Goal: Task Accomplishment & Management: Manage account settings

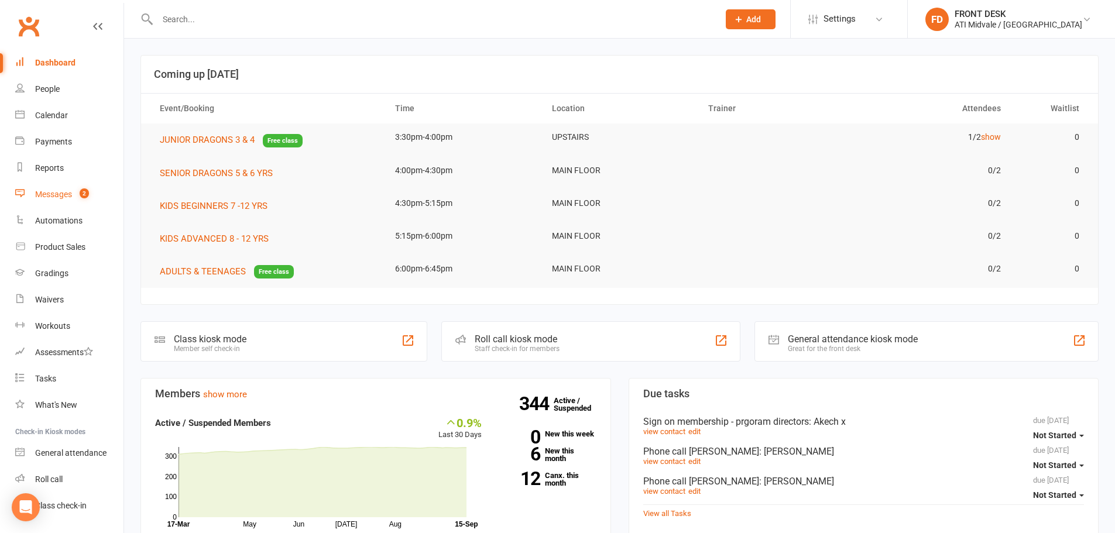
click at [66, 200] on link "Messages 2" at bounding box center [69, 195] width 108 height 26
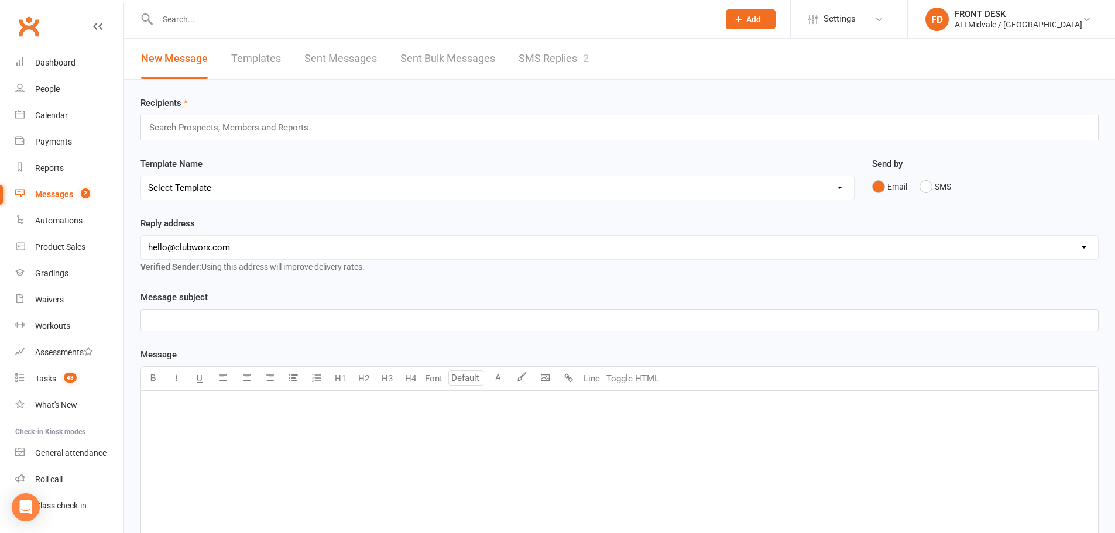
click at [573, 67] on link "SMS Replies 2" at bounding box center [554, 59] width 70 height 40
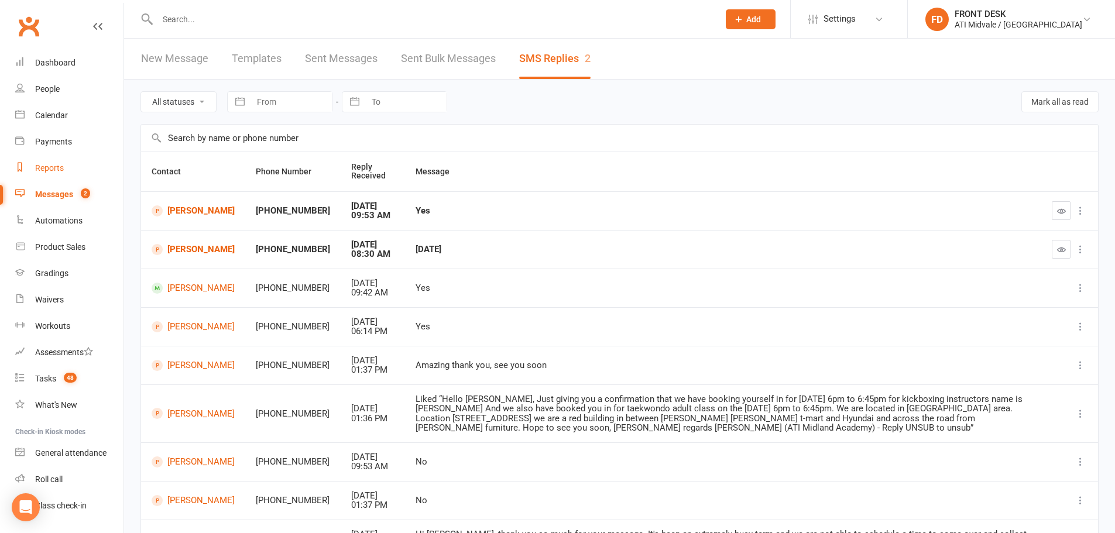
click at [46, 181] on link "Reports" at bounding box center [69, 168] width 108 height 26
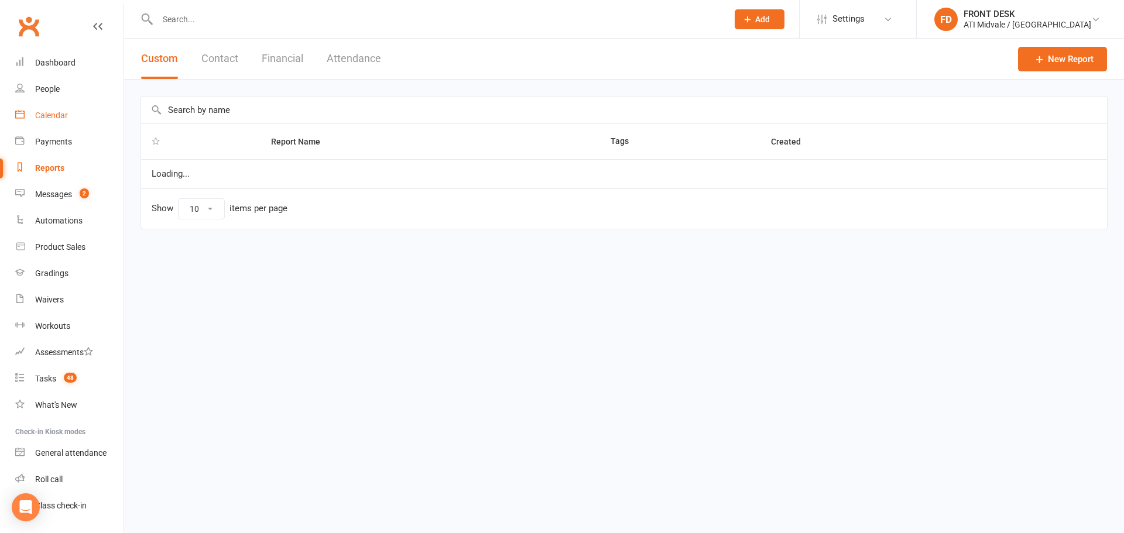
select select "100"
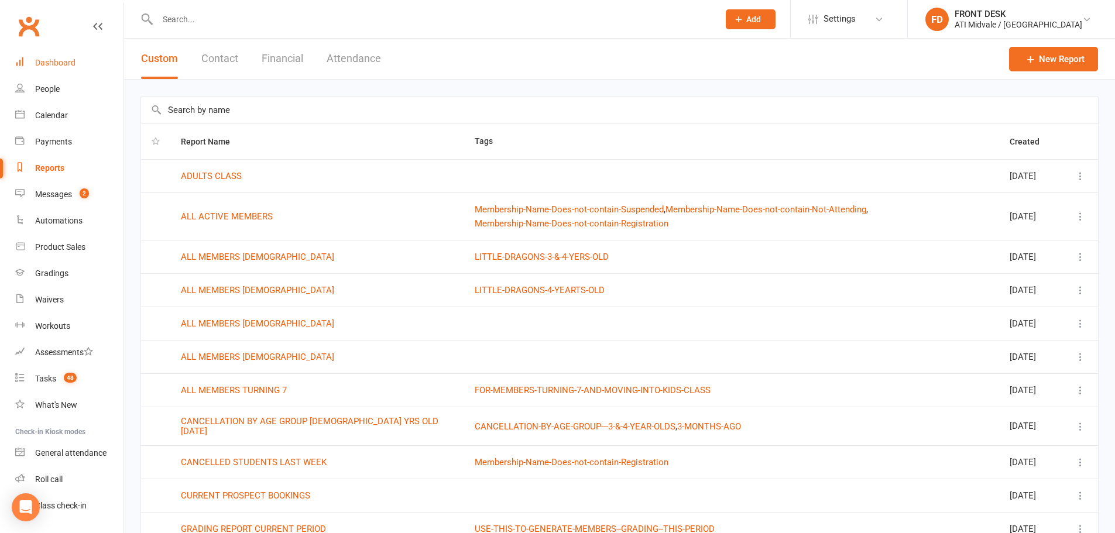
click at [58, 68] on link "Dashboard" at bounding box center [69, 63] width 108 height 26
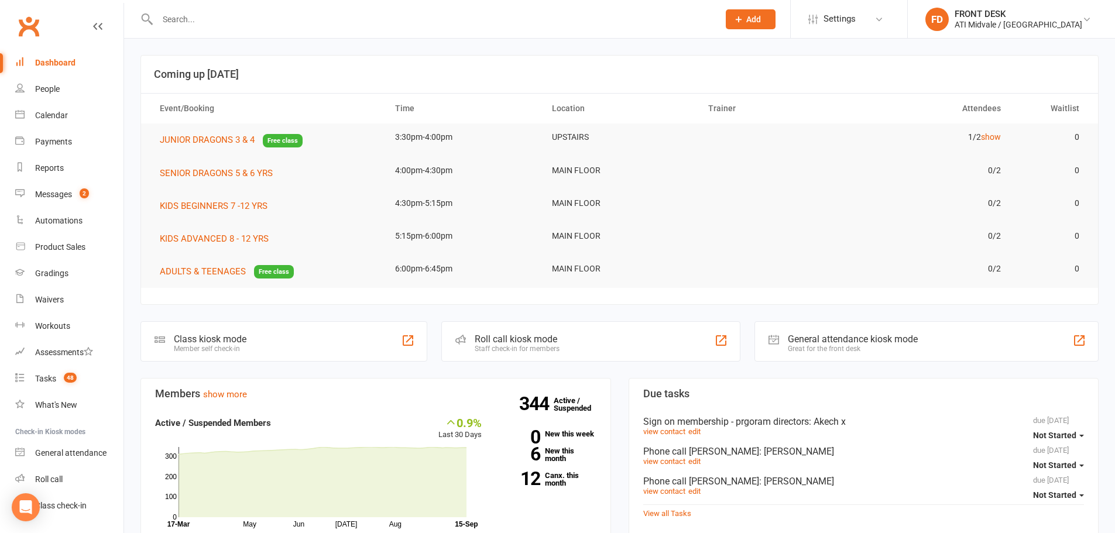
click at [225, 24] on input "text" at bounding box center [432, 19] width 557 height 16
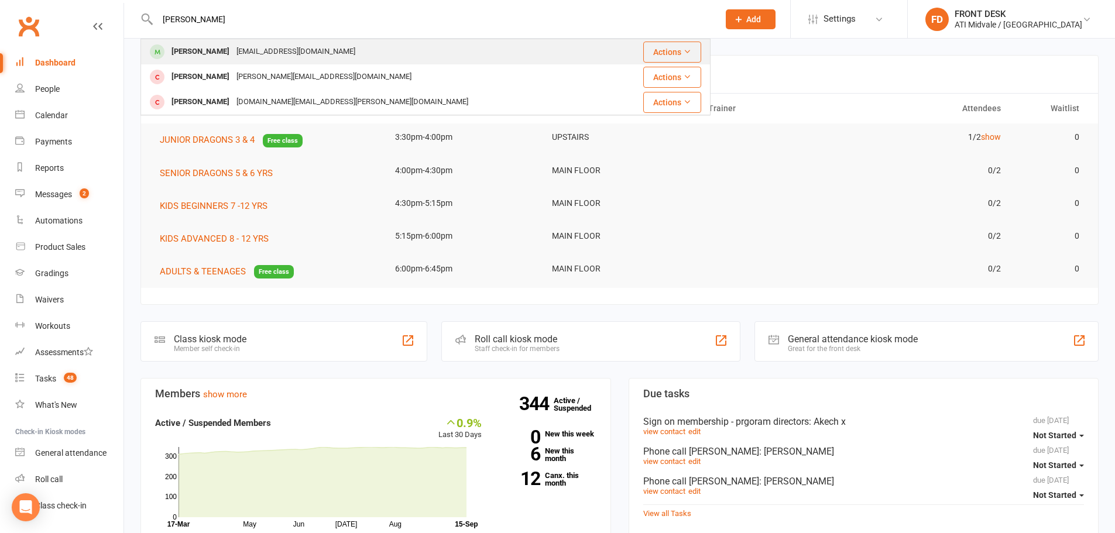
type input "emmons"
click at [259, 56] on div "claireyb95@hotmail.com" at bounding box center [296, 51] width 126 height 17
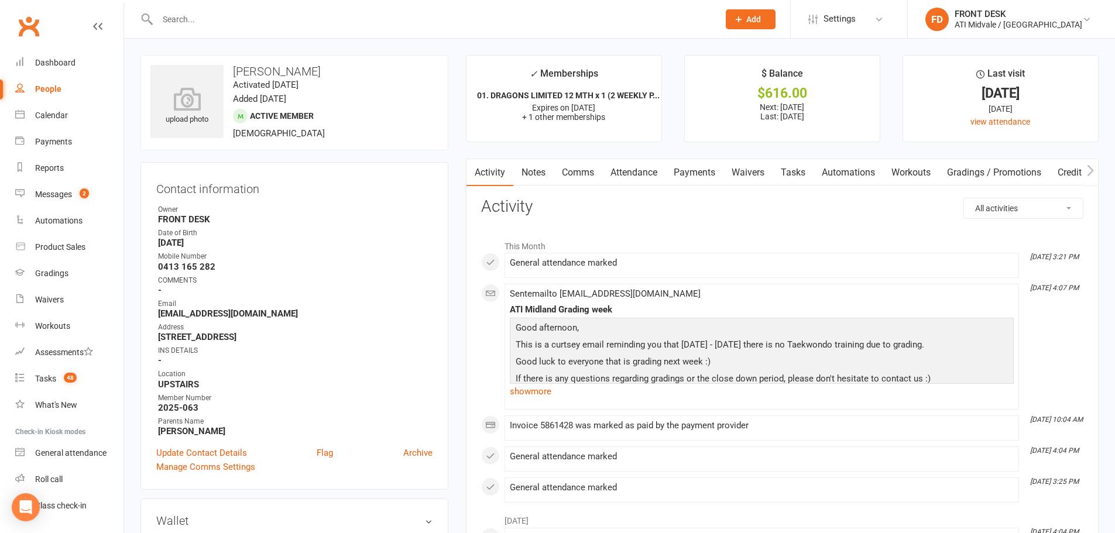
drag, startPoint x: 677, startPoint y: 173, endPoint x: 607, endPoint y: 184, distance: 70.7
click at [677, 173] on link "Payments" at bounding box center [695, 172] width 58 height 27
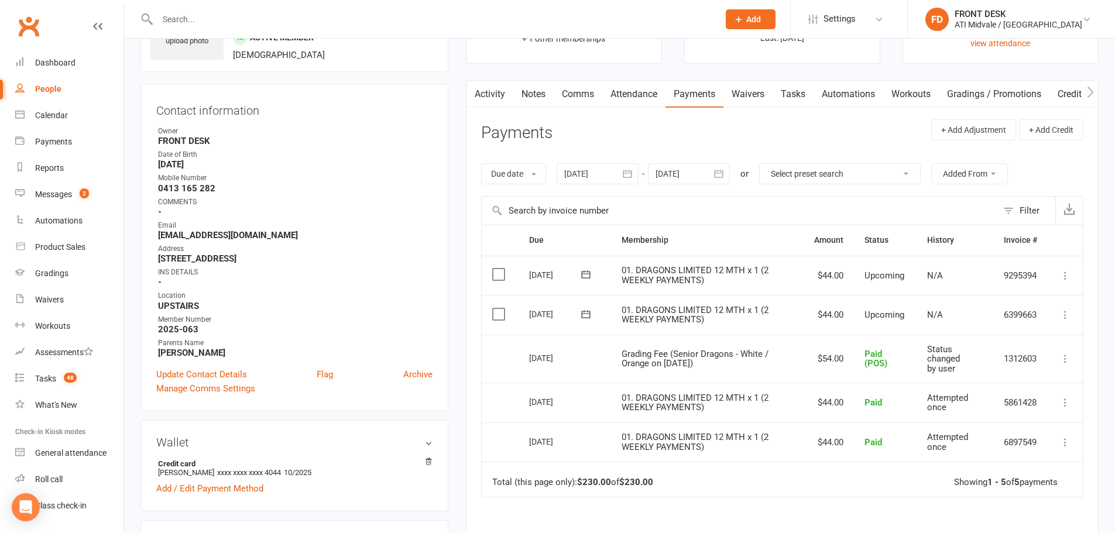
scroll to position [59, 0]
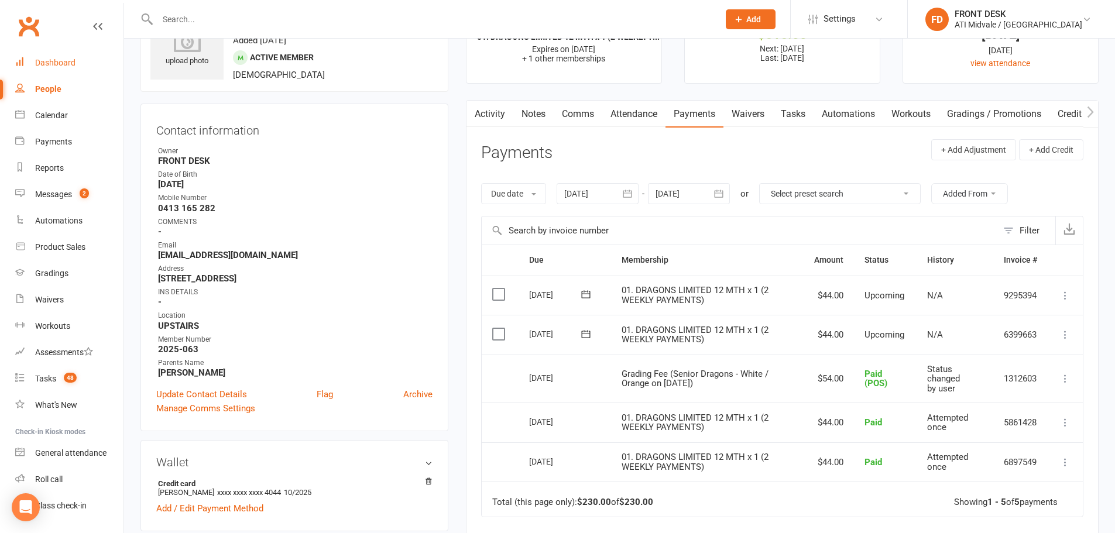
click at [63, 56] on link "Dashboard" at bounding box center [69, 63] width 108 height 26
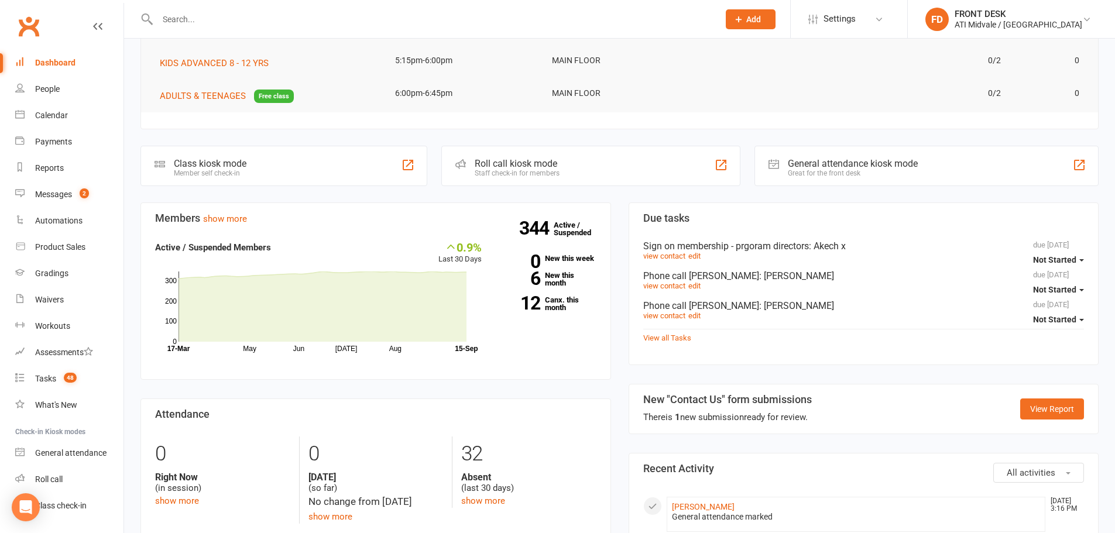
scroll to position [351, 0]
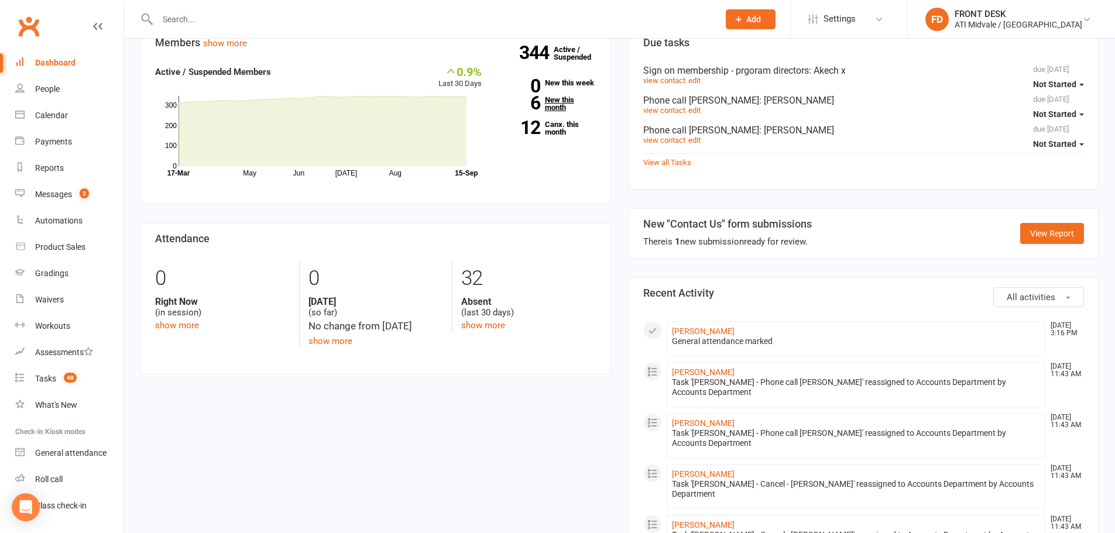
click at [547, 102] on link "6 New this month" at bounding box center [547, 103] width 97 height 15
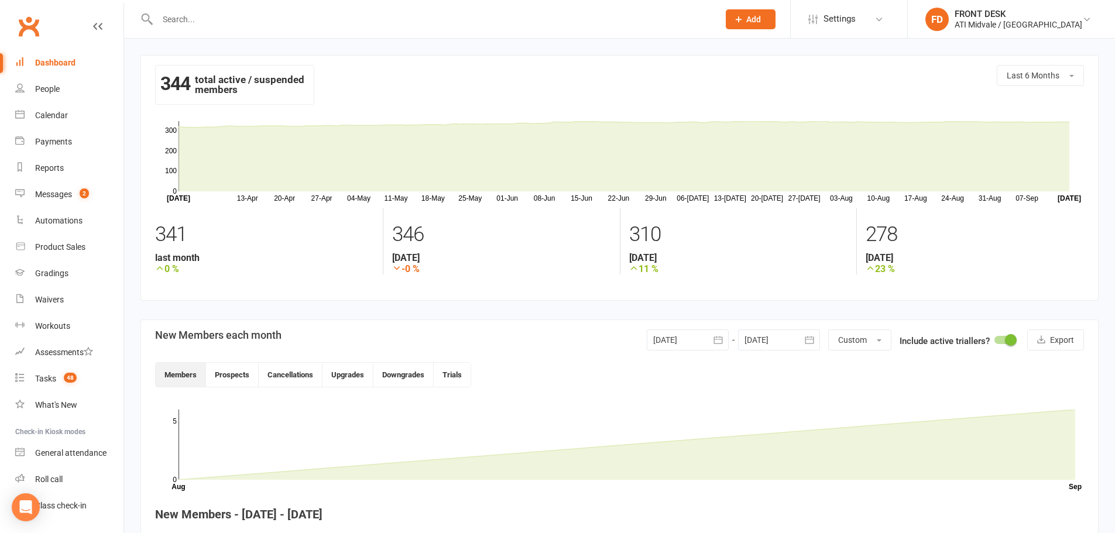
click at [201, 16] on input "text" at bounding box center [432, 19] width 557 height 16
type input "p"
type input "price"
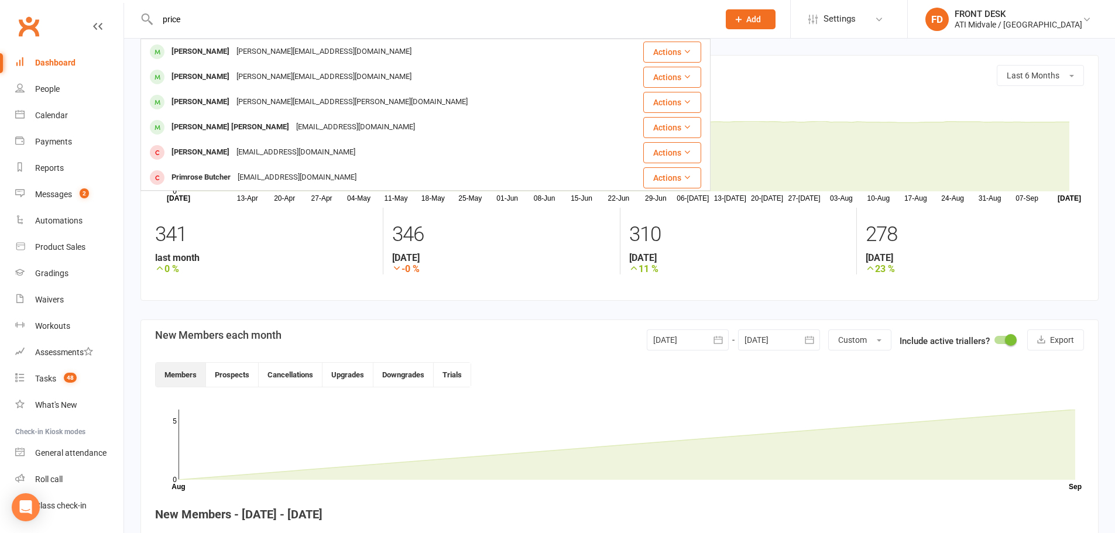
drag, startPoint x: 215, startPoint y: 23, endPoint x: 98, endPoint y: 9, distance: 117.3
click at [98, 3] on header "price Liam Price kim.i.price@outlook.com Actions Thomas Price kim.i.price@outlo…" at bounding box center [557, 3] width 1115 height 0
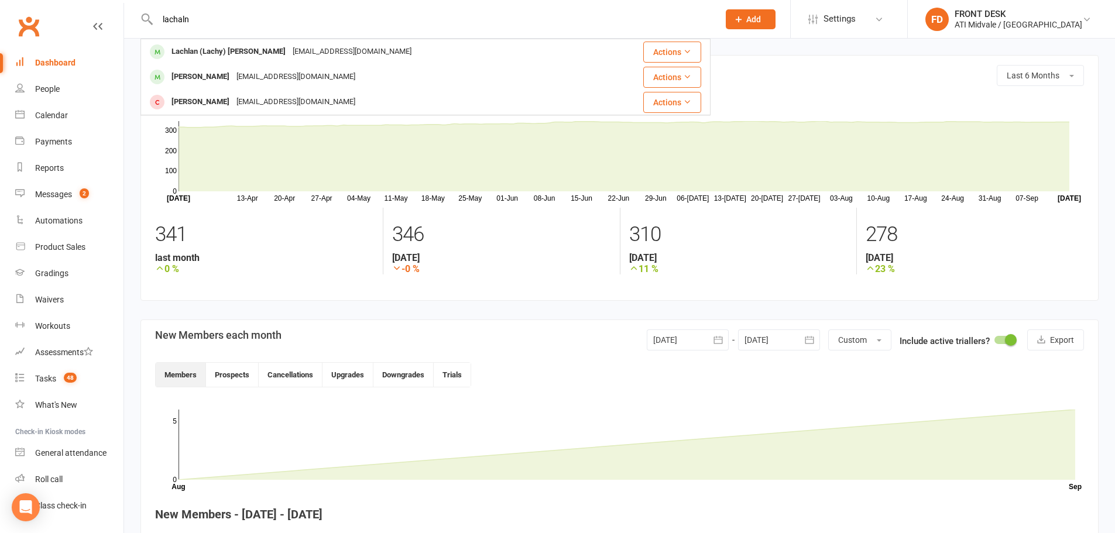
type input "lachaln"
drag, startPoint x: 80, startPoint y: 69, endPoint x: 165, endPoint y: 7, distance: 104.7
click at [80, 69] on link "Dashboard" at bounding box center [69, 63] width 108 height 26
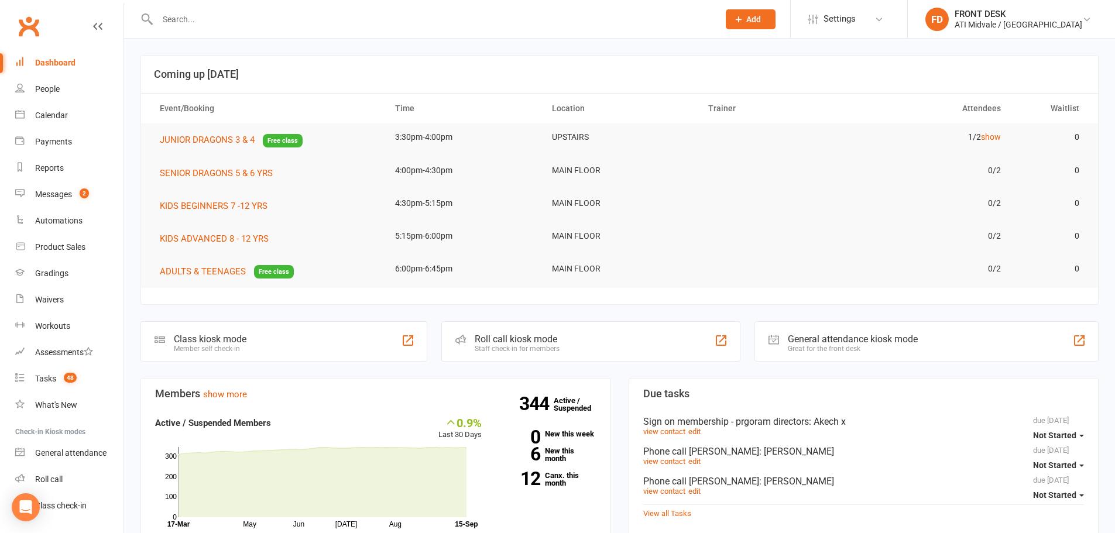
click at [35, 39] on link "Clubworx" at bounding box center [28, 26] width 29 height 29
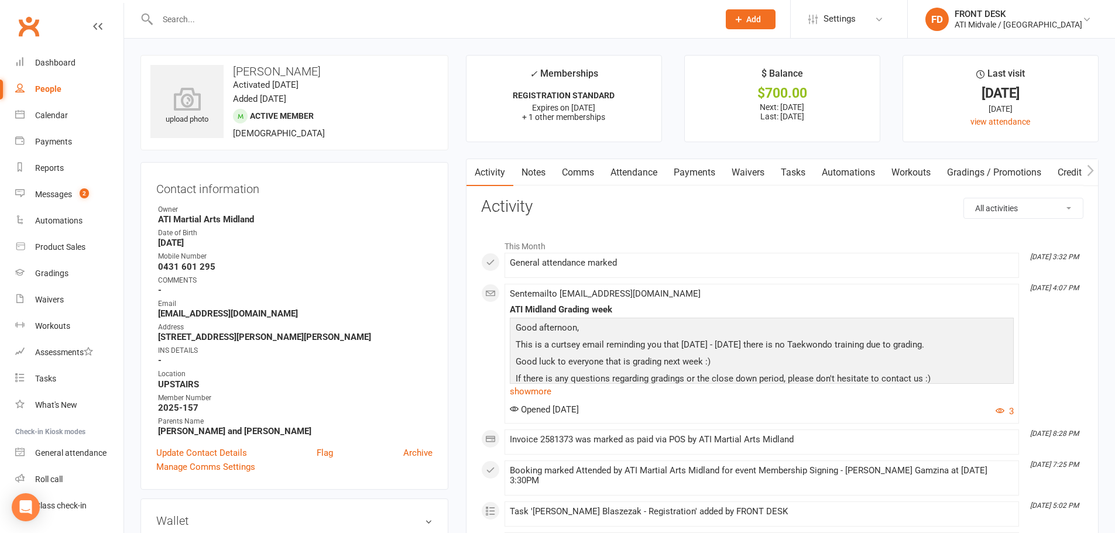
click at [796, 167] on link "Tasks" at bounding box center [793, 172] width 41 height 27
select select "incomplete"
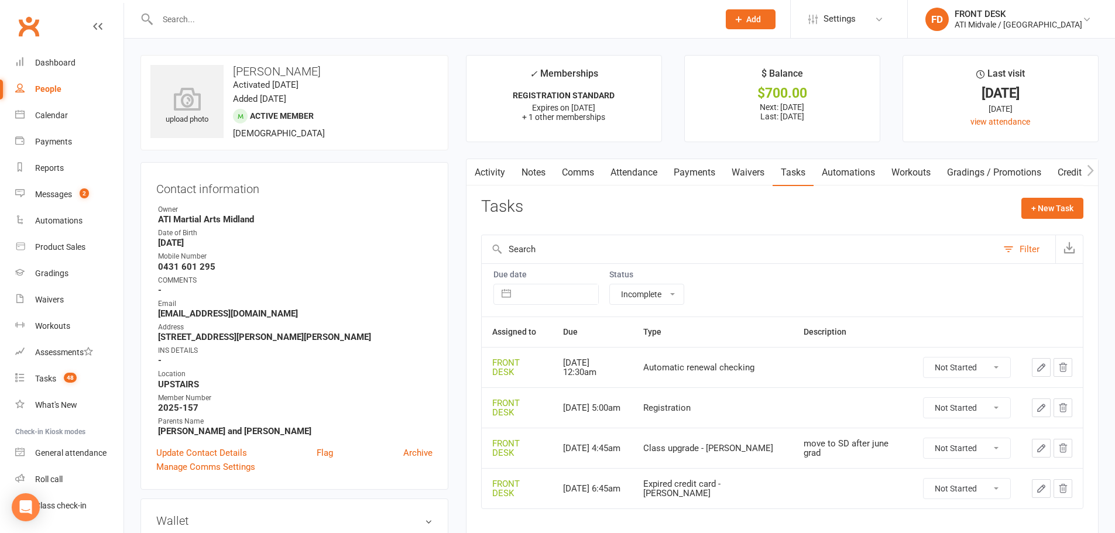
click at [481, 177] on button "button" at bounding box center [474, 172] width 15 height 26
click at [493, 176] on link "Activity" at bounding box center [490, 172] width 47 height 27
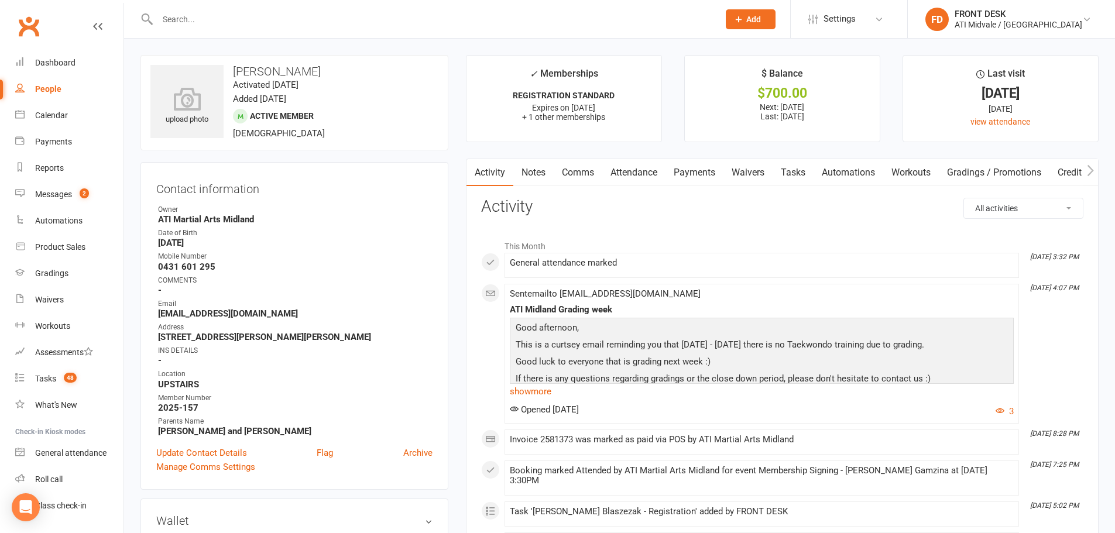
click at [750, 170] on link "Waivers" at bounding box center [748, 172] width 49 height 27
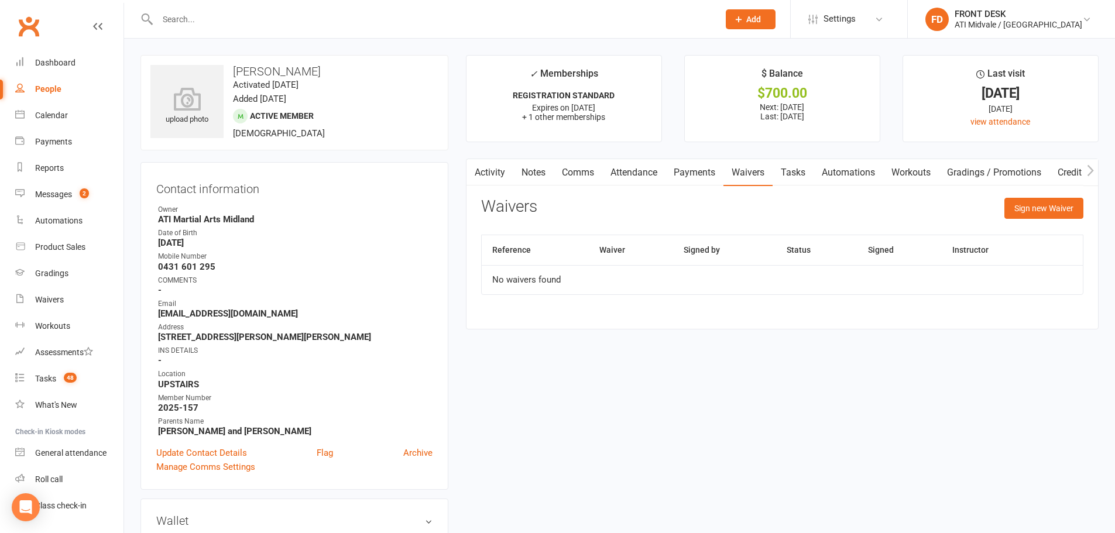
click at [491, 176] on link "Activity" at bounding box center [490, 172] width 47 height 27
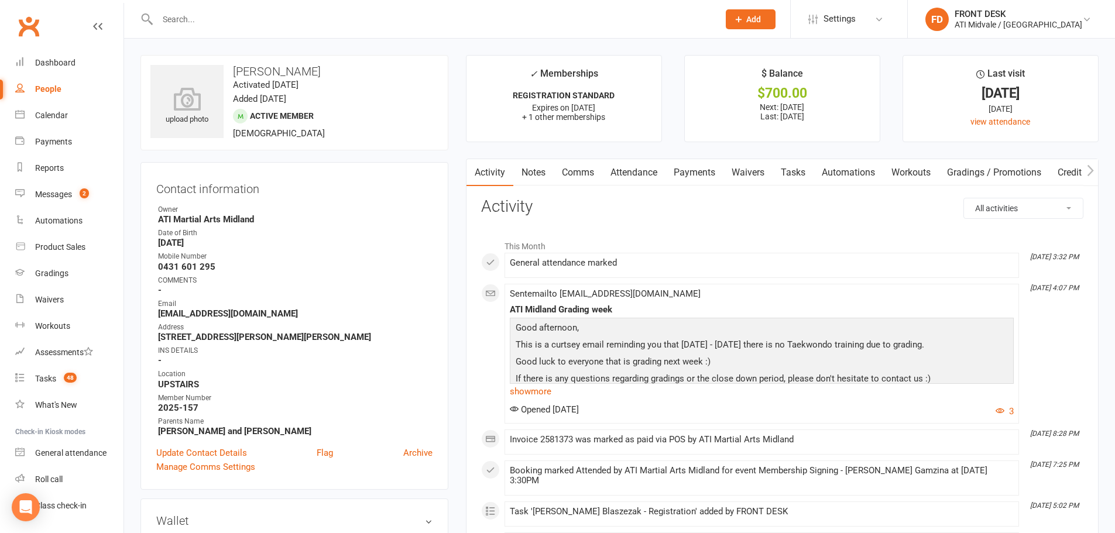
drag, startPoint x: 190, startPoint y: 19, endPoint x: 194, endPoint y: 4, distance: 15.6
click at [191, 17] on input "text" at bounding box center [432, 19] width 557 height 16
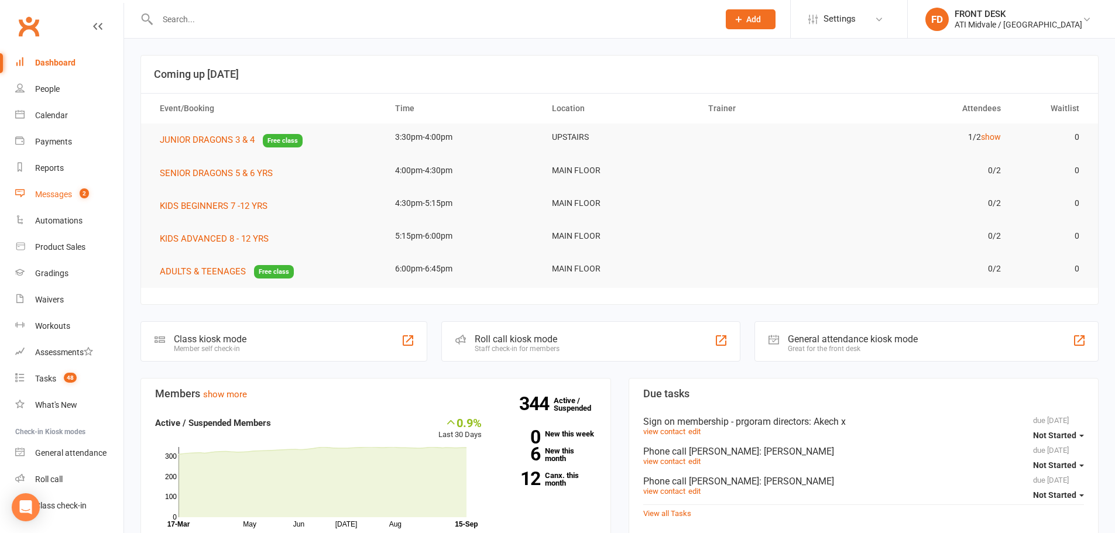
click at [64, 201] on link "Messages 2" at bounding box center [69, 195] width 108 height 26
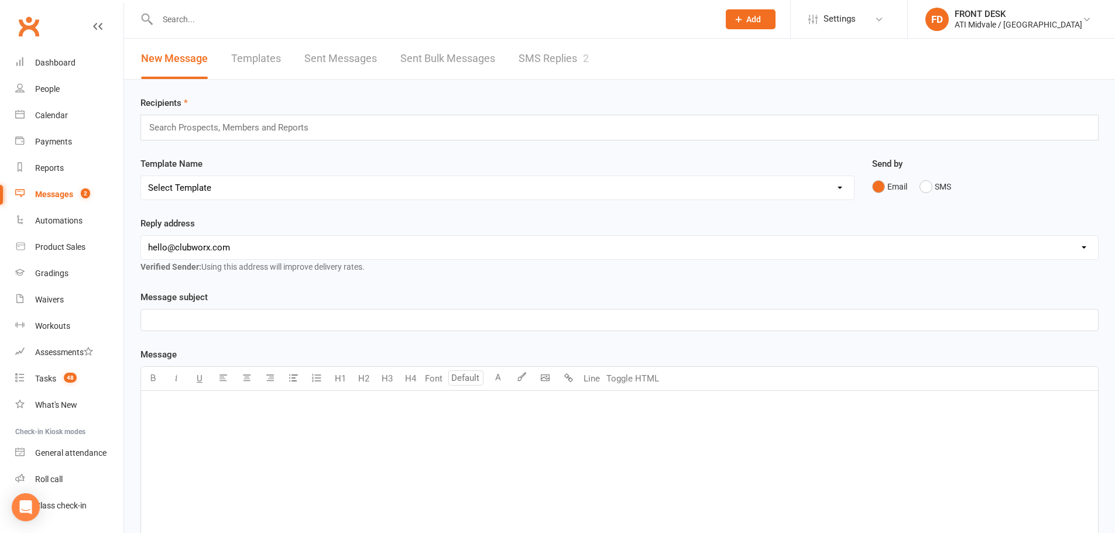
click at [557, 58] on link "SMS Replies 2" at bounding box center [554, 59] width 70 height 40
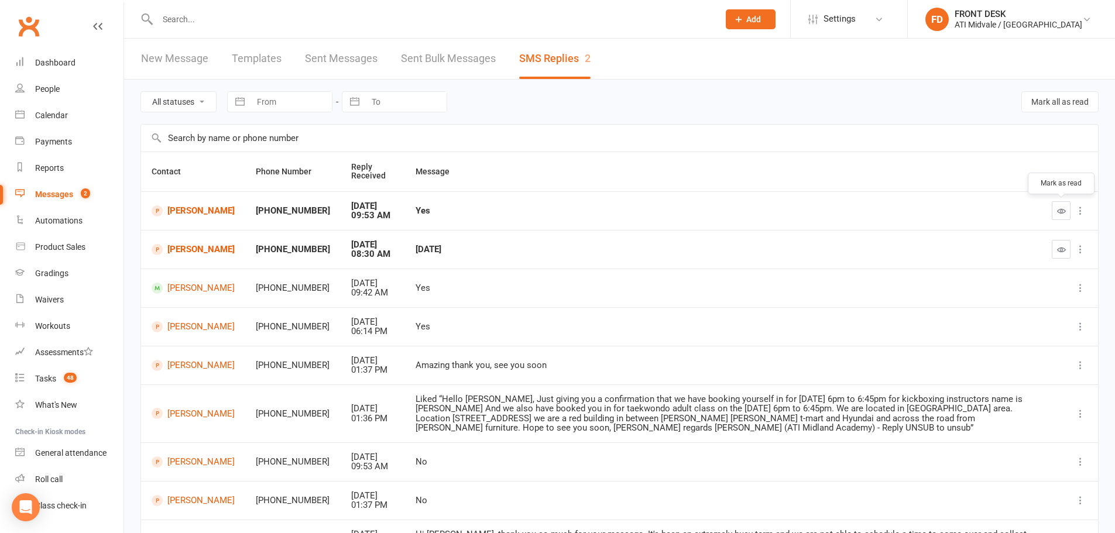
click at [1066, 218] on button "button" at bounding box center [1061, 210] width 19 height 19
click at [184, 25] on input "text" at bounding box center [432, 19] width 557 height 16
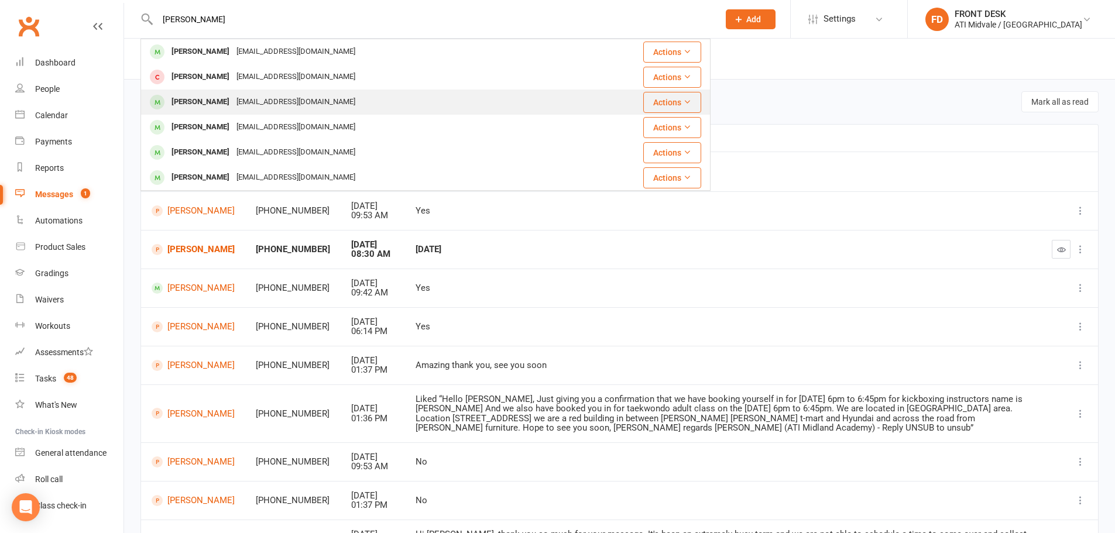
type input "tracy"
click at [233, 104] on div "[EMAIL_ADDRESS][DOMAIN_NAME]" at bounding box center [296, 102] width 126 height 17
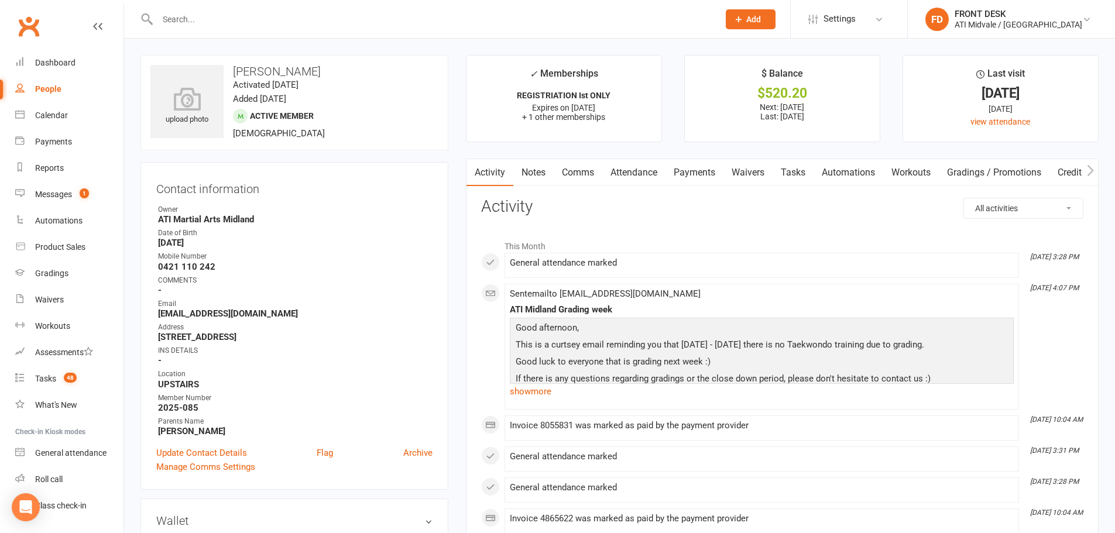
click at [538, 172] on link "Notes" at bounding box center [534, 172] width 40 height 27
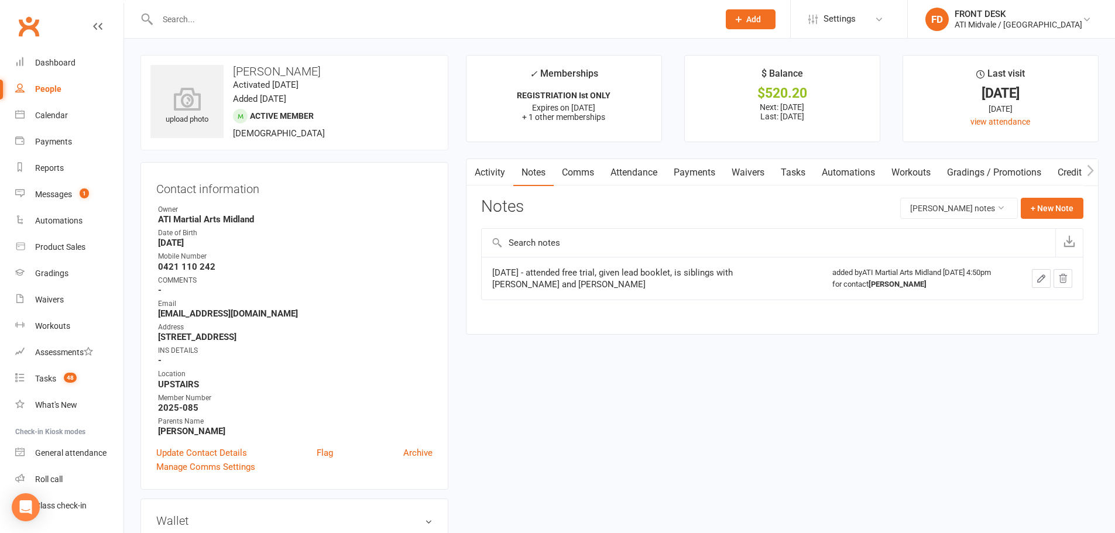
click at [493, 173] on link "Activity" at bounding box center [490, 172] width 47 height 27
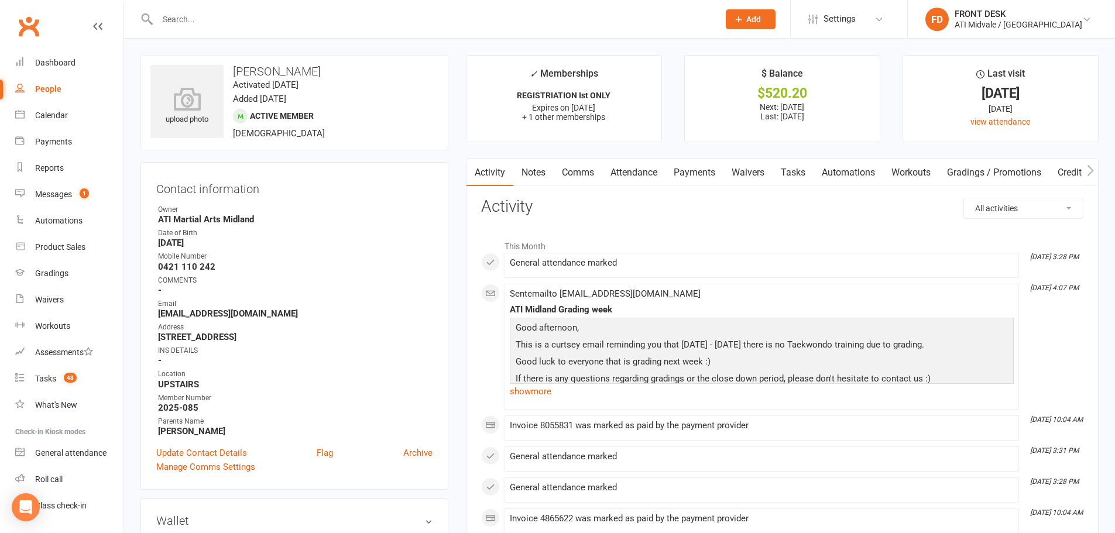
click at [799, 169] on link "Tasks" at bounding box center [793, 172] width 41 height 27
select select "incomplete"
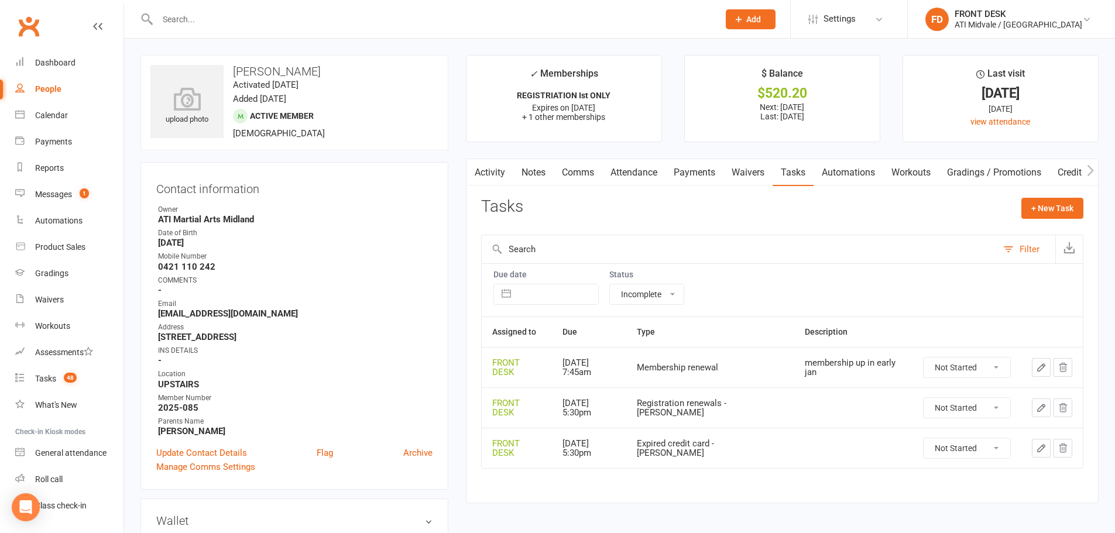
click at [488, 177] on link "Activity" at bounding box center [490, 172] width 47 height 27
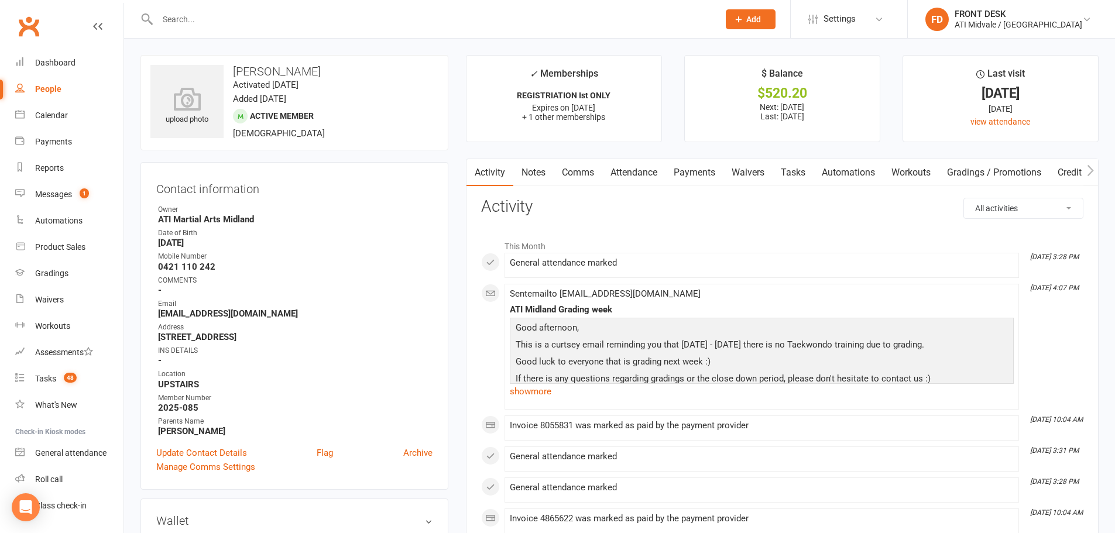
click at [534, 168] on link "Notes" at bounding box center [534, 172] width 40 height 27
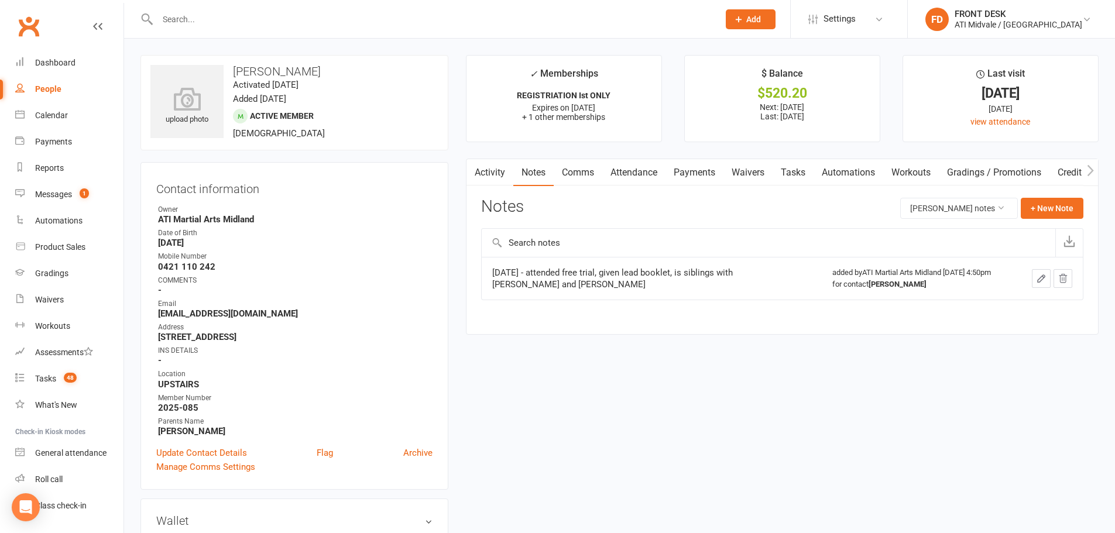
click at [495, 175] on link "Activity" at bounding box center [490, 172] width 47 height 27
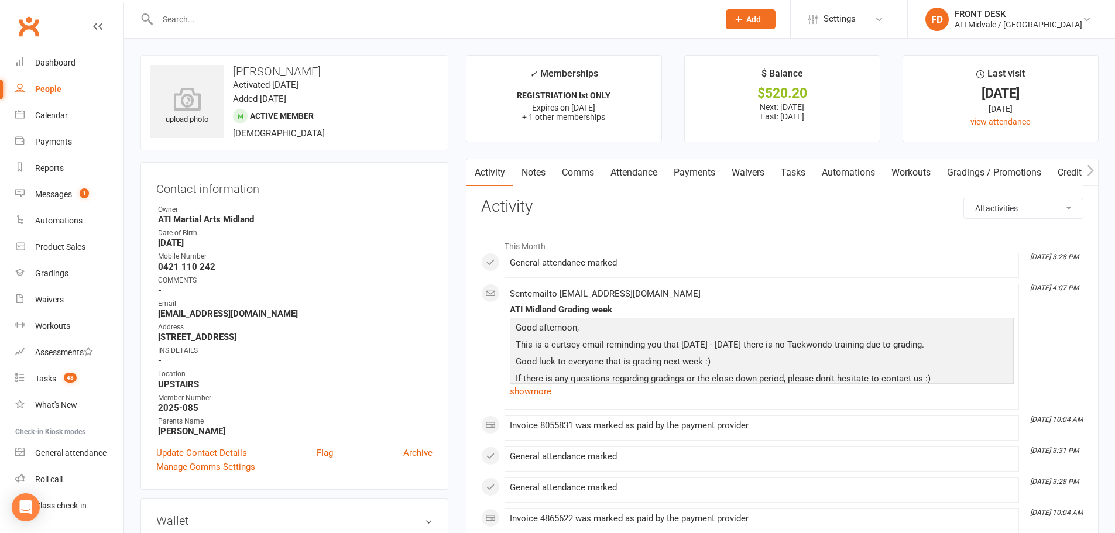
click at [619, 242] on li "This Month" at bounding box center [782, 243] width 603 height 19
click at [51, 198] on div "Messages" at bounding box center [53, 194] width 37 height 9
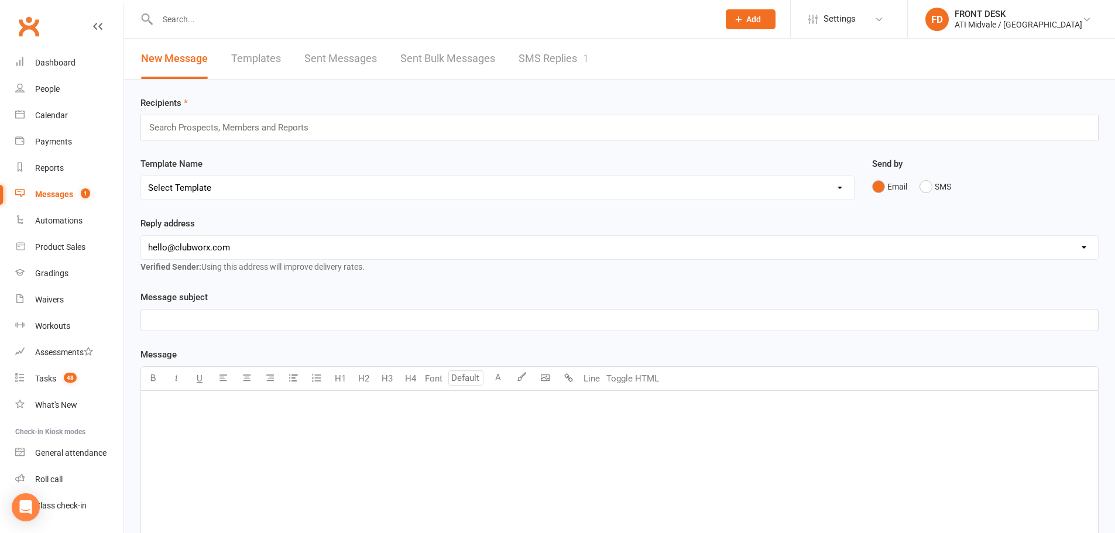
click at [559, 58] on link "SMS Replies 1" at bounding box center [554, 59] width 70 height 40
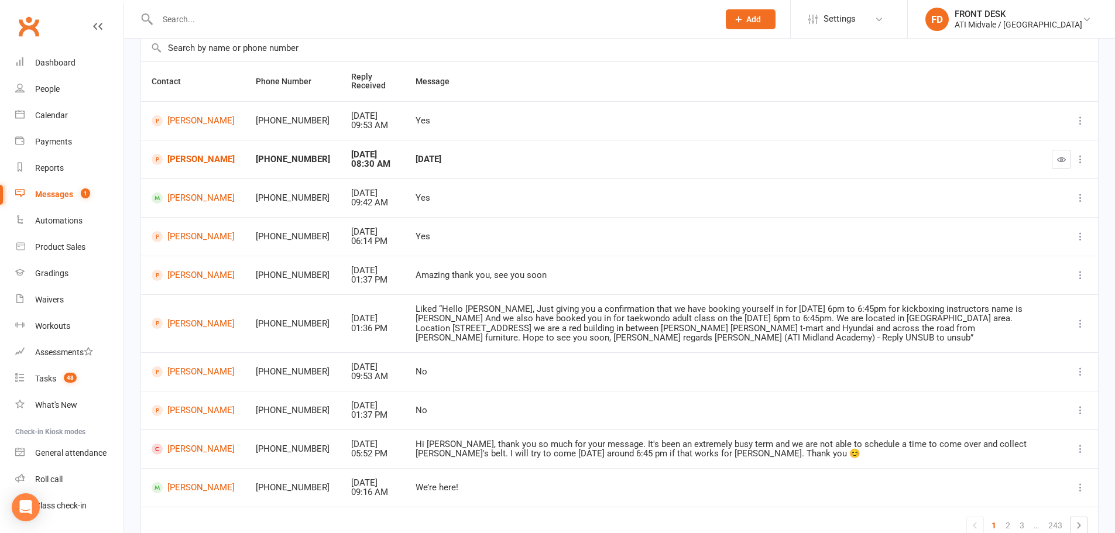
scroll to position [117, 0]
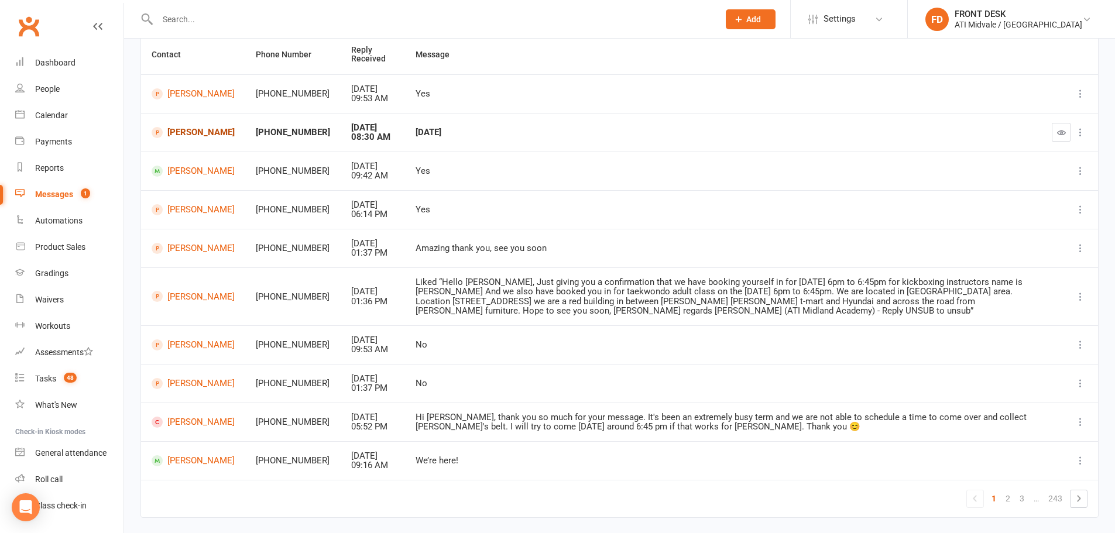
click at [191, 132] on link "[PERSON_NAME]" at bounding box center [193, 132] width 83 height 11
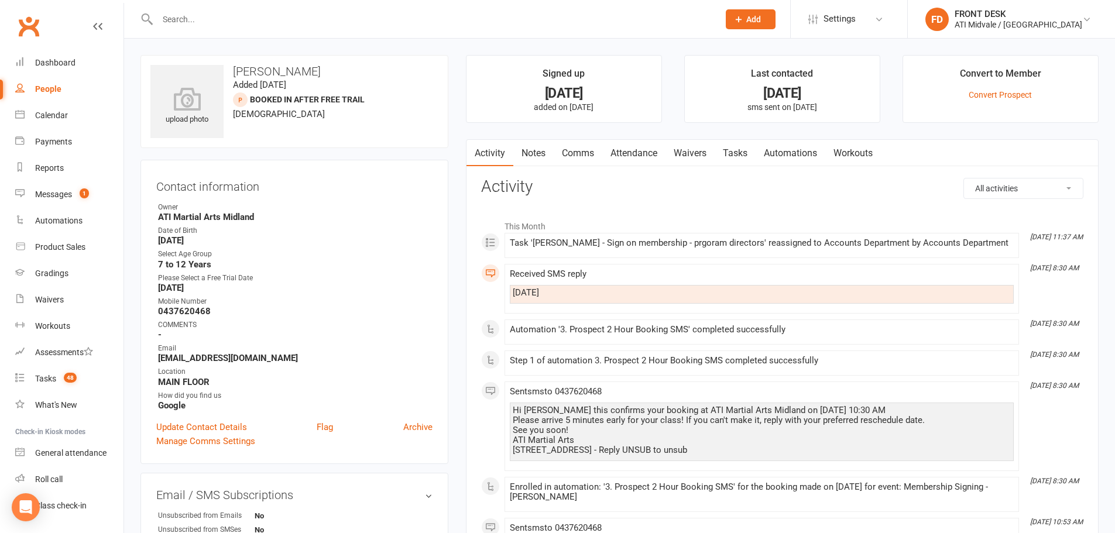
click at [735, 148] on link "Tasks" at bounding box center [735, 153] width 41 height 27
select select "incomplete"
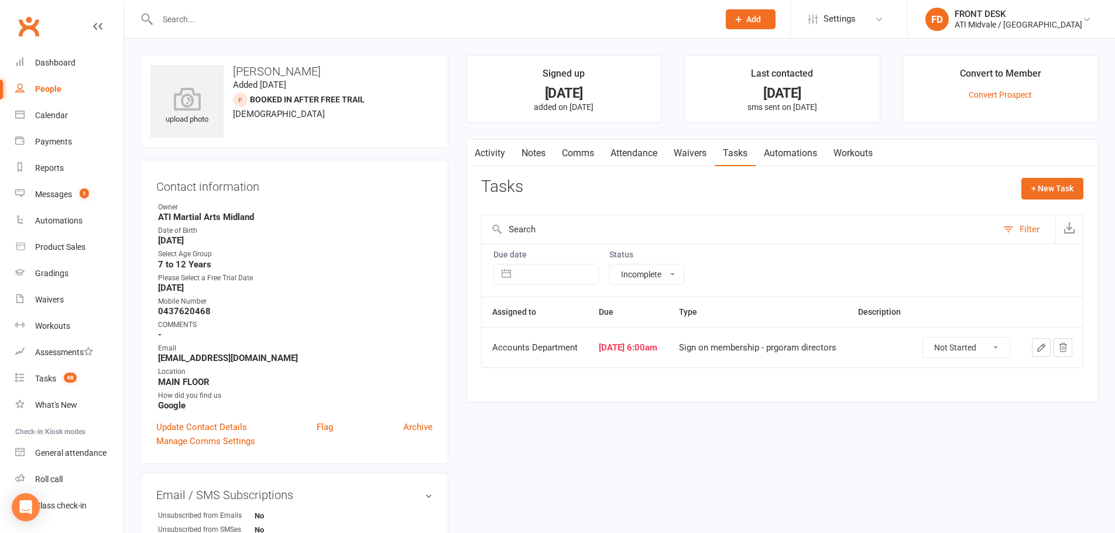
click at [487, 162] on link "Activity" at bounding box center [490, 153] width 47 height 27
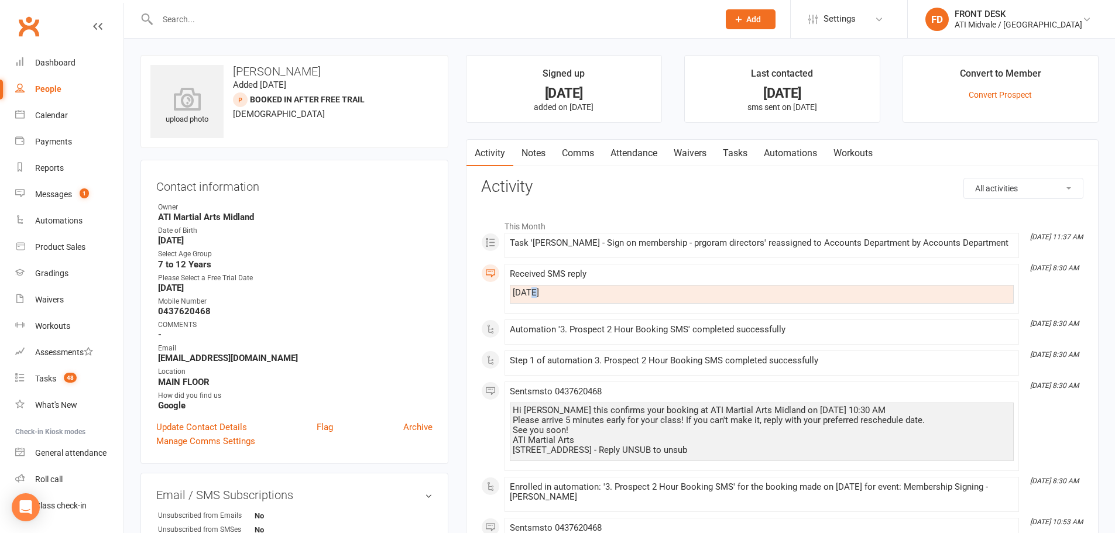
click at [535, 288] on div "[DATE]" at bounding box center [762, 293] width 498 height 10
click at [614, 286] on div "[DATE]" at bounding box center [762, 294] width 504 height 19
click at [53, 56] on link "Dashboard" at bounding box center [69, 63] width 108 height 26
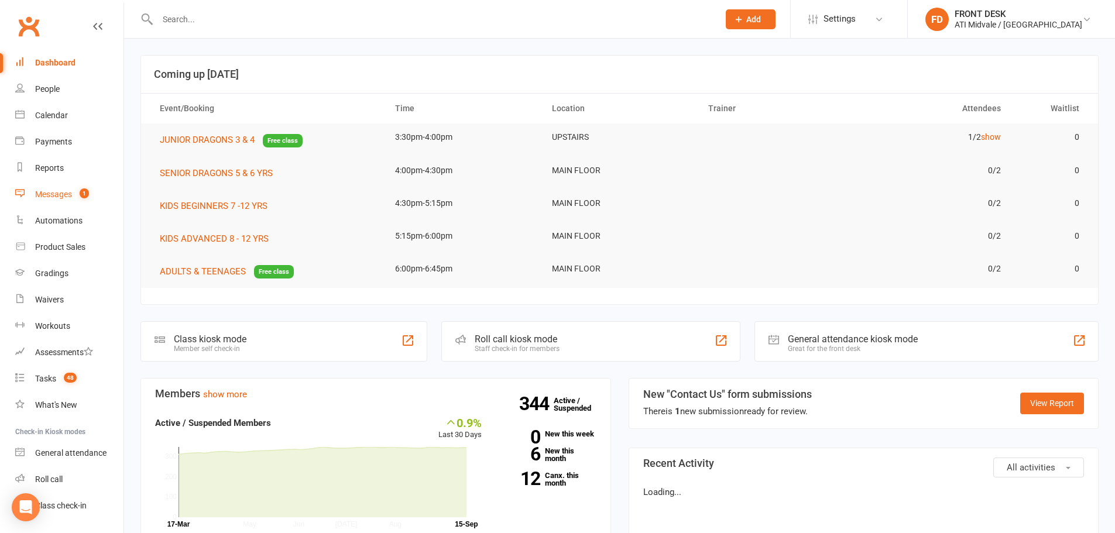
click at [84, 201] on link "Messages 1" at bounding box center [69, 195] width 108 height 26
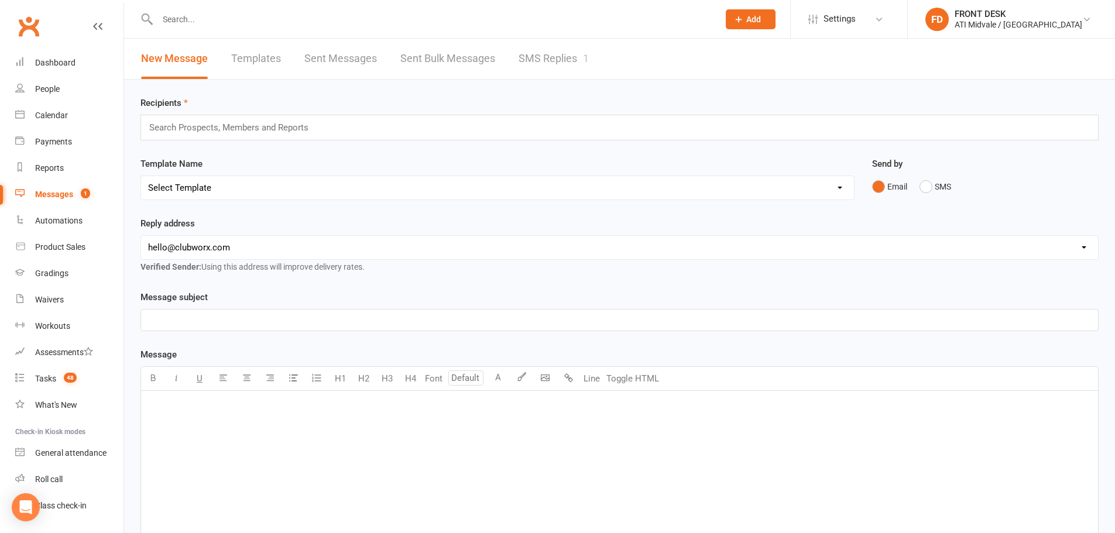
click at [559, 63] on link "SMS Replies 1" at bounding box center [554, 59] width 70 height 40
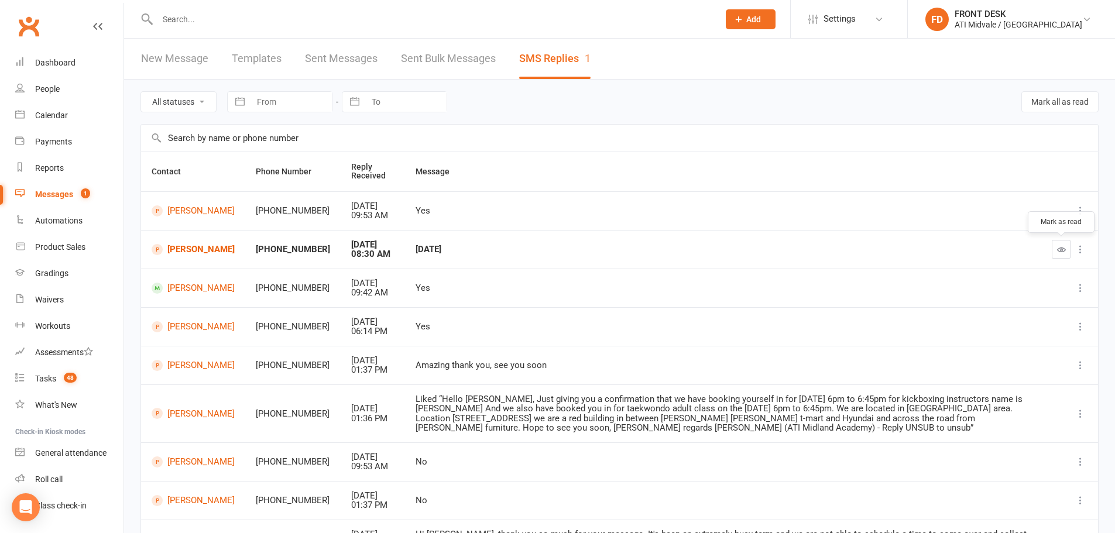
click at [1055, 244] on button "button" at bounding box center [1061, 249] width 19 height 19
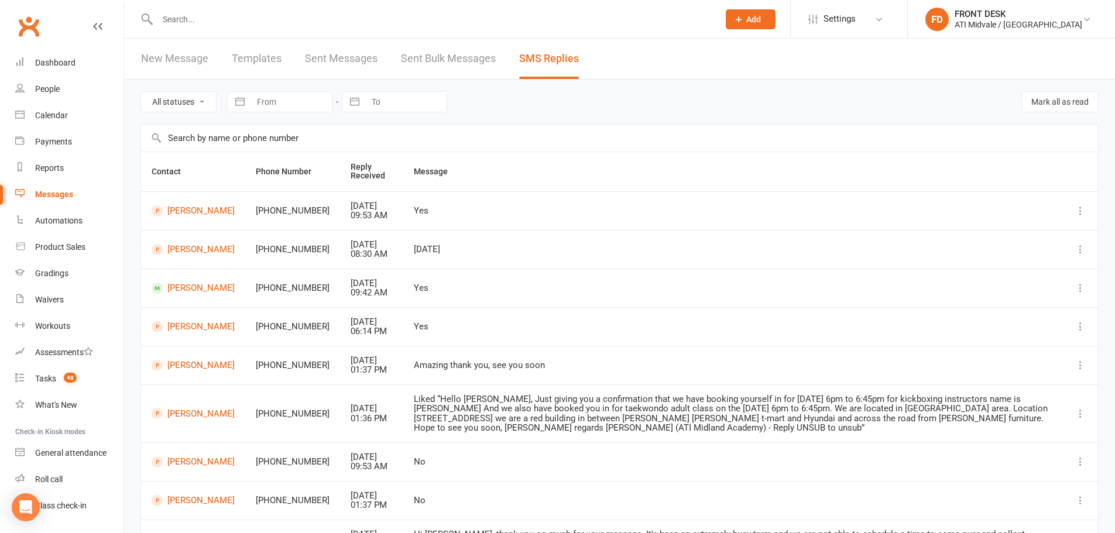
click at [311, 20] on input "text" at bounding box center [432, 19] width 557 height 16
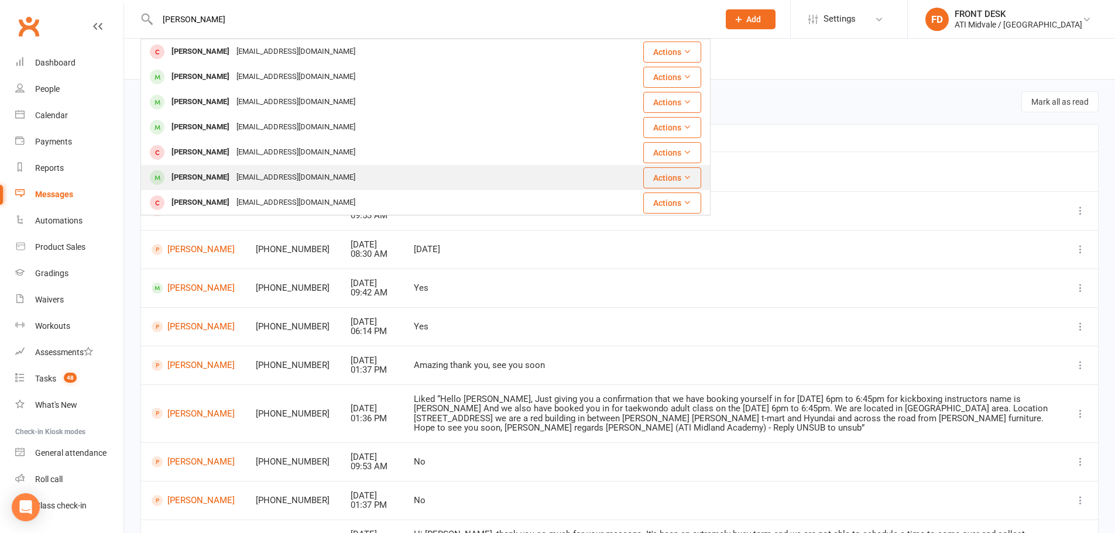
type input "olivia"
click at [246, 184] on div "kellyjaneegan88@gmail.com" at bounding box center [296, 177] width 126 height 17
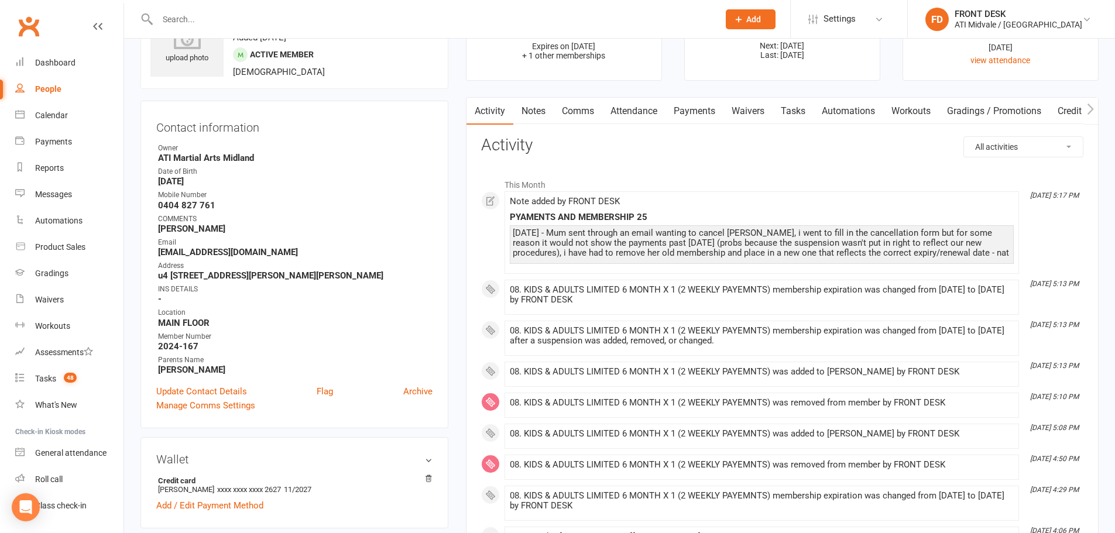
scroll to position [59, 0]
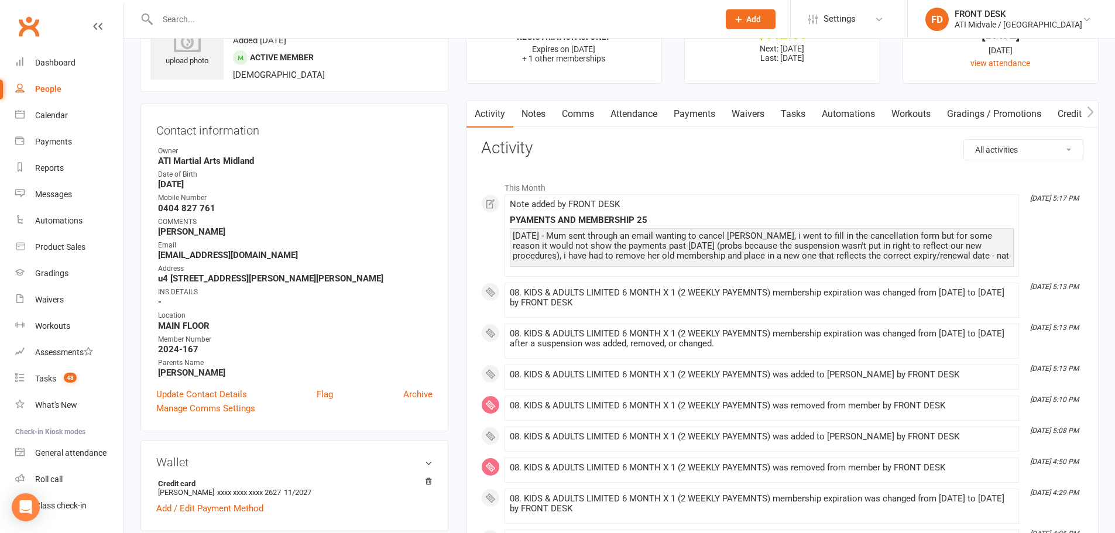
click at [211, 257] on strong "kellyjaneegan88@gmail.com" at bounding box center [295, 255] width 275 height 11
copy render-form-field "kellyjaneegan88@gmail.com"
click at [69, 63] on div "Dashboard" at bounding box center [55, 62] width 40 height 9
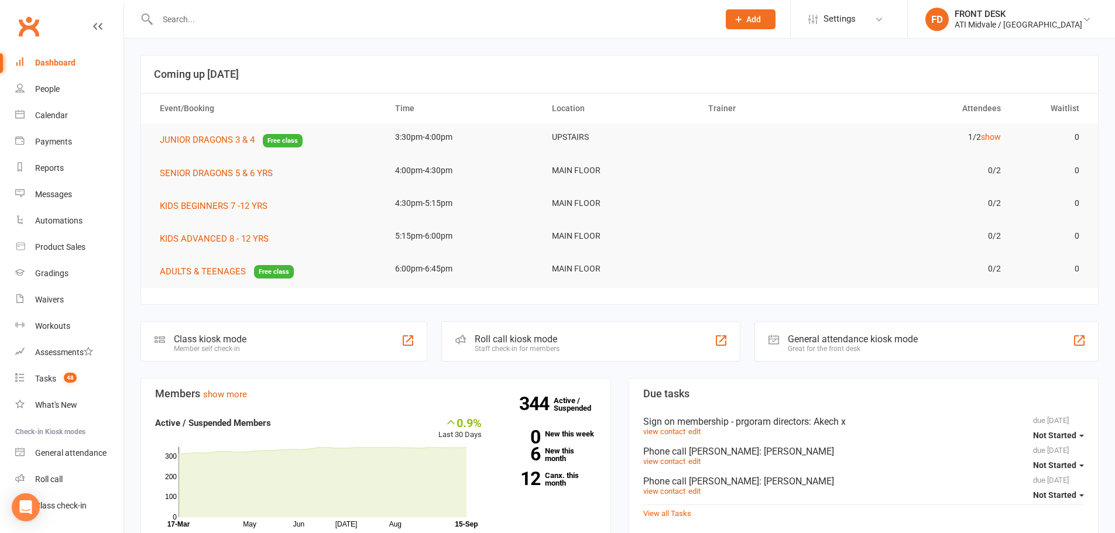
click at [744, 14] on icon at bounding box center [739, 19] width 11 height 11
click at [780, 52] on link "Prospect" at bounding box center [738, 52] width 104 height 27
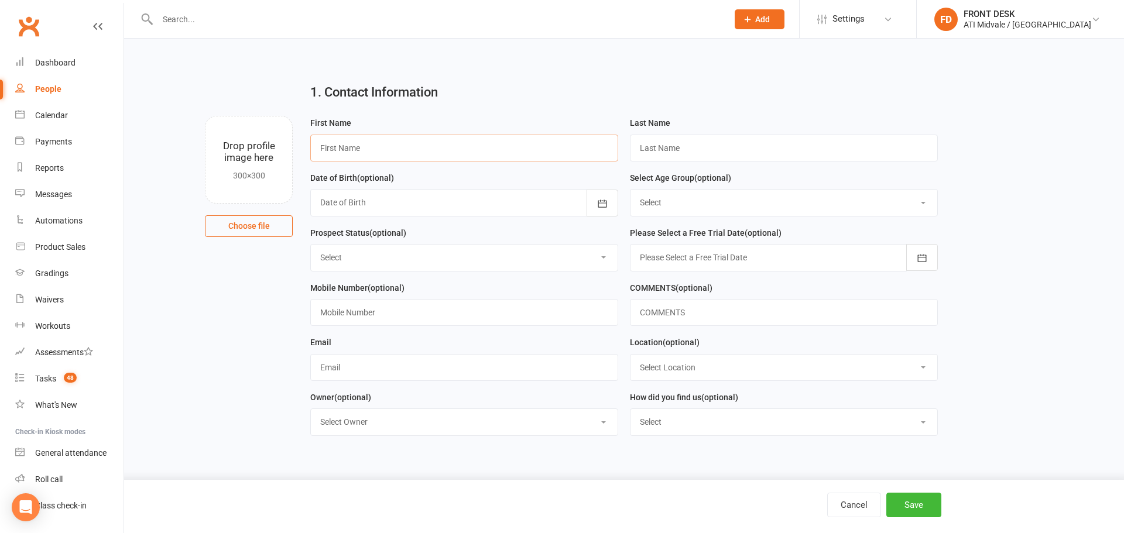
click at [347, 150] on input "text" at bounding box center [464, 148] width 308 height 27
type input "Lachlan"
click at [701, 149] on input "text" at bounding box center [784, 148] width 308 height 27
type input "Price"
click at [465, 210] on div at bounding box center [464, 202] width 308 height 27
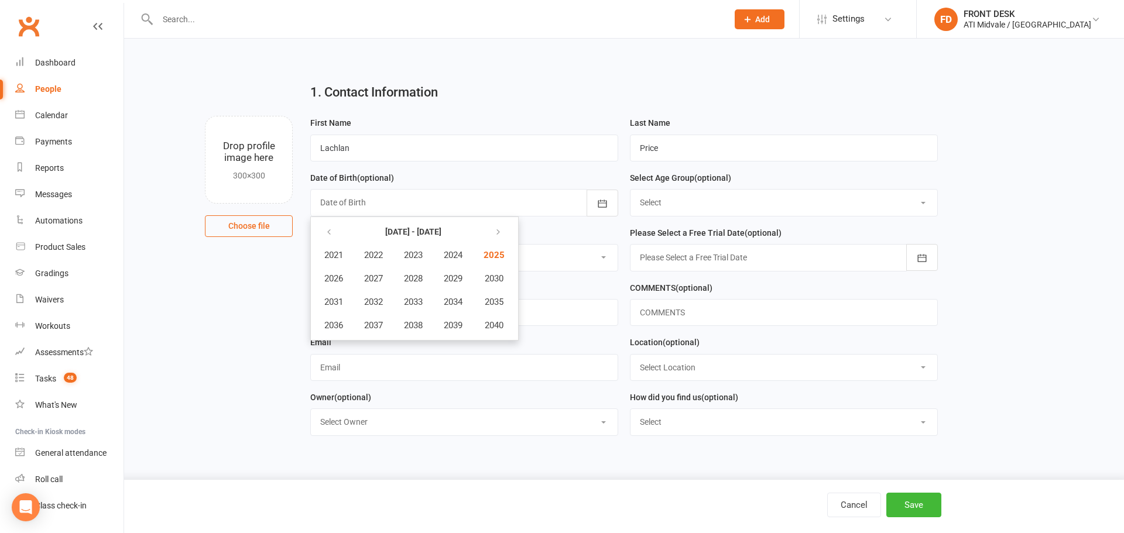
click at [215, 27] on input "text" at bounding box center [437, 19] width 566 height 16
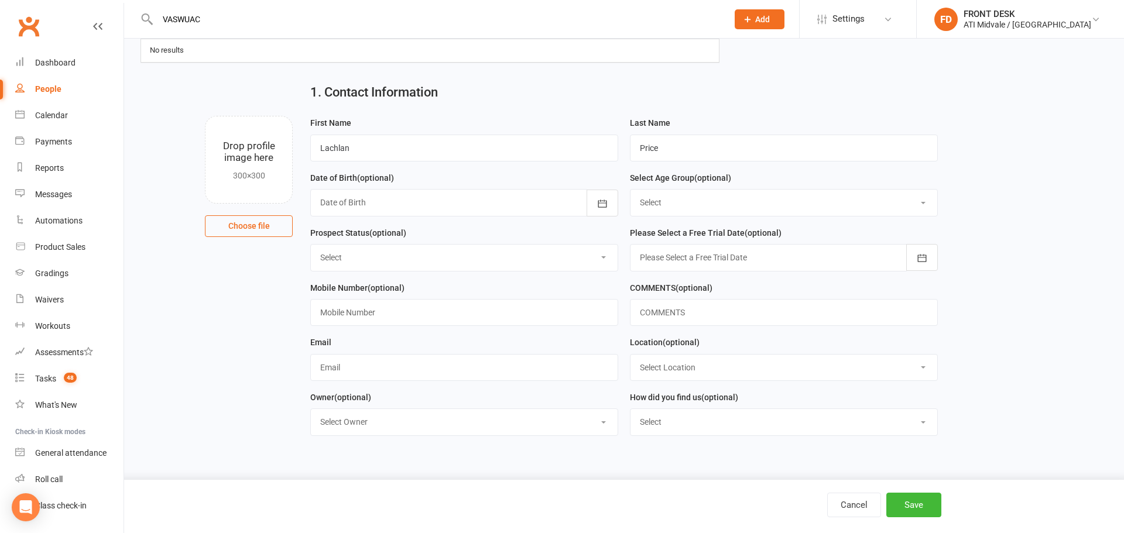
type input "VASWUACS"
drag, startPoint x: 225, startPoint y: 14, endPoint x: 102, endPoint y: 19, distance: 123.1
click at [102, 3] on header "VASWUACS No results Prospect Member Non-attending contact Class / event Appoint…" at bounding box center [562, 3] width 1124 height 0
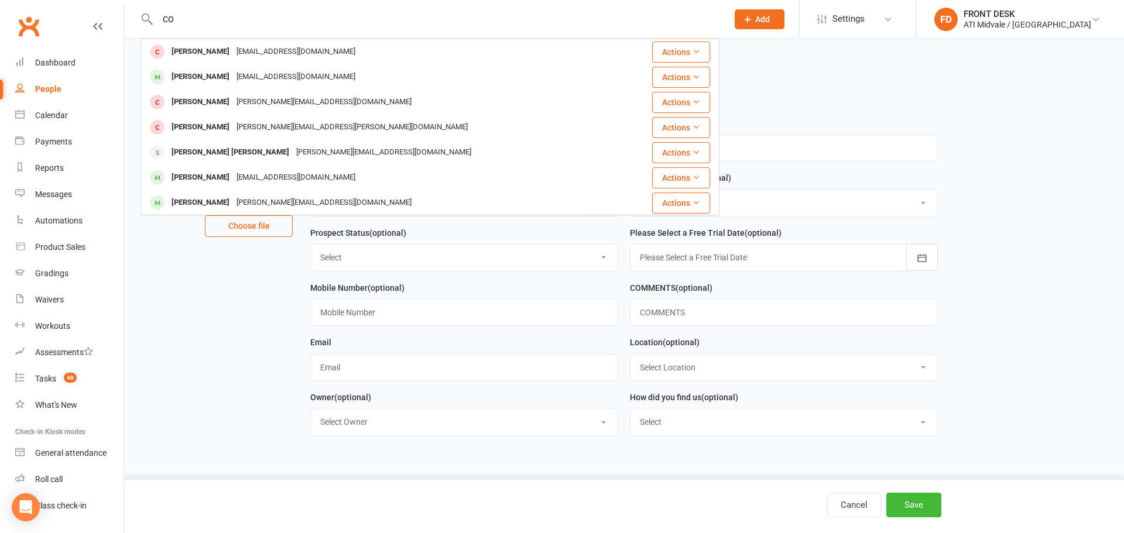
type input "C"
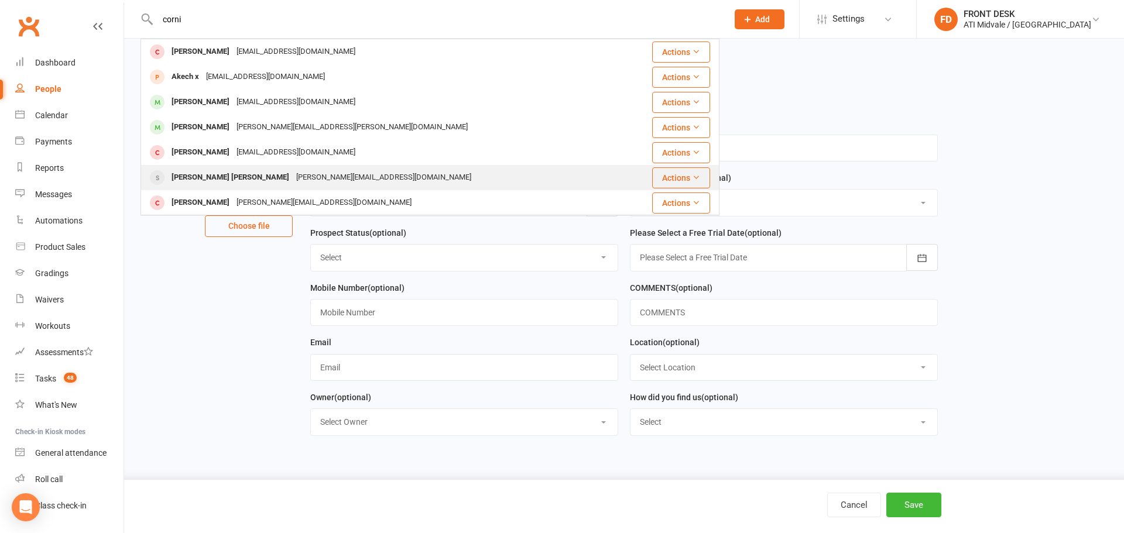
type input "corni"
click at [230, 176] on div "Cornelio II Vasquez" at bounding box center [230, 177] width 125 height 17
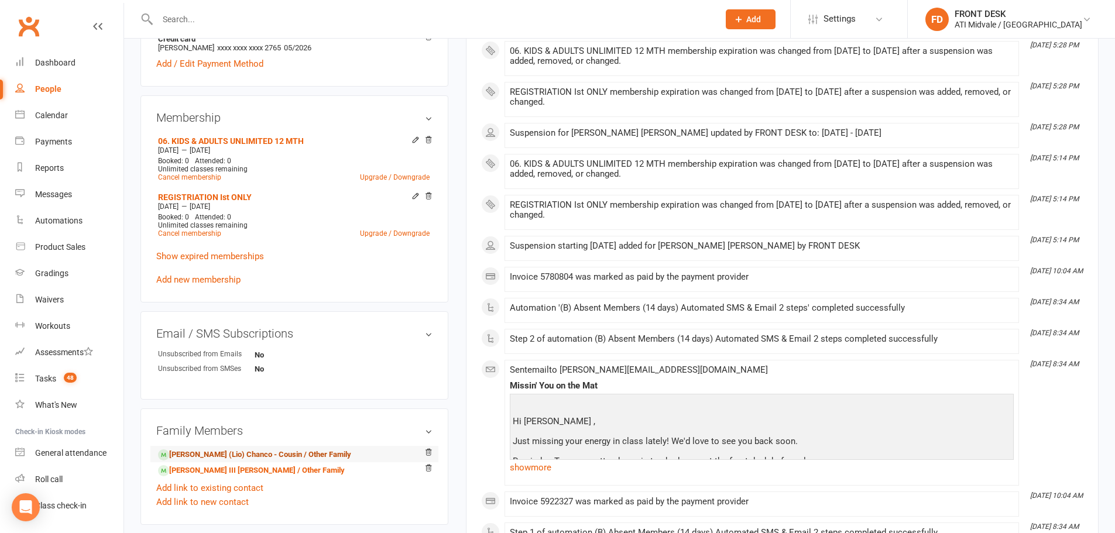
scroll to position [586, 0]
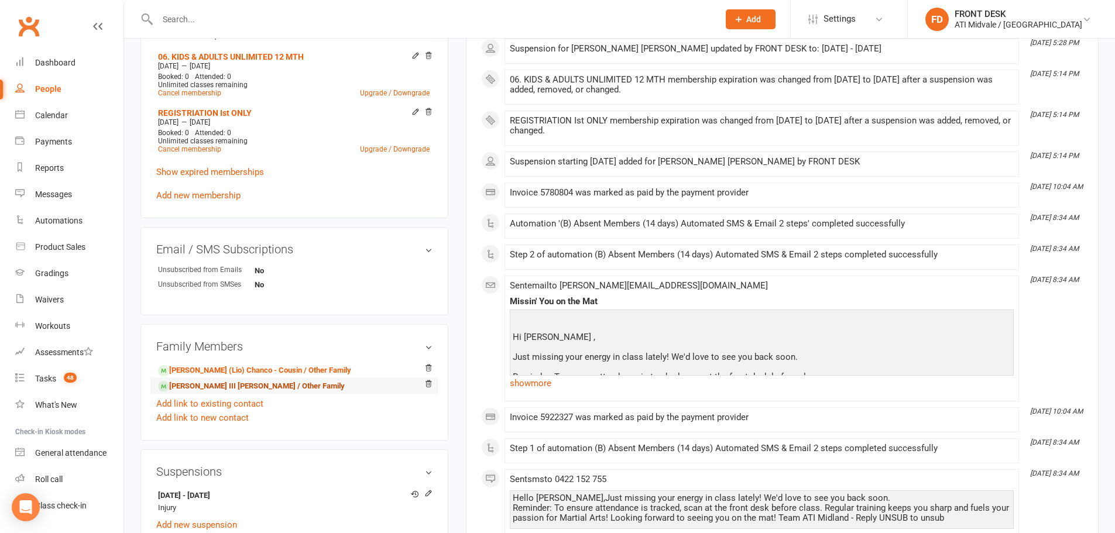
click at [220, 388] on link "Cornelio III Vasquez - Cousin / Other Family" at bounding box center [251, 387] width 187 height 12
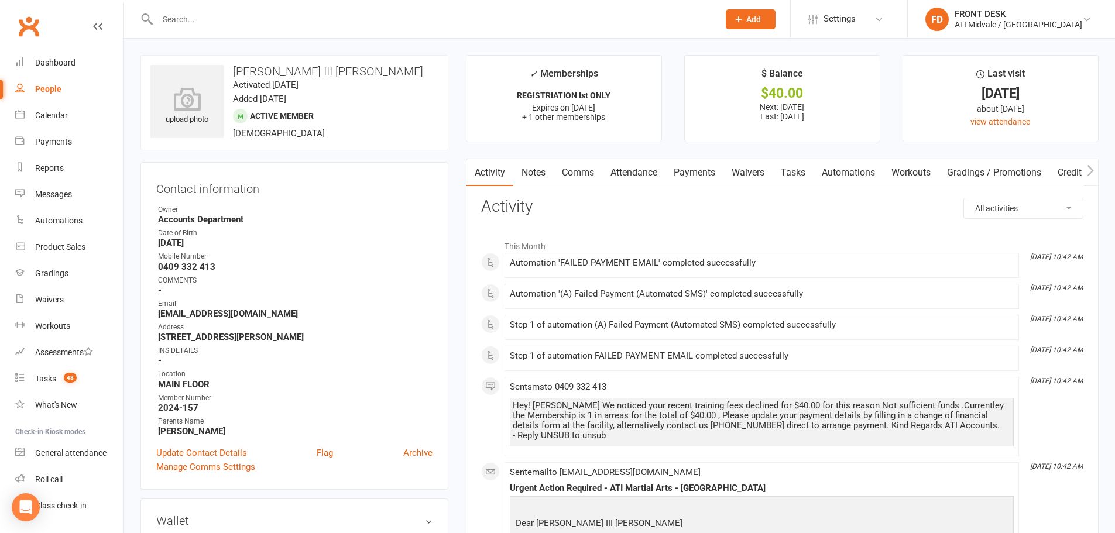
click at [694, 183] on link "Payments" at bounding box center [695, 172] width 58 height 27
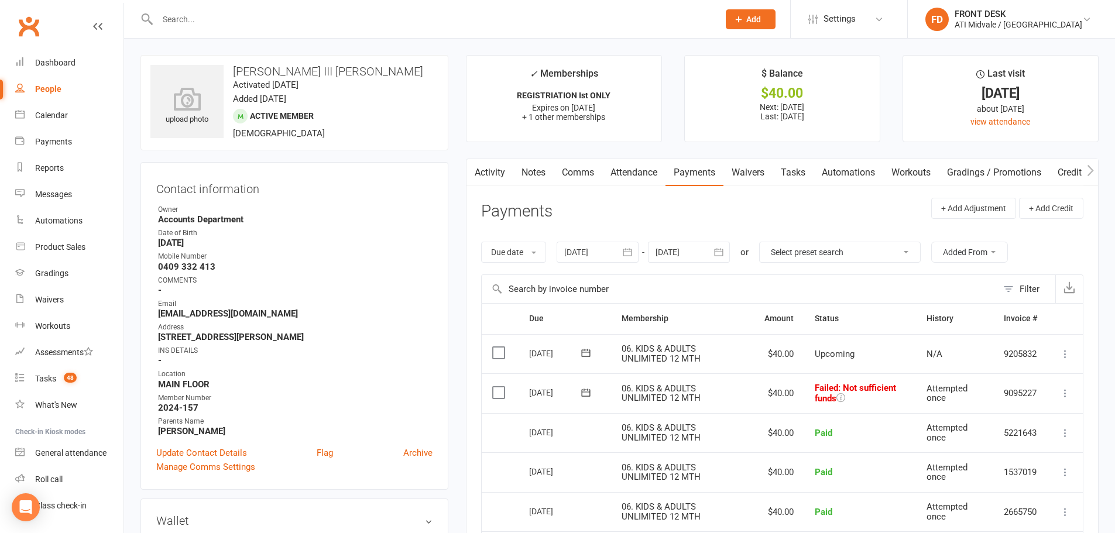
click at [537, 169] on link "Notes" at bounding box center [534, 172] width 40 height 27
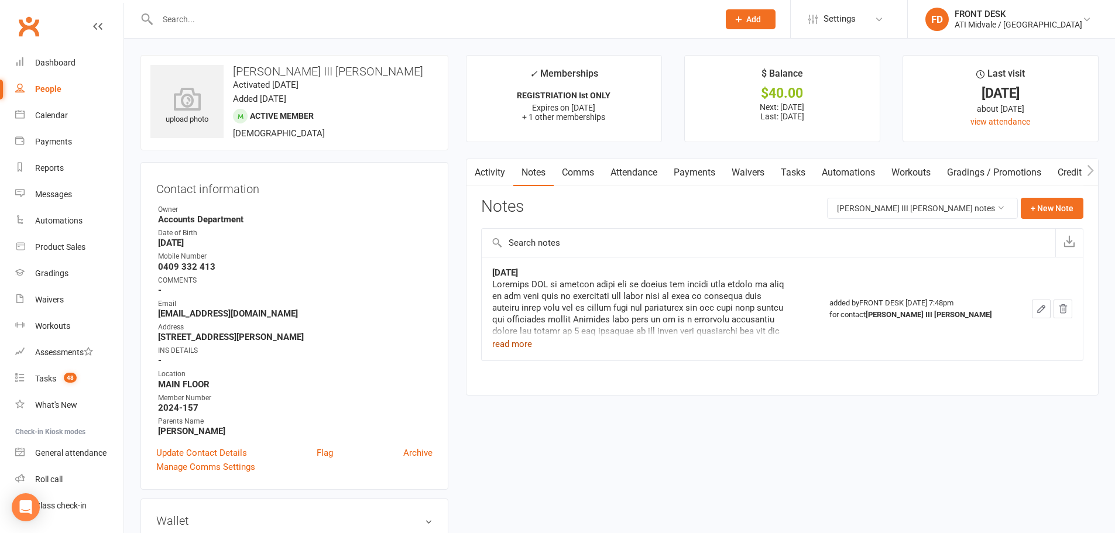
click at [506, 341] on button "read more" at bounding box center [512, 344] width 40 height 14
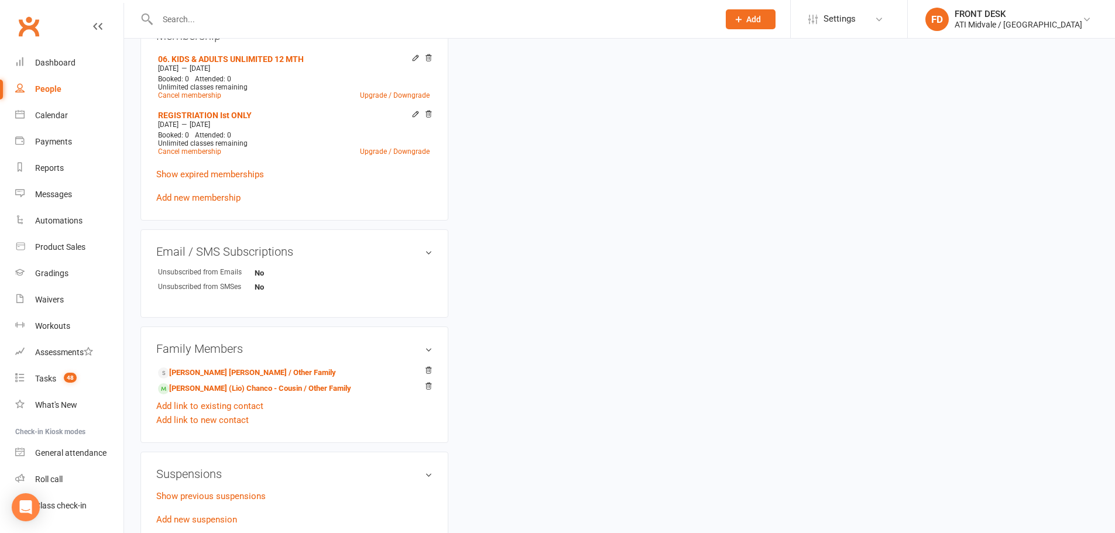
scroll to position [644, 0]
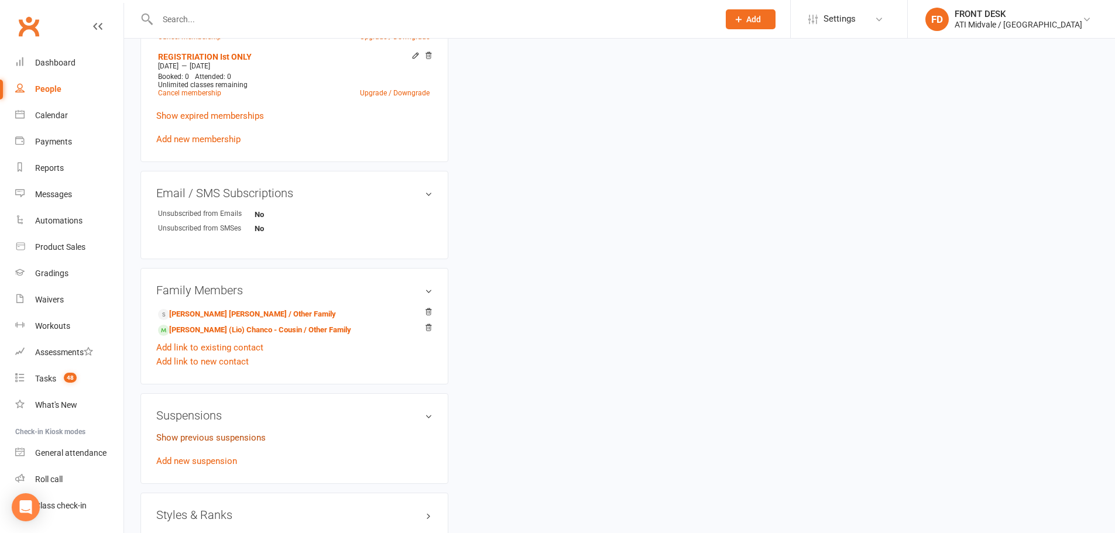
click at [198, 437] on link "Show previous suspensions" at bounding box center [210, 438] width 109 height 11
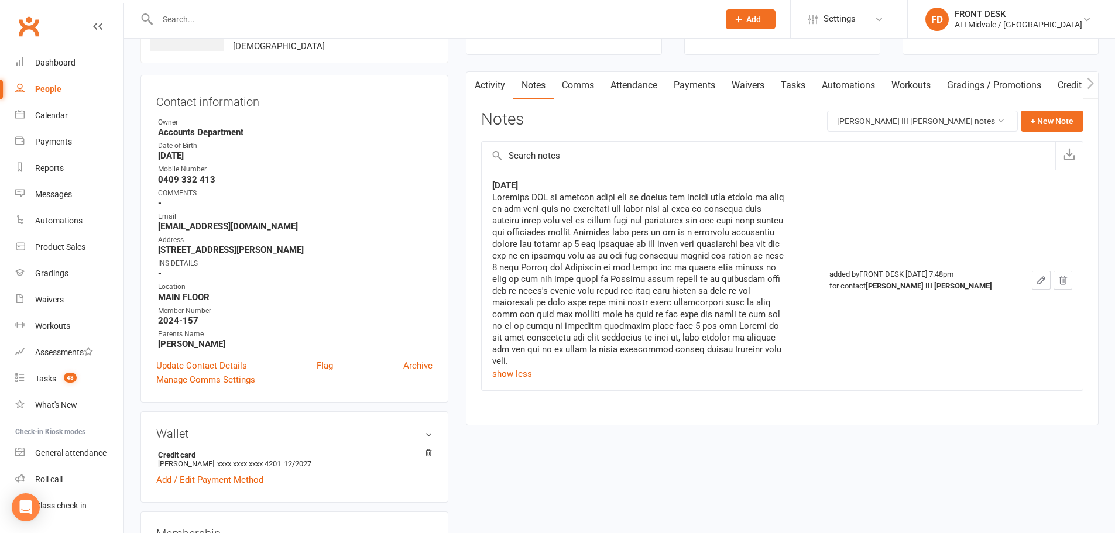
scroll to position [0, 0]
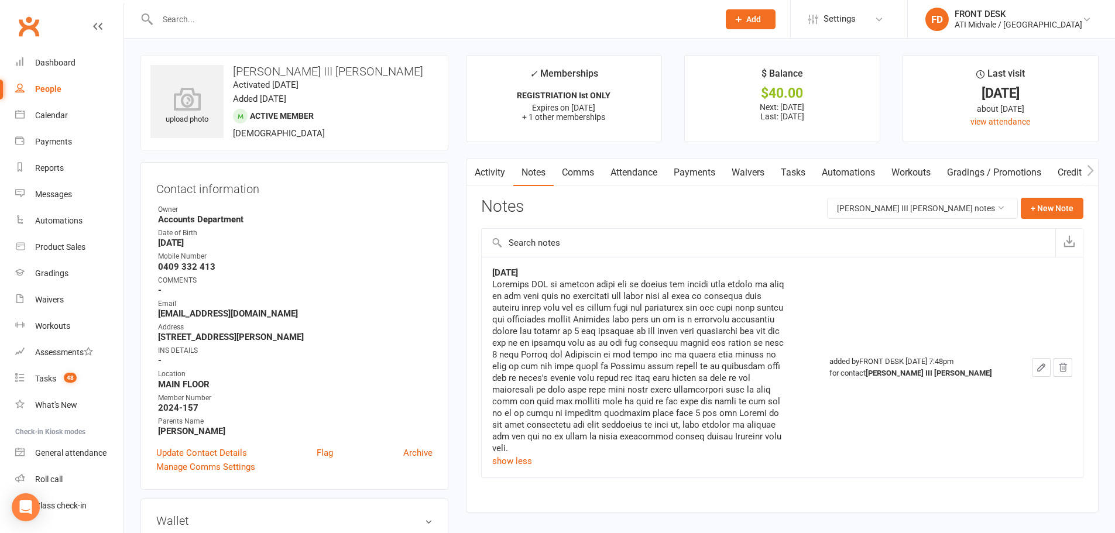
click at [790, 173] on link "Tasks" at bounding box center [793, 172] width 41 height 27
select select "incomplete"
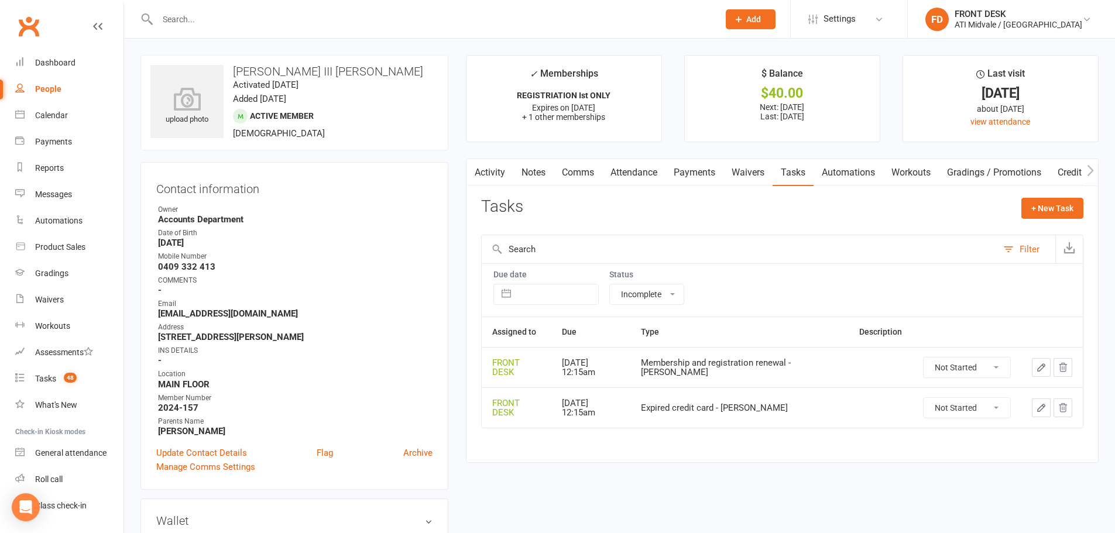
click at [499, 173] on link "Activity" at bounding box center [490, 172] width 47 height 27
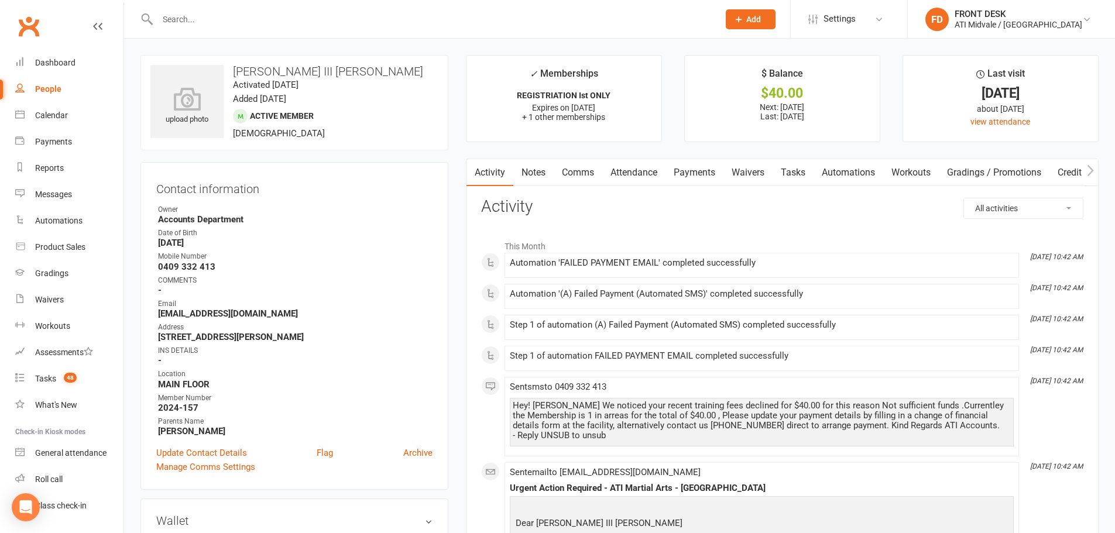
click at [684, 167] on link "Payments" at bounding box center [695, 172] width 58 height 27
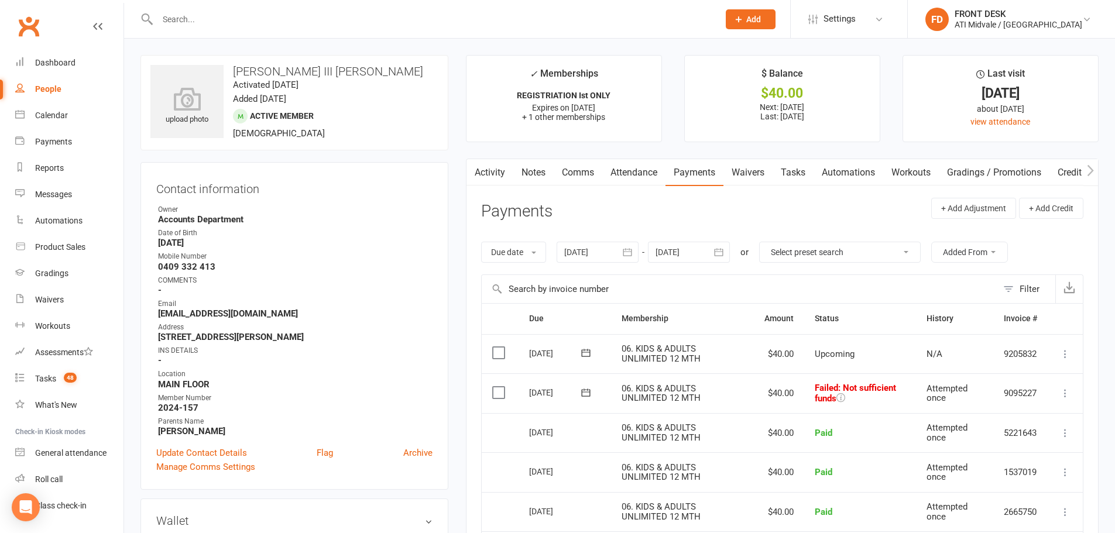
click at [603, 254] on div at bounding box center [598, 252] width 82 height 21
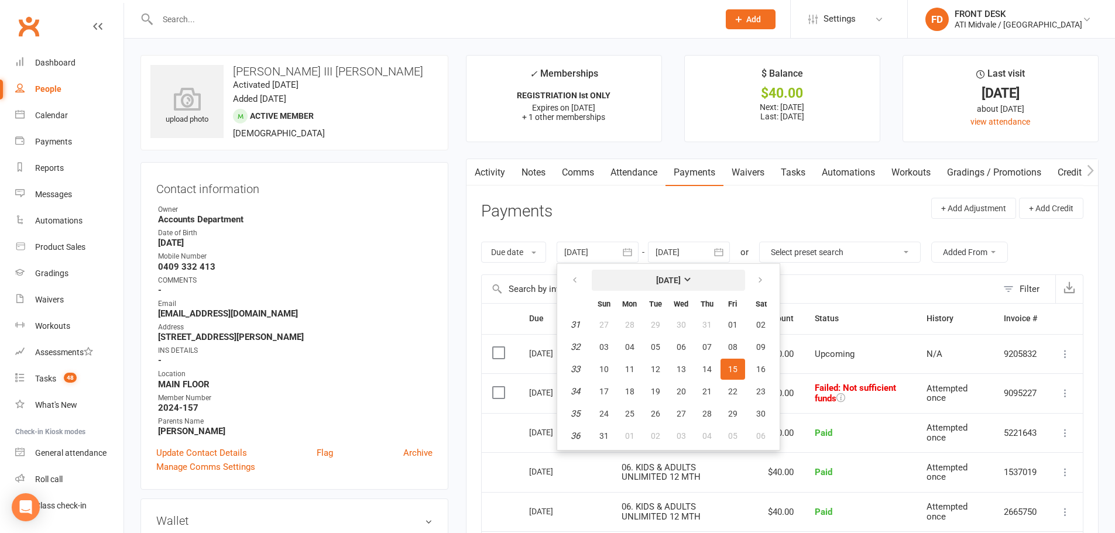
click at [641, 276] on button "[DATE]" at bounding box center [668, 280] width 153 height 21
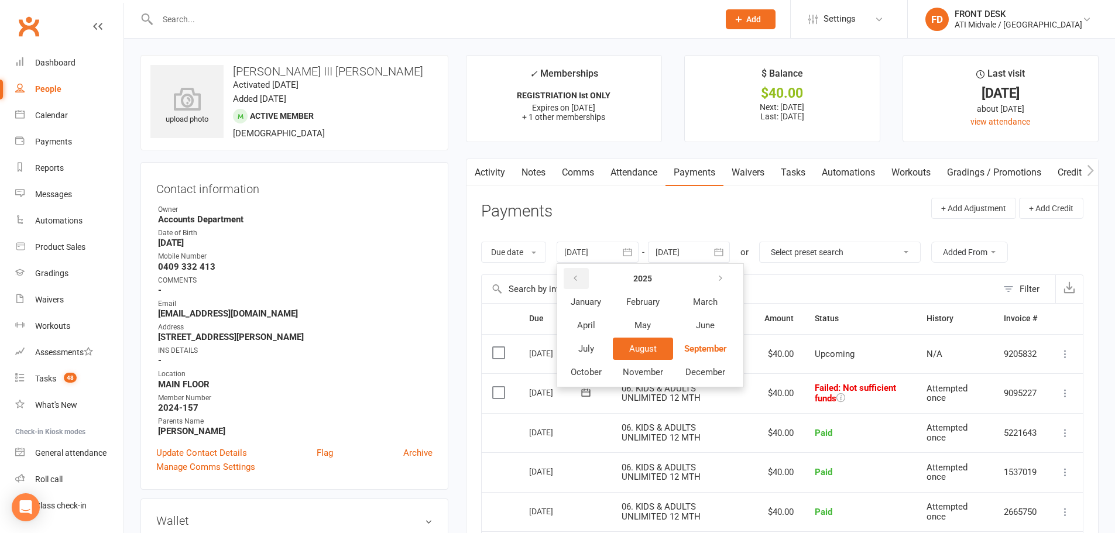
click at [566, 280] on button "button" at bounding box center [576, 278] width 25 height 21
click at [615, 340] on td "August" at bounding box center [643, 349] width 60 height 22
click at [668, 356] on button "August" at bounding box center [643, 349] width 60 height 22
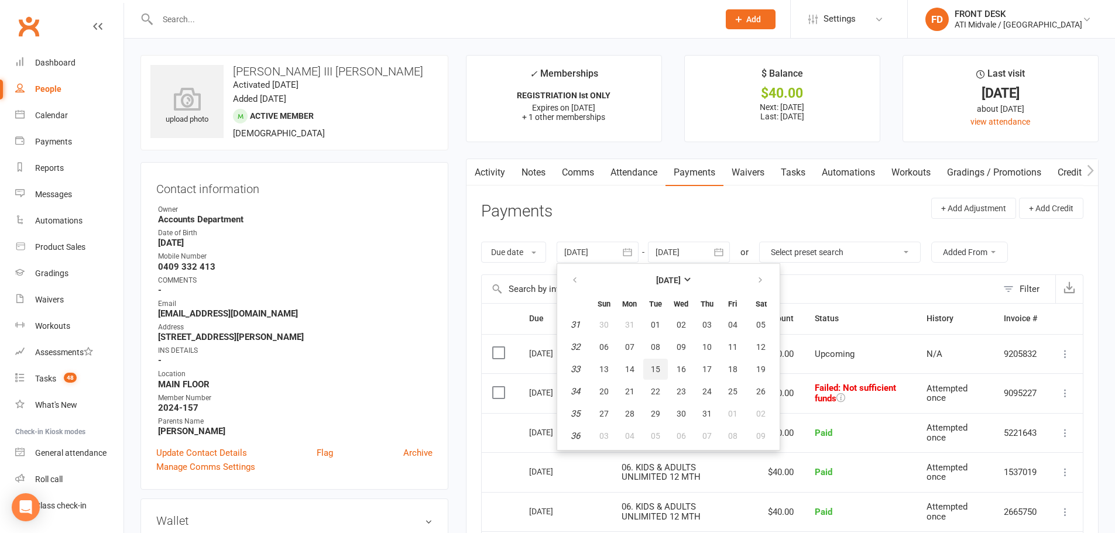
click at [667, 365] on button "15" at bounding box center [655, 369] width 25 height 21
type input "15 Aug 2023"
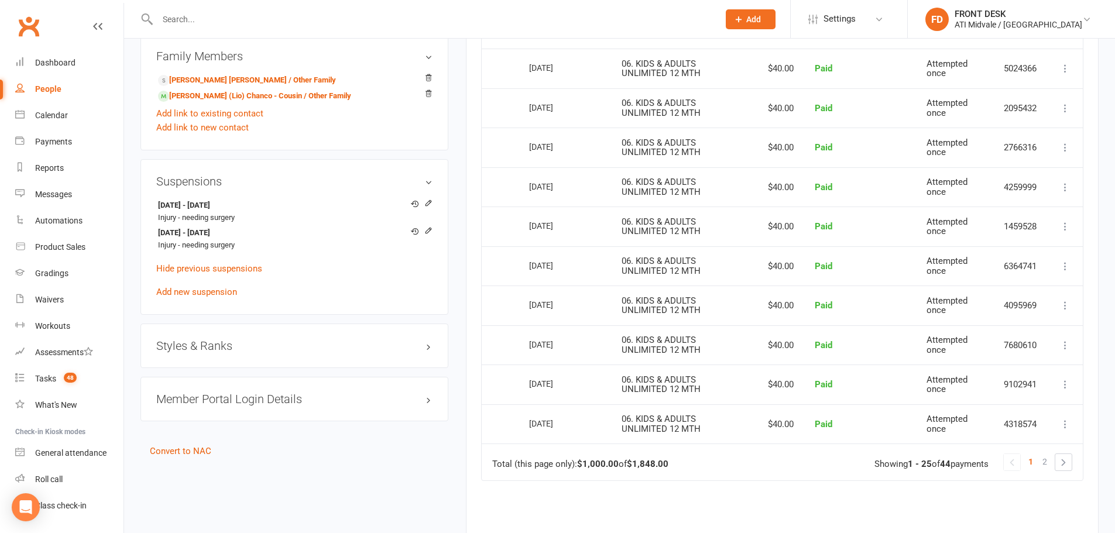
scroll to position [1070, 0]
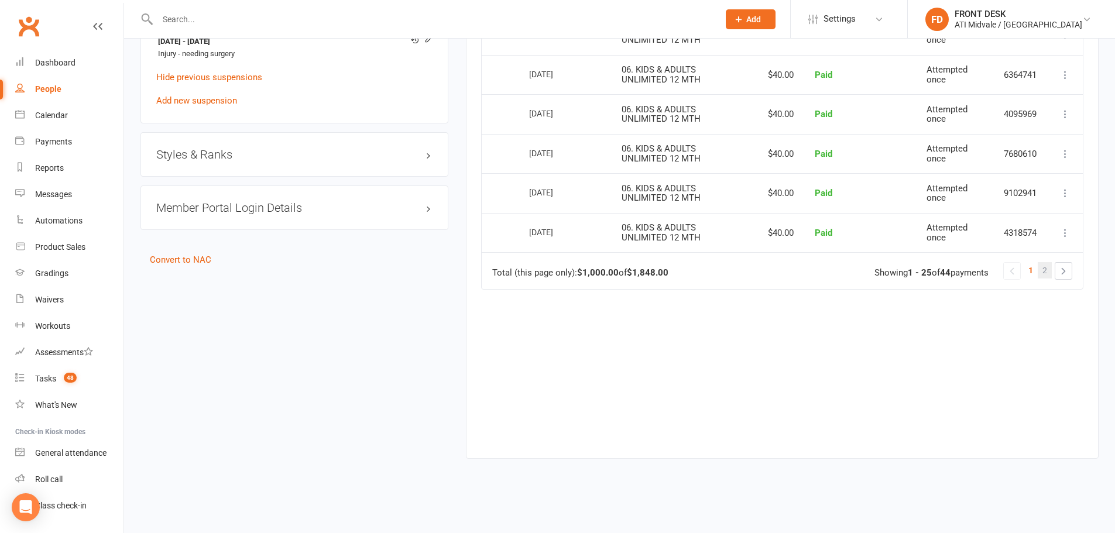
click at [1040, 268] on link "2" at bounding box center [1045, 270] width 14 height 16
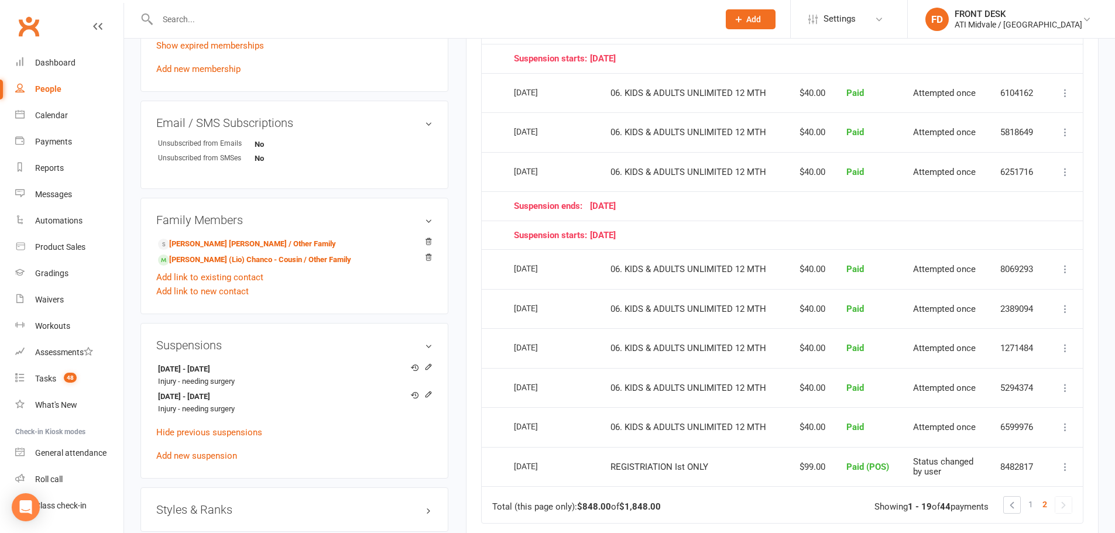
scroll to position [949, 0]
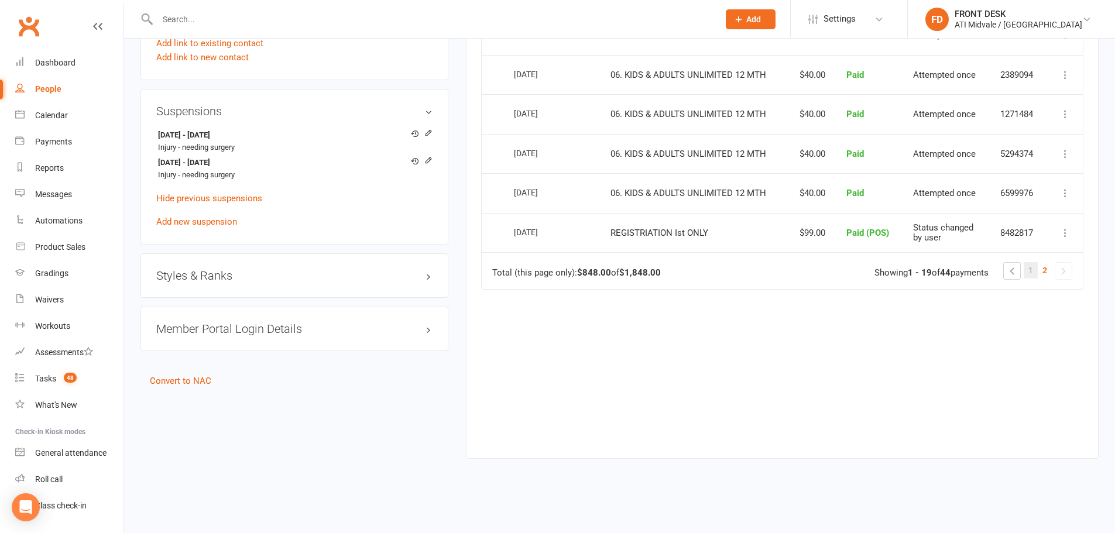
click at [1028, 271] on link "1" at bounding box center [1031, 270] width 14 height 16
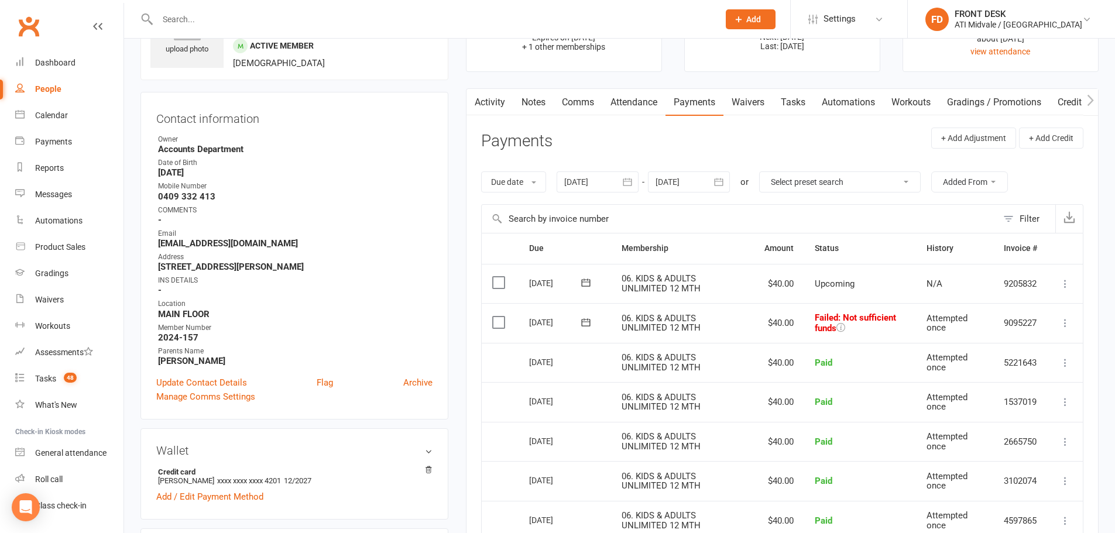
scroll to position [12, 0]
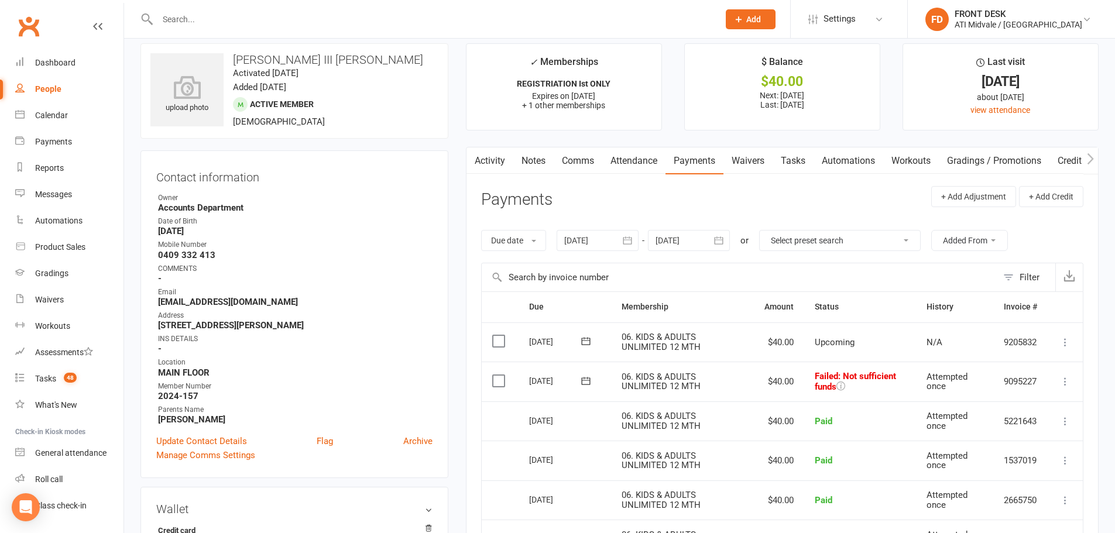
click at [713, 243] on button "button" at bounding box center [719, 240] width 21 height 21
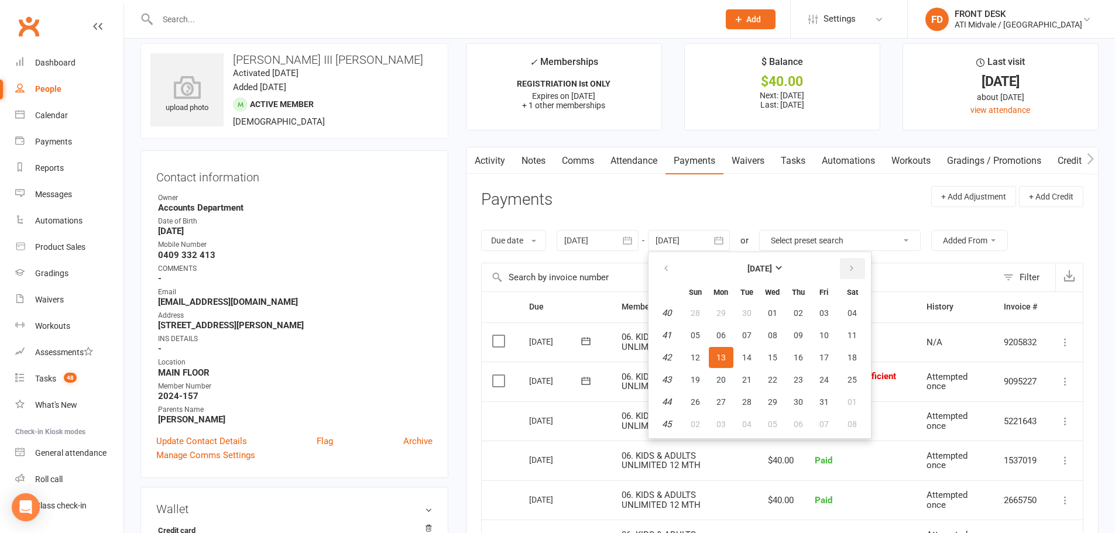
click at [860, 268] on button "button" at bounding box center [852, 268] width 25 height 21
click at [836, 385] on button "26" at bounding box center [824, 379] width 25 height 21
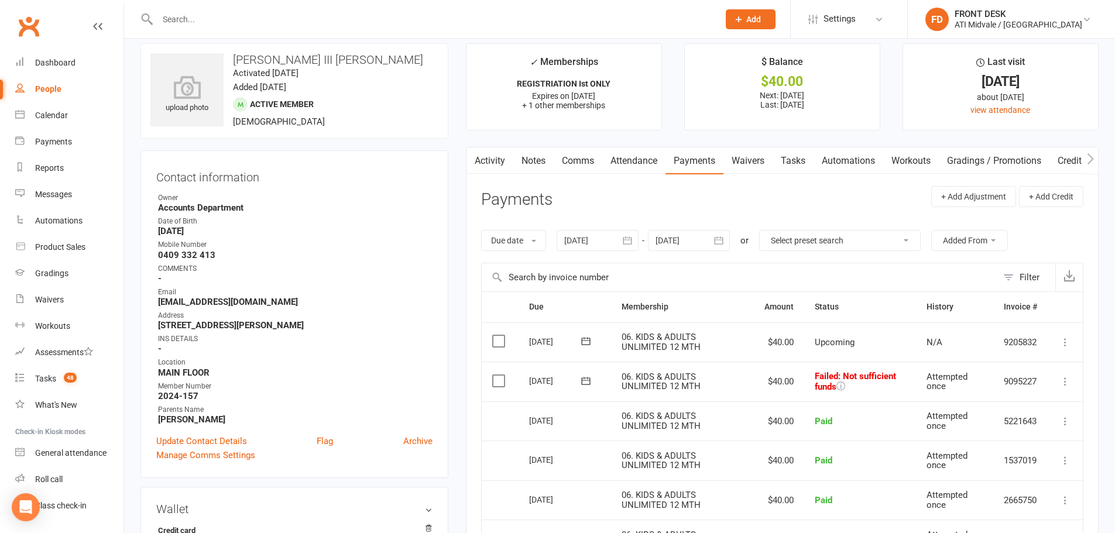
click at [724, 239] on icon "button" at bounding box center [719, 241] width 12 height 12
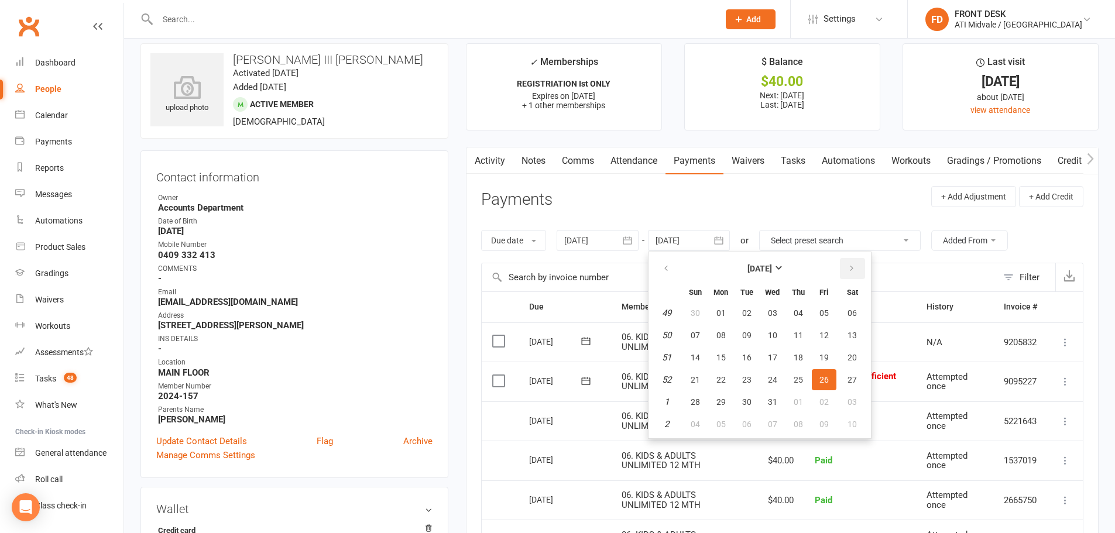
click at [853, 271] on icon "button" at bounding box center [852, 268] width 8 height 9
click at [826, 358] on span "17" at bounding box center [824, 357] width 9 height 9
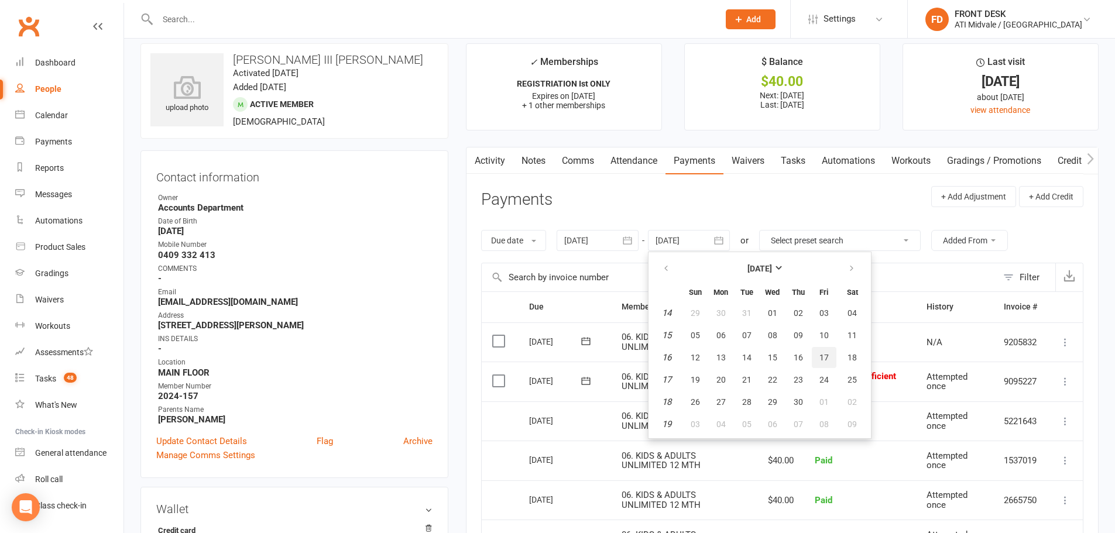
type input "17 Apr 2026"
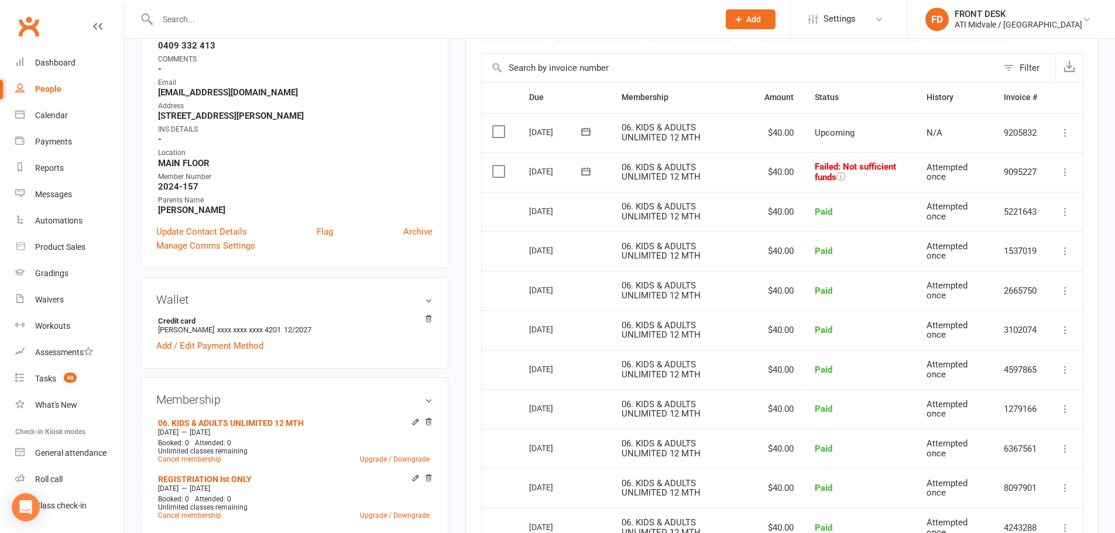
scroll to position [70, 0]
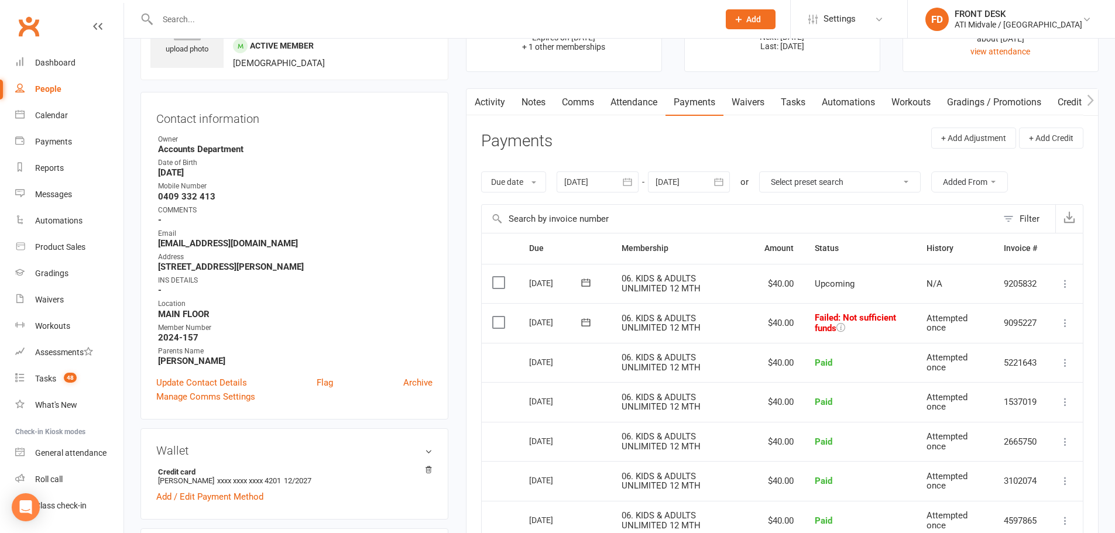
click at [333, 181] on div "Mobile Number" at bounding box center [295, 186] width 275 height 11
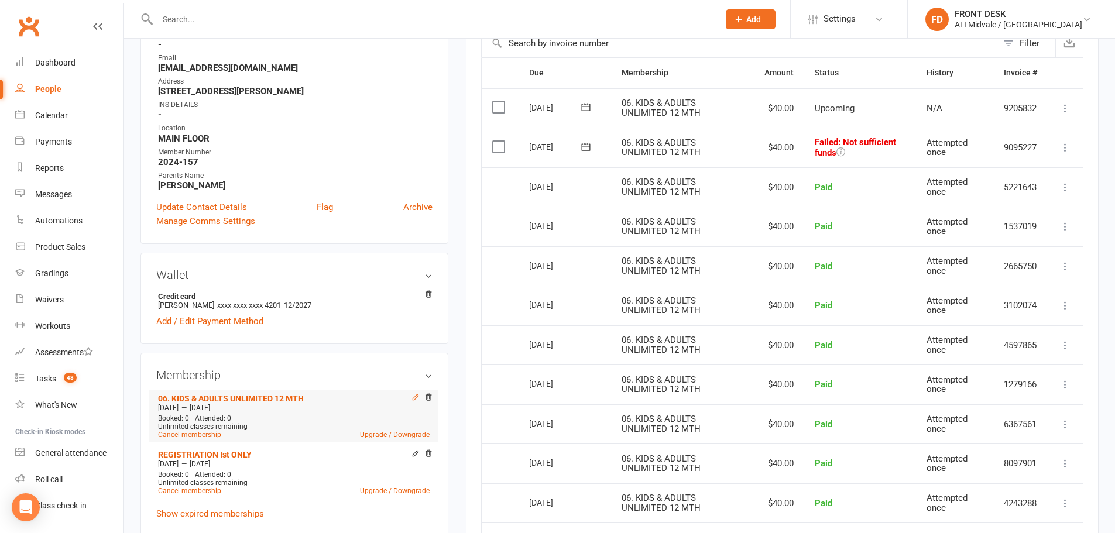
click at [412, 396] on icon at bounding box center [416, 397] width 8 height 8
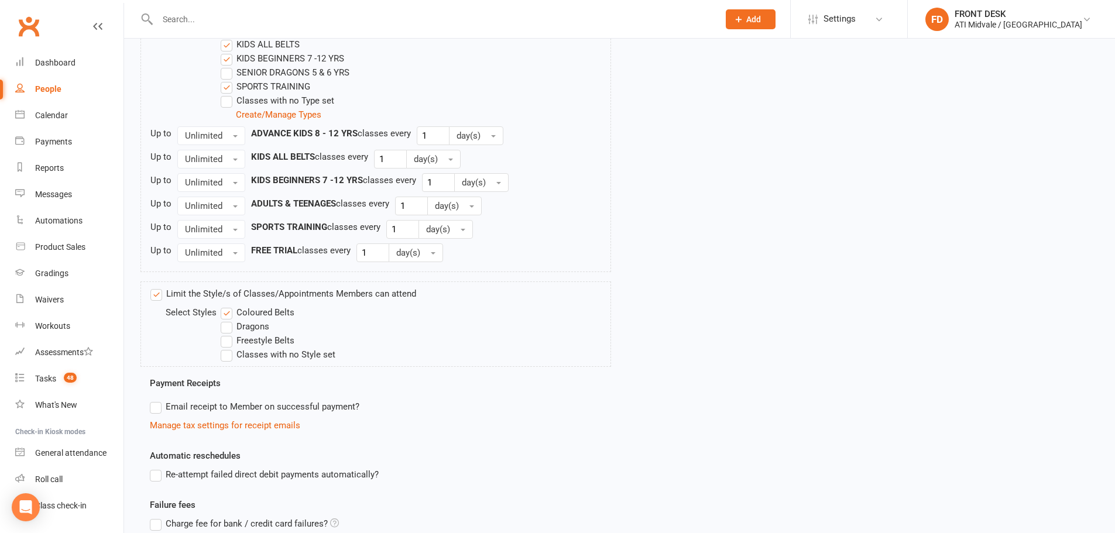
scroll to position [700, 0]
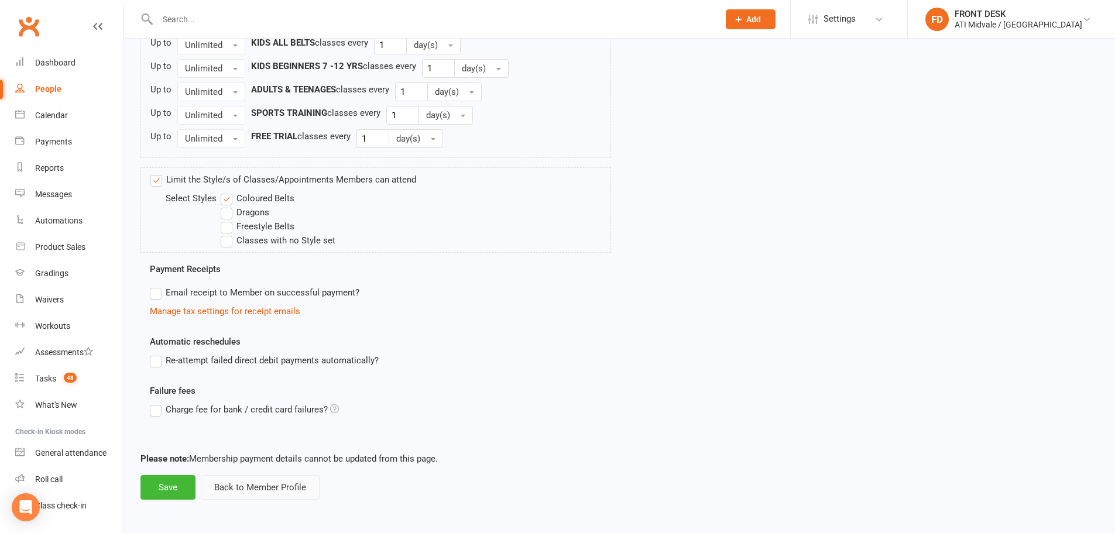
click at [286, 494] on button "Back to Member Profile" at bounding box center [260, 487] width 119 height 25
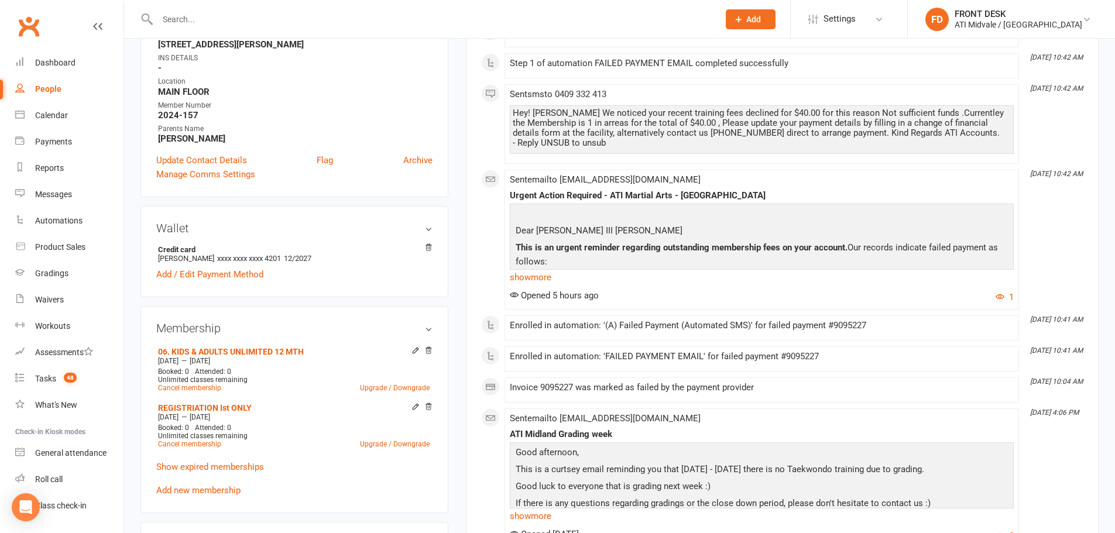
scroll to position [117, 0]
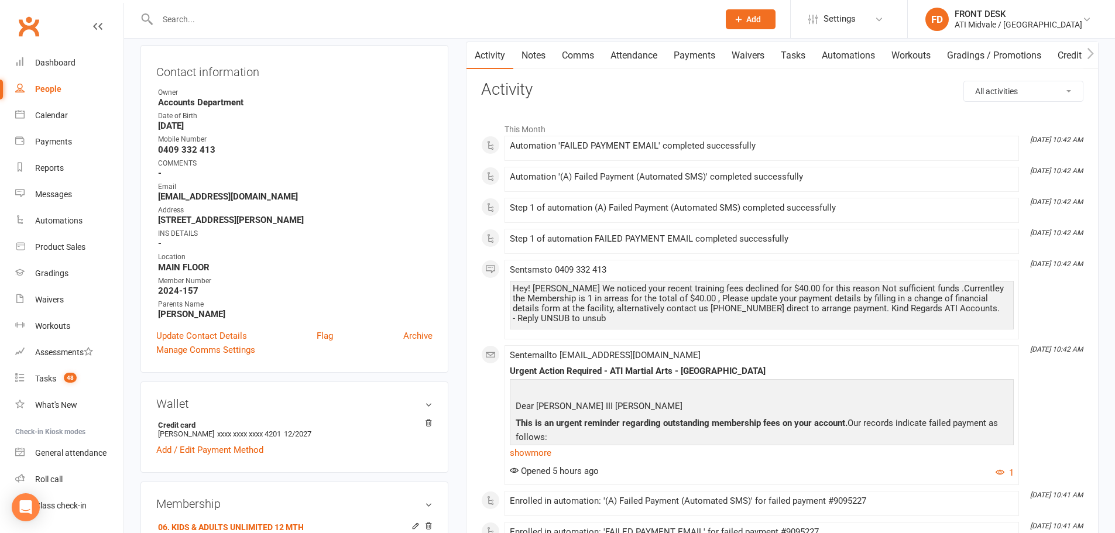
click at [695, 54] on link "Payments" at bounding box center [695, 55] width 58 height 27
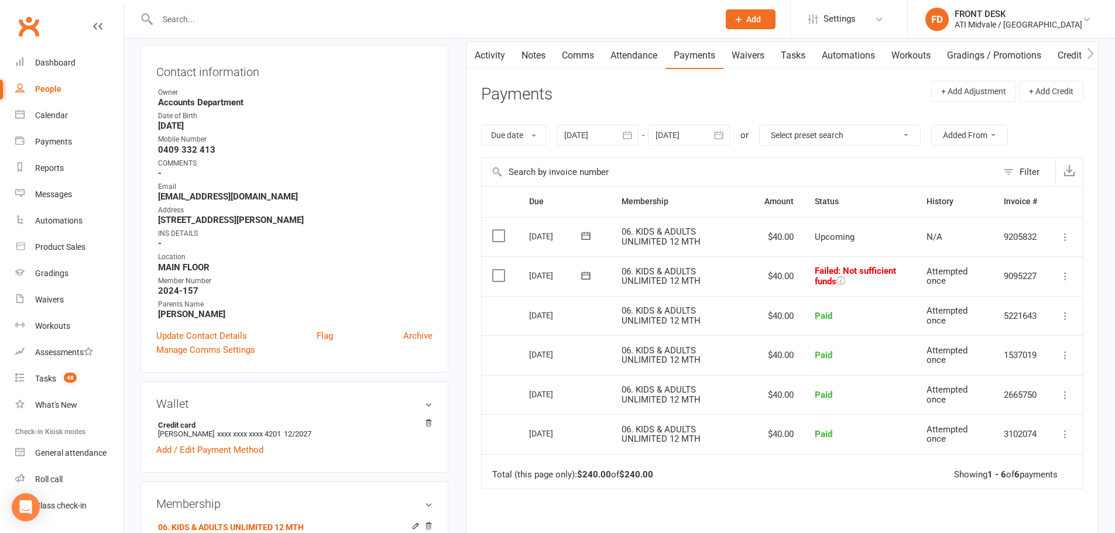
click at [540, 53] on link "Notes" at bounding box center [534, 55] width 40 height 27
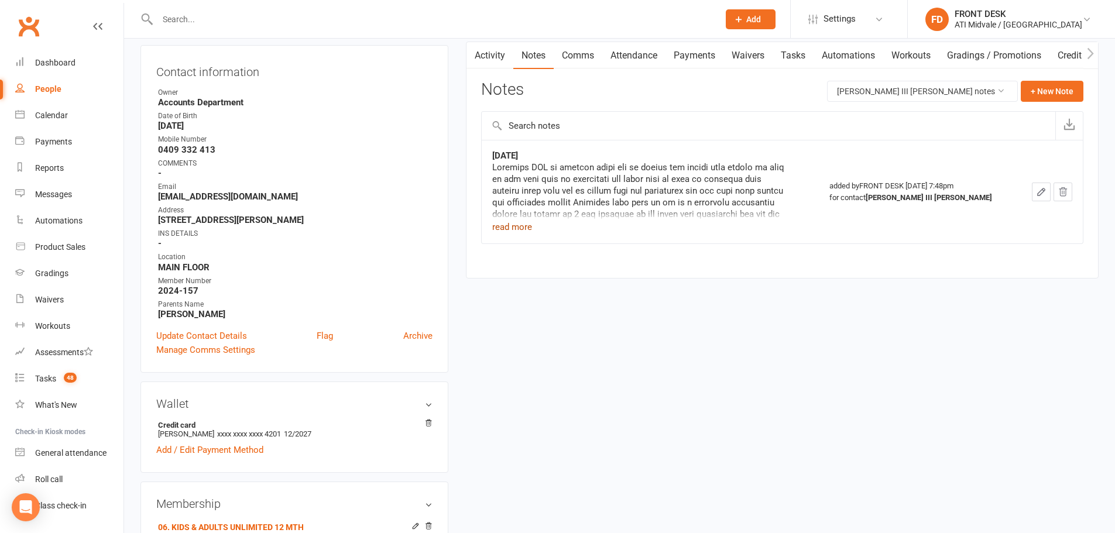
click at [516, 223] on button "read more" at bounding box center [512, 227] width 40 height 14
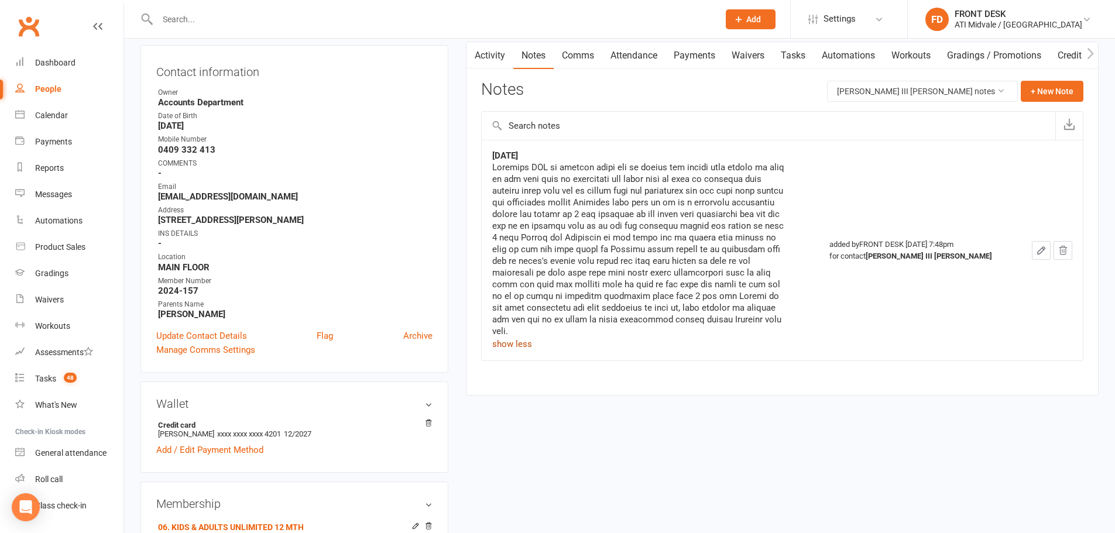
click at [521, 347] on button "show less" at bounding box center [512, 344] width 40 height 14
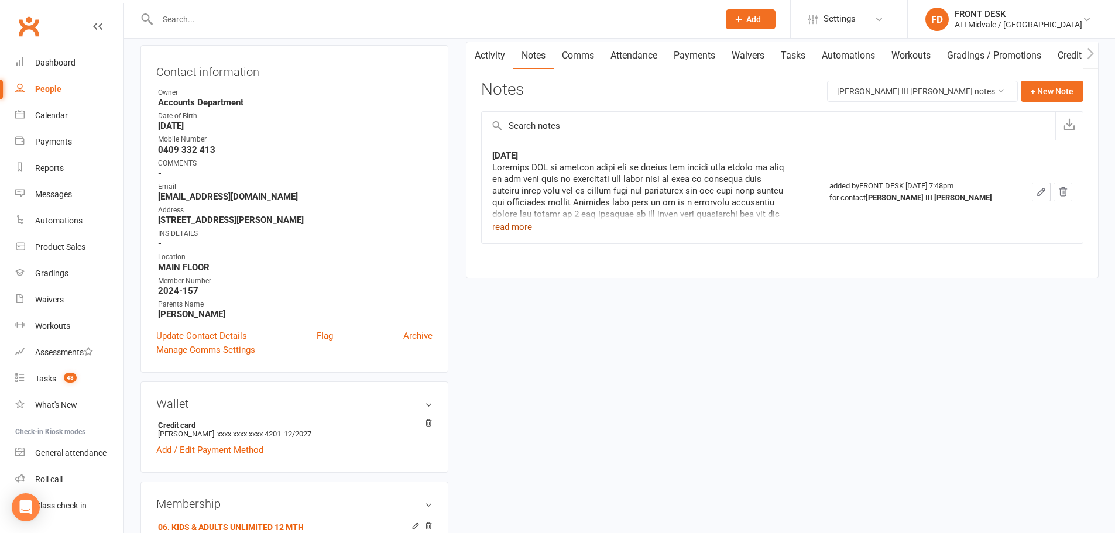
click at [498, 60] on link "Activity" at bounding box center [490, 55] width 47 height 27
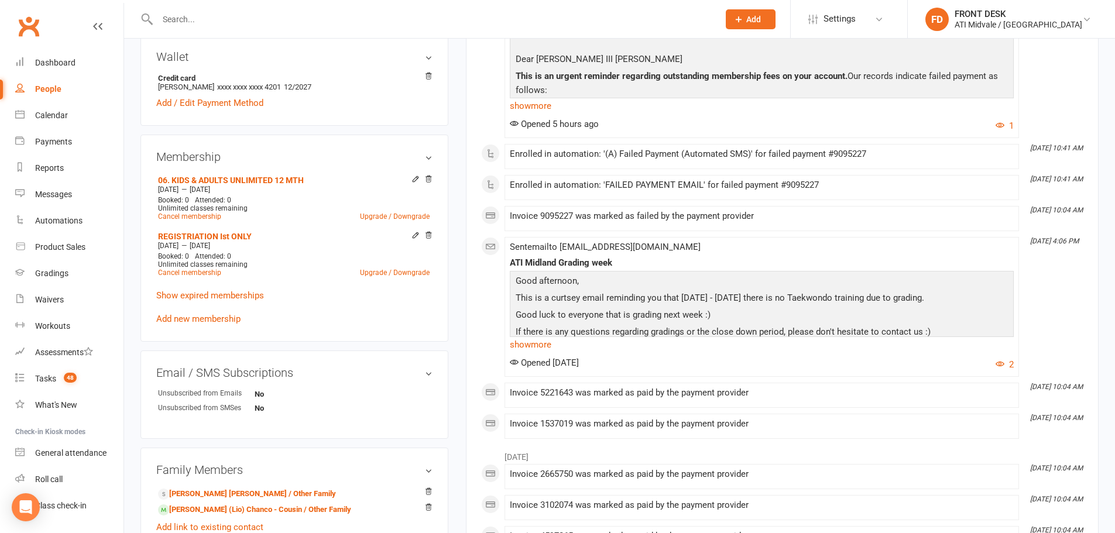
scroll to position [468, 0]
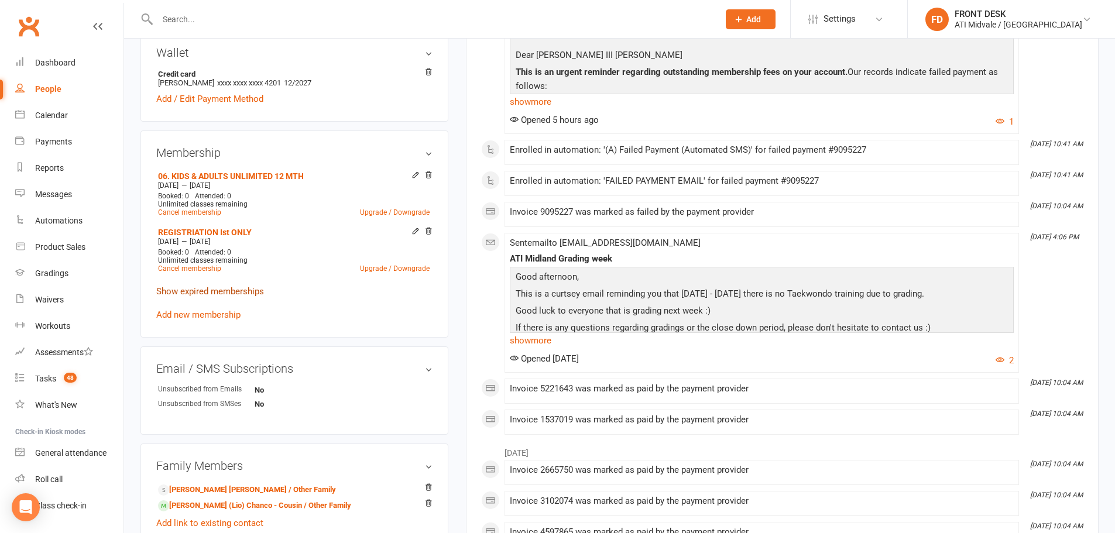
click at [242, 294] on link "Show expired memberships" at bounding box center [210, 291] width 108 height 11
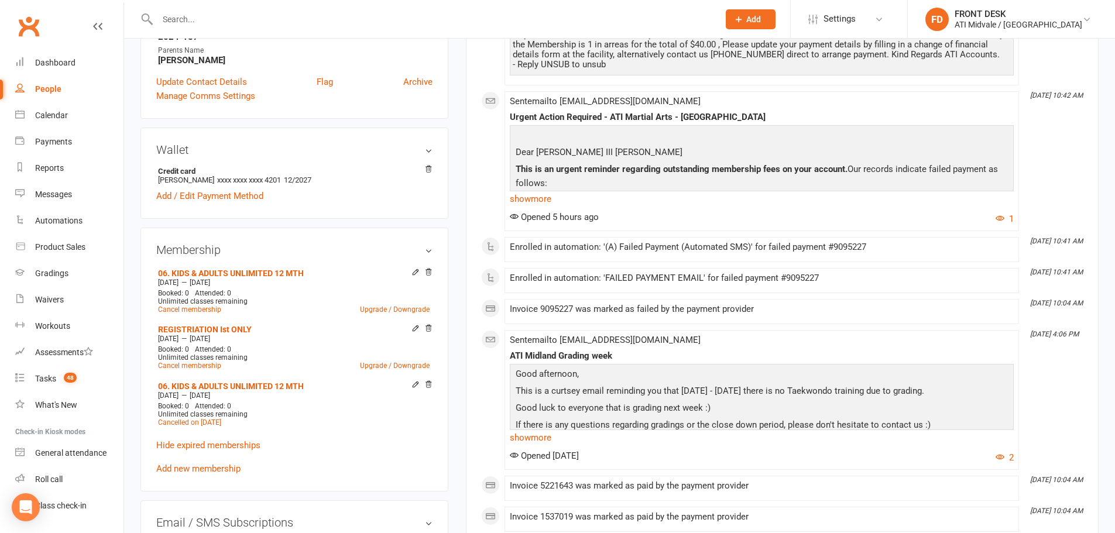
scroll to position [351, 0]
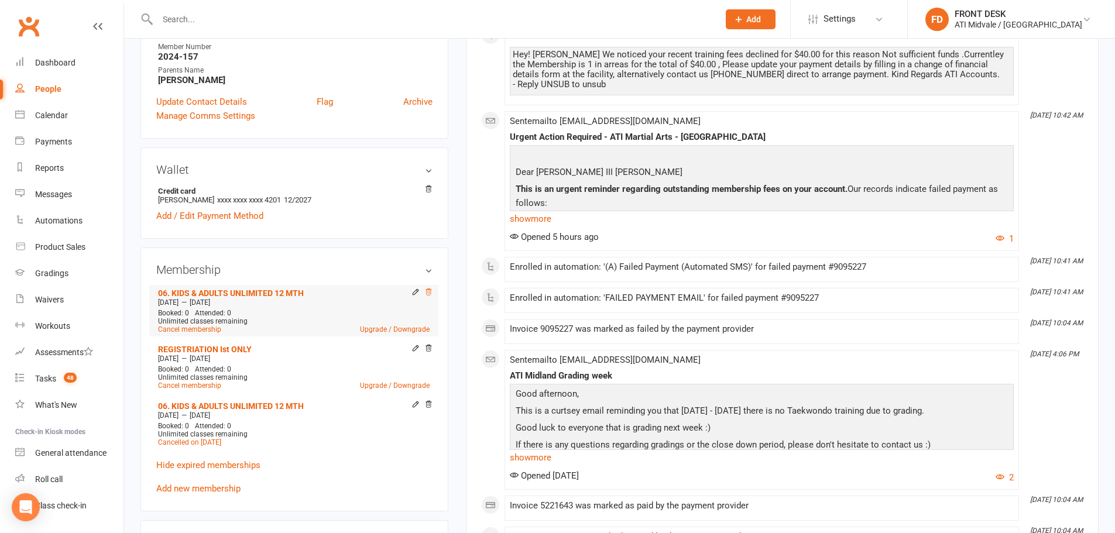
click at [428, 290] on icon at bounding box center [429, 292] width 6 height 6
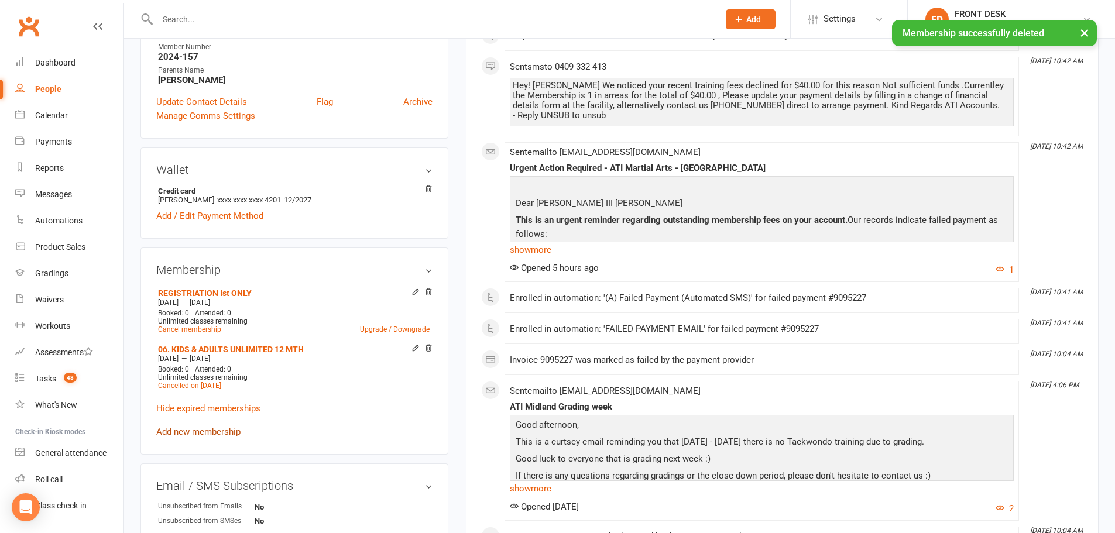
click at [203, 429] on link "Add new membership" at bounding box center [198, 432] width 84 height 11
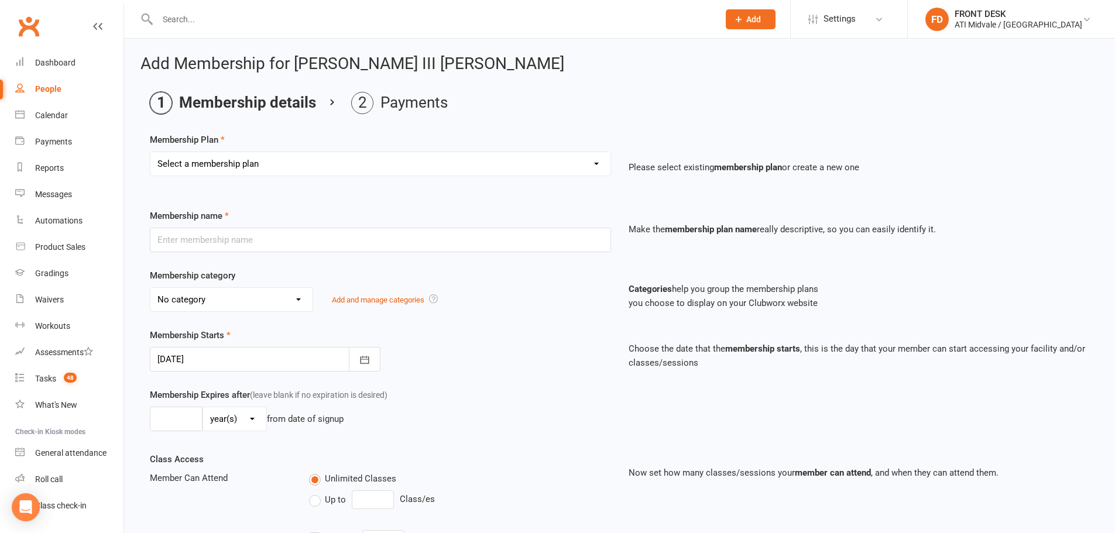
click at [273, 170] on select "Select a membership plan Create new Membership Plan 01. DRAGONS LIMITED 12 MTH …" at bounding box center [380, 163] width 460 height 23
select select "16"
click at [150, 152] on select "Select a membership plan Create new Membership Plan 01. DRAGONS LIMITED 12 MTH …" at bounding box center [380, 163] width 460 height 23
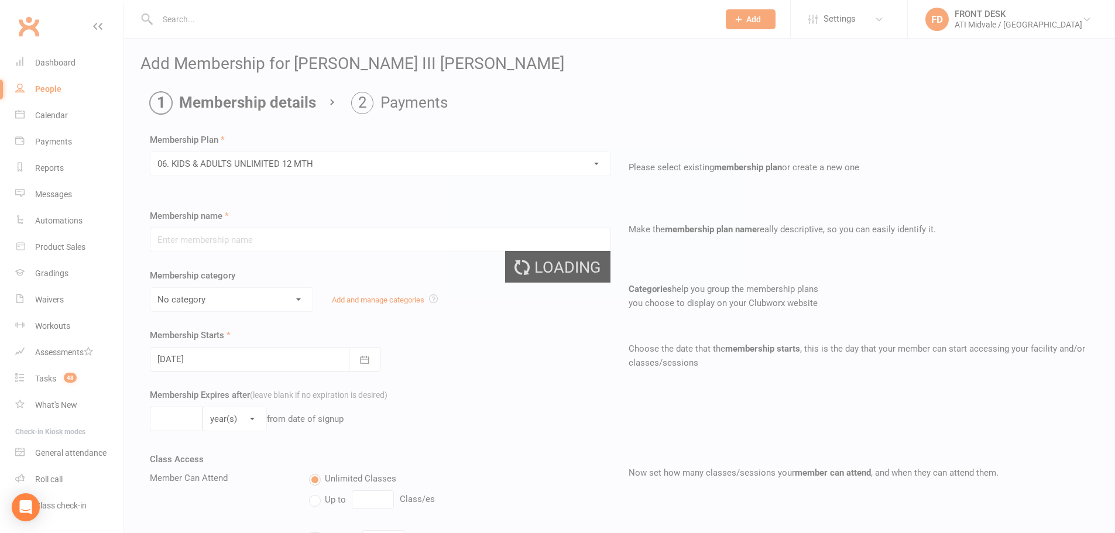
type input "06. KIDS & ADULTS UNLIMITED 12 MTH"
select select "4"
type input "12"
select select "2"
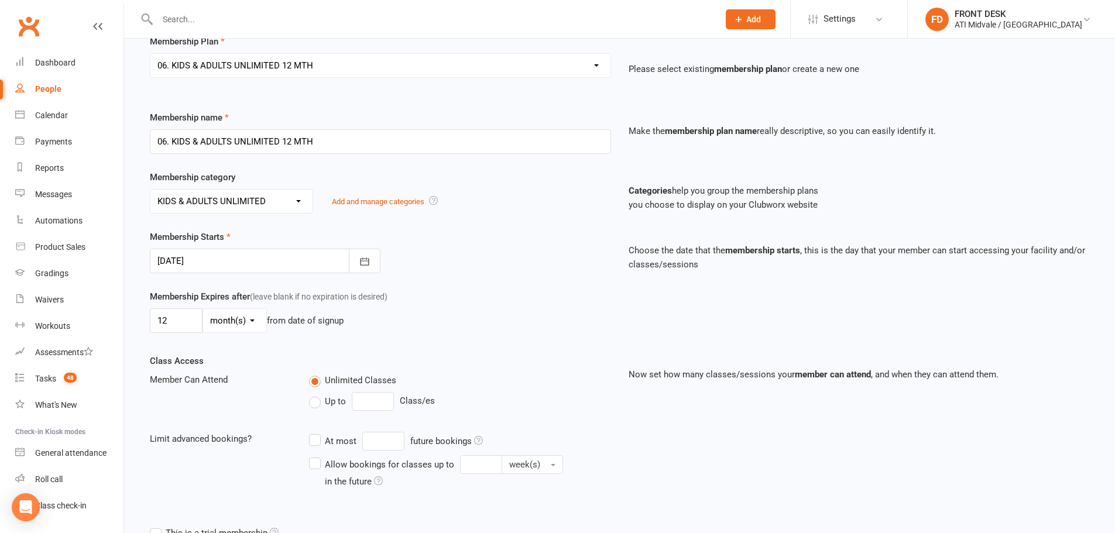
scroll to position [117, 0]
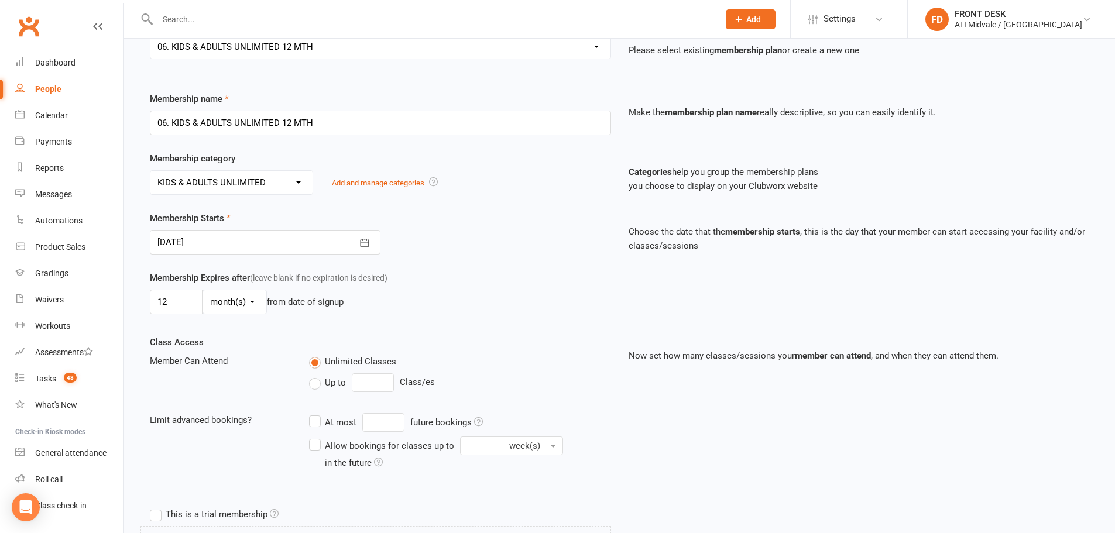
click at [259, 250] on div at bounding box center [265, 242] width 231 height 25
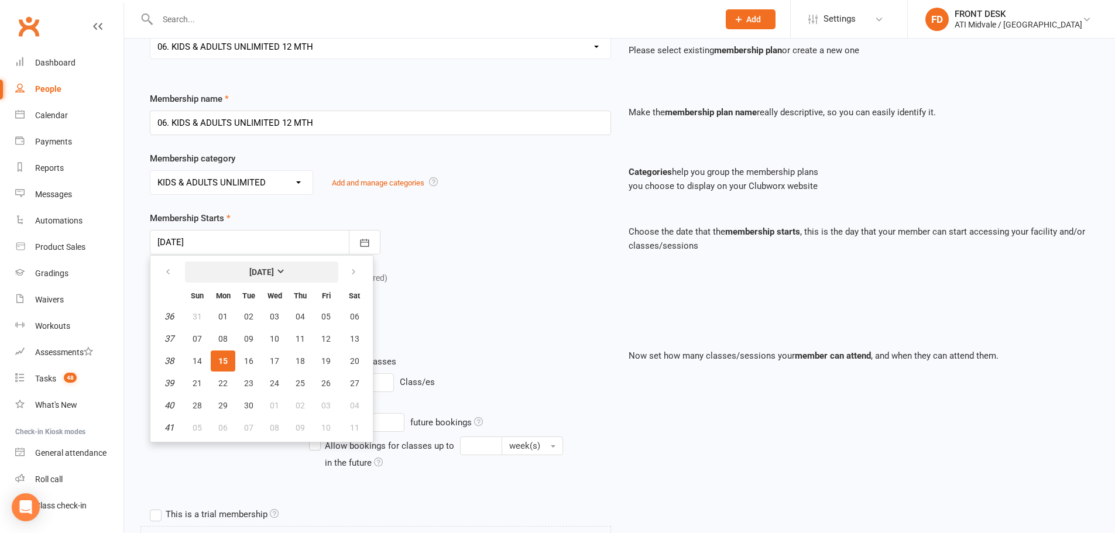
click at [249, 273] on strong "[DATE]" at bounding box center [261, 272] width 25 height 9
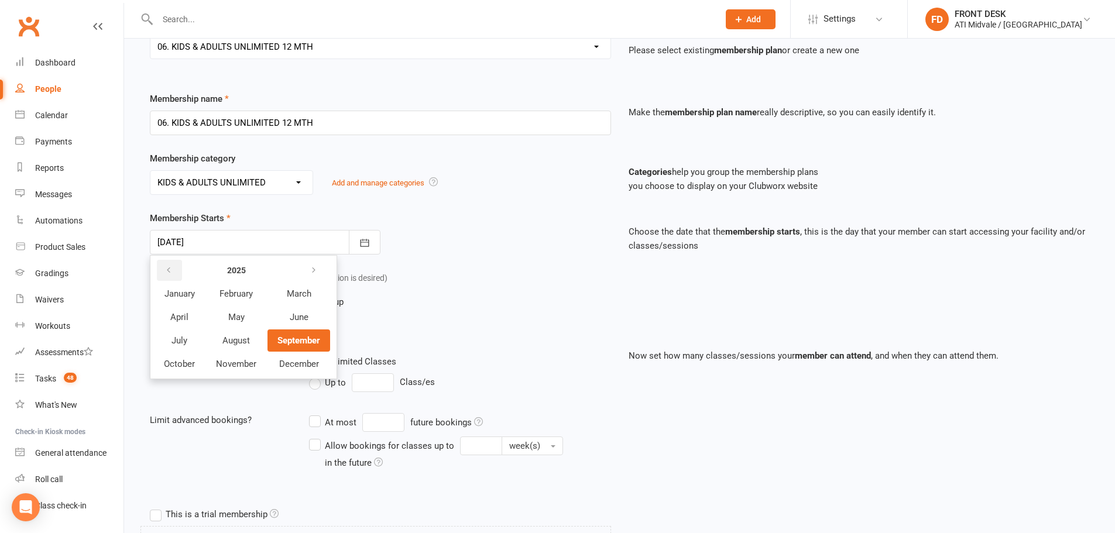
click at [169, 273] on icon "button" at bounding box center [169, 270] width 8 height 9
click at [303, 343] on span "September" at bounding box center [299, 341] width 42 height 11
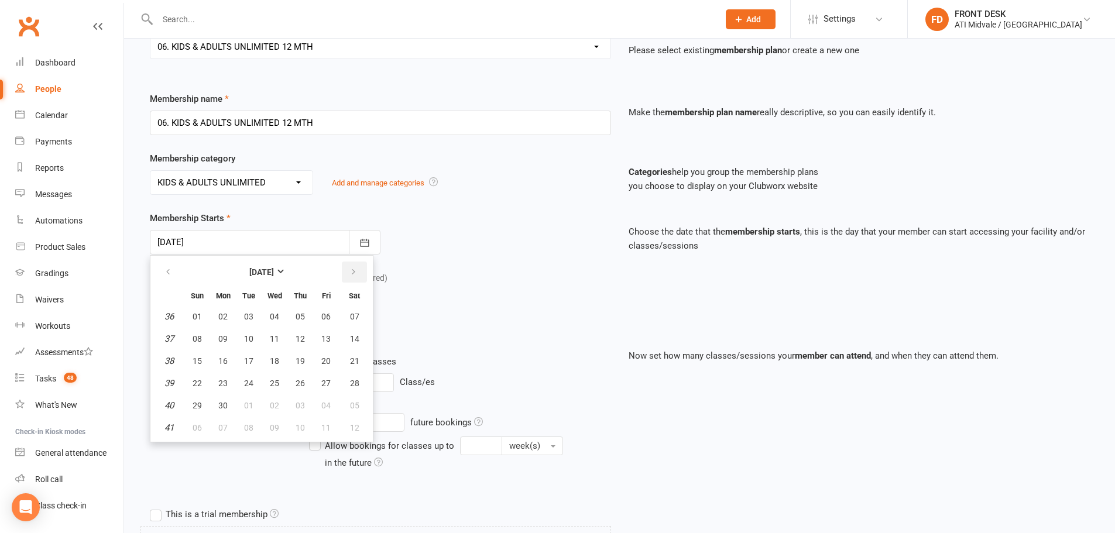
click at [354, 272] on icon "button" at bounding box center [354, 272] width 8 height 9
click at [357, 319] on span "05" at bounding box center [354, 316] width 9 height 9
type input "05 Oct 2024"
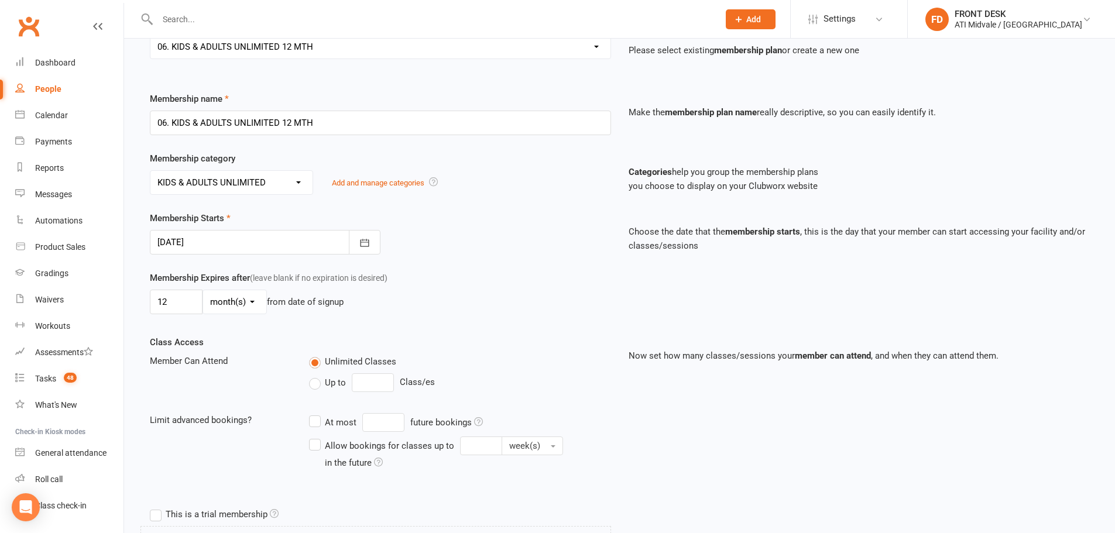
scroll to position [176, 0]
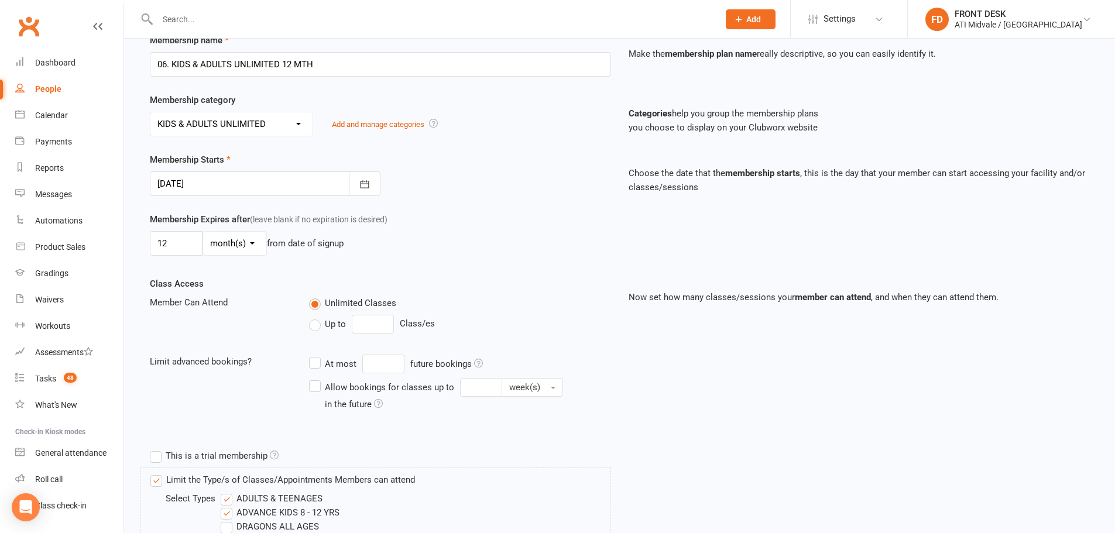
click at [236, 244] on select "day(s) week(s) month(s) year(s)" at bounding box center [234, 243] width 63 height 23
click at [286, 274] on div "Membership Expires after (leave blank if no expiration is desired) 12 day(s) we…" at bounding box center [619, 245] width 957 height 64
click at [188, 252] on input "12" at bounding box center [176, 243] width 53 height 25
drag, startPoint x: 180, startPoint y: 248, endPoint x: 146, endPoint y: 249, distance: 34.6
click at [146, 249] on div "Membership Expires after (leave blank if no expiration is desired) 12 day(s) we…" at bounding box center [380, 237] width 479 height 48
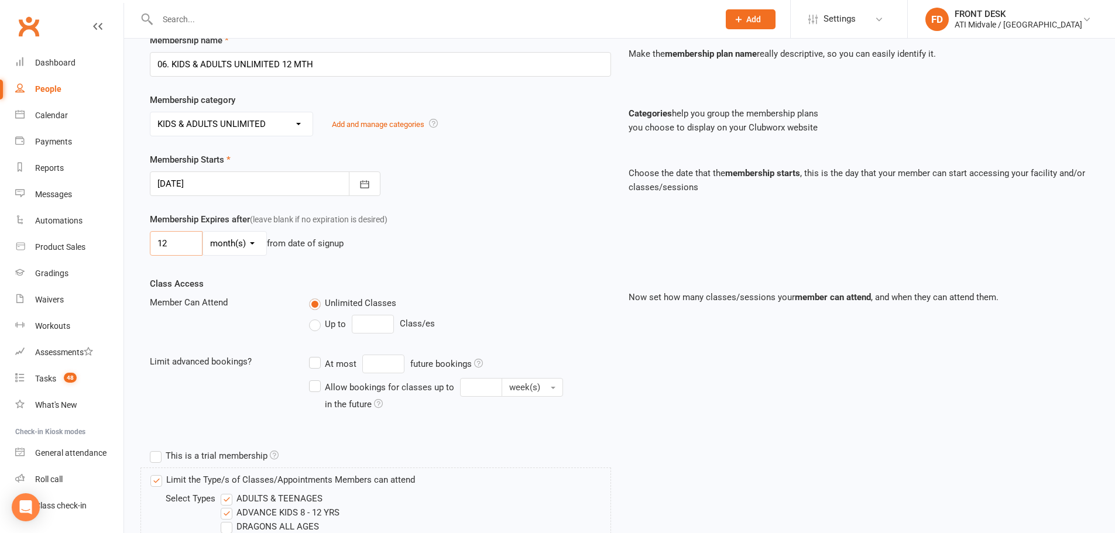
click at [182, 244] on input "12" at bounding box center [176, 243] width 53 height 25
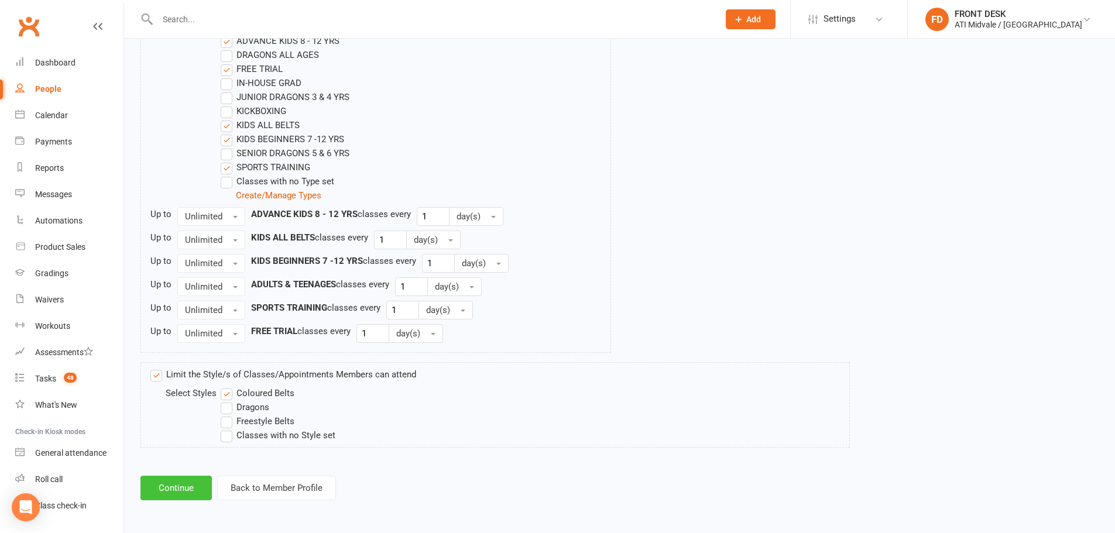
scroll to position [648, 0]
type input "16"
click at [170, 486] on button "Continue" at bounding box center [176, 487] width 71 height 25
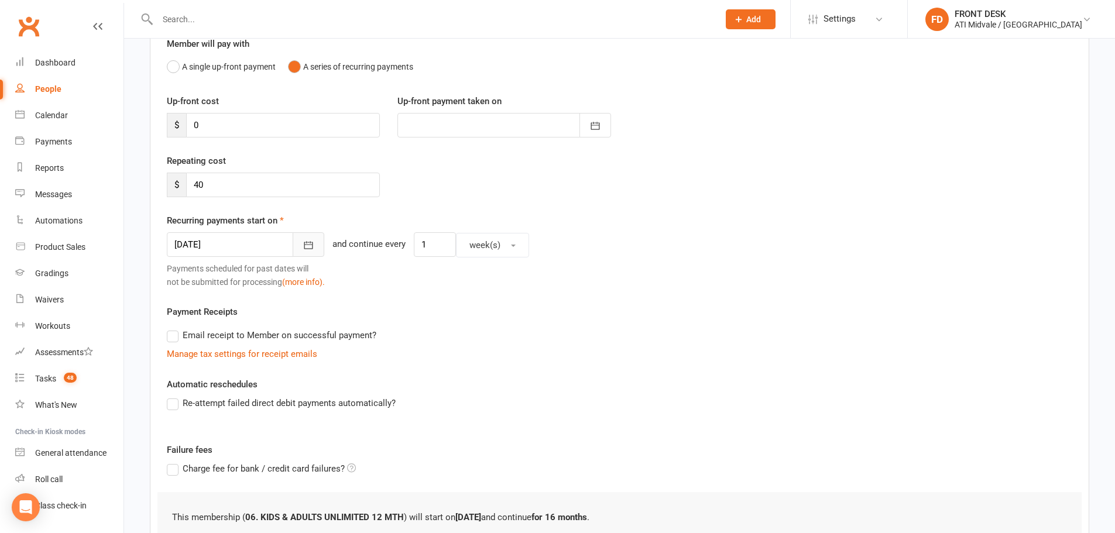
scroll to position [117, 0]
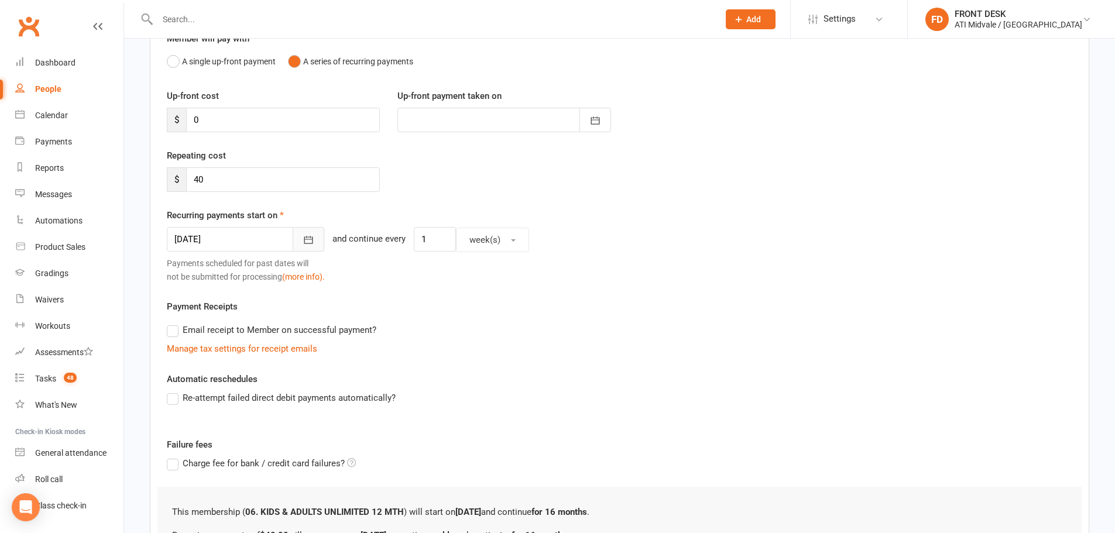
click at [304, 244] on icon "button" at bounding box center [308, 241] width 9 height 8
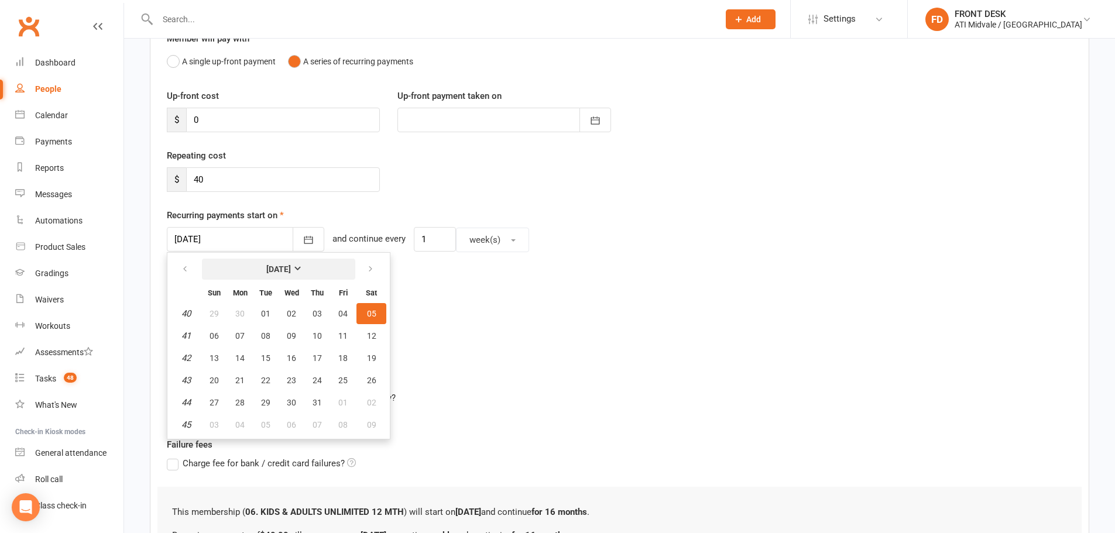
click at [289, 269] on strong "October 2024" at bounding box center [278, 269] width 25 height 9
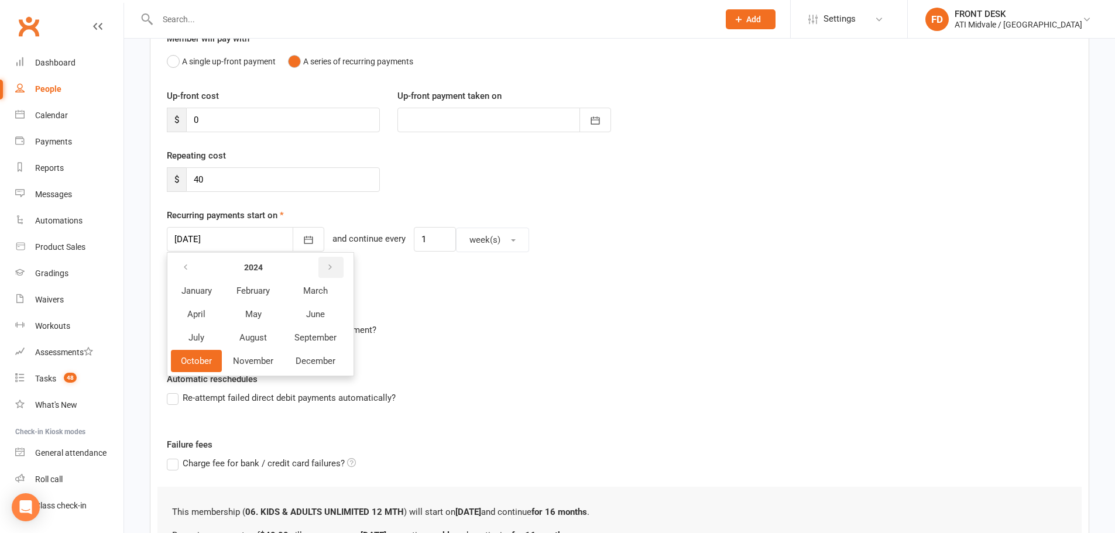
click at [331, 275] on button "button" at bounding box center [331, 267] width 25 height 21
click at [303, 340] on span "September" at bounding box center [316, 338] width 43 height 11
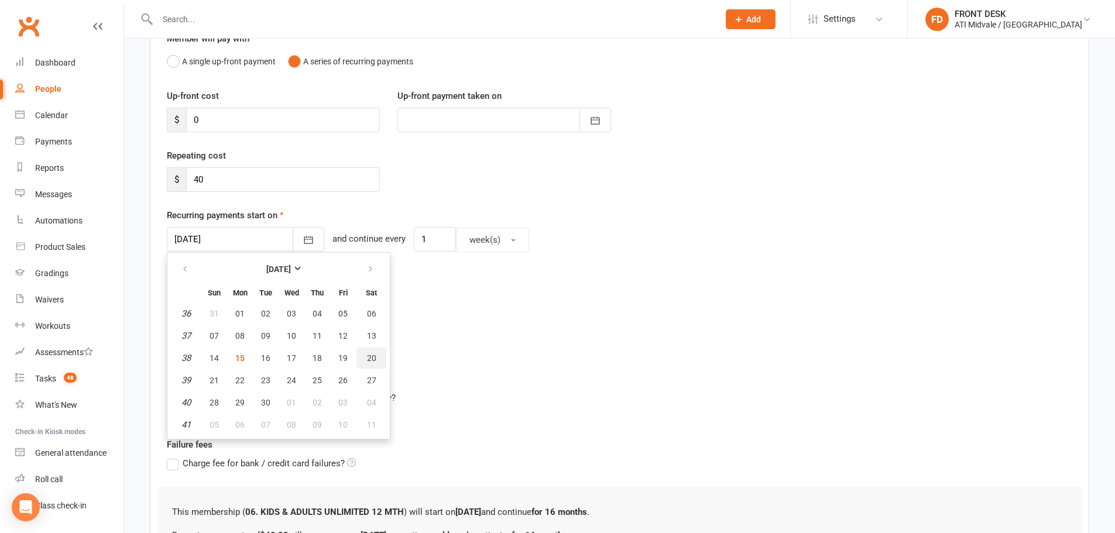
click at [368, 350] on button "20" at bounding box center [372, 358] width 30 height 21
type input "20 Sep 2025"
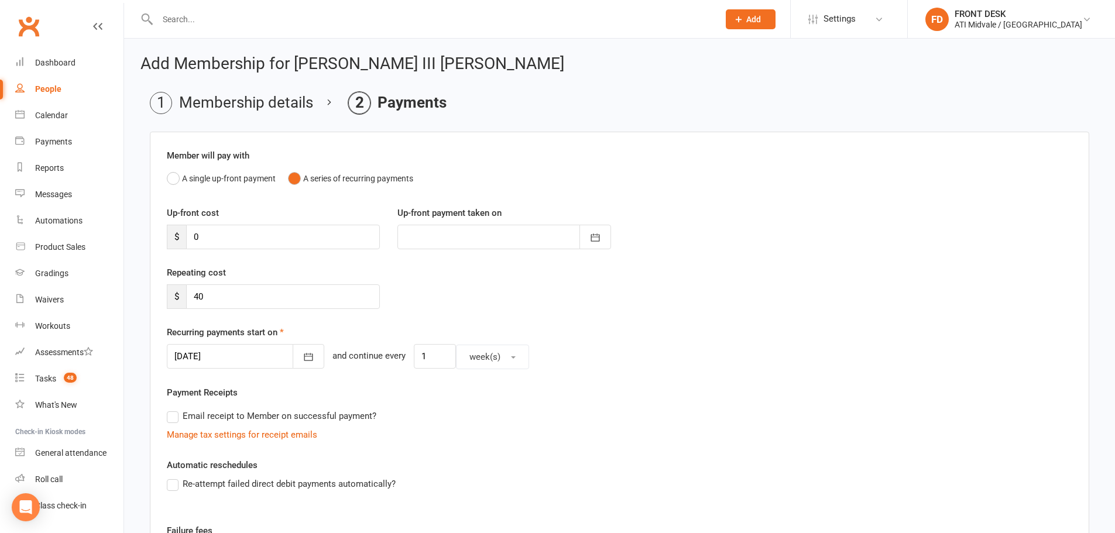
scroll to position [224, 0]
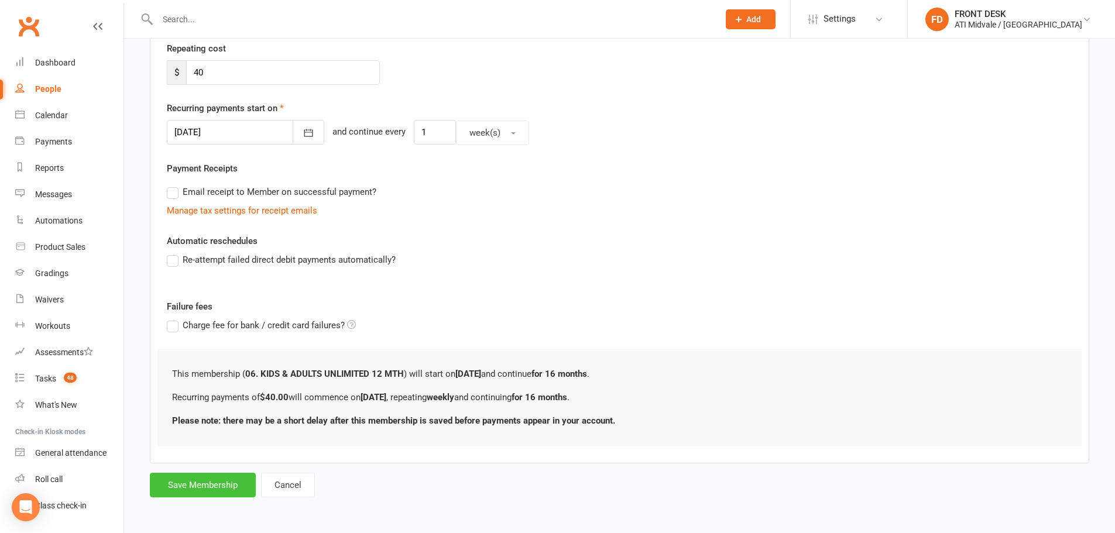
click at [221, 489] on button "Save Membership" at bounding box center [203, 485] width 106 height 25
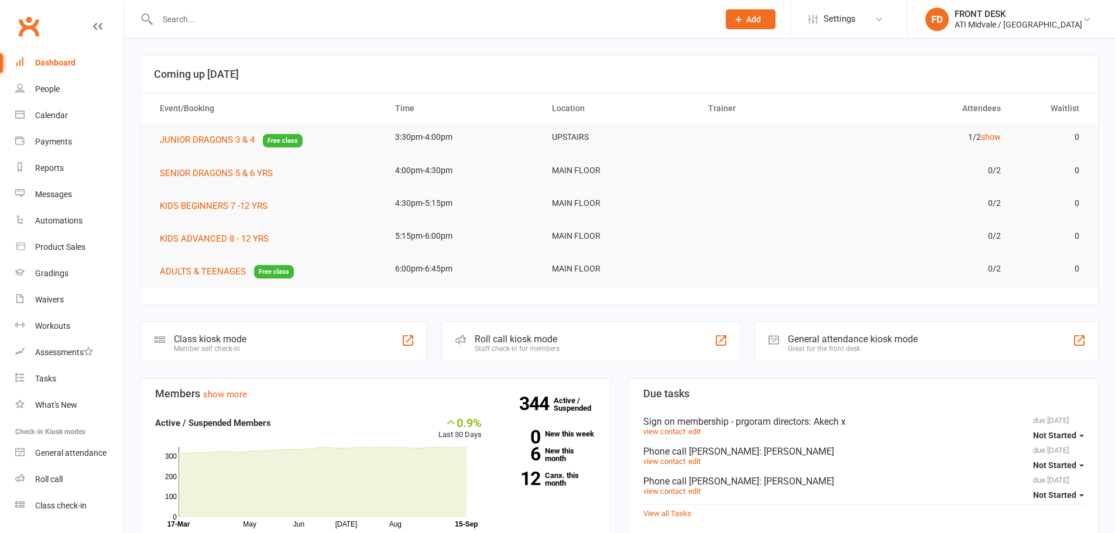
click at [207, 20] on input "text" at bounding box center [432, 19] width 557 height 16
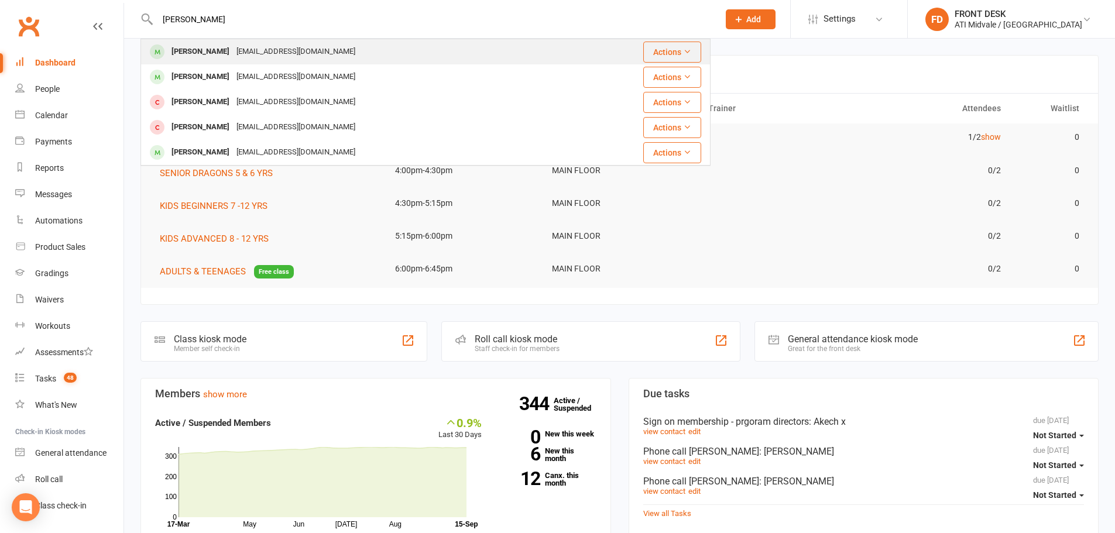
type input "travis"
click at [224, 61] on div "Travis Basa mavaleriebasa@yahoo.com" at bounding box center [360, 52] width 436 height 24
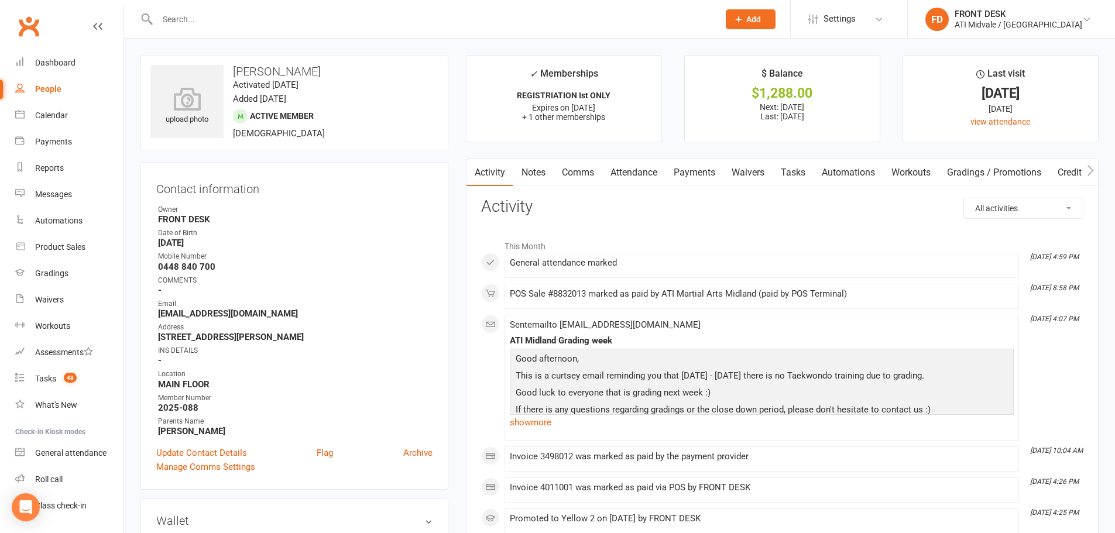
click at [222, 22] on input "text" at bounding box center [432, 19] width 557 height 16
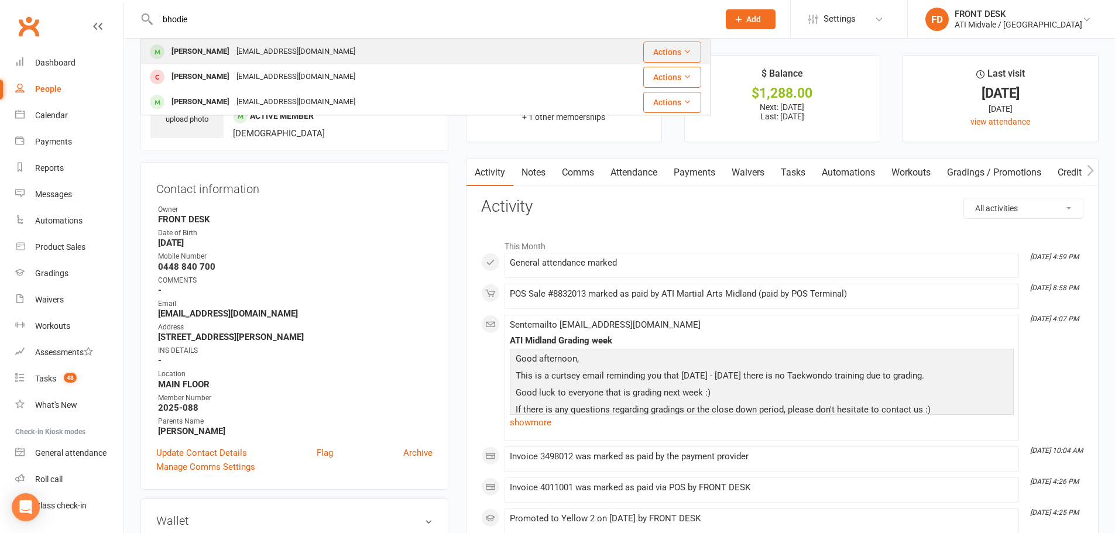
type input "bhodie"
click at [233, 60] on div "Bhodie McGregor-Carrell" at bounding box center [200, 51] width 65 height 17
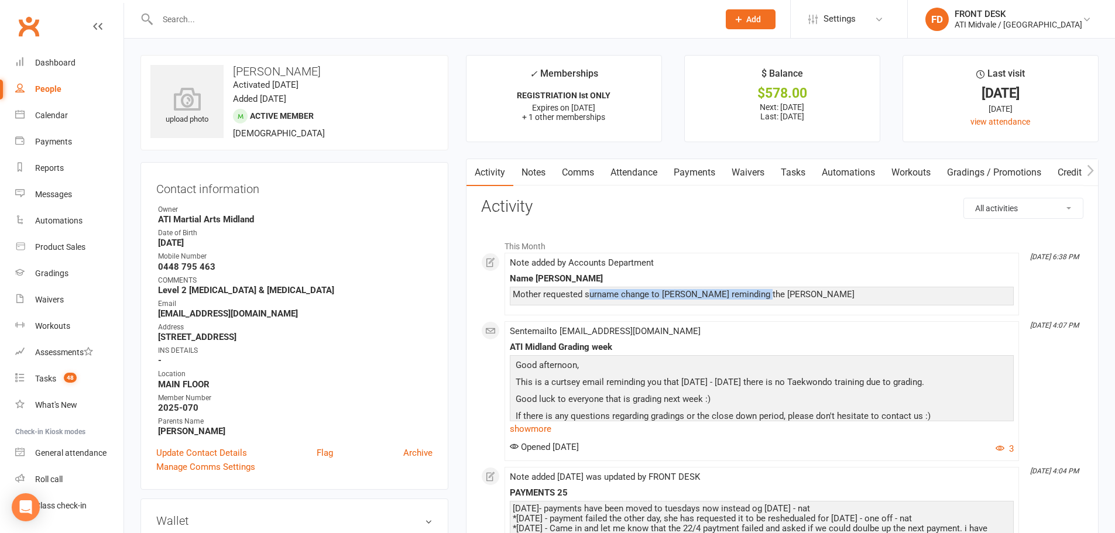
drag, startPoint x: 590, startPoint y: 296, endPoint x: 758, endPoint y: 304, distance: 167.7
click at [758, 304] on div "Mother requested surname change to Carell reminding the McGregor" at bounding box center [762, 296] width 504 height 19
click at [770, 249] on li "This Month" at bounding box center [782, 243] width 603 height 19
click at [242, 26] on input "text" at bounding box center [432, 19] width 557 height 16
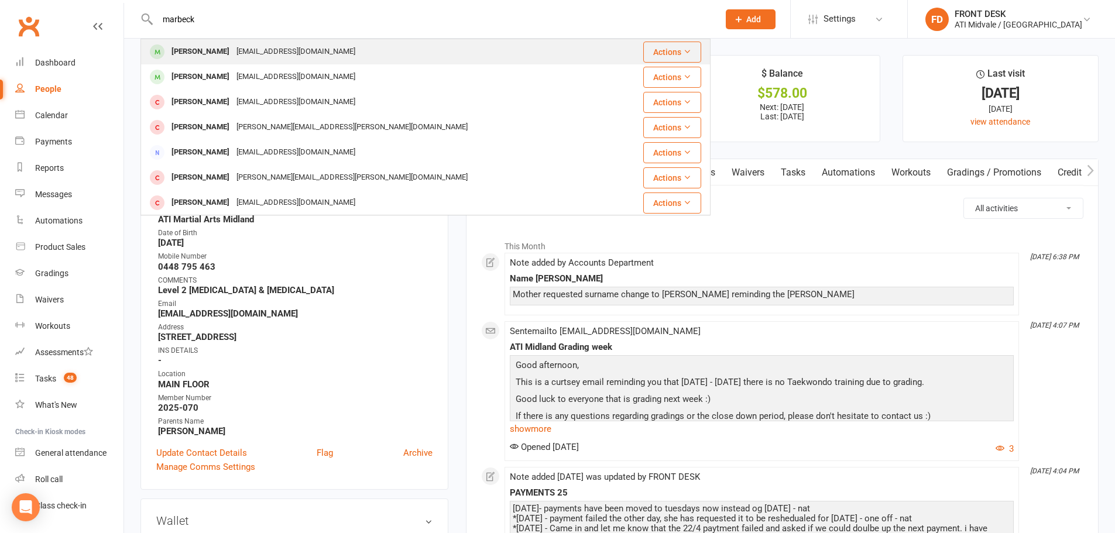
type input "marbeck"
click at [246, 50] on div "kellyjaneegan88@gmail.com" at bounding box center [296, 51] width 126 height 17
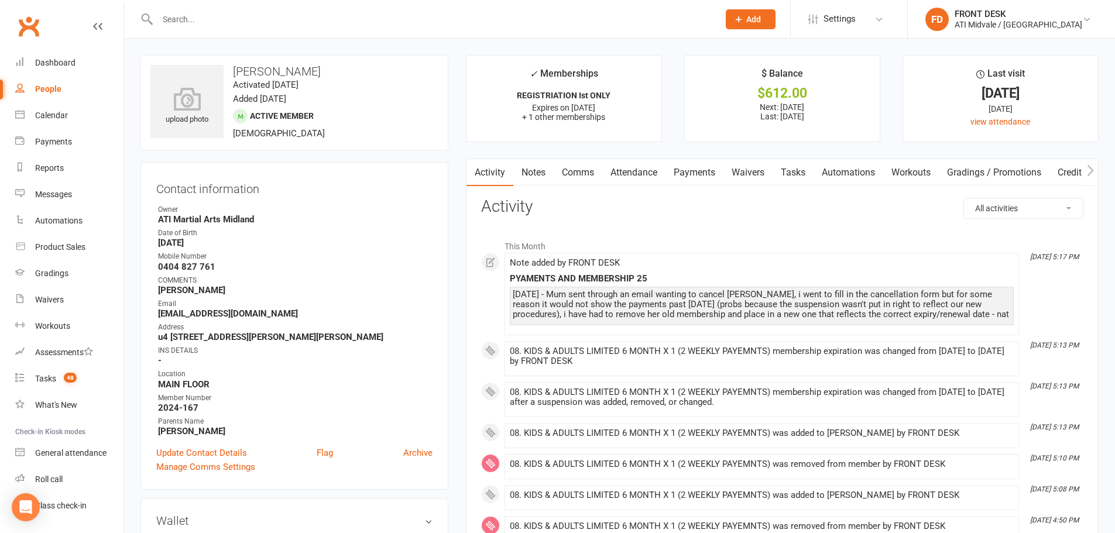
click at [529, 172] on link "Notes" at bounding box center [534, 172] width 40 height 27
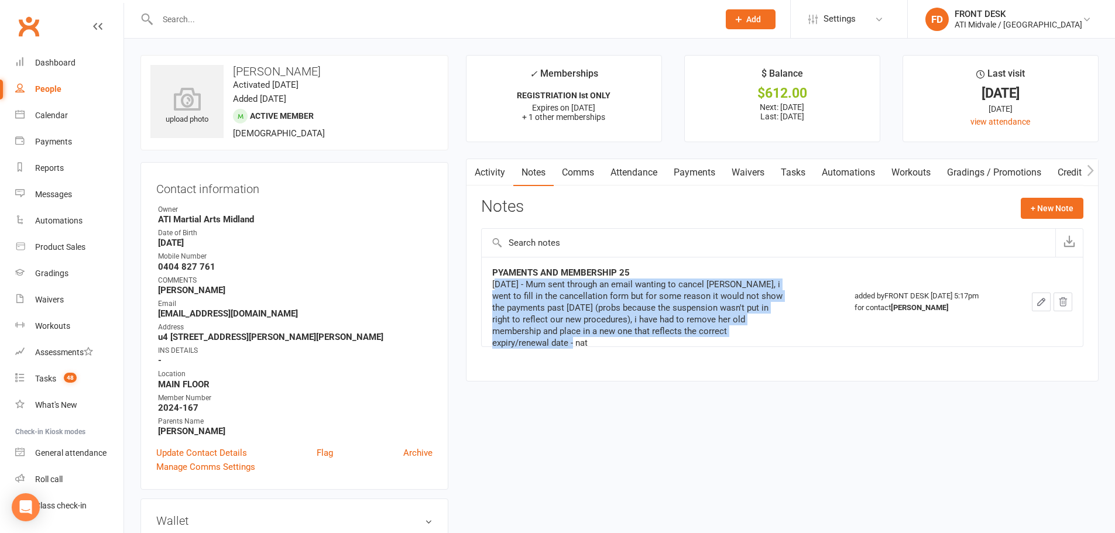
drag, startPoint x: 499, startPoint y: 283, endPoint x: 779, endPoint y: 334, distance: 285.1
click at [779, 334] on div "12/9/25 - Mum sent through an email wanting to cancel olivia, i went to fill in…" at bounding box center [638, 314] width 293 height 70
click at [805, 313] on div "PYAMENTS AND MEMBERSHIP 25 12/9/25 - Mum sent through an email wanting to cance…" at bounding box center [662, 302] width 341 height 70
drag, startPoint x: 733, startPoint y: 286, endPoint x: 777, endPoint y: 336, distance: 66.8
click at [777, 336] on div "12/9/25 - Mum sent through an email wanting to cancel olivia, i went to fill in…" at bounding box center [638, 314] width 293 height 70
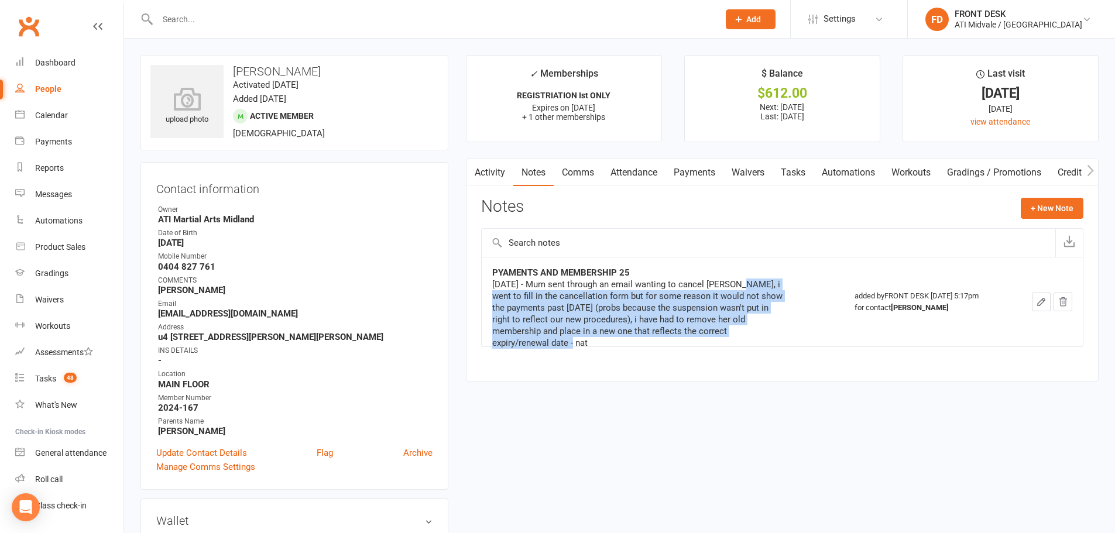
copy div "i went to fill in the cancellation form but for some reason it would not show t…"
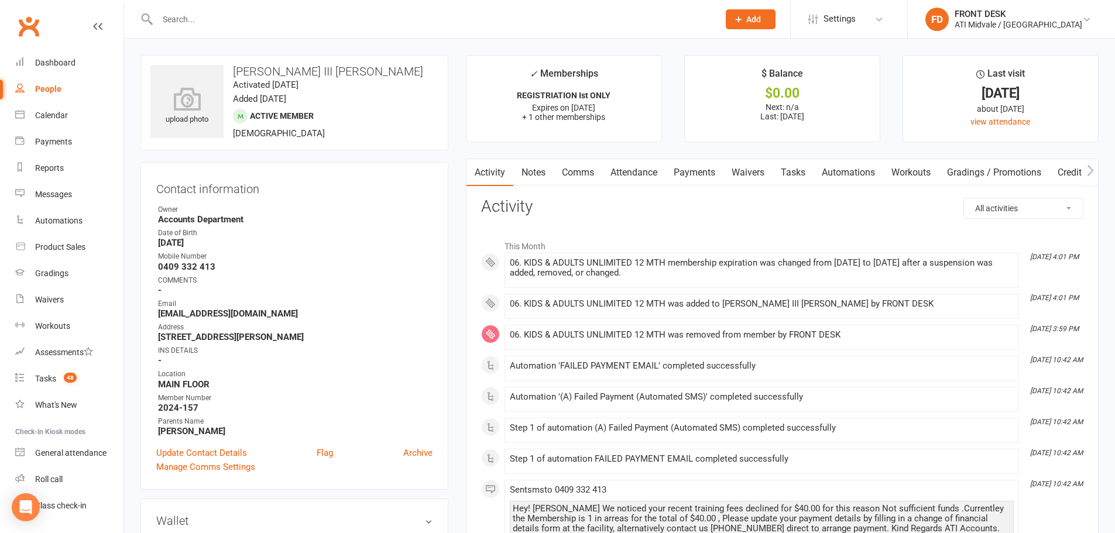
click at [707, 176] on link "Payments" at bounding box center [695, 172] width 58 height 27
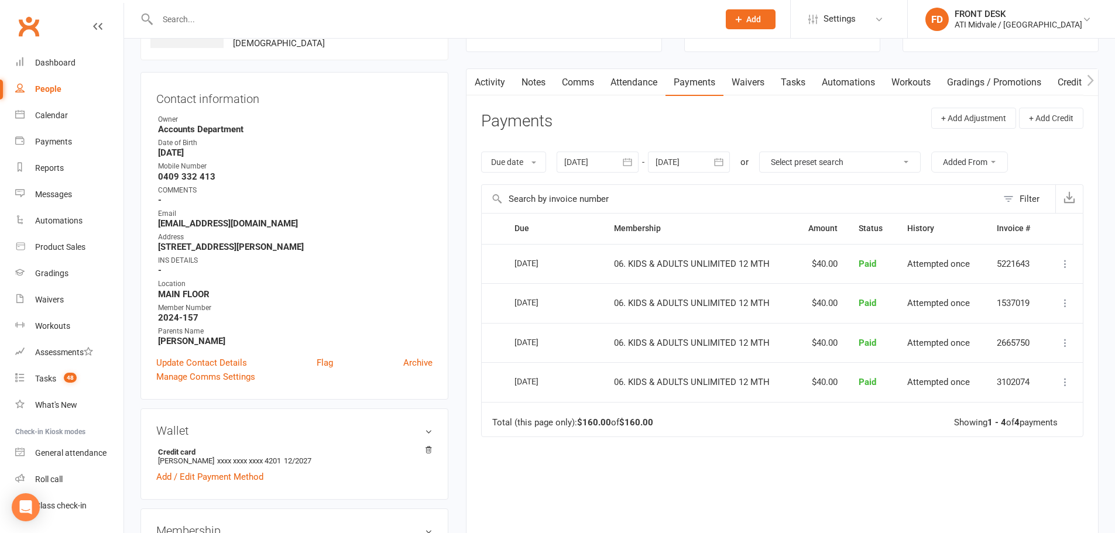
scroll to position [351, 0]
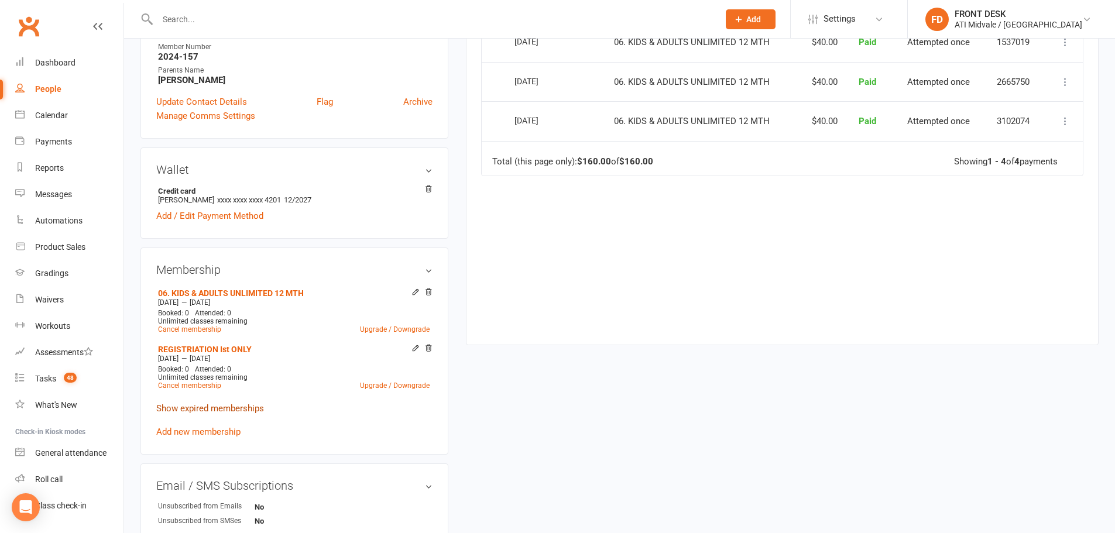
click at [214, 403] on link "Show expired memberships" at bounding box center [210, 408] width 108 height 11
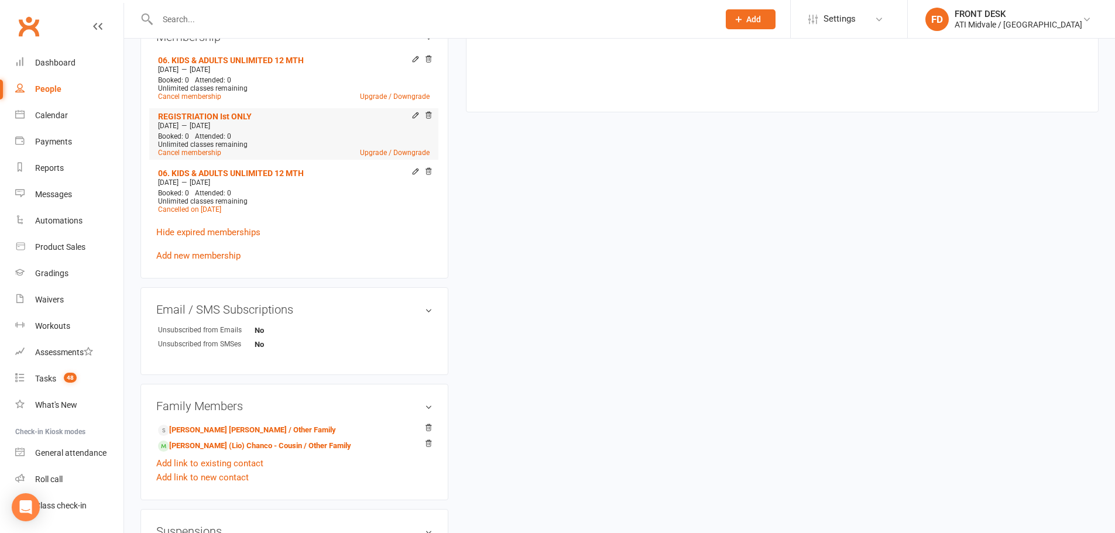
scroll to position [586, 0]
click at [221, 230] on link "Hide expired memberships" at bounding box center [208, 231] width 104 height 11
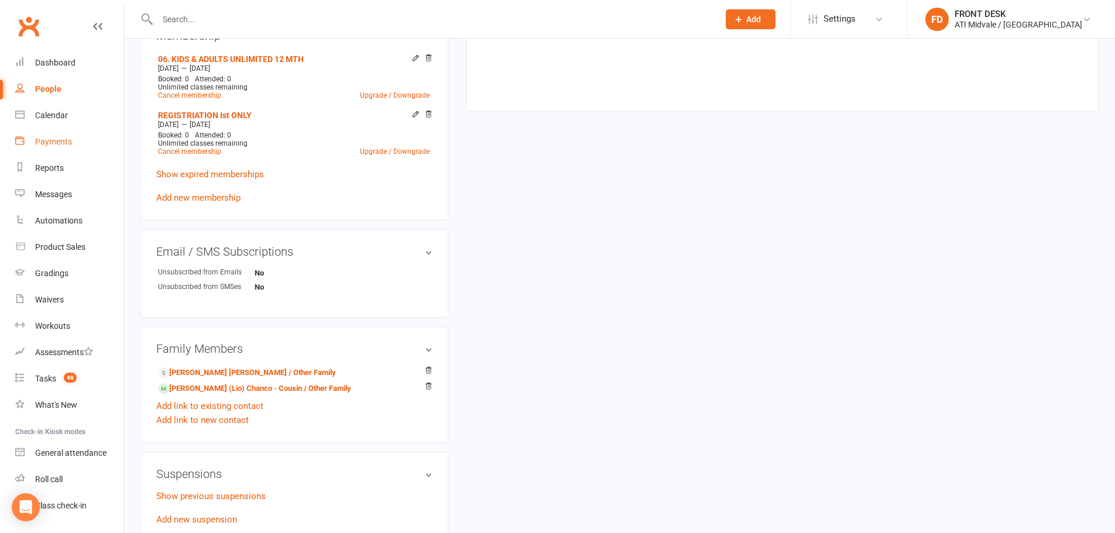
click at [59, 132] on link "Payments" at bounding box center [69, 142] width 108 height 26
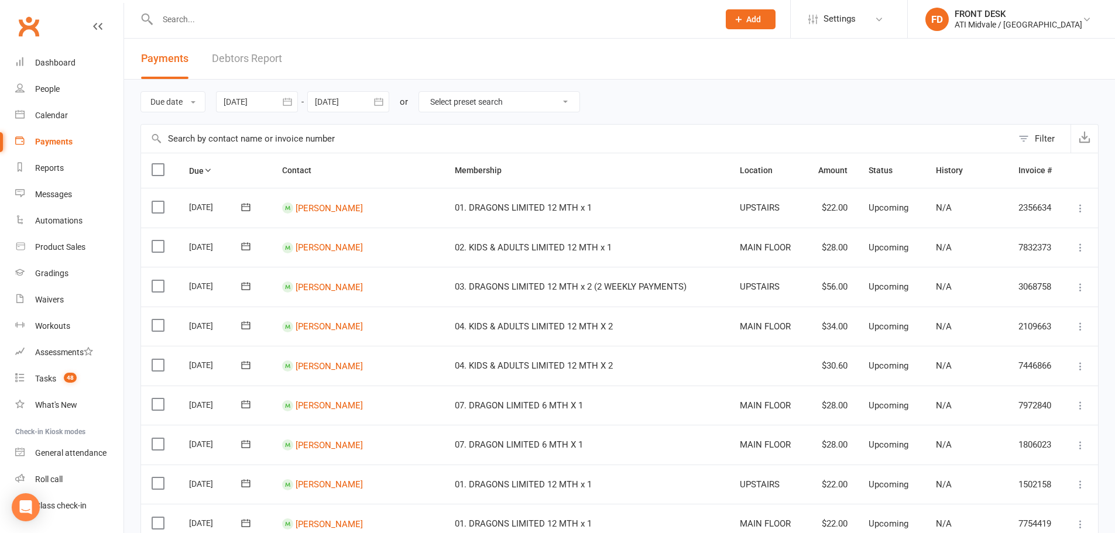
click at [240, 62] on link "Debtors Report" at bounding box center [247, 59] width 70 height 40
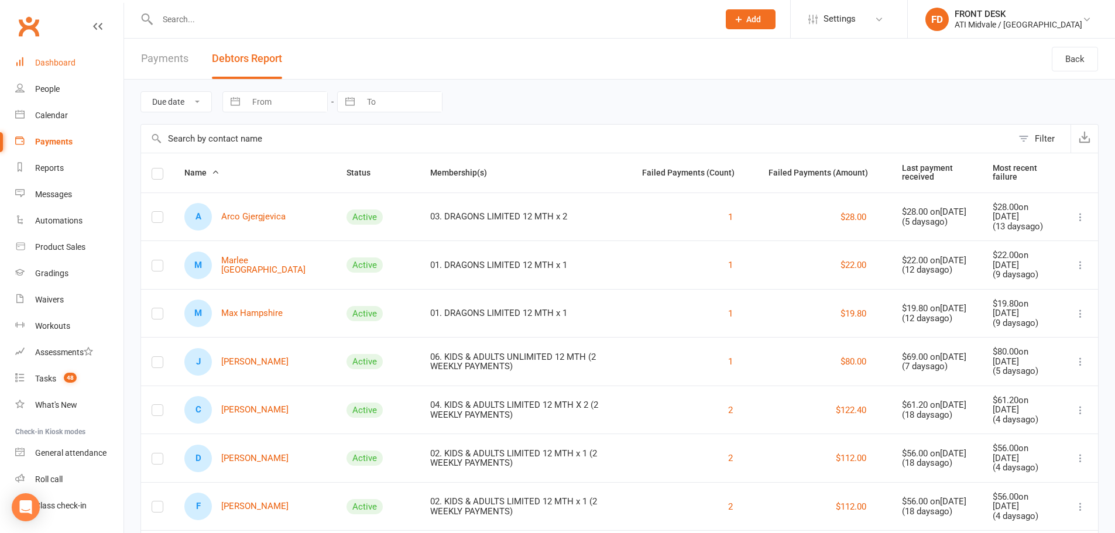
click at [56, 73] on link "Dashboard" at bounding box center [69, 63] width 108 height 26
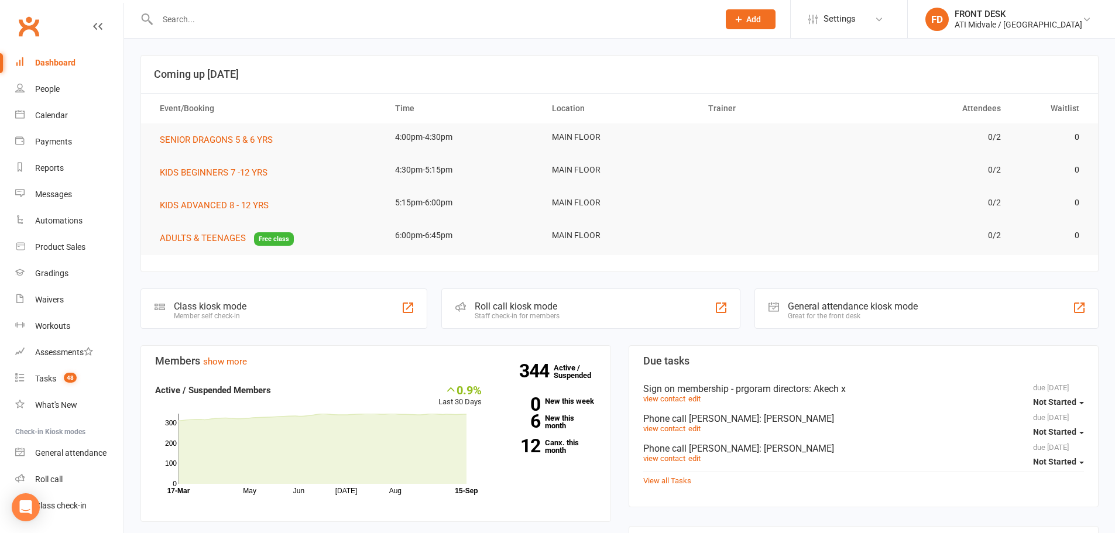
click at [180, 19] on input "text" at bounding box center [432, 19] width 557 height 16
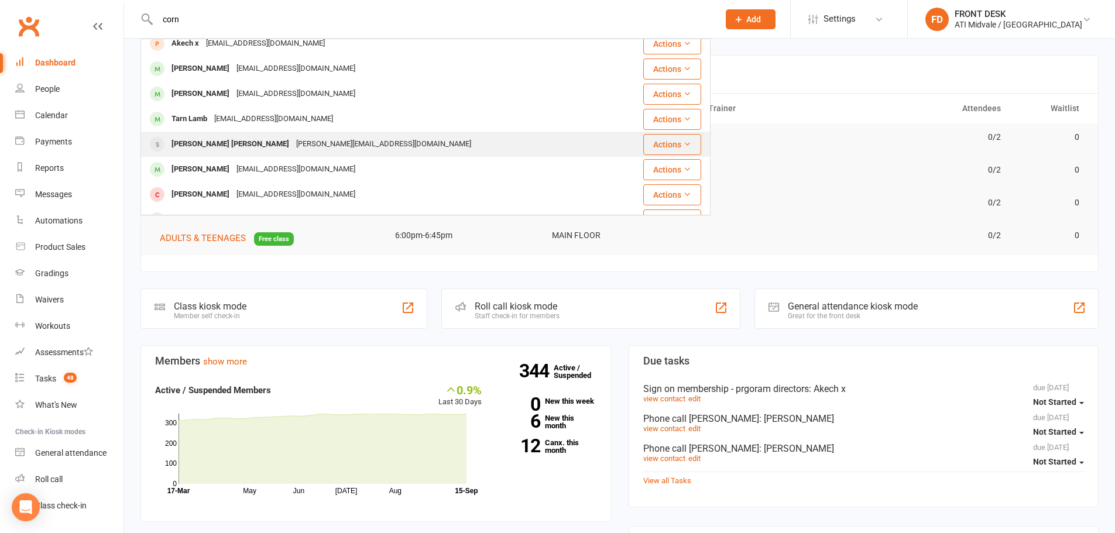
scroll to position [117, 0]
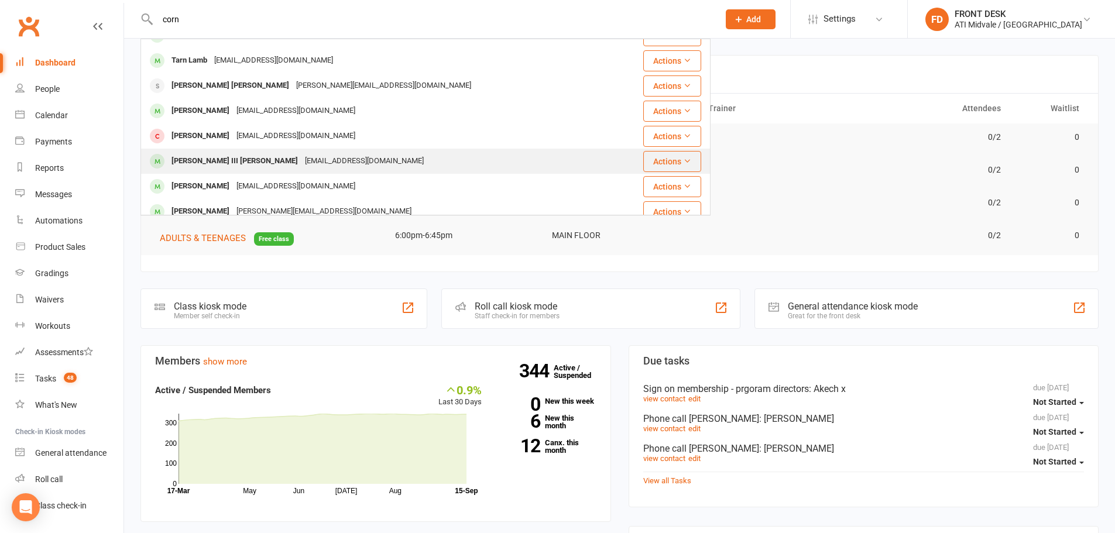
type input "corn"
click at [347, 160] on div "[EMAIL_ADDRESS][DOMAIN_NAME]" at bounding box center [365, 161] width 126 height 17
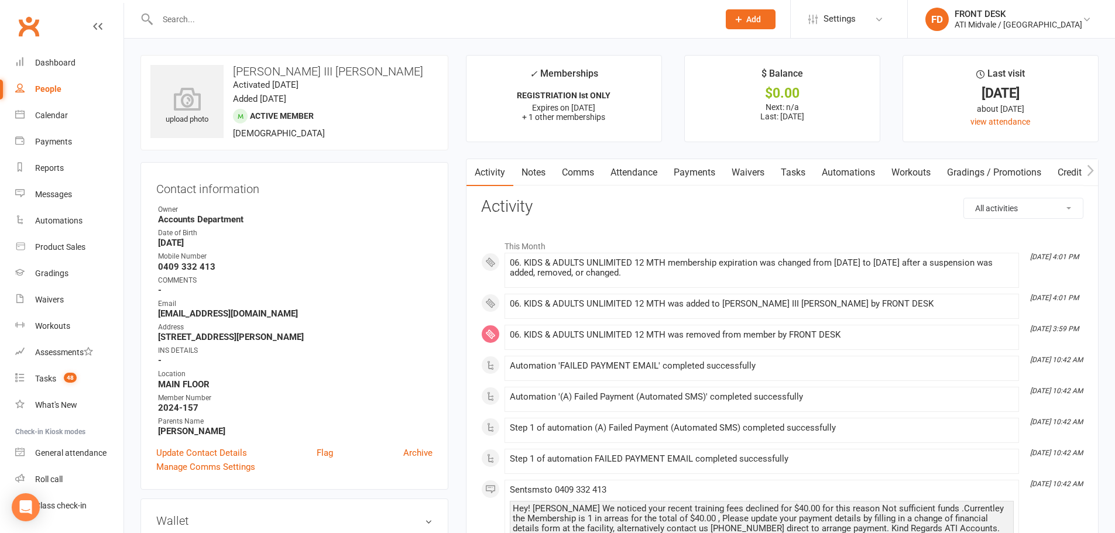
click at [699, 172] on link "Payments" at bounding box center [695, 172] width 58 height 27
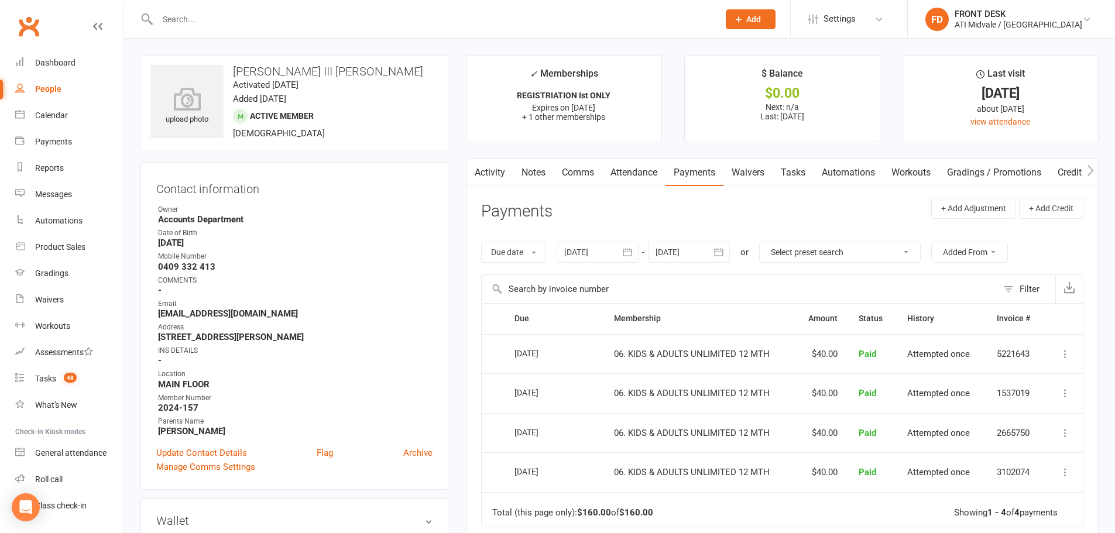
click at [703, 251] on div at bounding box center [689, 252] width 82 height 21
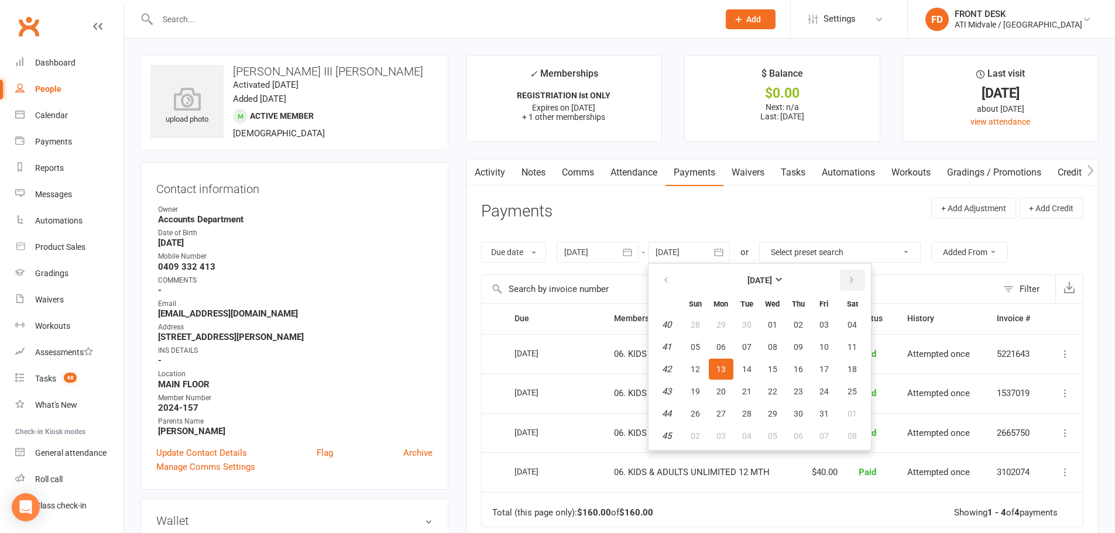
click at [847, 279] on button "button" at bounding box center [852, 280] width 25 height 21
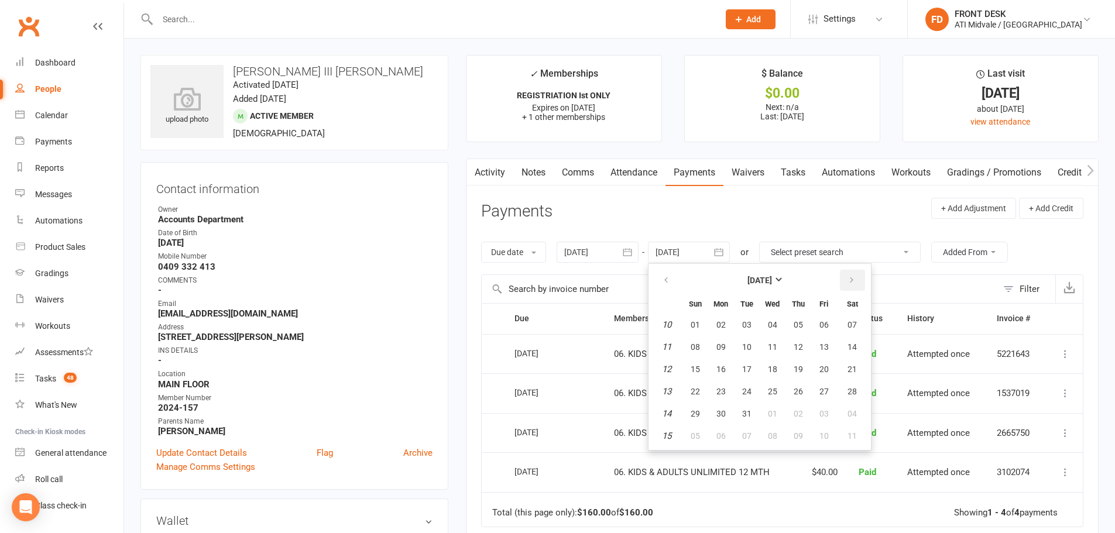
click at [847, 279] on button "button" at bounding box center [852, 280] width 25 height 21
click at [814, 416] on button "01" at bounding box center [824, 413] width 25 height 21
type input "01 May 2026"
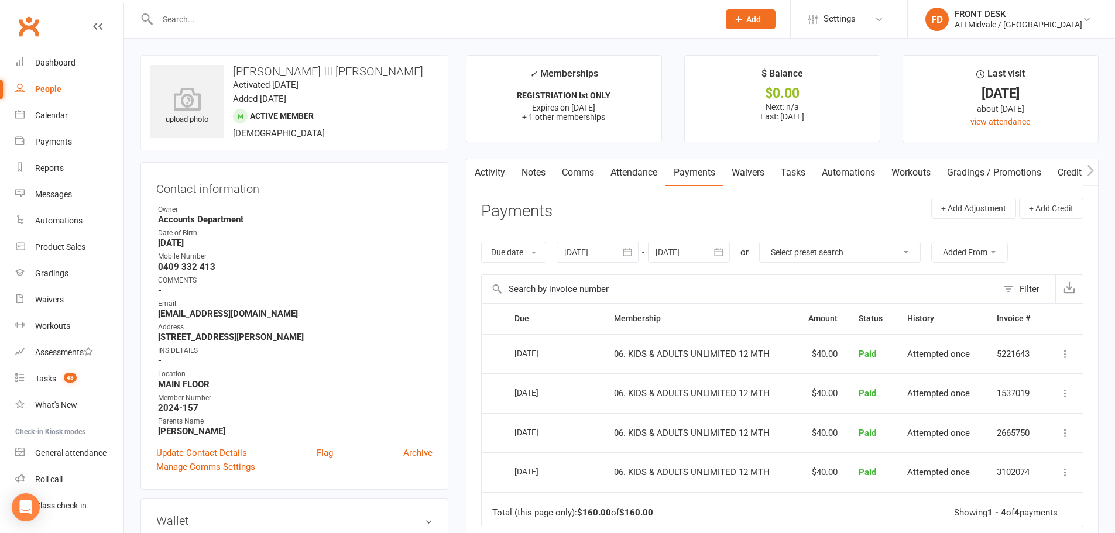
click at [785, 172] on link "Tasks" at bounding box center [793, 172] width 41 height 27
select select "incomplete"
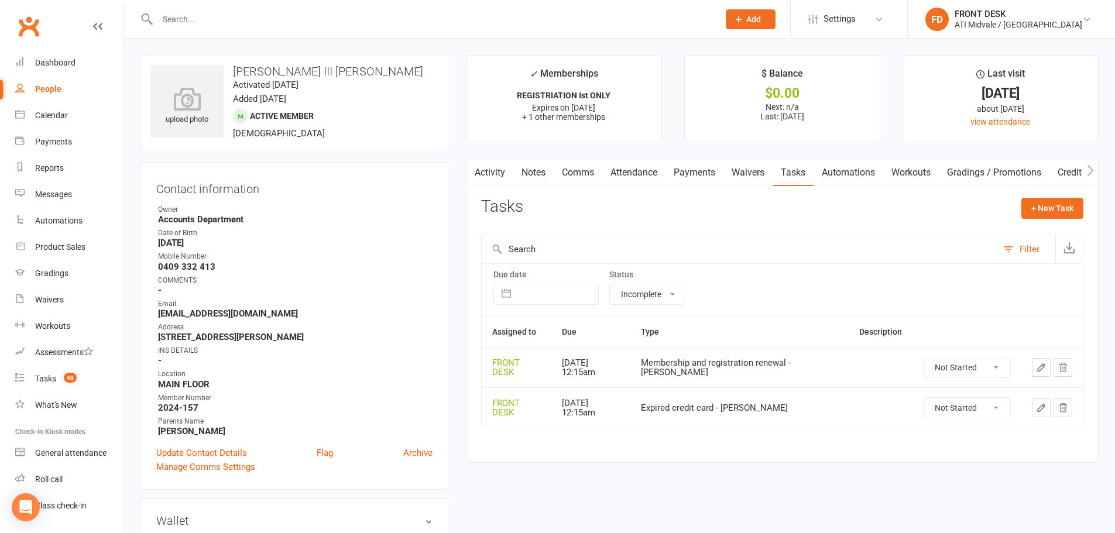
click at [484, 166] on link "Activity" at bounding box center [490, 172] width 47 height 27
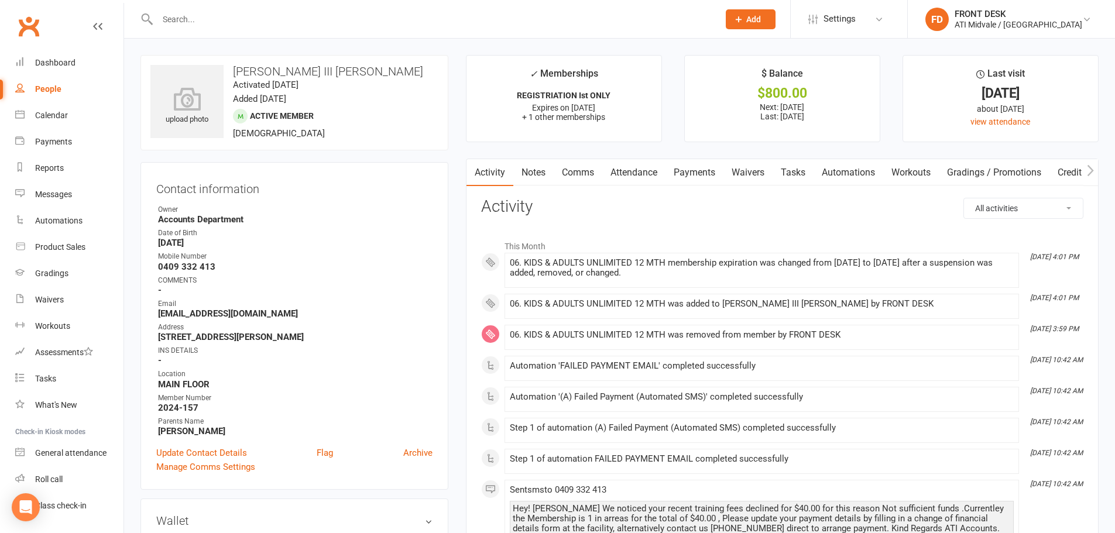
click at [700, 169] on link "Payments" at bounding box center [695, 172] width 58 height 27
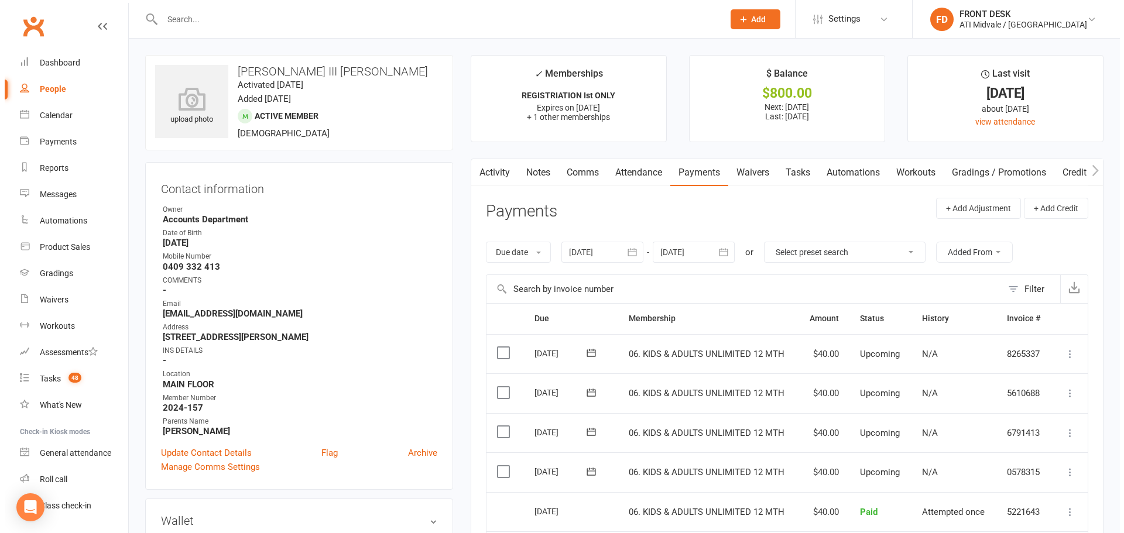
scroll to position [59, 0]
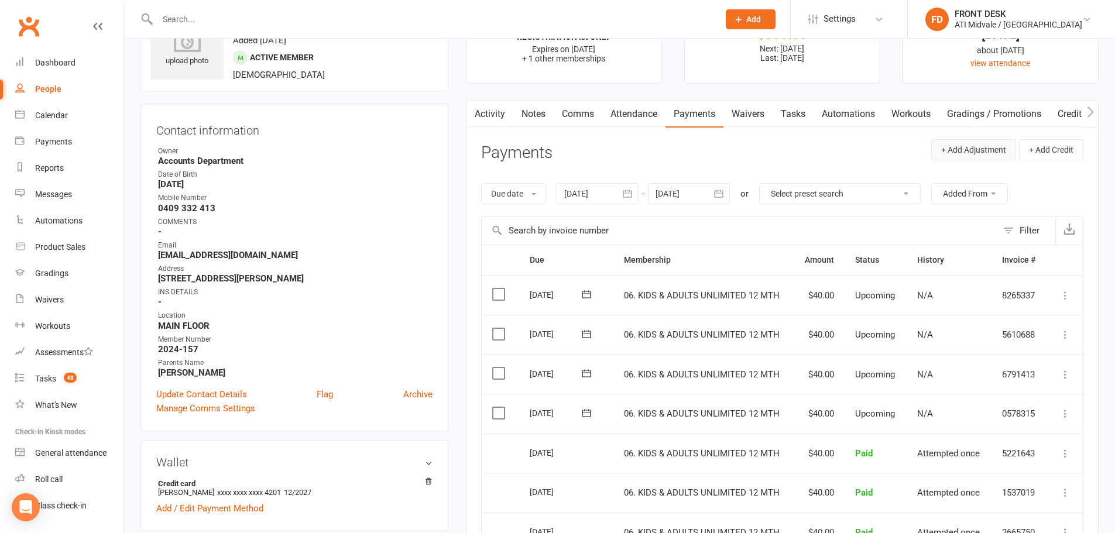
click at [986, 152] on button "+ Add Adjustment" at bounding box center [974, 149] width 85 height 21
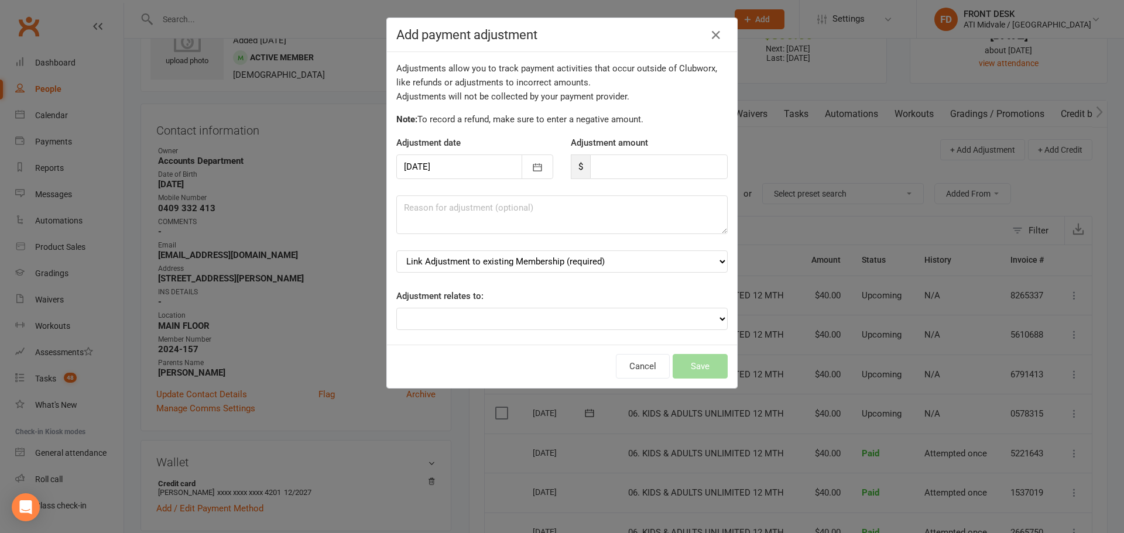
click at [500, 166] on div at bounding box center [474, 167] width 157 height 25
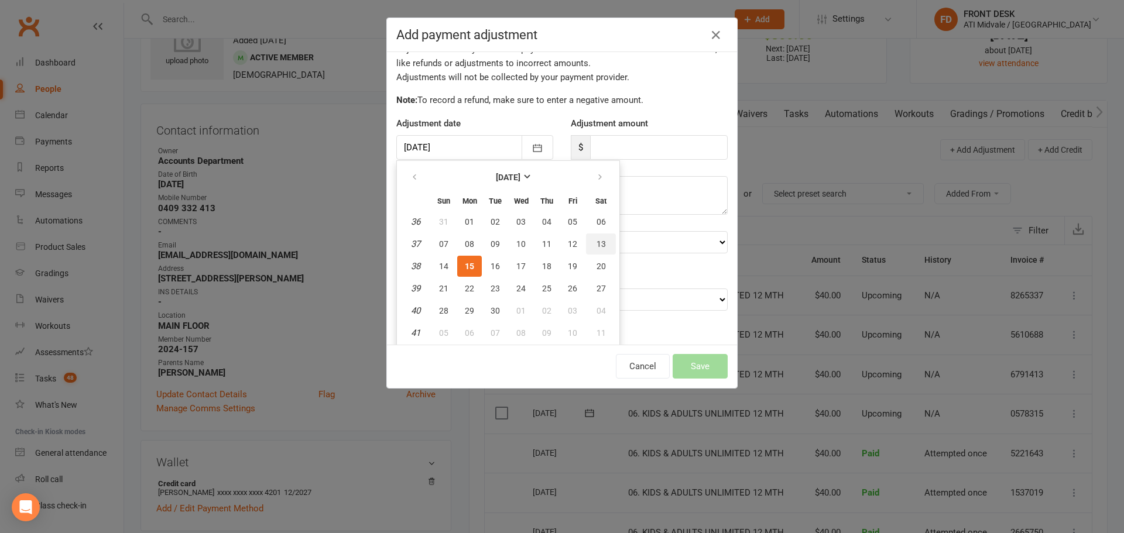
click at [604, 237] on button "13" at bounding box center [601, 244] width 30 height 21
type input "[DATE]"
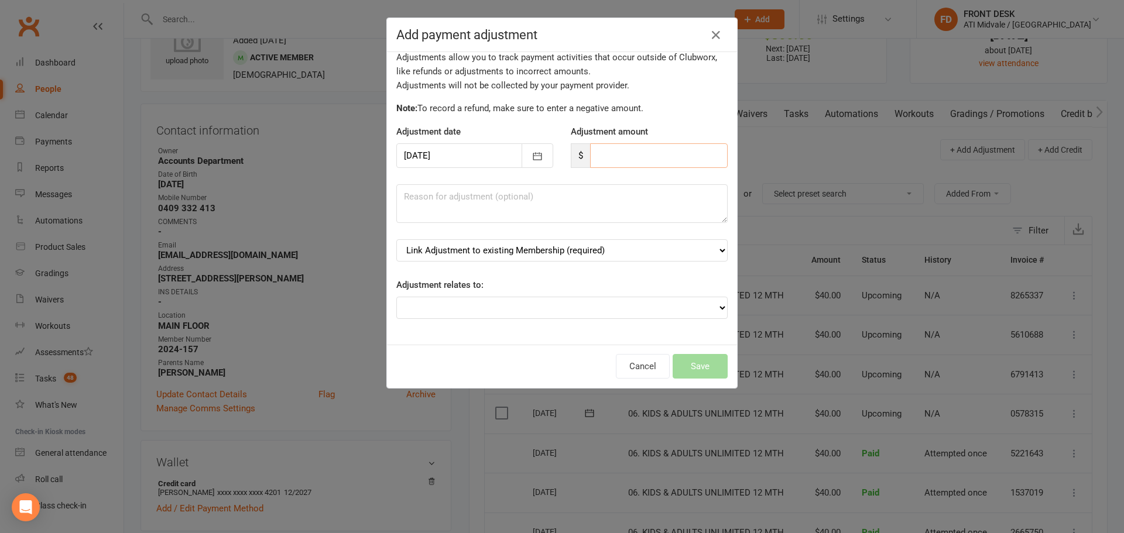
click at [641, 157] on input "number" at bounding box center [659, 155] width 138 height 25
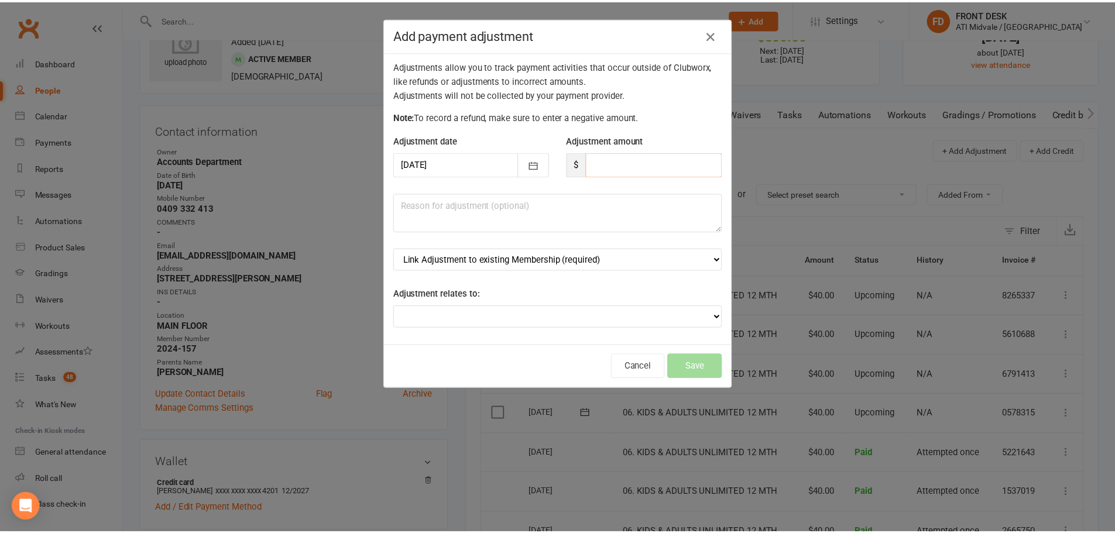
scroll to position [0, 0]
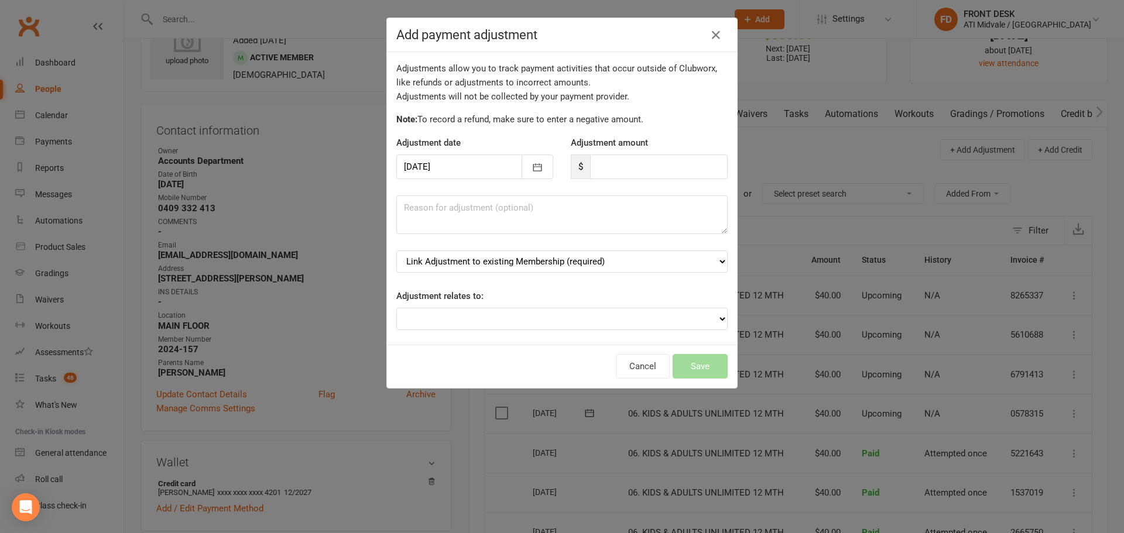
click at [648, 379] on div "Cancel Save" at bounding box center [562, 366] width 350 height 43
click at [652, 367] on button "Cancel" at bounding box center [643, 366] width 54 height 25
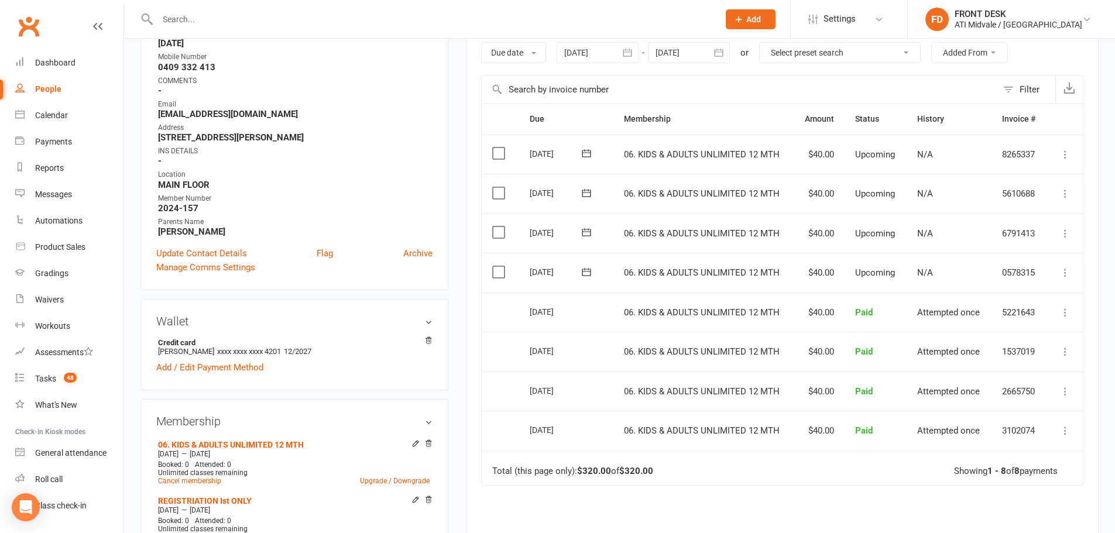
scroll to position [234, 0]
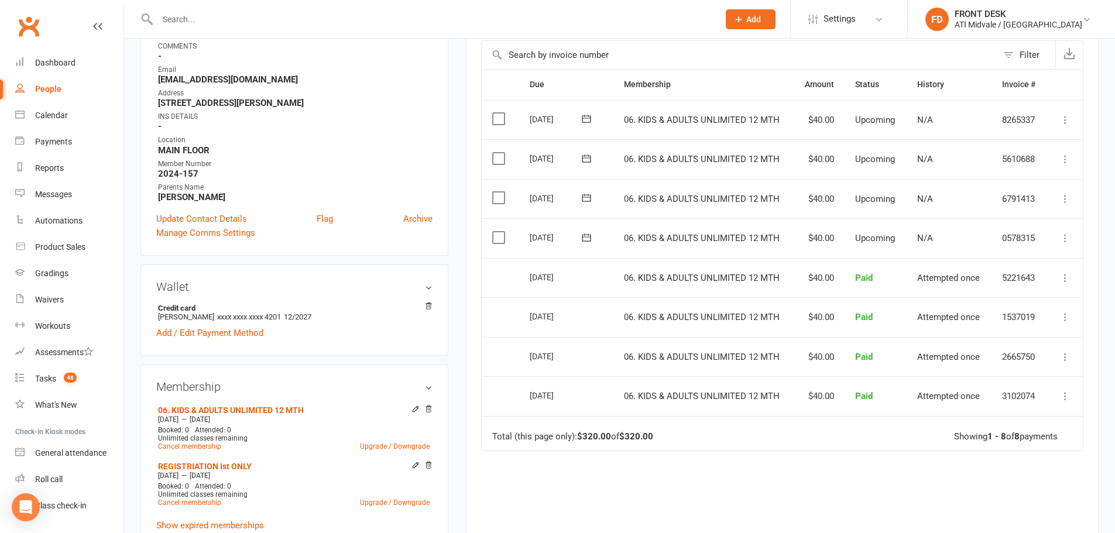
click at [1064, 237] on icon at bounding box center [1066, 238] width 12 height 12
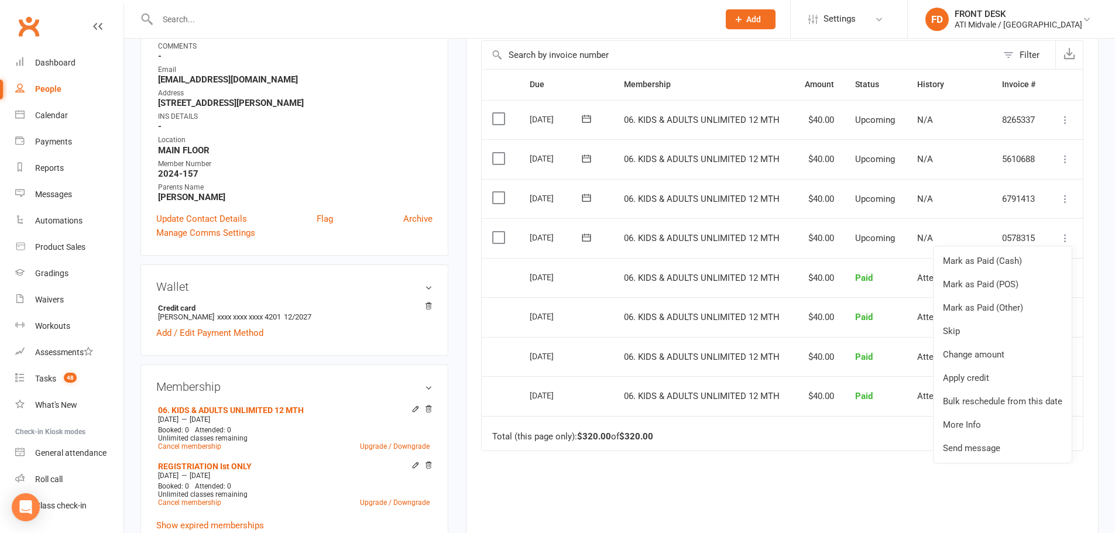
click at [554, 455] on div "Due Contact Membership Amount Status History Invoice # Select this [DATE] [PERS…" at bounding box center [782, 335] width 603 height 533
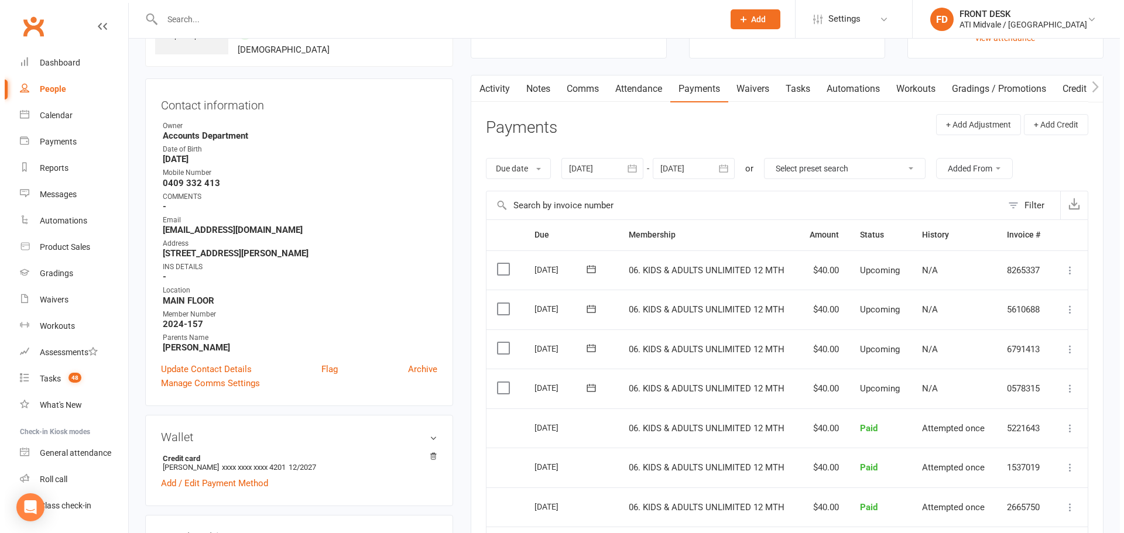
scroll to position [59, 0]
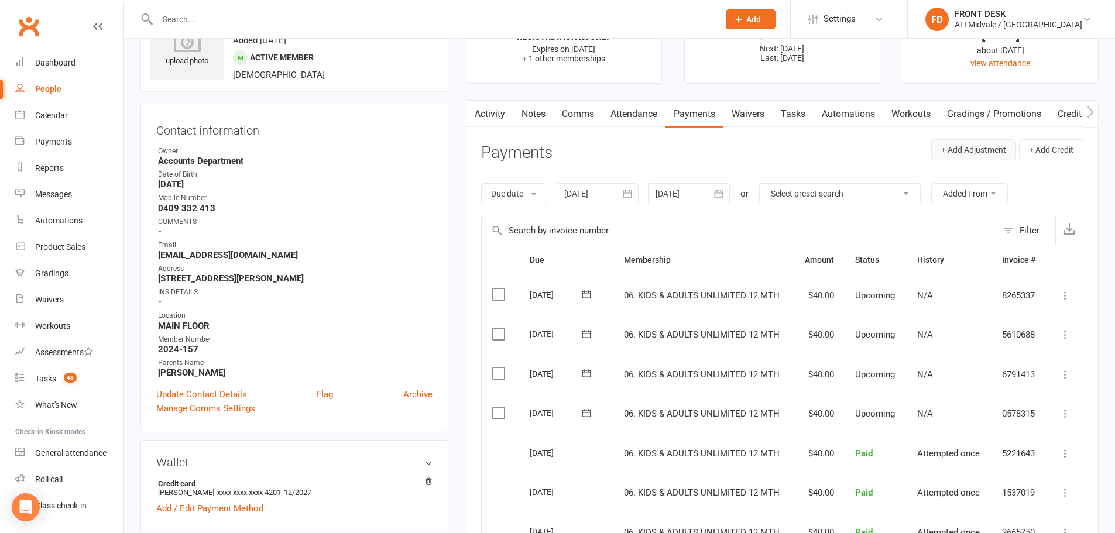
click at [971, 149] on button "+ Add Adjustment" at bounding box center [974, 149] width 85 height 21
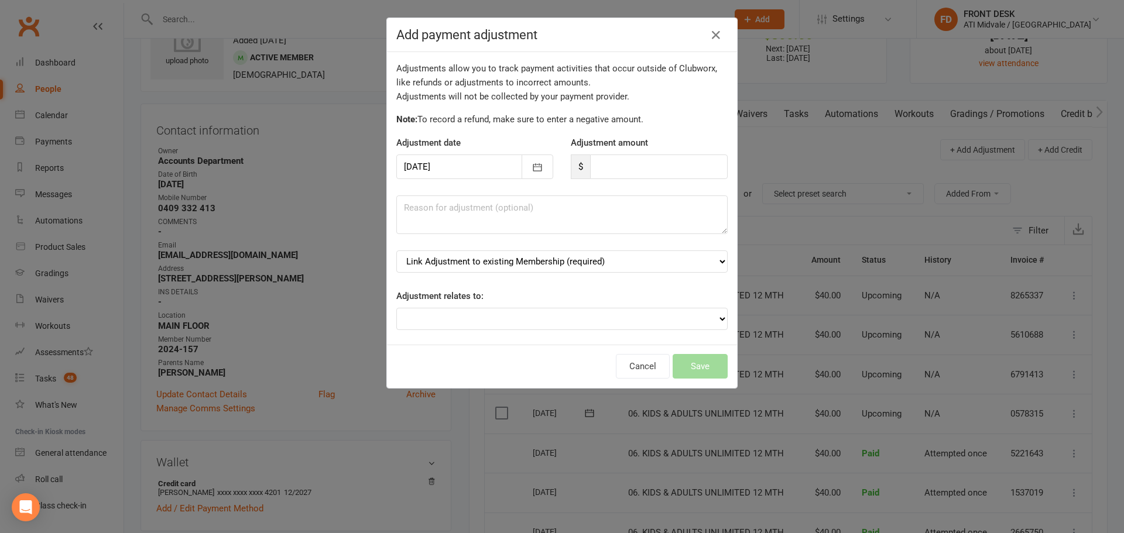
click at [488, 173] on div at bounding box center [474, 167] width 157 height 25
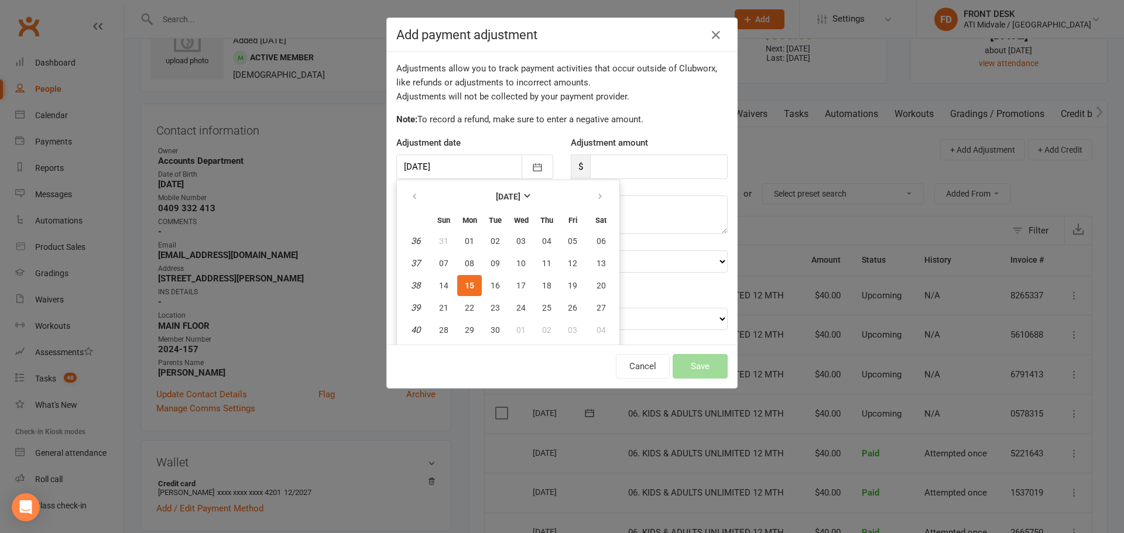
scroll to position [19, 0]
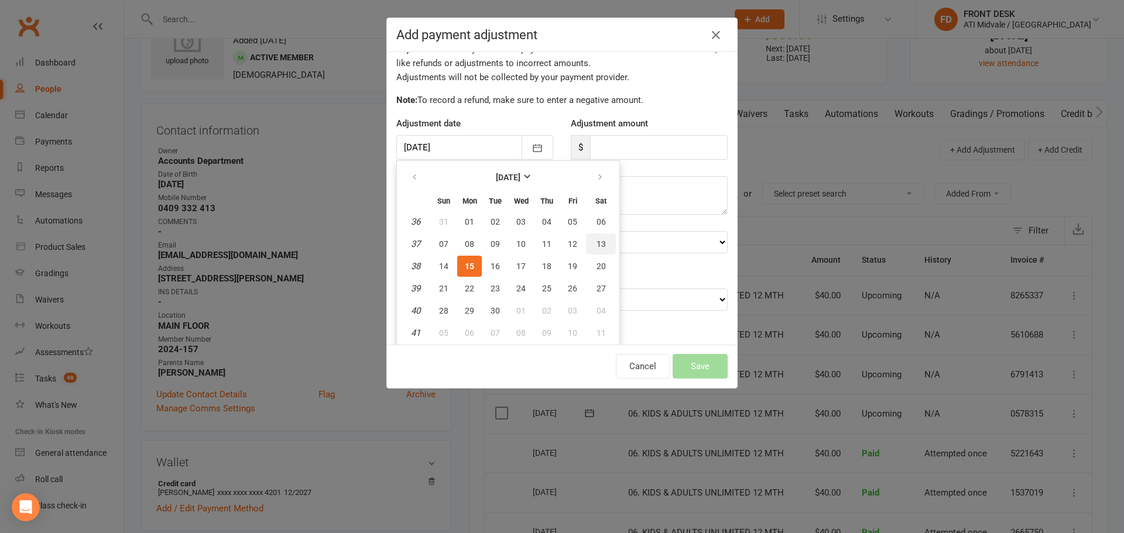
click at [595, 249] on button "13" at bounding box center [601, 244] width 30 height 21
type input "[DATE]"
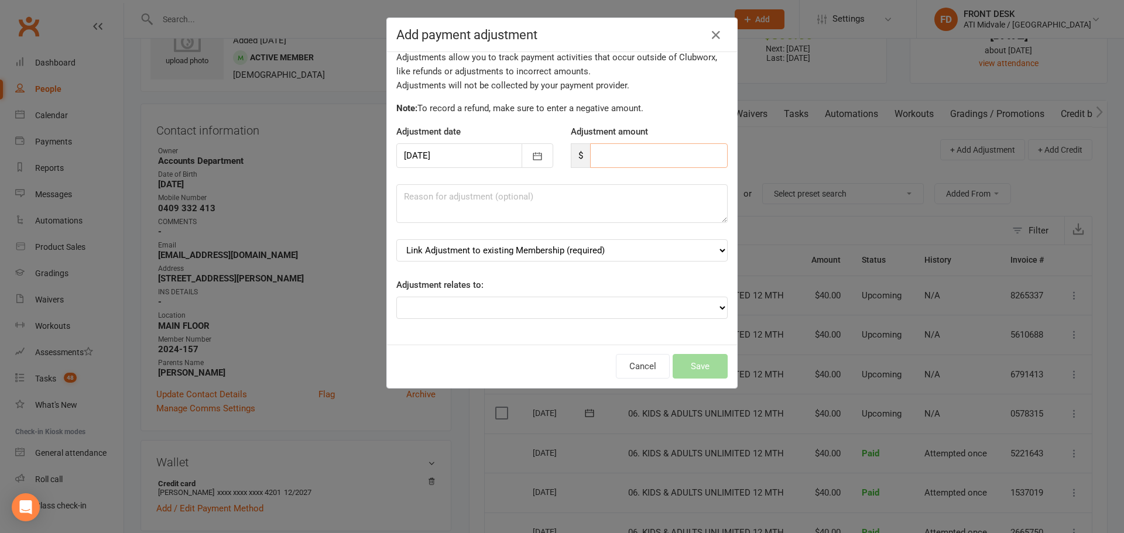
click at [604, 153] on input "number" at bounding box center [659, 155] width 138 height 25
type input "40"
click at [622, 211] on textarea at bounding box center [561, 203] width 331 height 39
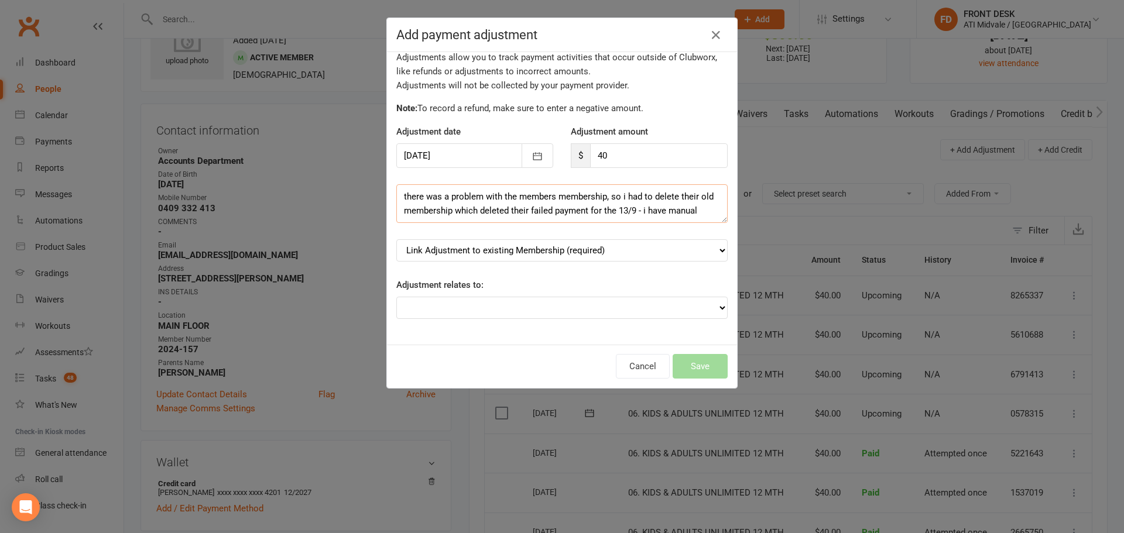
scroll to position [8, 0]
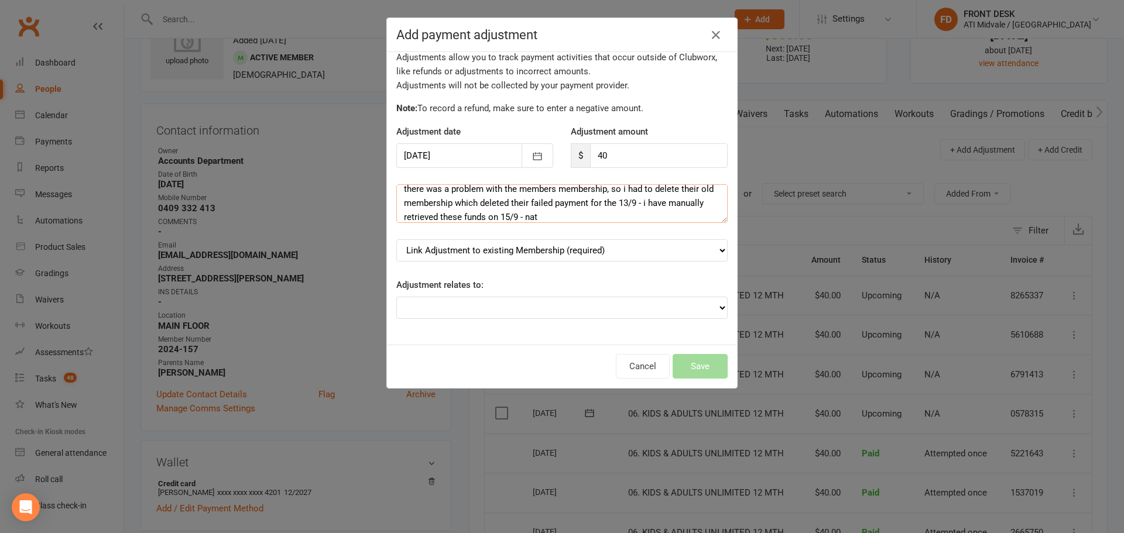
type textarea "there was a problem with the members membership, so i had to delete their old m…"
click at [554, 248] on select "Link Adjustment to existing Membership (required) 06. KIDS & ADULTS UNLIMITED 1…" at bounding box center [561, 250] width 331 height 22
click at [534, 300] on select "Adjustment for an Autopayment Cash adjustment POS Sale adjustment Other adjustm…" at bounding box center [561, 308] width 331 height 22
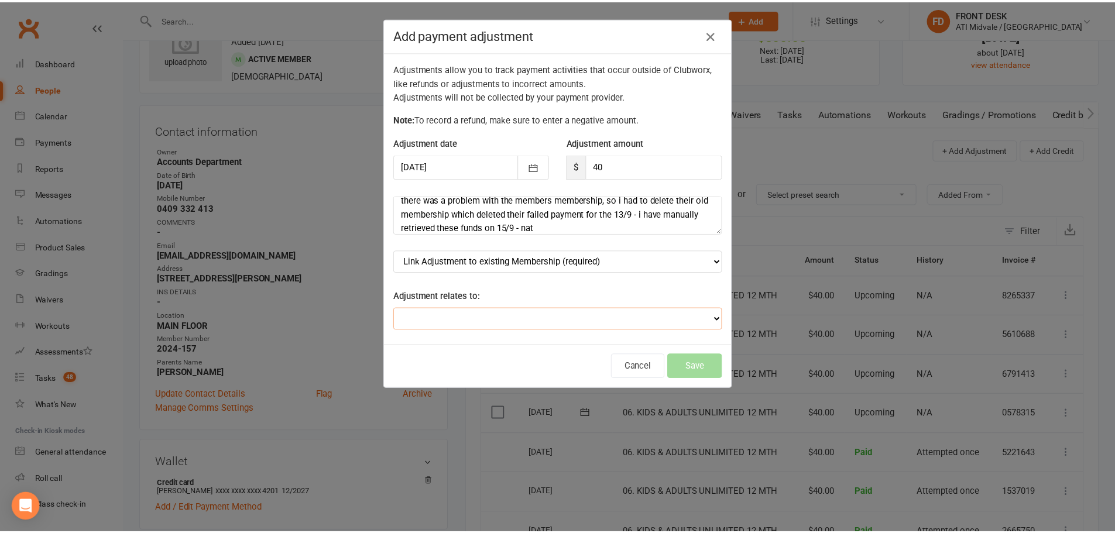
scroll to position [11, 0]
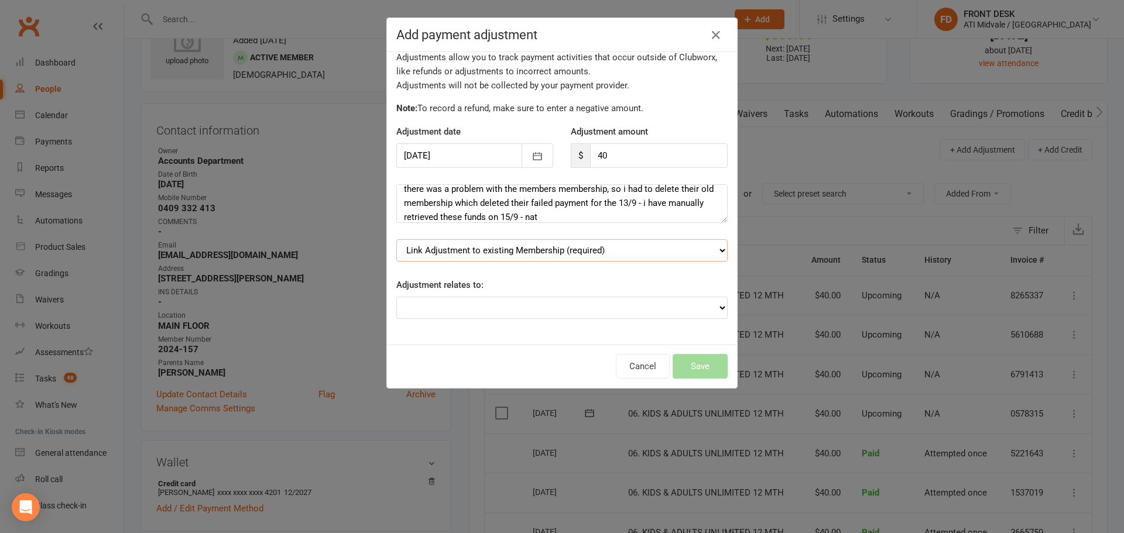
click at [571, 247] on select "Link Adjustment to existing Membership (required) 06. KIDS & ADULTS UNLIMITED 1…" at bounding box center [561, 250] width 331 height 22
select select "0"
click at [396, 239] on select "Link Adjustment to existing Membership (required) 06. KIDS & ADULTS UNLIMITED 1…" at bounding box center [561, 250] width 331 height 22
click at [693, 364] on button "Save" at bounding box center [700, 366] width 55 height 25
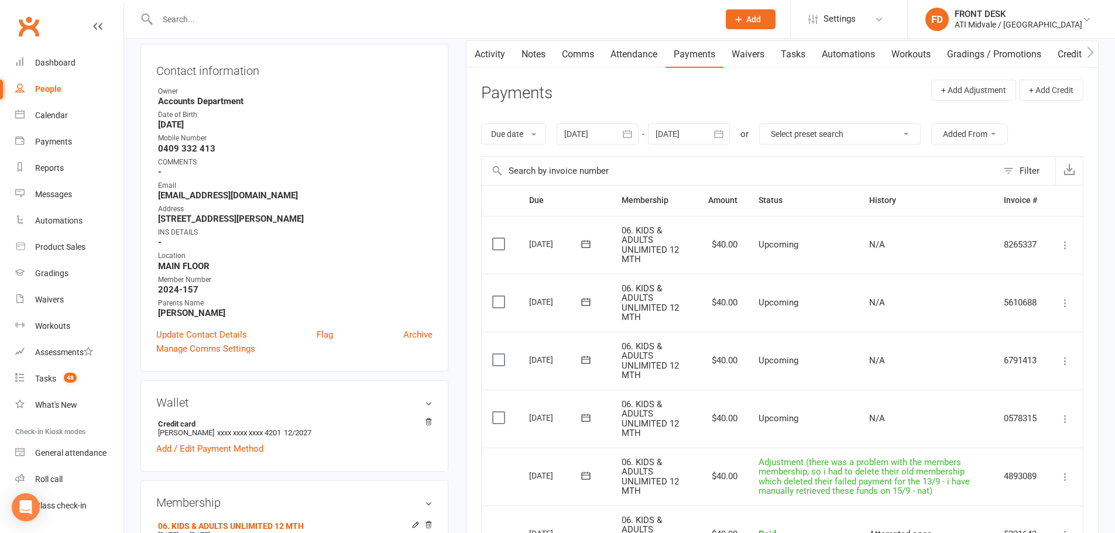
scroll to position [117, 0]
click at [724, 136] on icon "button" at bounding box center [719, 135] width 12 height 12
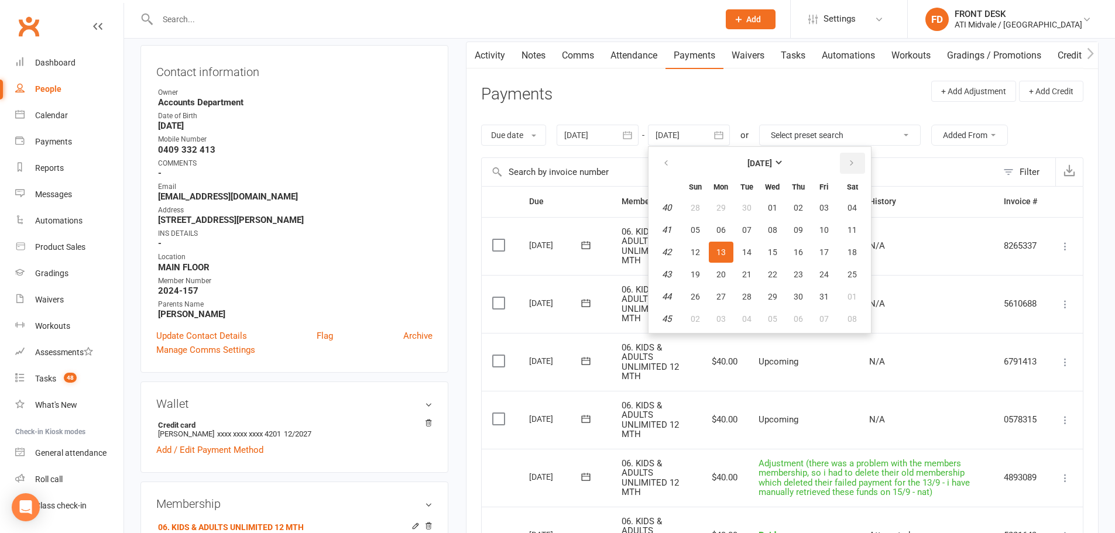
click at [851, 160] on icon "button" at bounding box center [852, 163] width 8 height 9
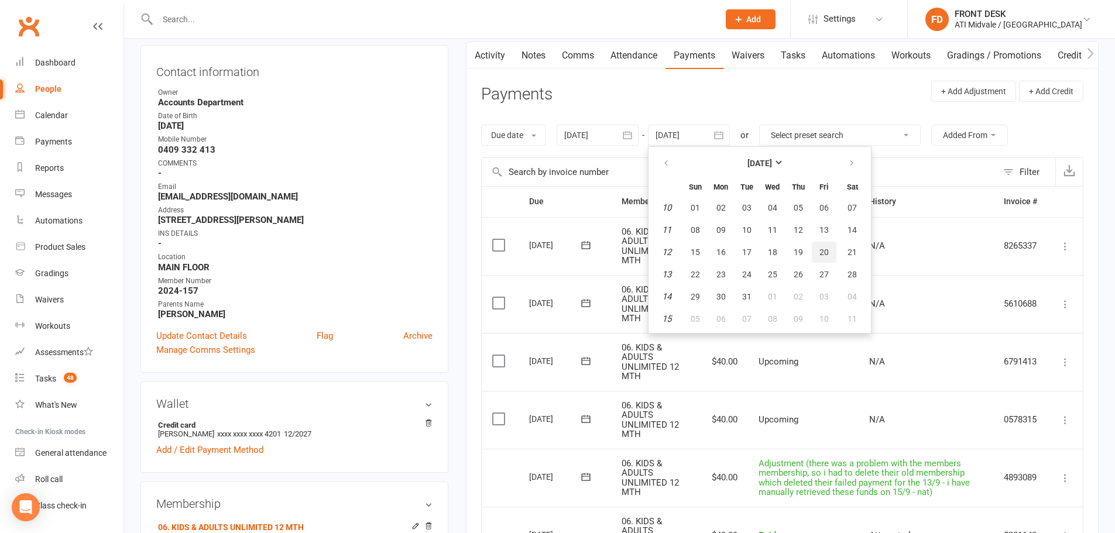
click at [823, 258] on button "20" at bounding box center [824, 252] width 25 height 21
type input "[DATE]"
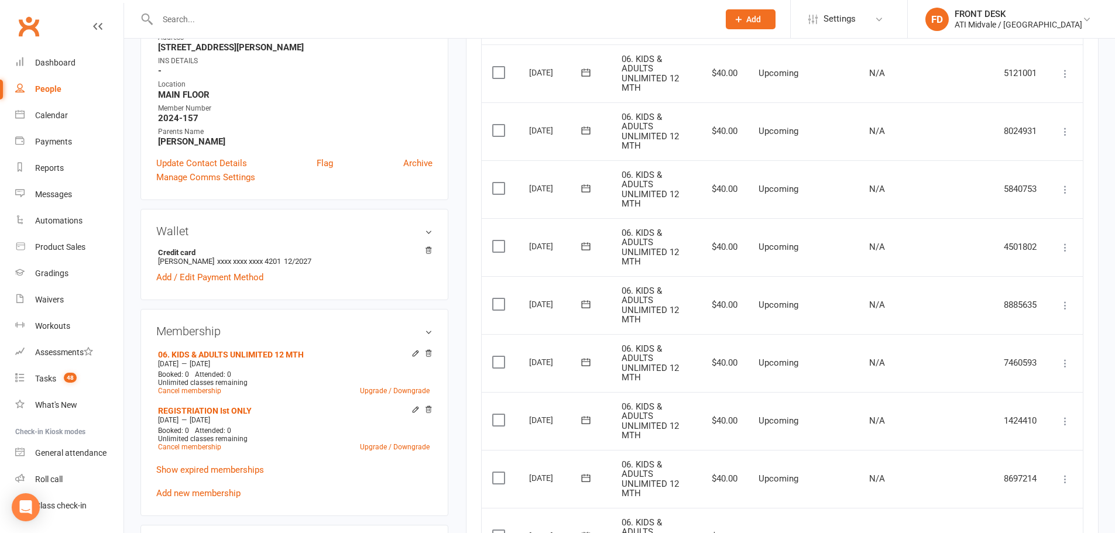
scroll to position [293, 0]
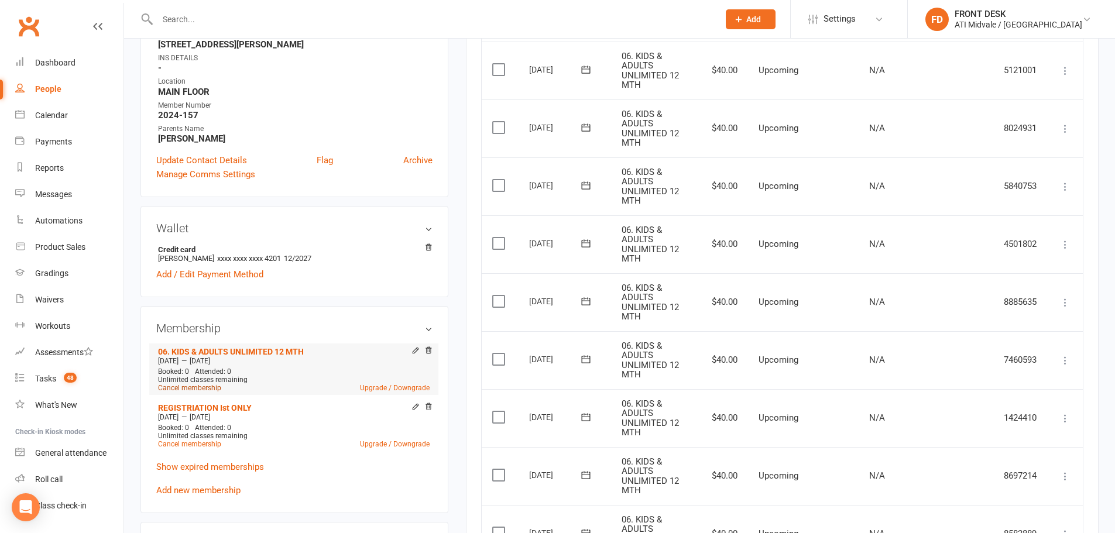
click at [206, 389] on link "Cancel membership" at bounding box center [189, 388] width 63 height 8
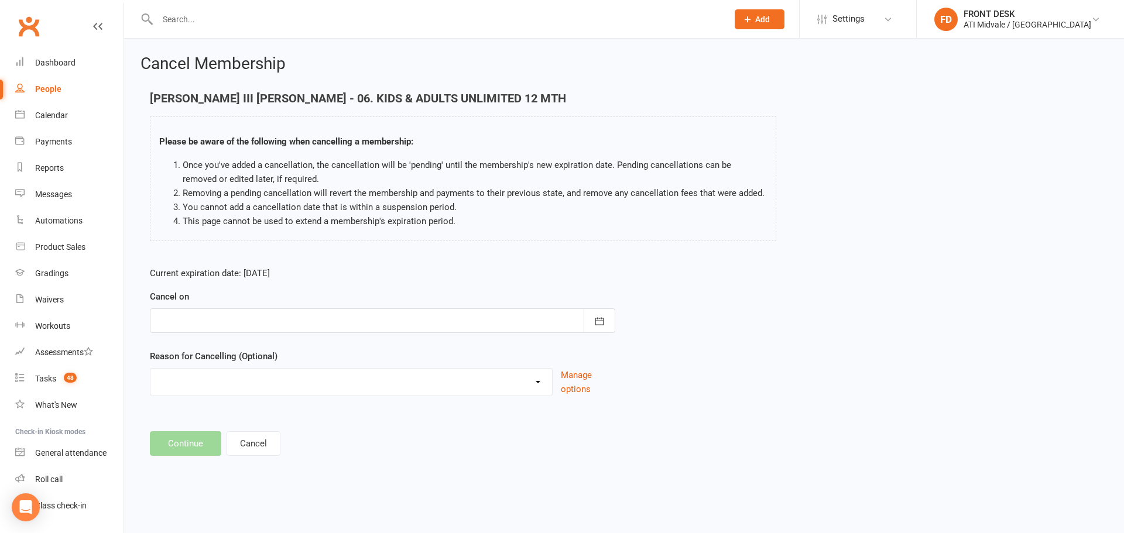
click at [367, 320] on div at bounding box center [382, 321] width 465 height 25
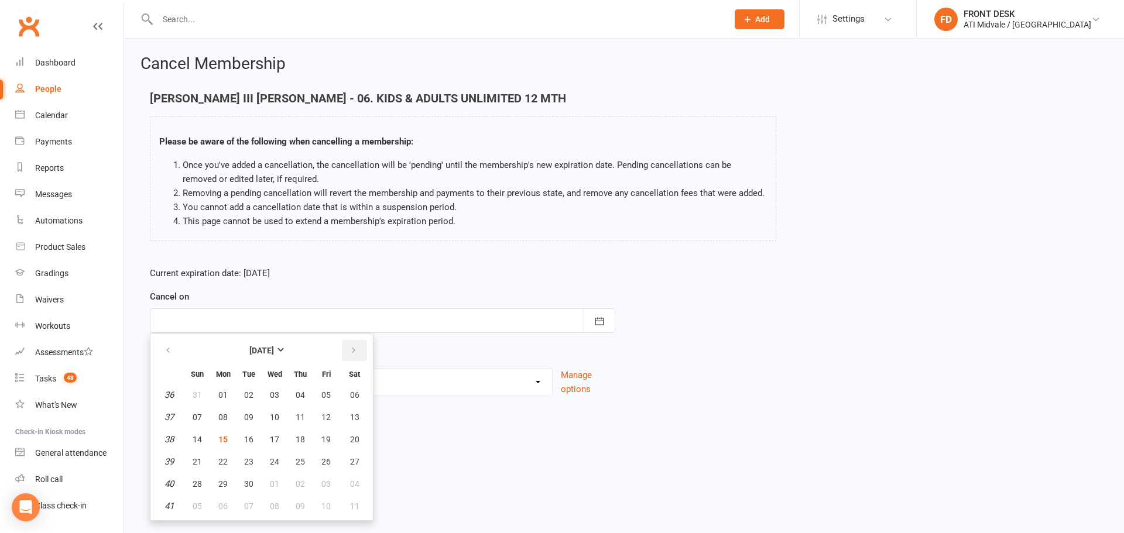
click at [343, 347] on button "button" at bounding box center [354, 350] width 25 height 21
drag, startPoint x: 343, startPoint y: 347, endPoint x: 357, endPoint y: 375, distance: 31.4
click at [344, 347] on button "button" at bounding box center [354, 350] width 25 height 21
click at [354, 487] on span "29" at bounding box center [354, 484] width 9 height 9
type input "29 Nov 2025"
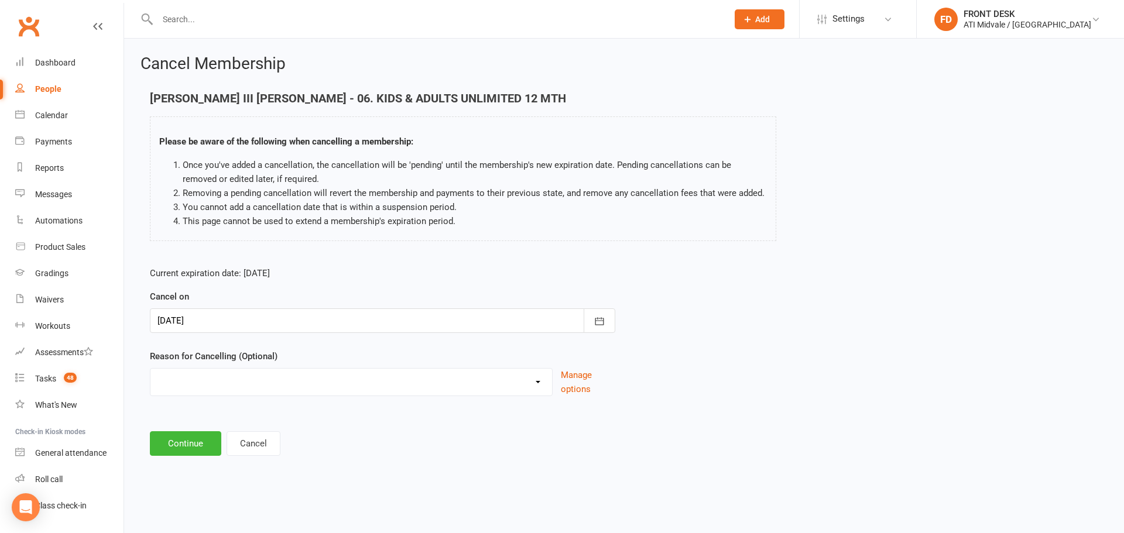
click at [269, 373] on select "Holiday INFLATION SAVER DISCOUNT Injury Other reason" at bounding box center [351, 380] width 402 height 23
select select "3"
click at [150, 382] on select "Holiday INFLATION SAVER DISCOUNT Injury Other reason" at bounding box center [351, 380] width 402 height 23
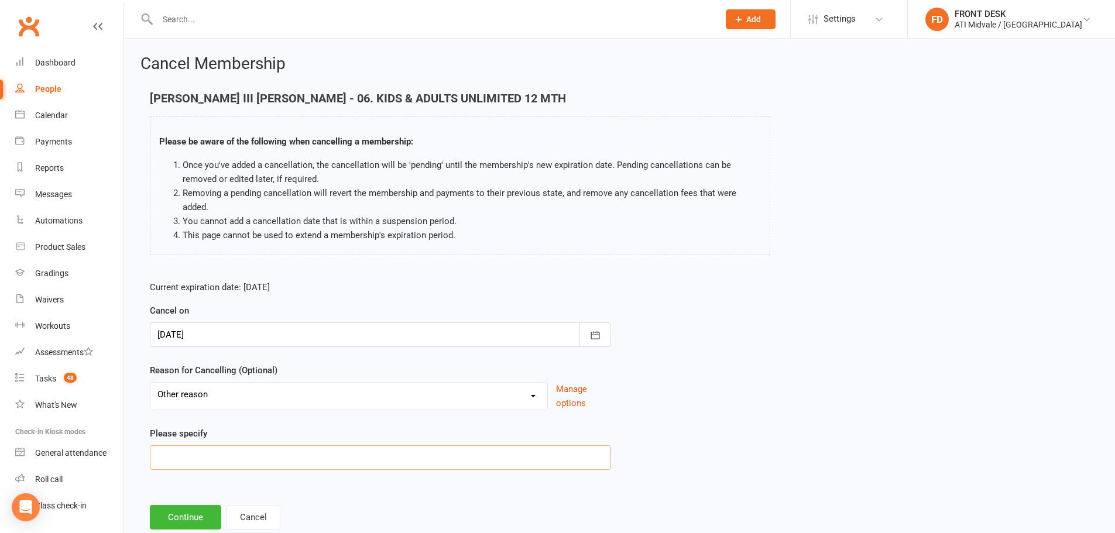
click at [237, 455] on input at bounding box center [380, 458] width 461 height 25
type input "finding it hard to get here"
click at [186, 517] on button "Continue" at bounding box center [185, 517] width 71 height 25
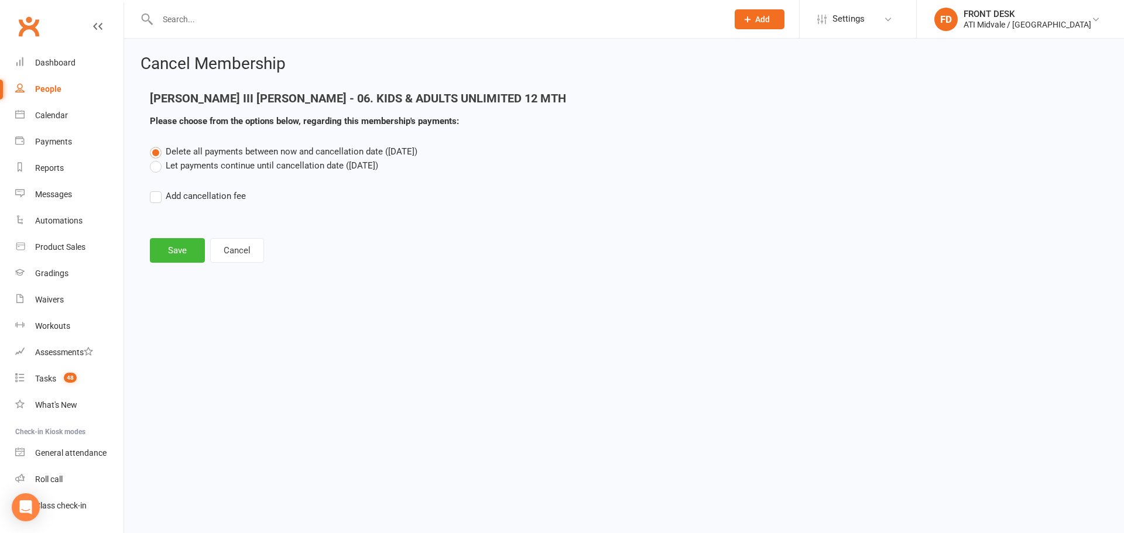
click at [221, 169] on label "Let payments continue until cancellation date (Nov 29, 2025)" at bounding box center [264, 166] width 228 height 14
click at [158, 159] on input "Let payments continue until cancellation date (Nov 29, 2025)" at bounding box center [154, 159] width 8 height 0
click at [234, 248] on button "Cancel" at bounding box center [237, 250] width 54 height 25
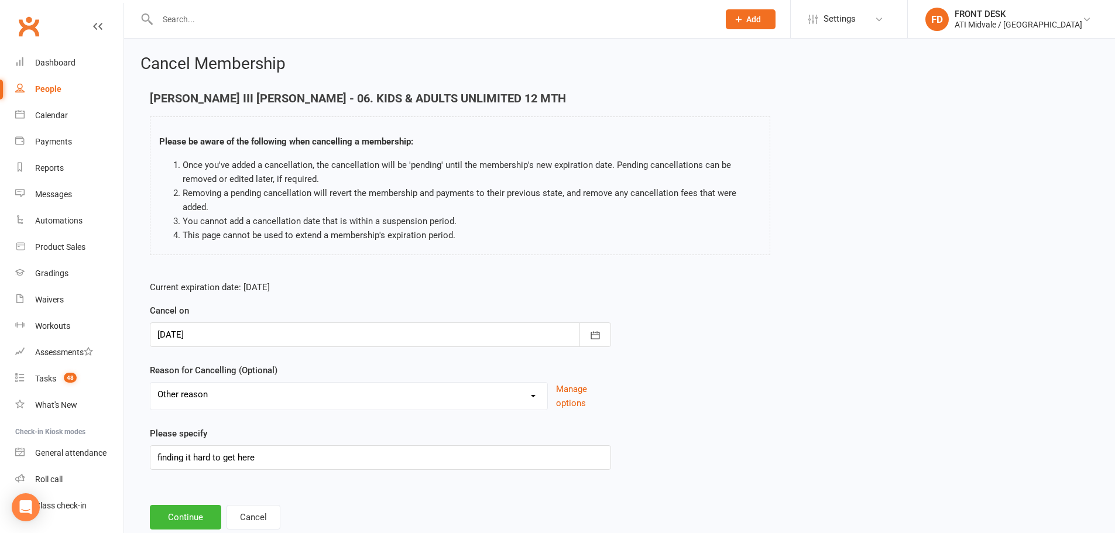
click at [223, 330] on div at bounding box center [380, 335] width 461 height 25
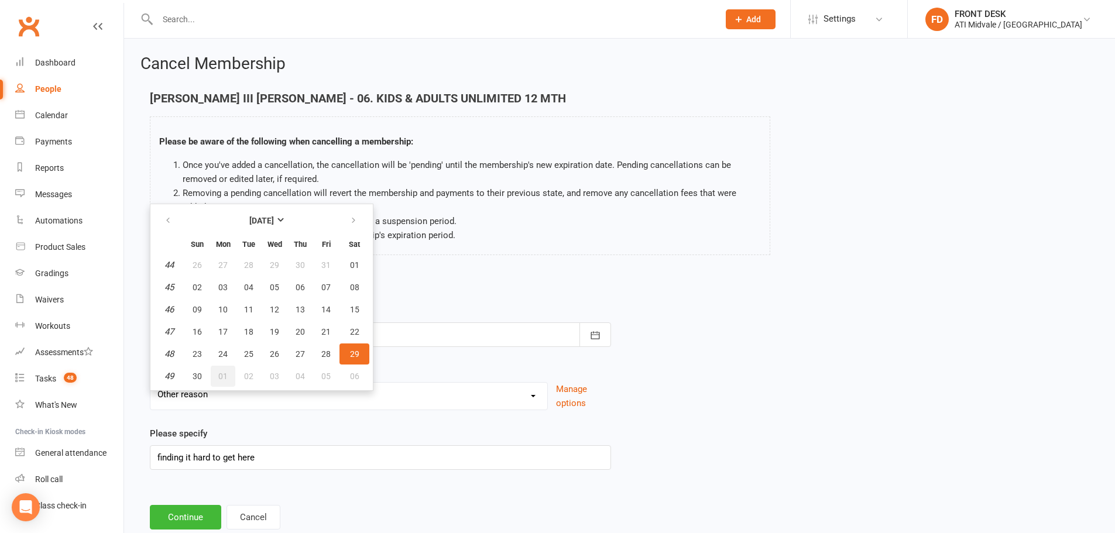
click at [230, 375] on button "01" at bounding box center [223, 376] width 25 height 21
type input "01 Dec 2025"
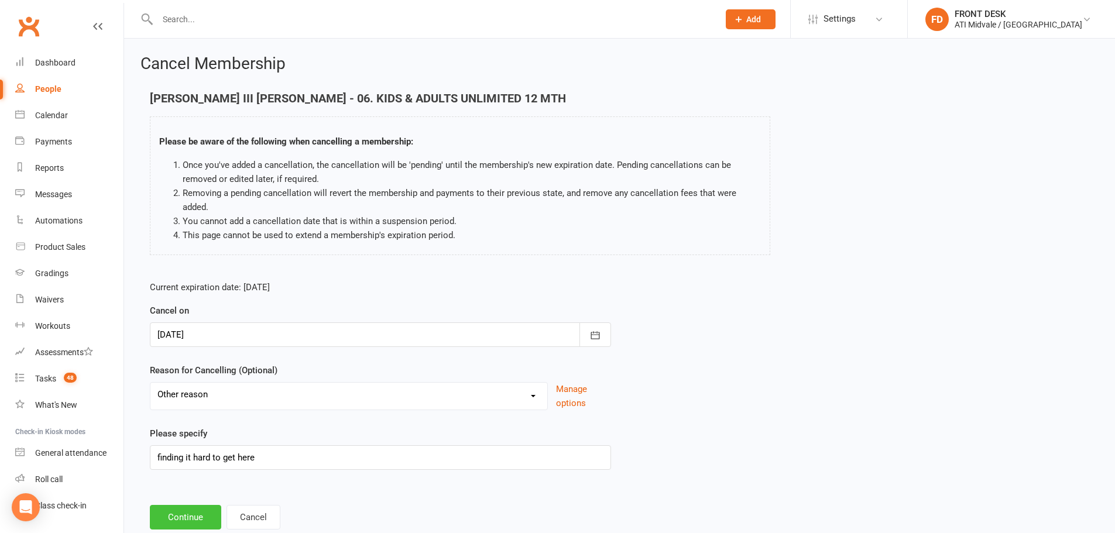
click at [182, 513] on button "Continue" at bounding box center [185, 517] width 71 height 25
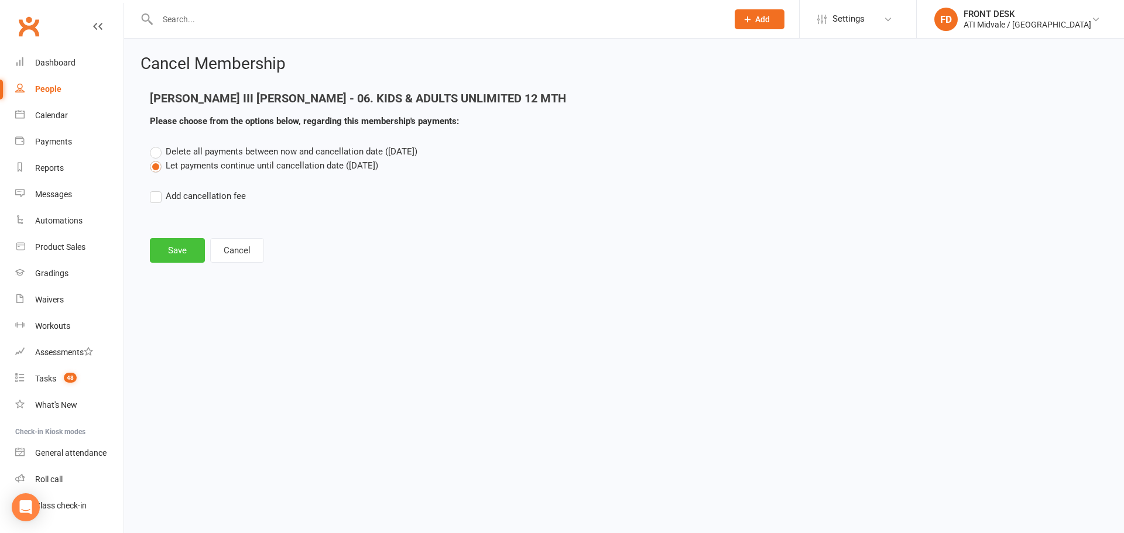
click at [172, 240] on button "Save" at bounding box center [177, 250] width 55 height 25
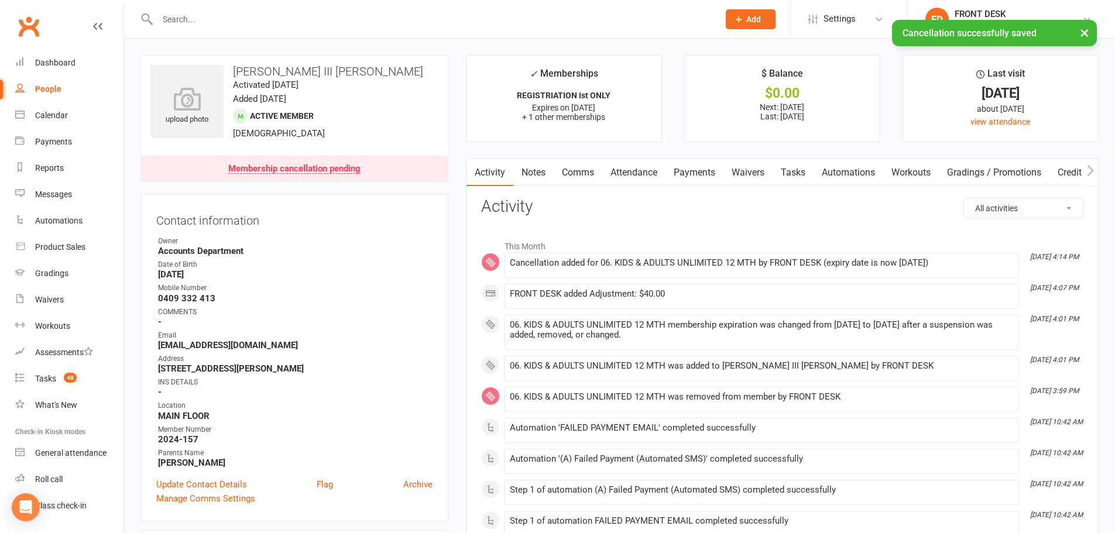
scroll to position [351, 0]
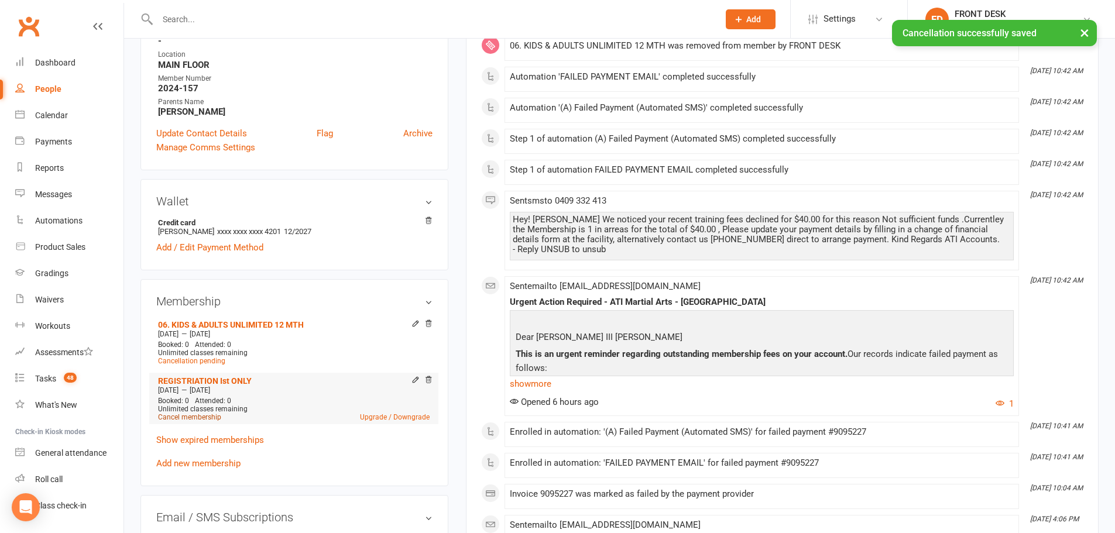
click at [185, 418] on link "Cancel membership" at bounding box center [189, 417] width 63 height 8
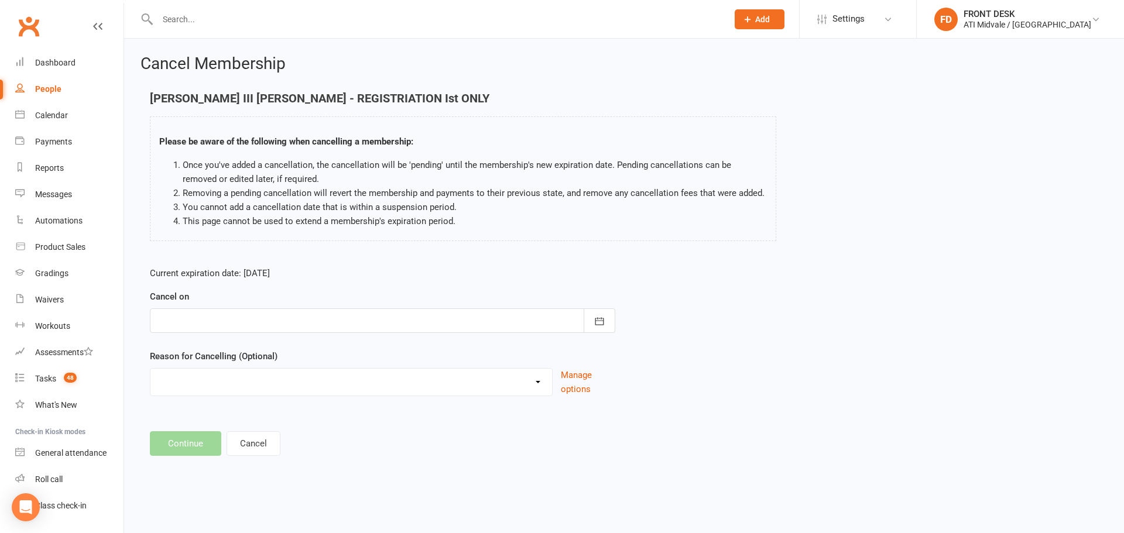
click at [295, 323] on div at bounding box center [382, 321] width 465 height 25
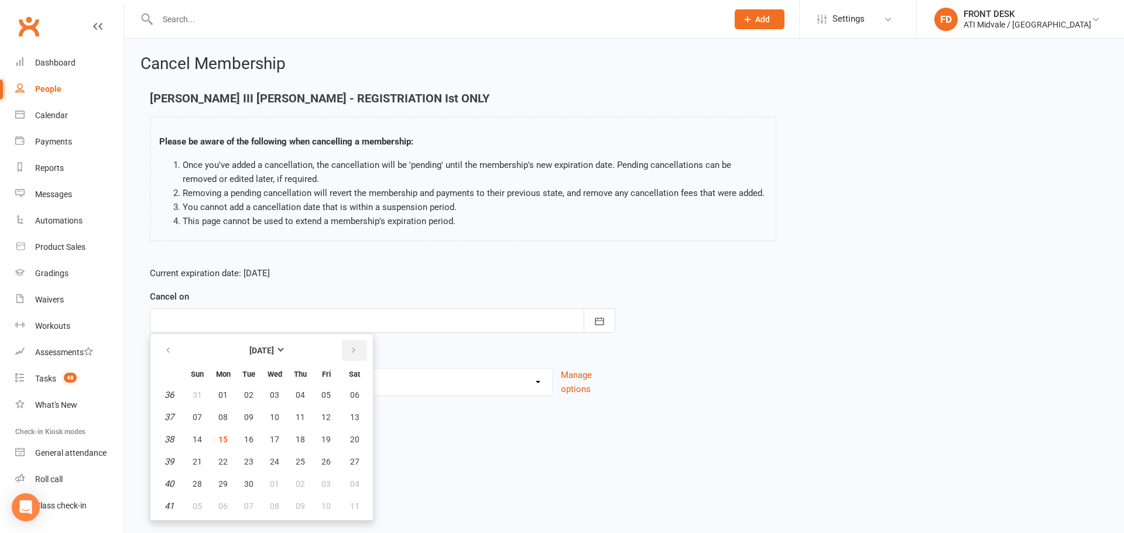
click at [361, 354] on button "button" at bounding box center [354, 350] width 25 height 21
click at [356, 355] on icon "button" at bounding box center [354, 350] width 8 height 9
click at [183, 352] on th at bounding box center [169, 351] width 30 height 26
click at [161, 353] on button "button" at bounding box center [168, 350] width 25 height 21
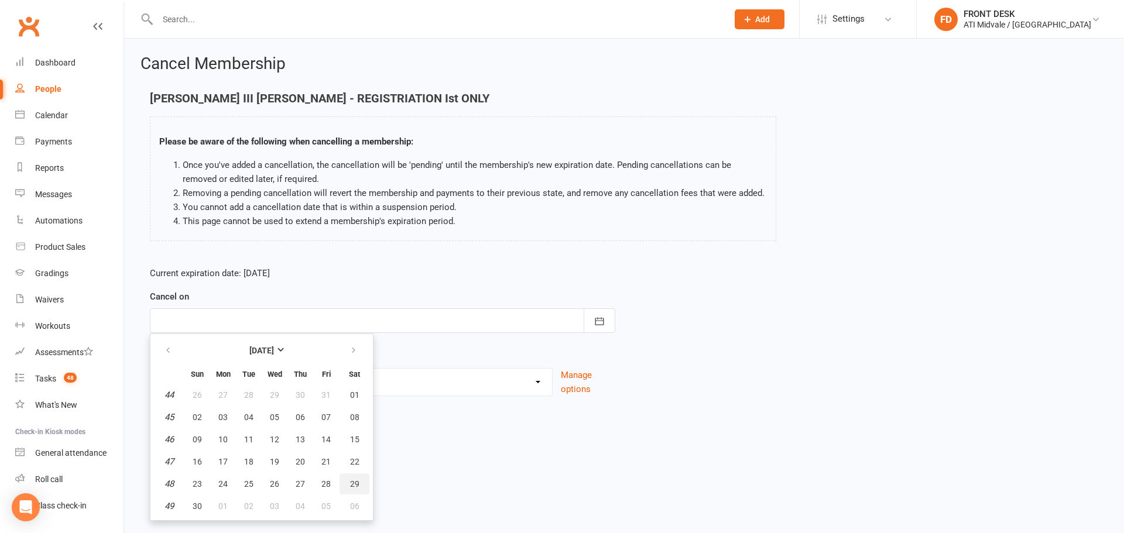
click at [348, 482] on button "29" at bounding box center [355, 484] width 30 height 21
type input "29 Nov 2025"
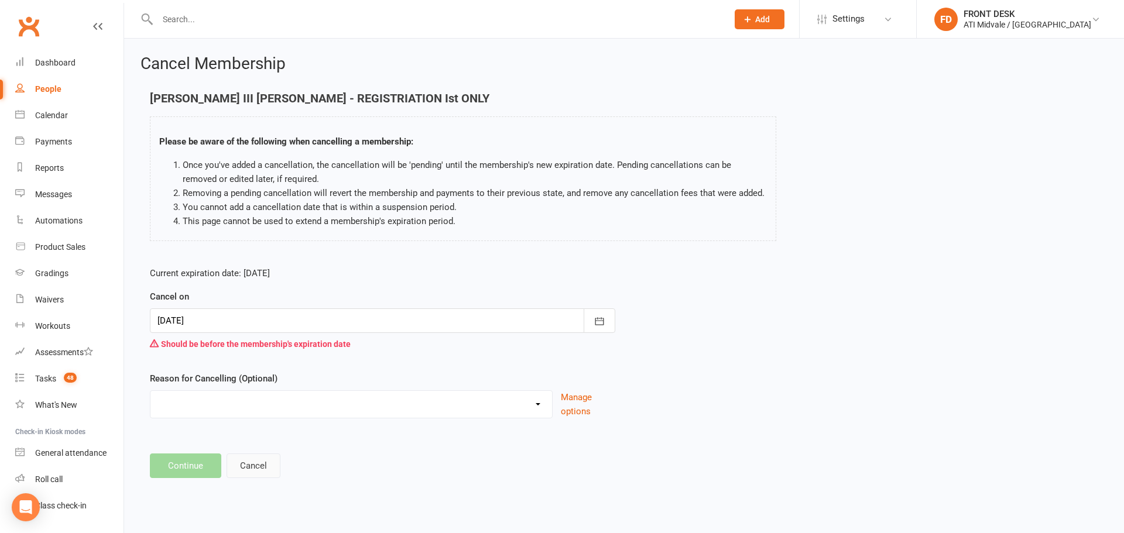
click at [260, 464] on button "Cancel" at bounding box center [254, 466] width 54 height 25
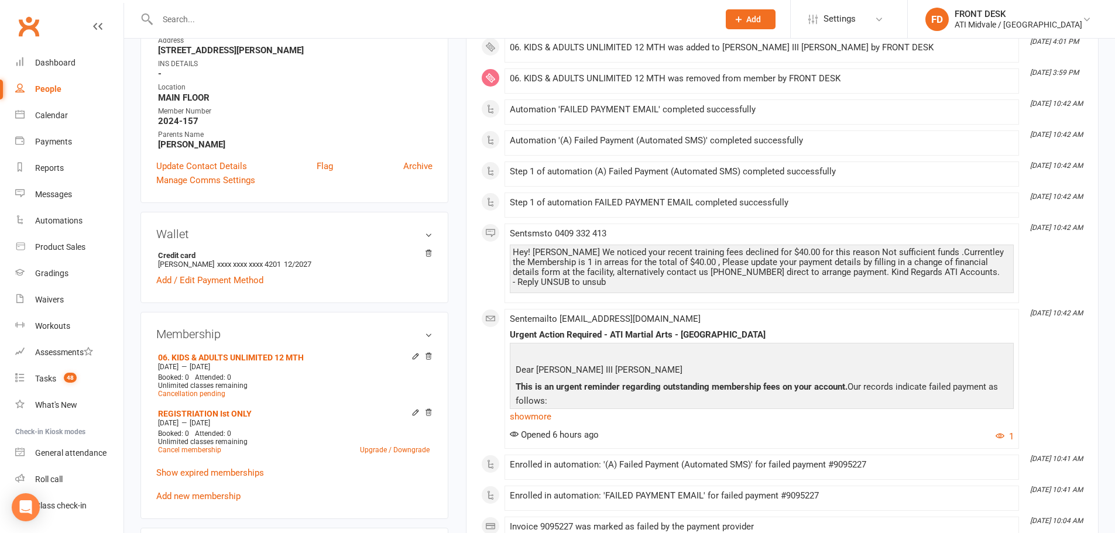
scroll to position [410, 0]
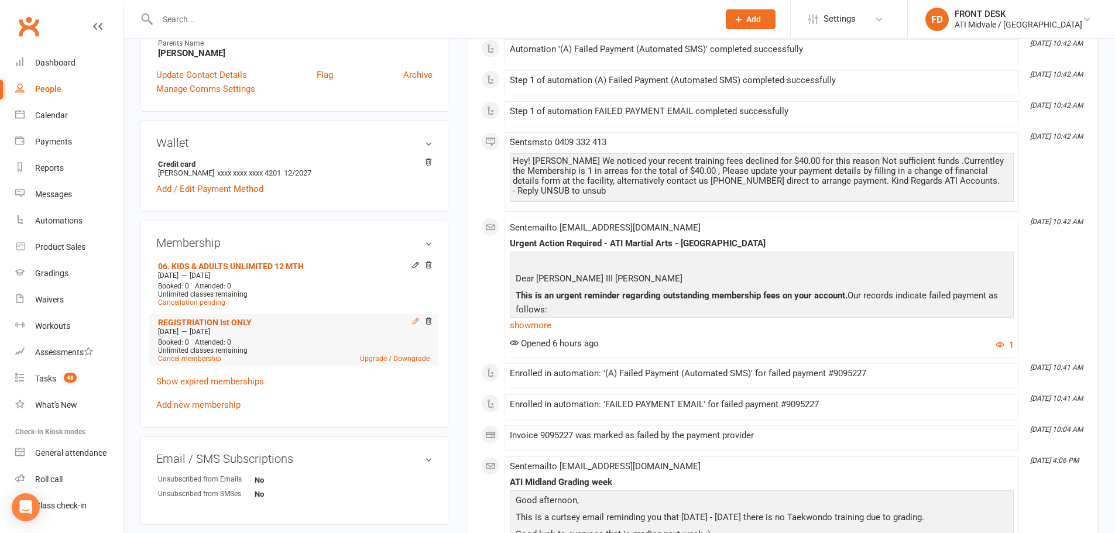
click at [412, 321] on icon at bounding box center [416, 321] width 8 height 8
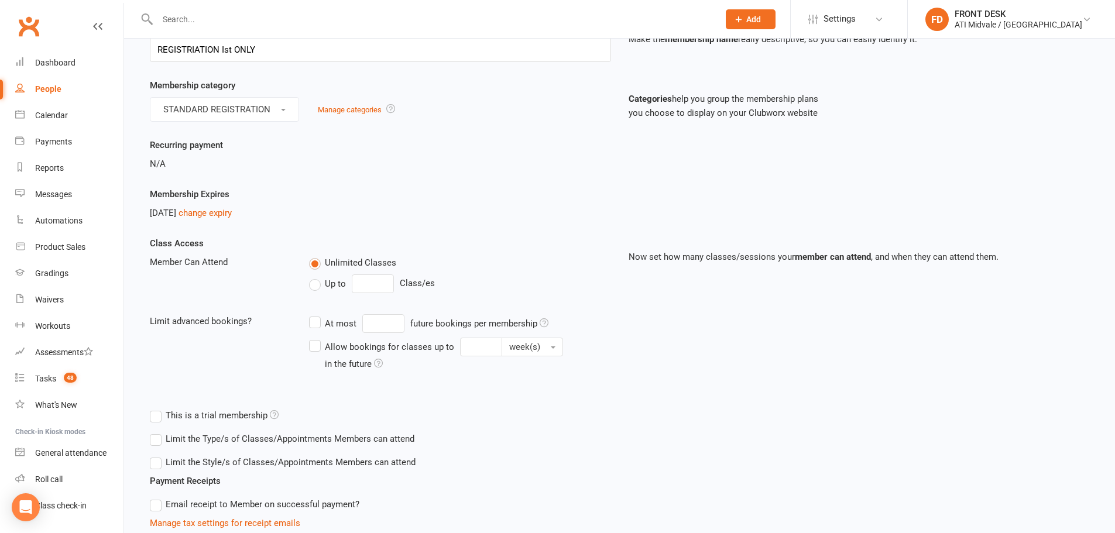
scroll to position [176, 0]
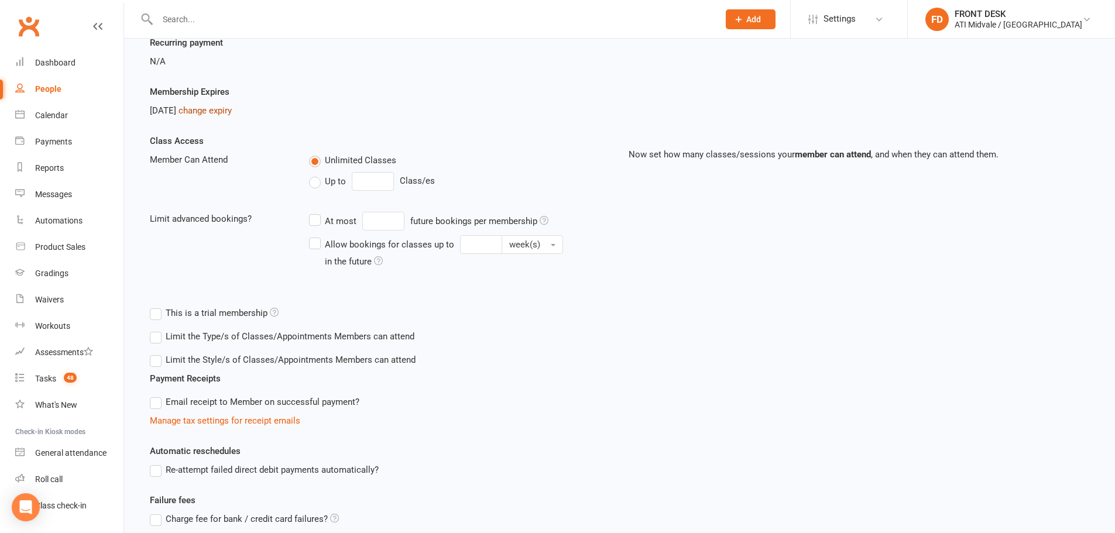
click at [225, 112] on link "change expiry" at bounding box center [205, 110] width 53 height 11
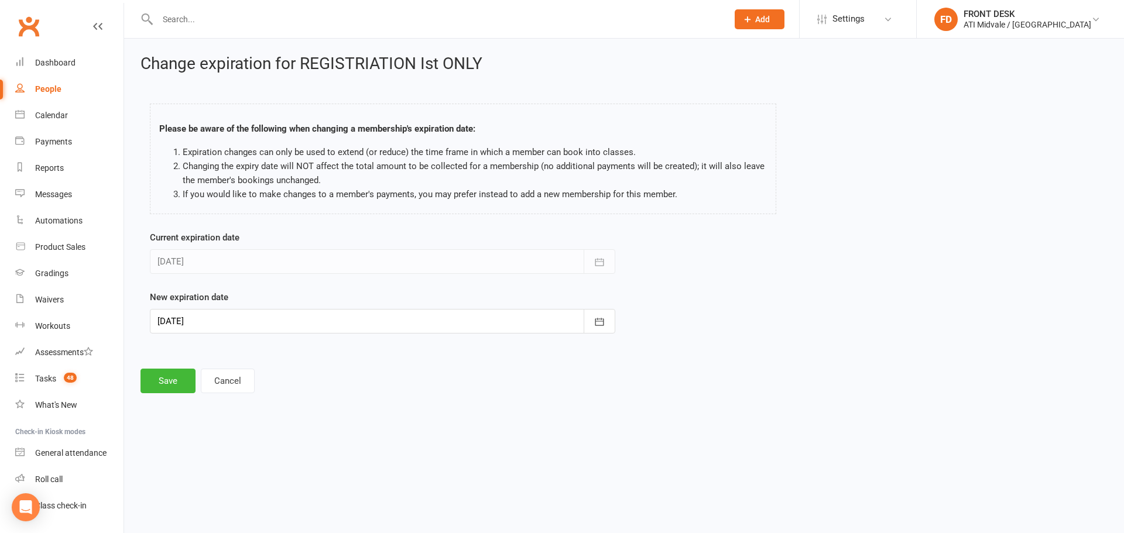
click at [330, 316] on div at bounding box center [382, 321] width 465 height 25
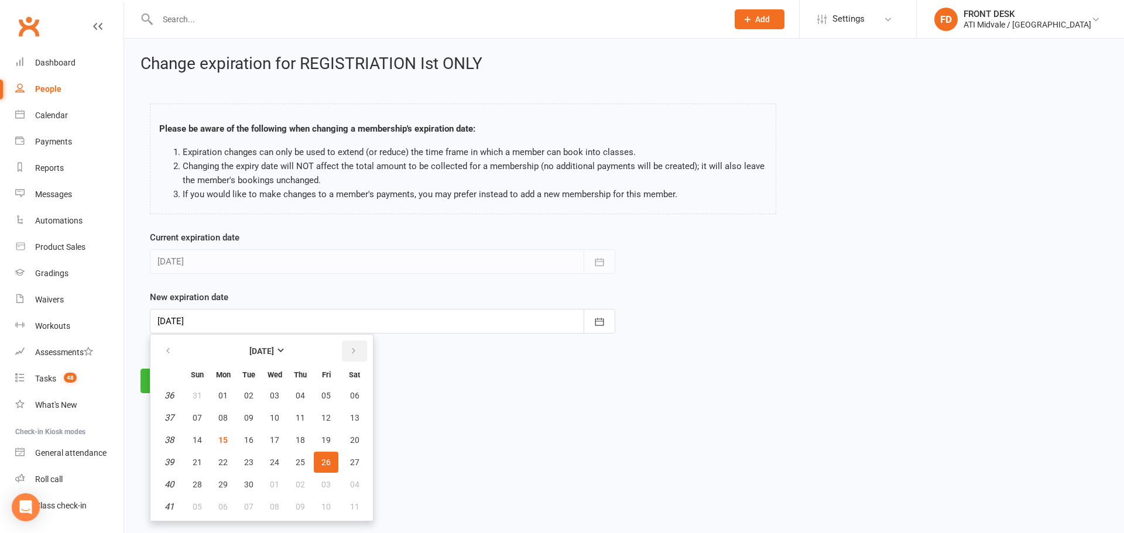
click at [355, 352] on icon "button" at bounding box center [354, 351] width 8 height 9
click at [268, 507] on button "03" at bounding box center [274, 507] width 25 height 21
type input "03 Dec 2025"
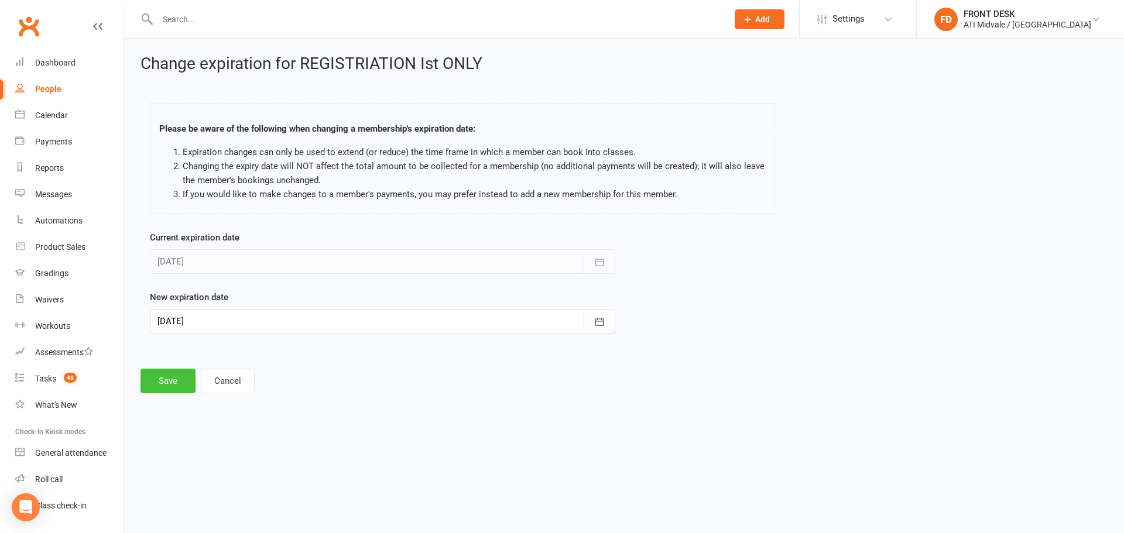
click at [183, 376] on button "Save" at bounding box center [168, 381] width 55 height 25
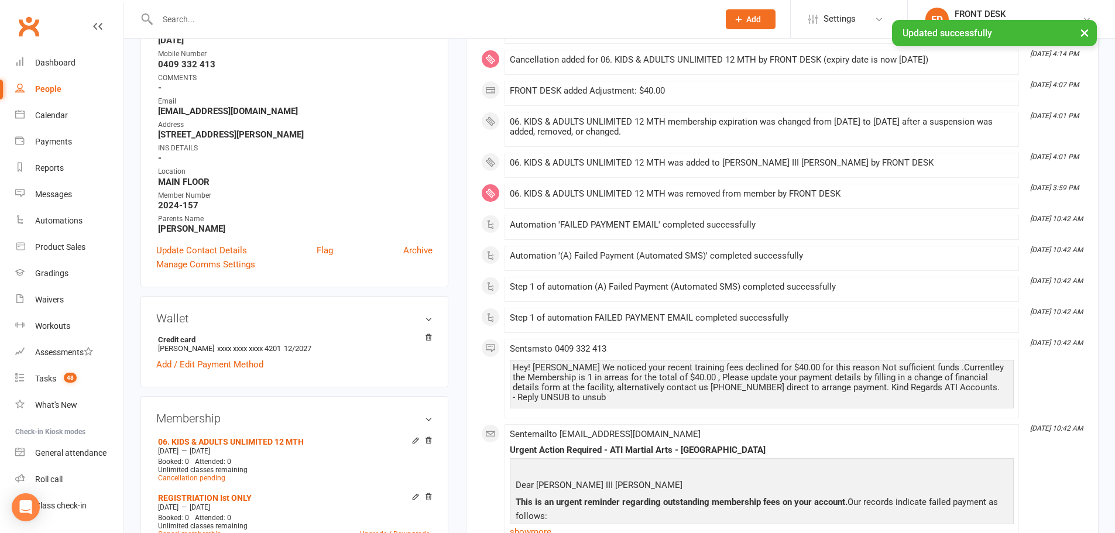
scroll to position [351, 0]
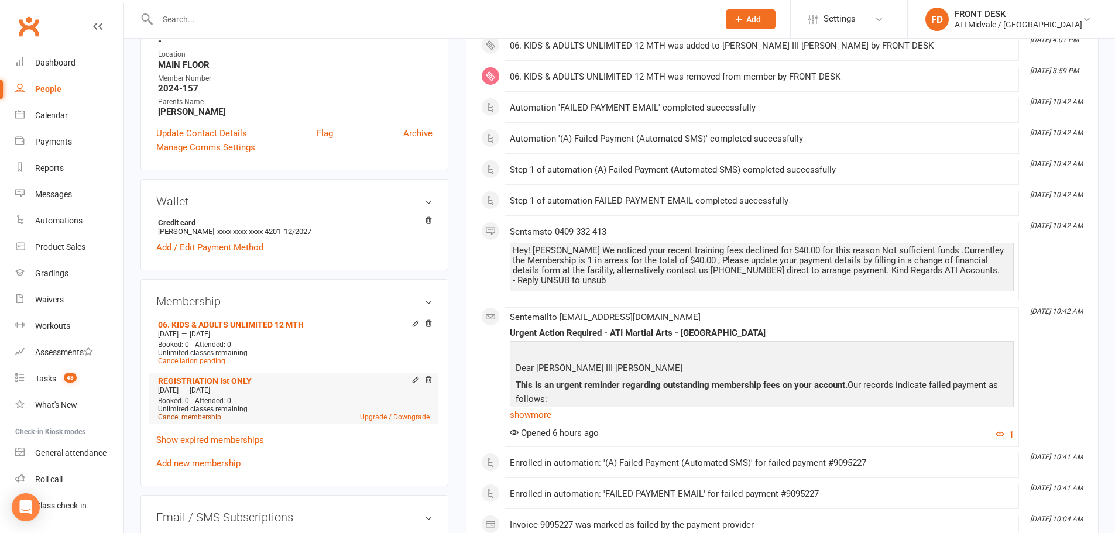
click at [176, 418] on link "Cancel membership" at bounding box center [189, 417] width 63 height 8
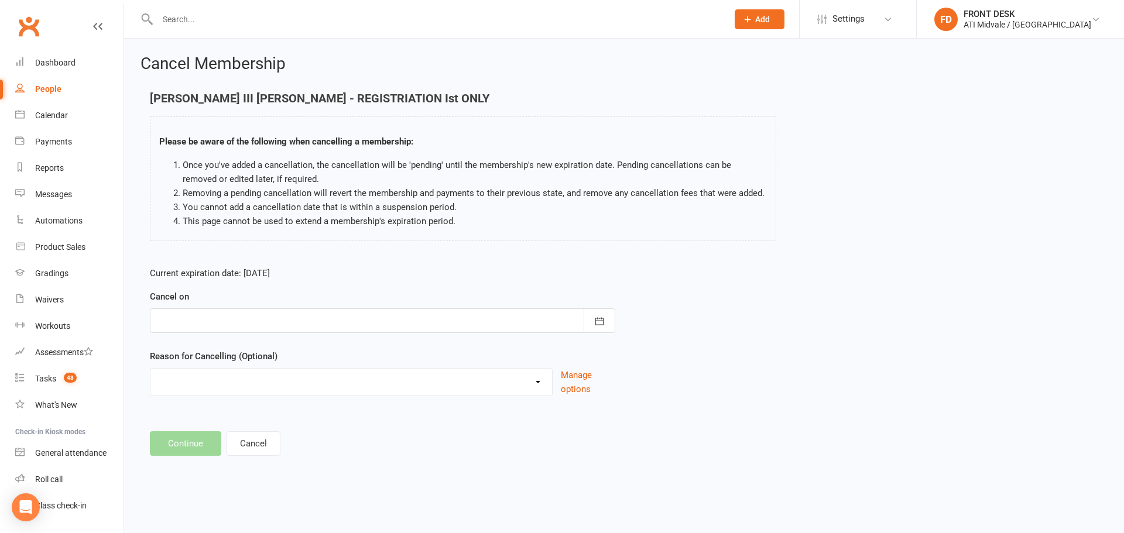
click at [273, 314] on div at bounding box center [382, 321] width 465 height 25
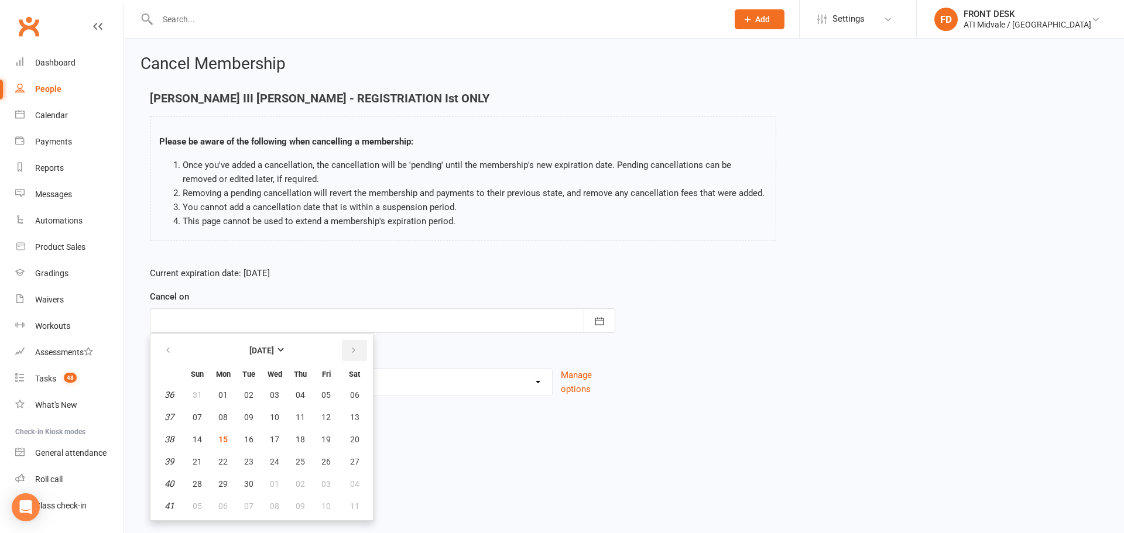
click at [350, 354] on icon "button" at bounding box center [354, 350] width 8 height 9
click at [357, 482] on span "29" at bounding box center [354, 484] width 9 height 9
type input "29 Nov 2025"
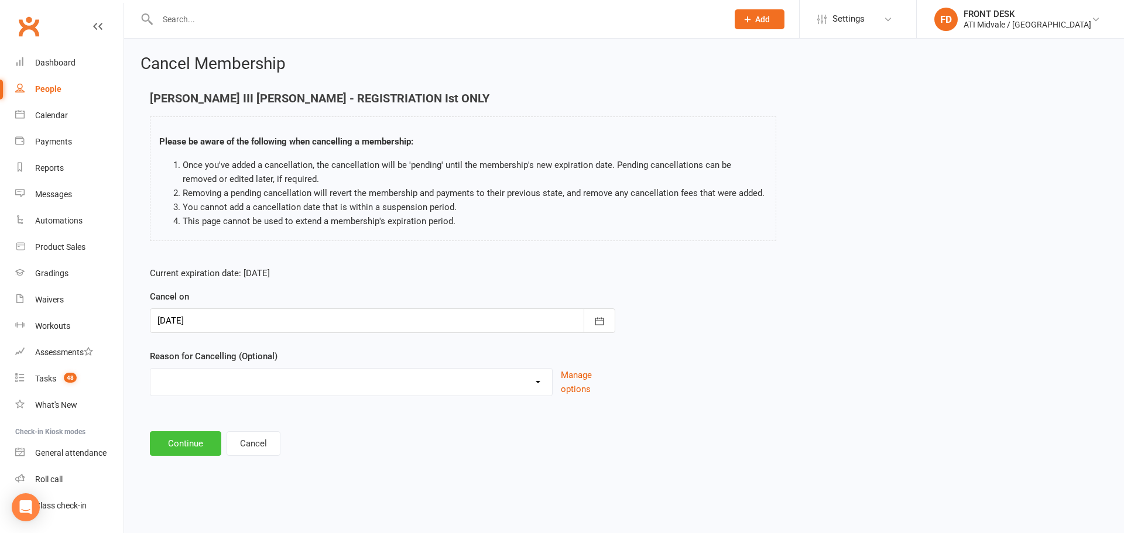
click at [177, 442] on button "Continue" at bounding box center [185, 444] width 71 height 25
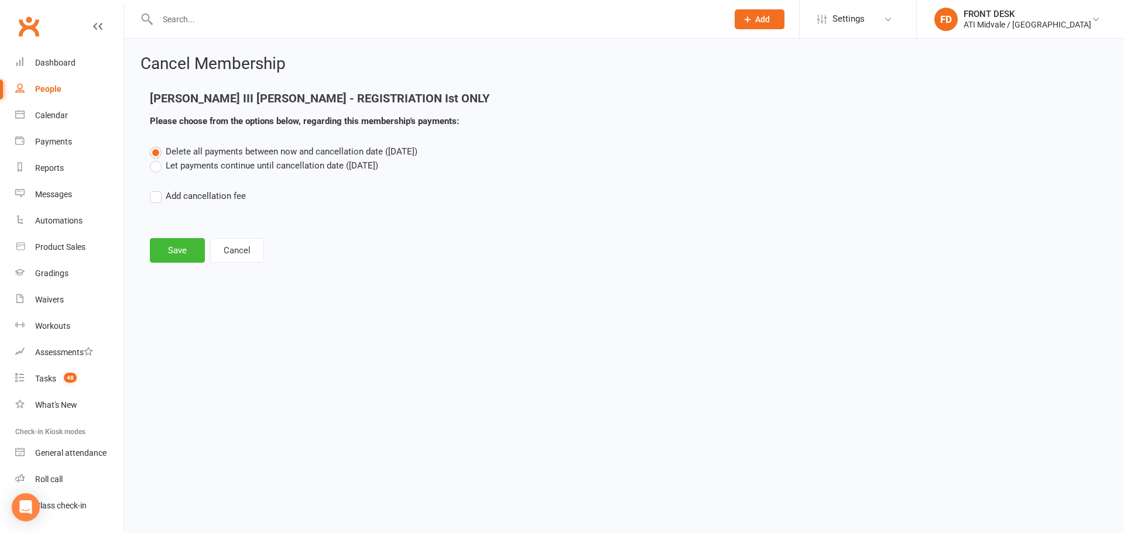
click at [273, 167] on label "Let payments continue until cancellation date (Nov 29, 2025)" at bounding box center [264, 166] width 228 height 14
click at [158, 159] on input "Let payments continue until cancellation date (Nov 29, 2025)" at bounding box center [154, 159] width 8 height 0
click at [187, 252] on button "Save" at bounding box center [177, 250] width 55 height 25
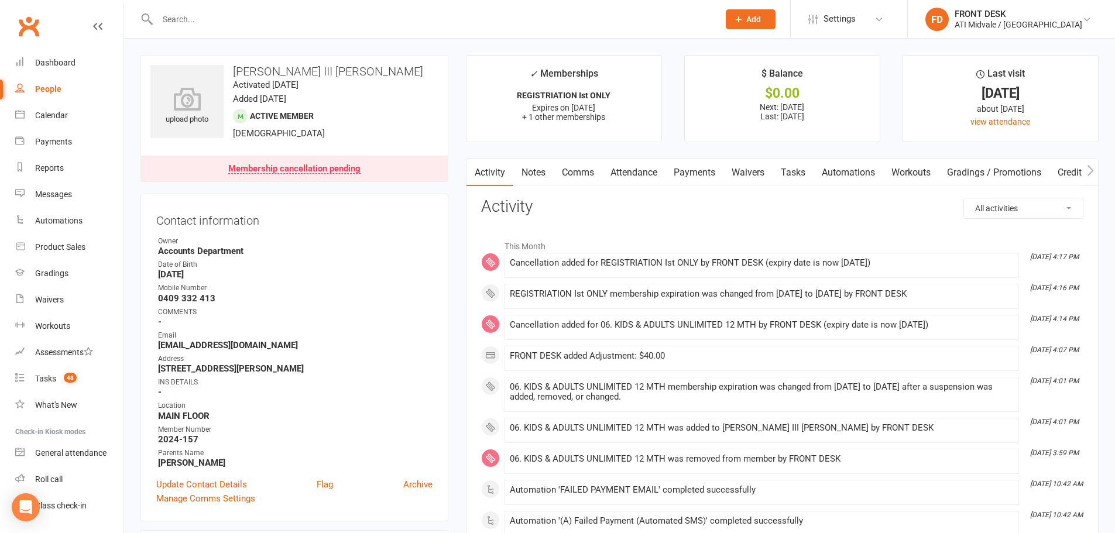
click at [535, 172] on link "Notes" at bounding box center [534, 172] width 40 height 27
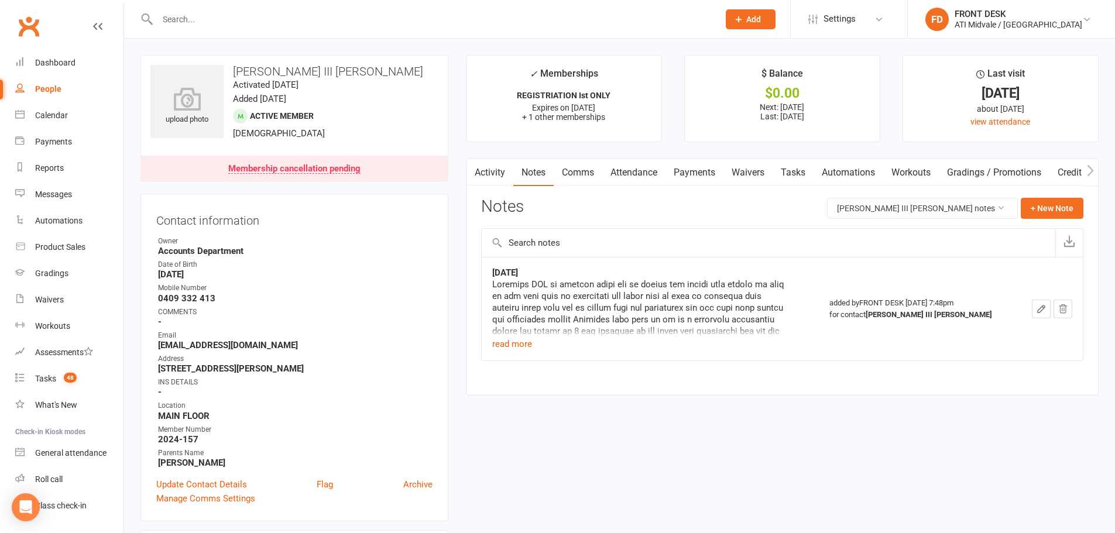
click at [808, 175] on link "Tasks" at bounding box center [793, 172] width 41 height 27
select select "incomplete"
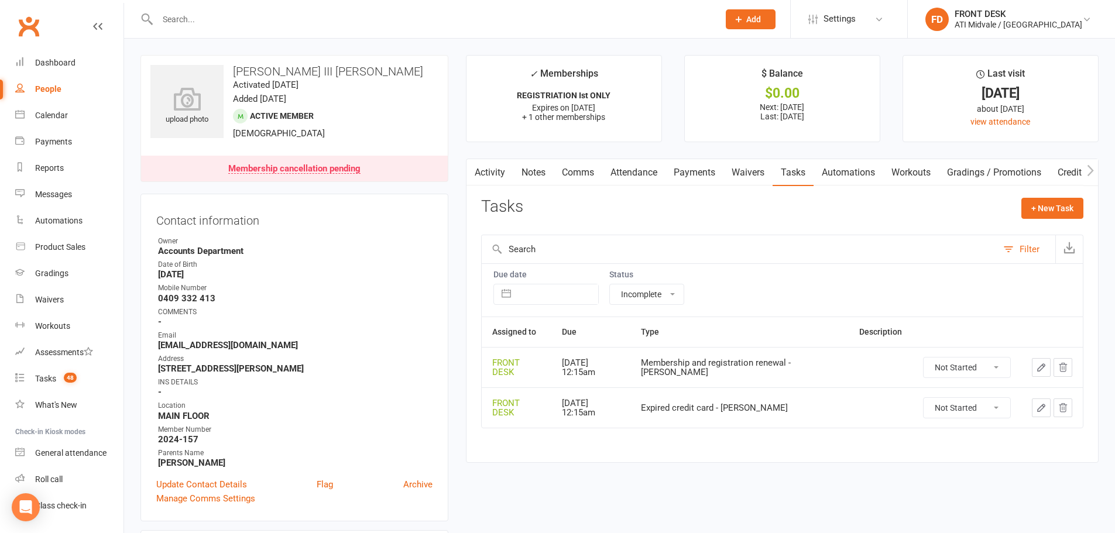
click at [973, 373] on select "Not Started In Progress Waiting Complete" at bounding box center [967, 368] width 87 height 20
click at [924, 358] on select "Not Started In Progress Waiting Complete" at bounding box center [967, 368] width 87 height 20
select select "unstarted"
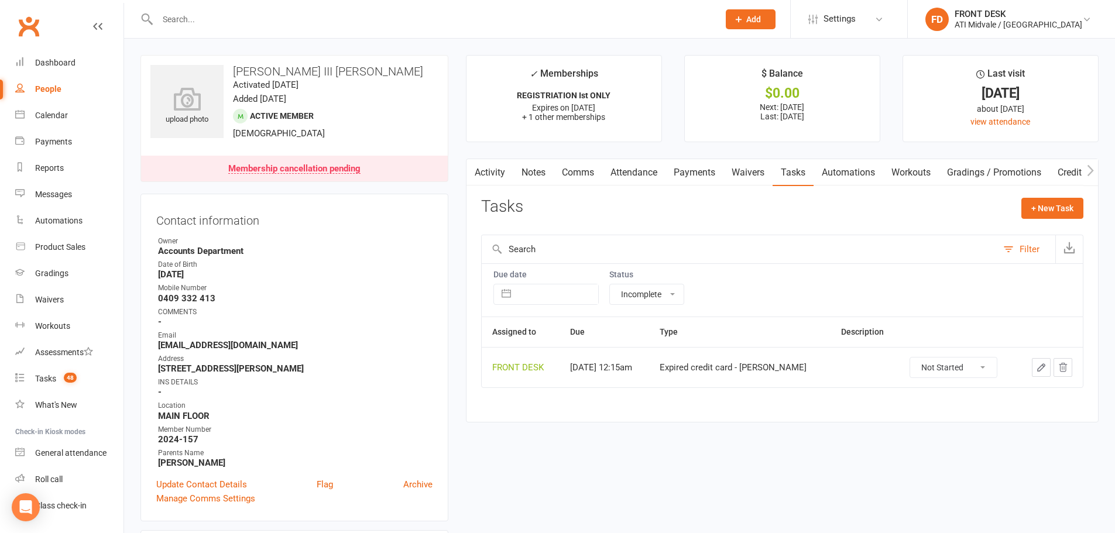
click at [980, 372] on select "Not Started In Progress Waiting Complete" at bounding box center [953, 368] width 87 height 20
click at [910, 358] on select "Not Started In Progress Waiting Complete" at bounding box center [953, 368] width 87 height 20
select select "unstarted"
click at [1045, 211] on button "+ New Task" at bounding box center [1053, 208] width 62 height 21
select select "4288"
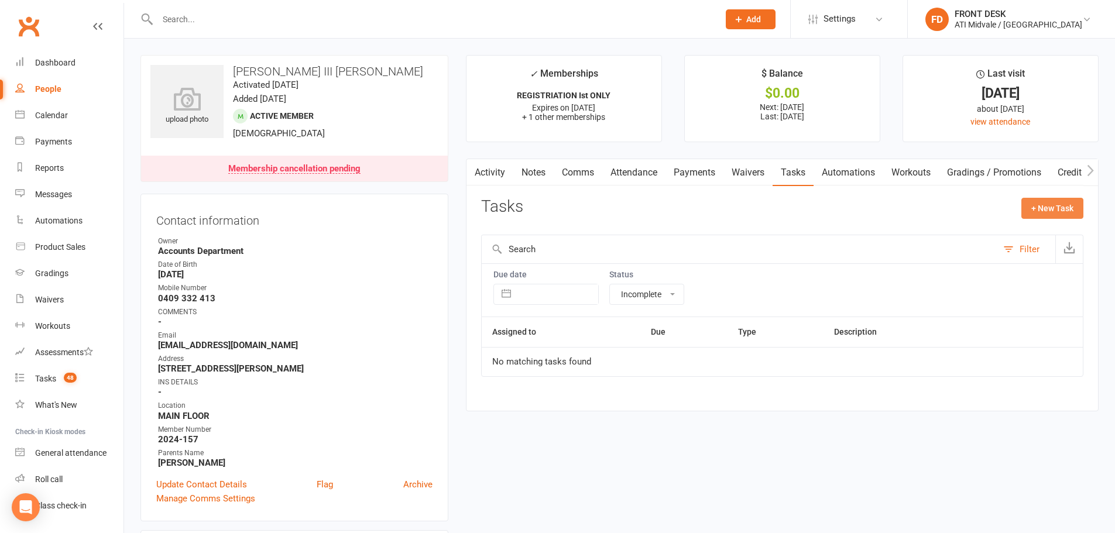
select select "4288"
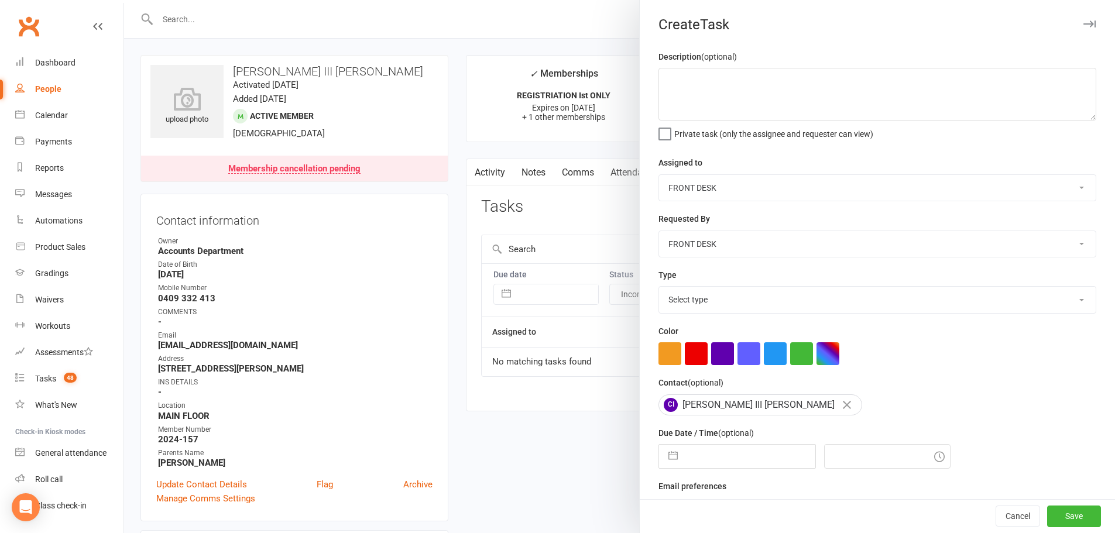
click at [787, 184] on select "CLASS ADMIN FRONT DESK Accounts Department" at bounding box center [877, 188] width 437 height 26
select select "4274"
click at [659, 176] on select "CLASS ADMIN FRONT DESK Accounts Department" at bounding box center [877, 188] width 437 height 26
click at [730, 303] on select "Select type Add info to task Automatic renewal checking Booked in for 1st trial…" at bounding box center [877, 300] width 437 height 26
select select "15859"
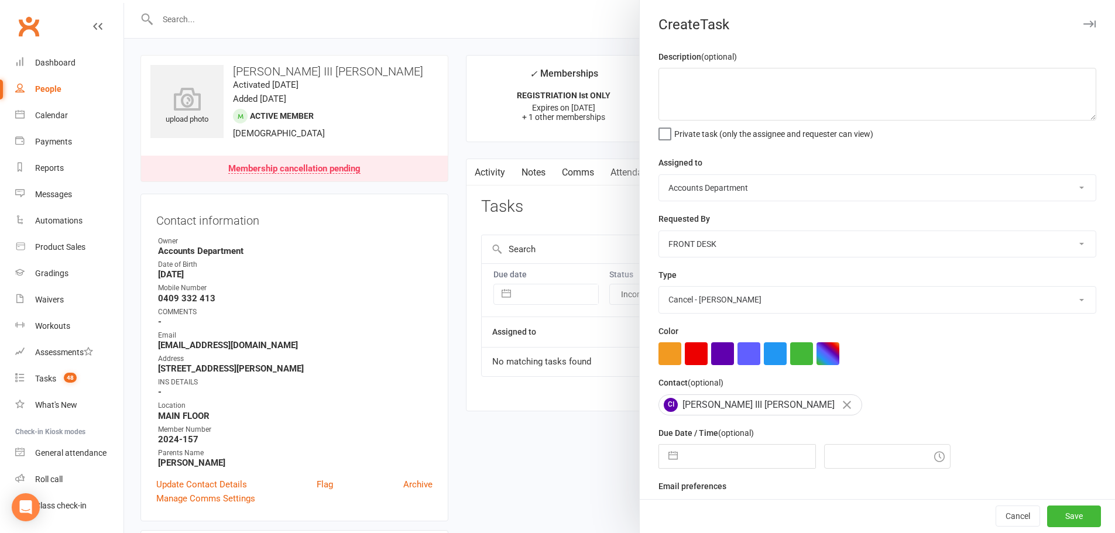
click at [659, 289] on select "Select type Add info to task Automatic renewal checking Booked in for 1st trial…" at bounding box center [877, 300] width 437 height 26
click at [703, 449] on input "text" at bounding box center [750, 456] width 132 height 23
select select "7"
select select "2025"
select select "8"
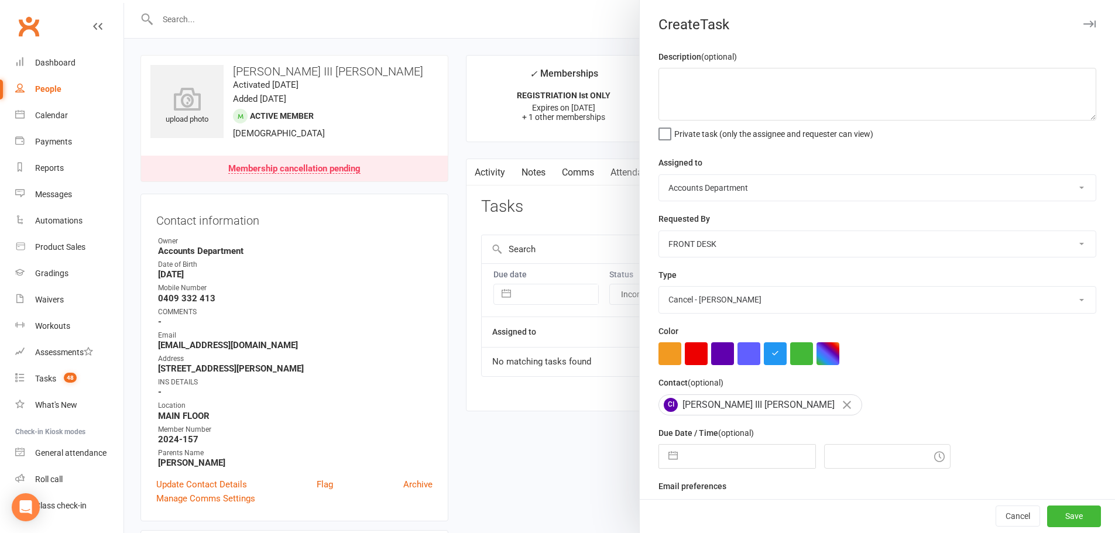
select select "2025"
select select "9"
select select "2025"
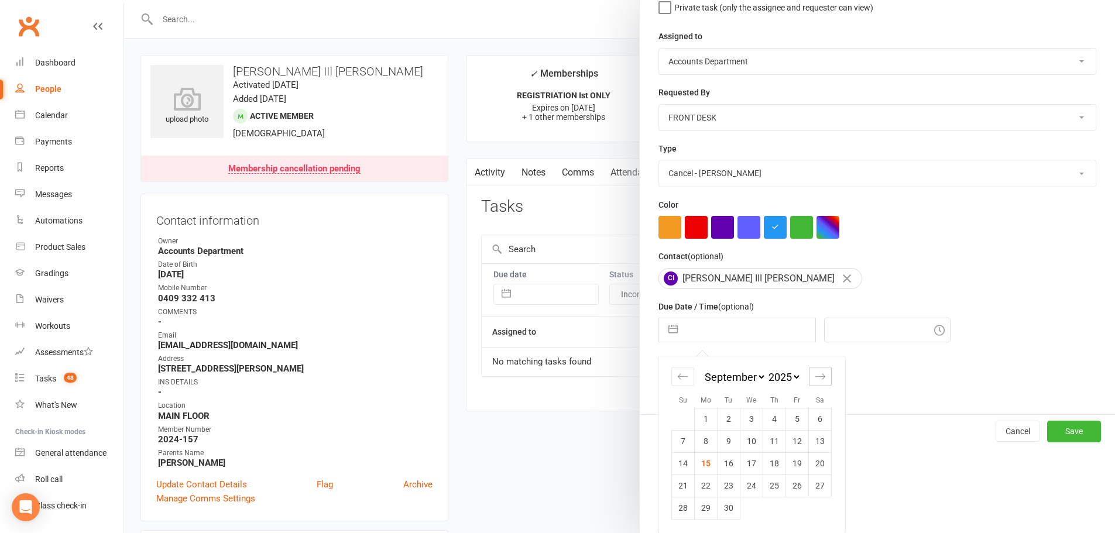
click at [816, 379] on icon "Move forward to switch to the next month." at bounding box center [820, 376] width 11 height 11
select select "10"
select select "2025"
click at [816, 379] on icon "Move forward to switch to the next month." at bounding box center [820, 376] width 11 height 11
select select "11"
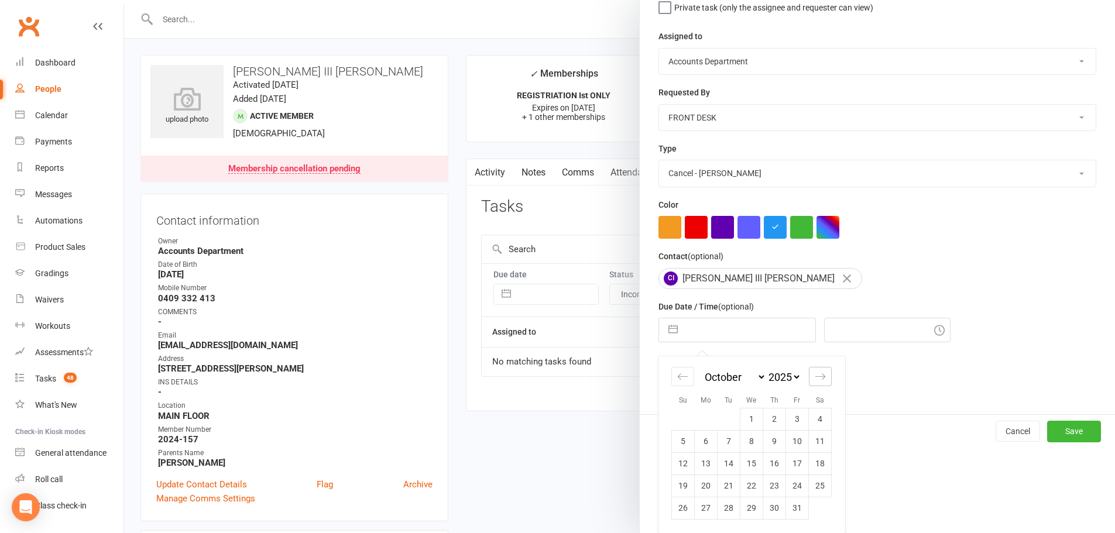
select select "2025"
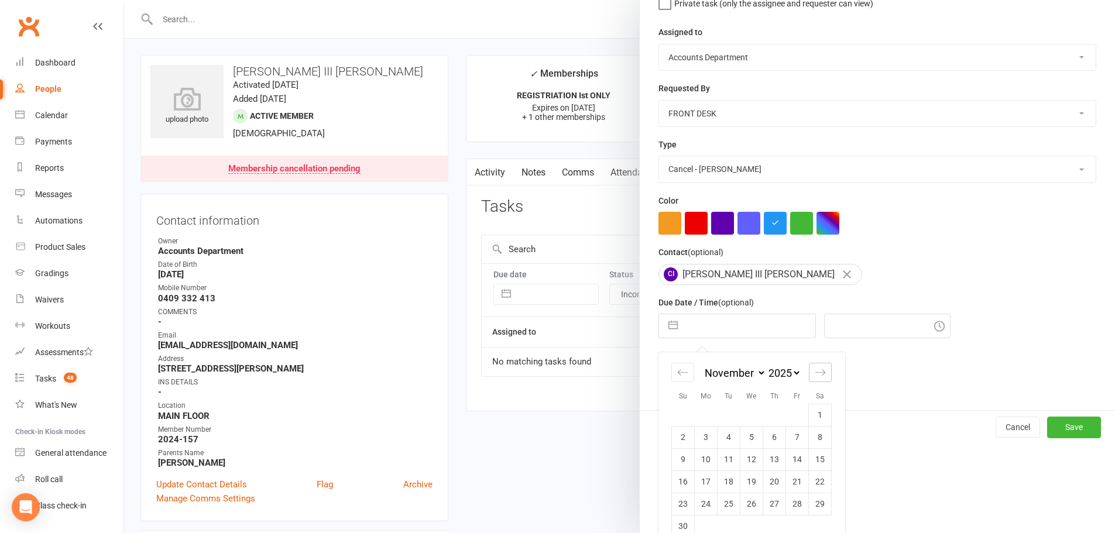
click at [816, 378] on icon "Move forward to switch to the next month." at bounding box center [820, 372] width 11 height 11
select select "2026"
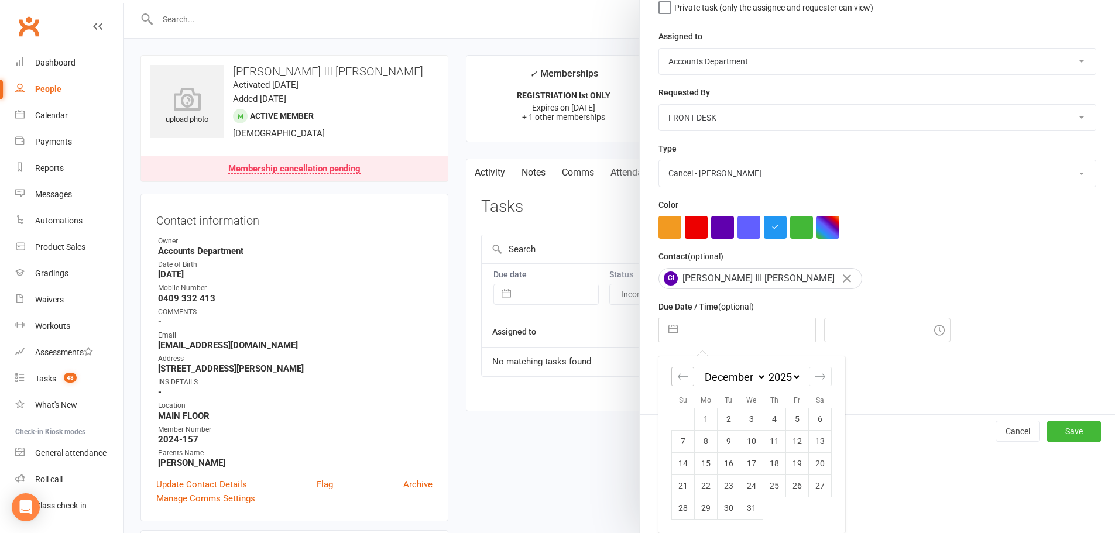
click at [677, 378] on icon "Move backward to switch to the previous month." at bounding box center [682, 376] width 11 height 11
select select "9"
select select "2025"
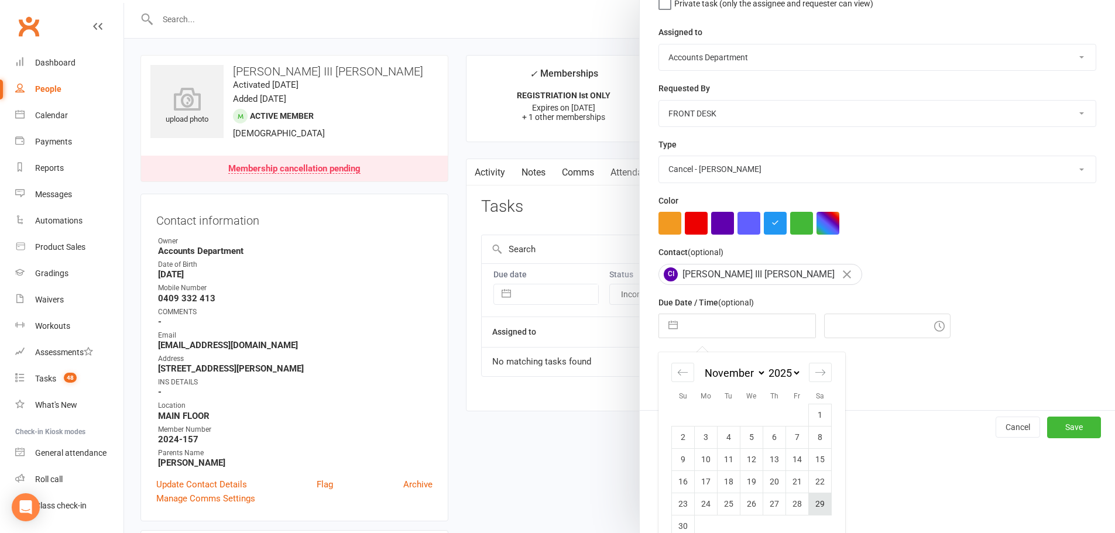
click at [813, 505] on td "29" at bounding box center [820, 504] width 23 height 22
type input "29 Nov 2025"
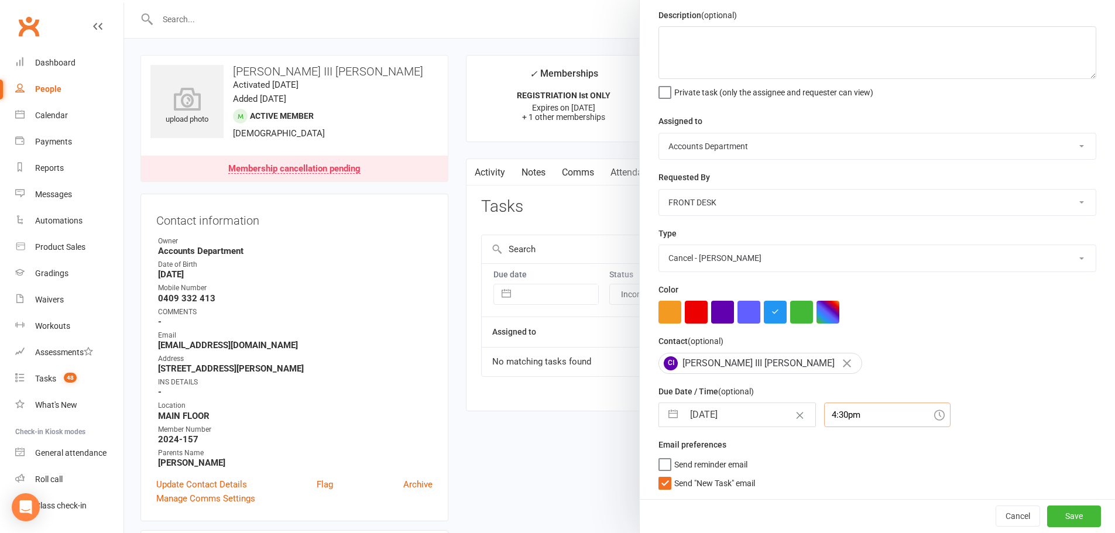
click at [859, 413] on input "4:30pm" at bounding box center [887, 415] width 126 height 25
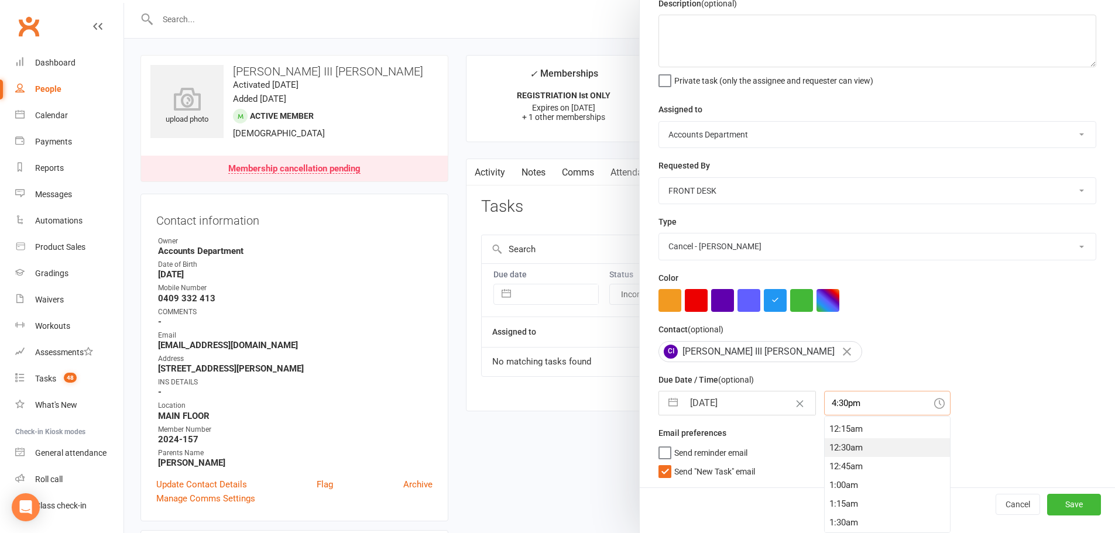
scroll to position [0, 0]
click at [860, 465] on div "12:30am" at bounding box center [887, 463] width 125 height 19
type input "12:30am"
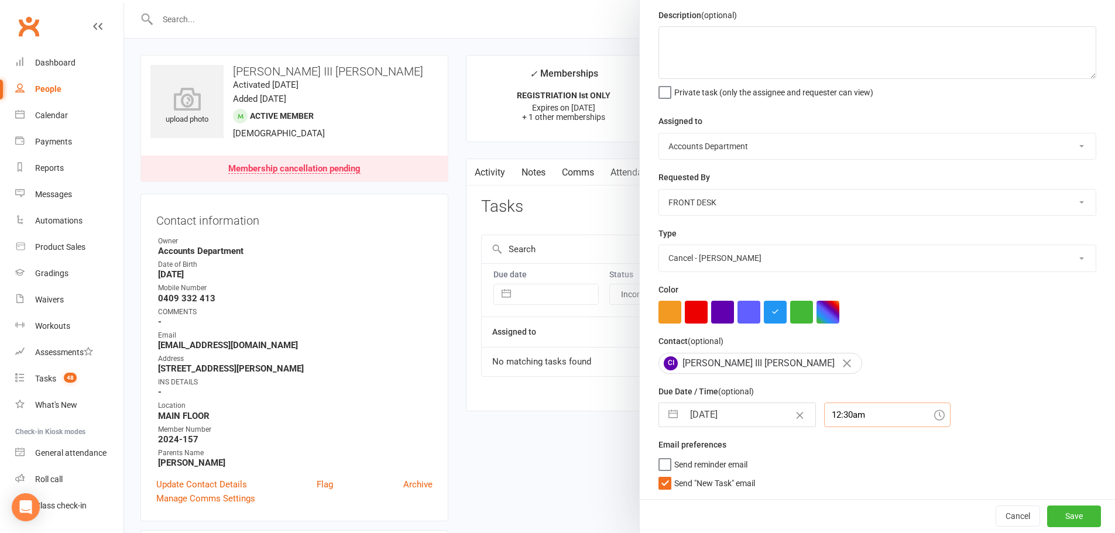
scroll to position [46, 0]
click at [1060, 513] on button "Save" at bounding box center [1074, 516] width 54 height 21
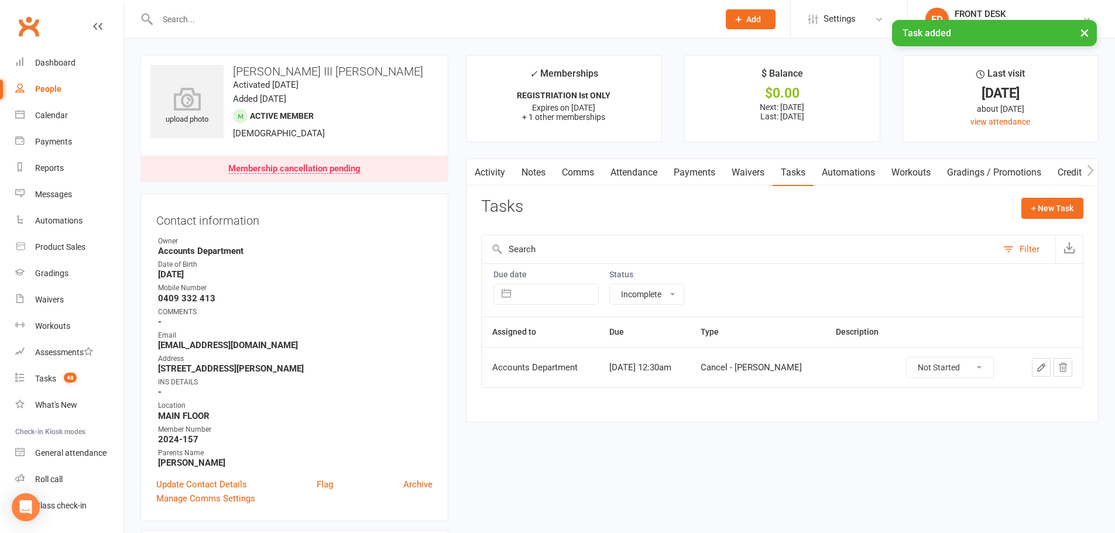
click at [494, 170] on link "Activity" at bounding box center [490, 172] width 47 height 27
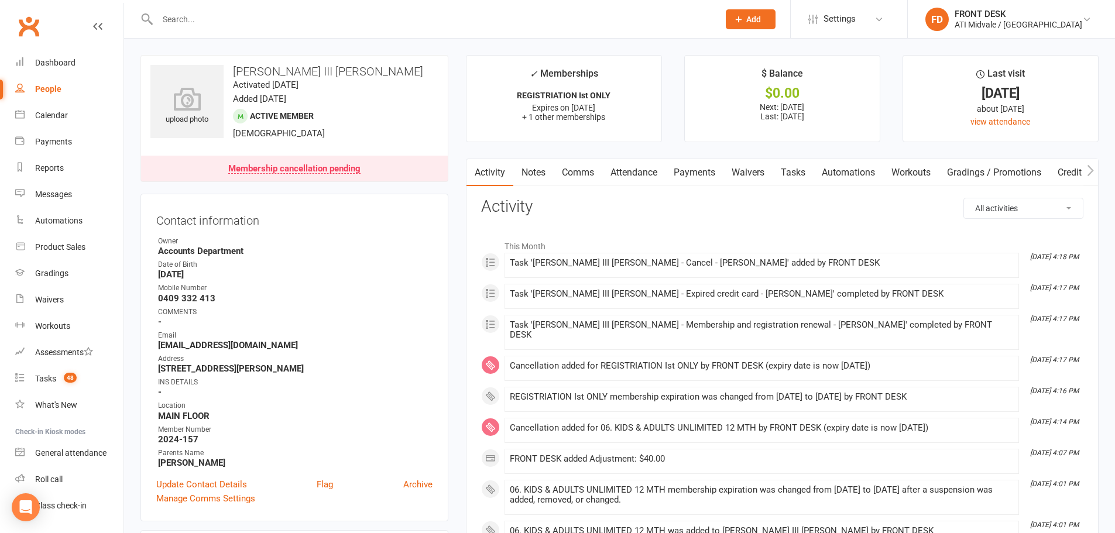
click at [694, 161] on link "Payments" at bounding box center [695, 172] width 58 height 27
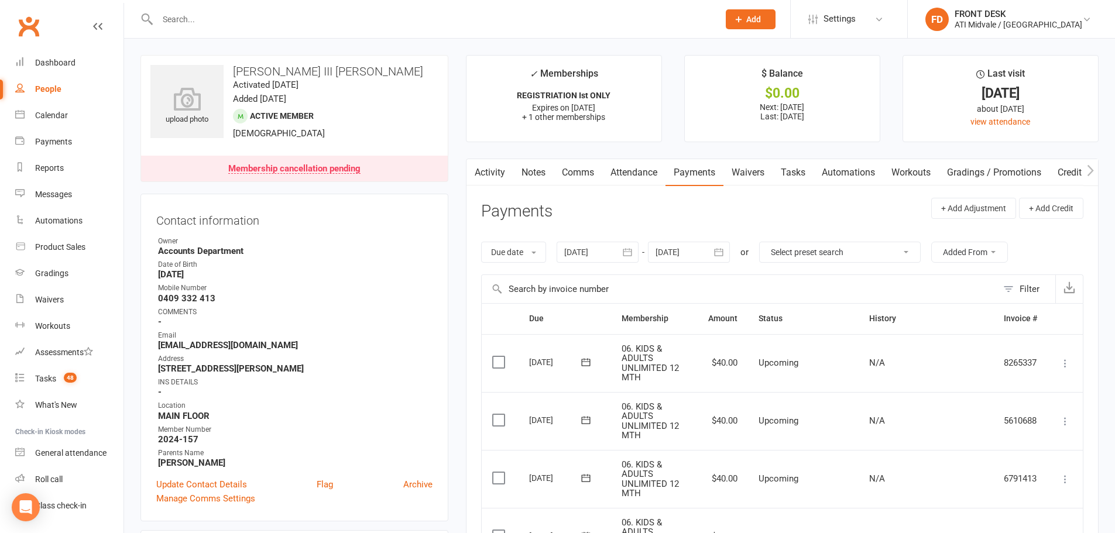
click at [718, 254] on icon "button" at bounding box center [719, 253] width 12 height 12
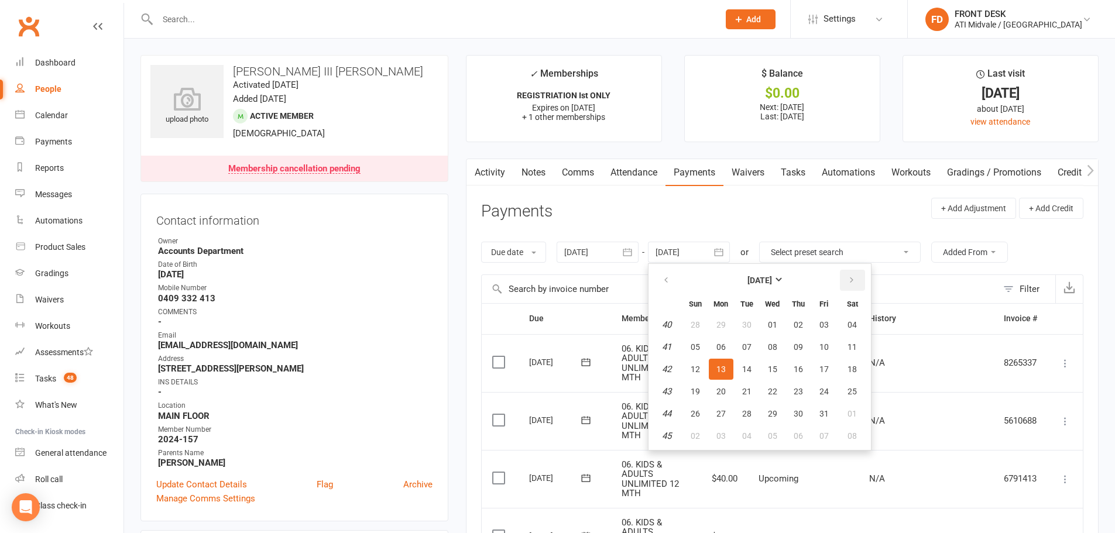
click at [854, 279] on icon "button" at bounding box center [852, 280] width 8 height 9
click at [820, 400] on button "26" at bounding box center [824, 391] width 25 height 21
type input "26 Dec 2025"
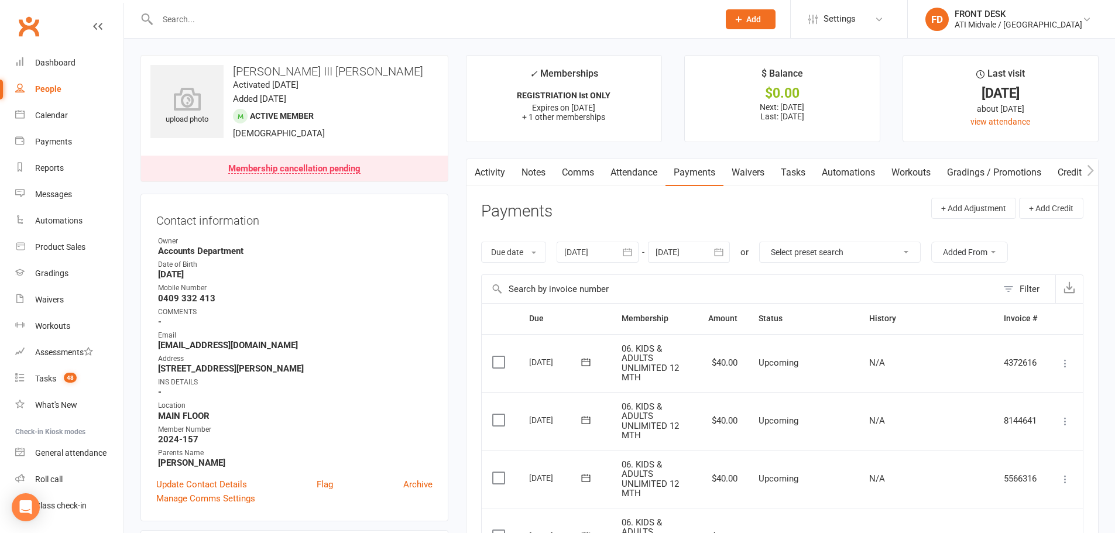
click at [796, 173] on link "Tasks" at bounding box center [793, 172] width 41 height 27
select select "incomplete"
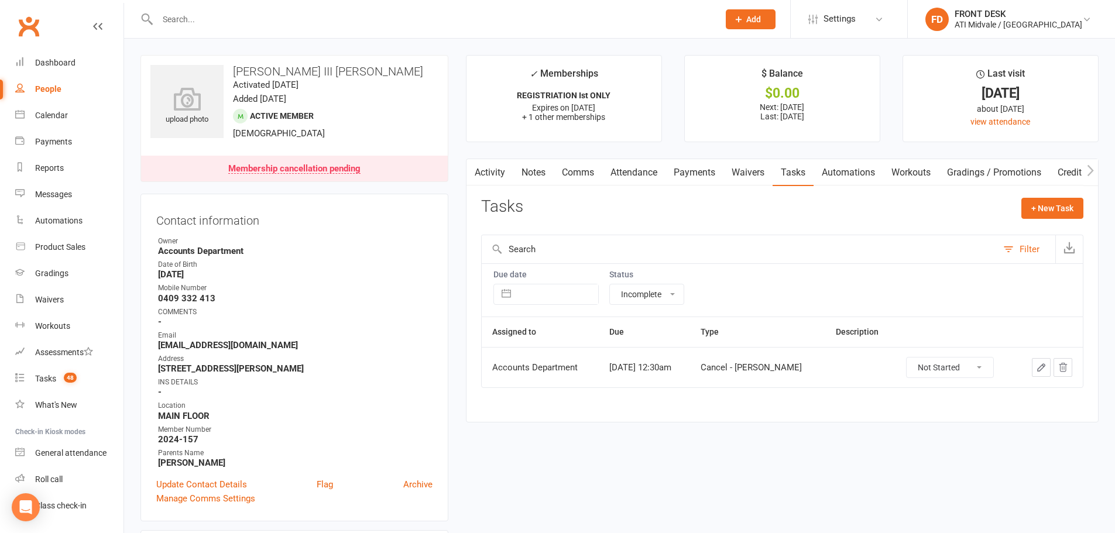
click at [502, 180] on link "Activity" at bounding box center [490, 172] width 47 height 27
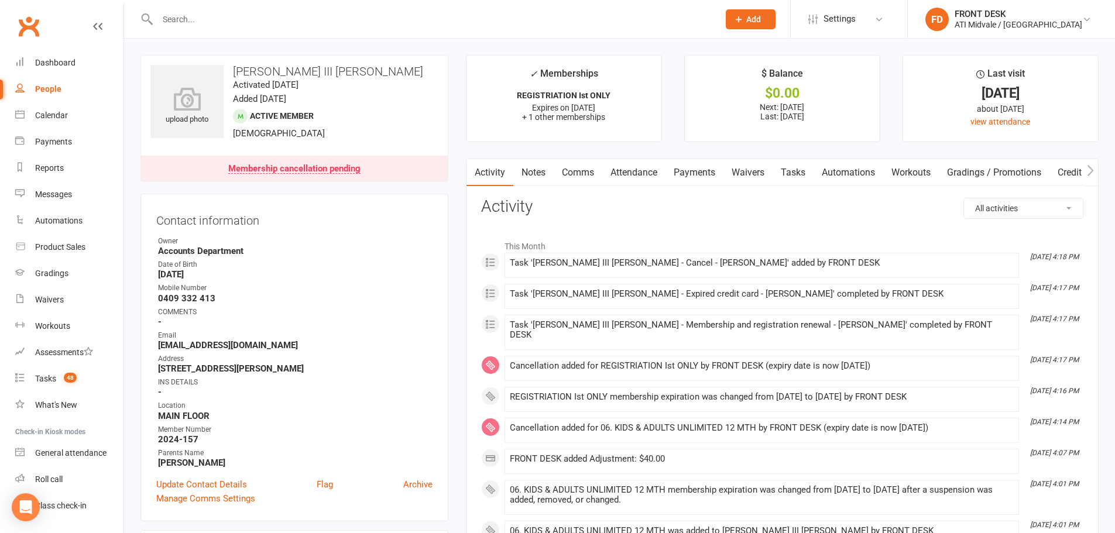
click at [686, 173] on link "Payments" at bounding box center [695, 172] width 58 height 27
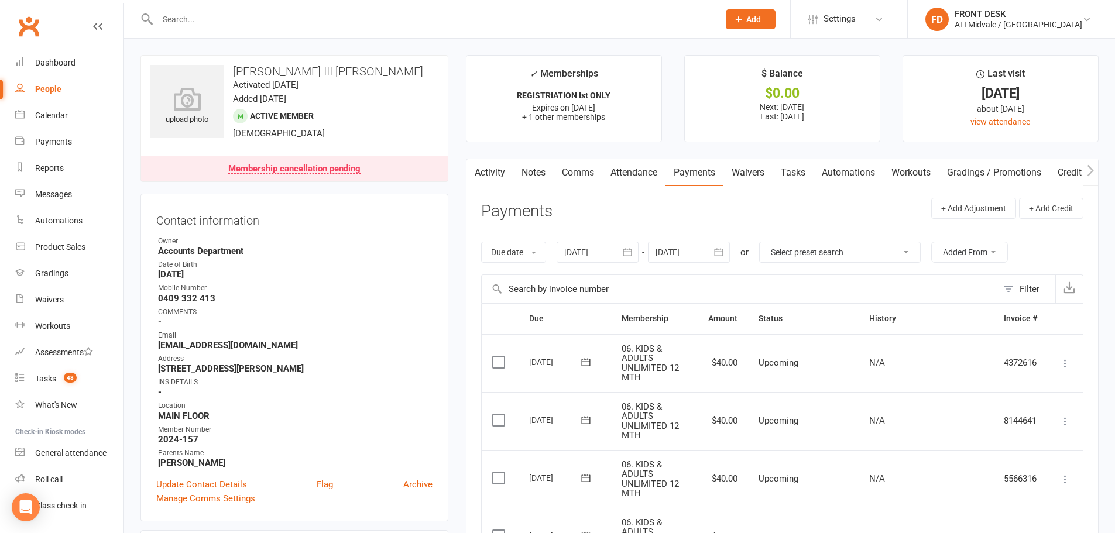
click at [480, 176] on button "button" at bounding box center [474, 172] width 15 height 26
click at [493, 172] on link "Activity" at bounding box center [490, 172] width 47 height 27
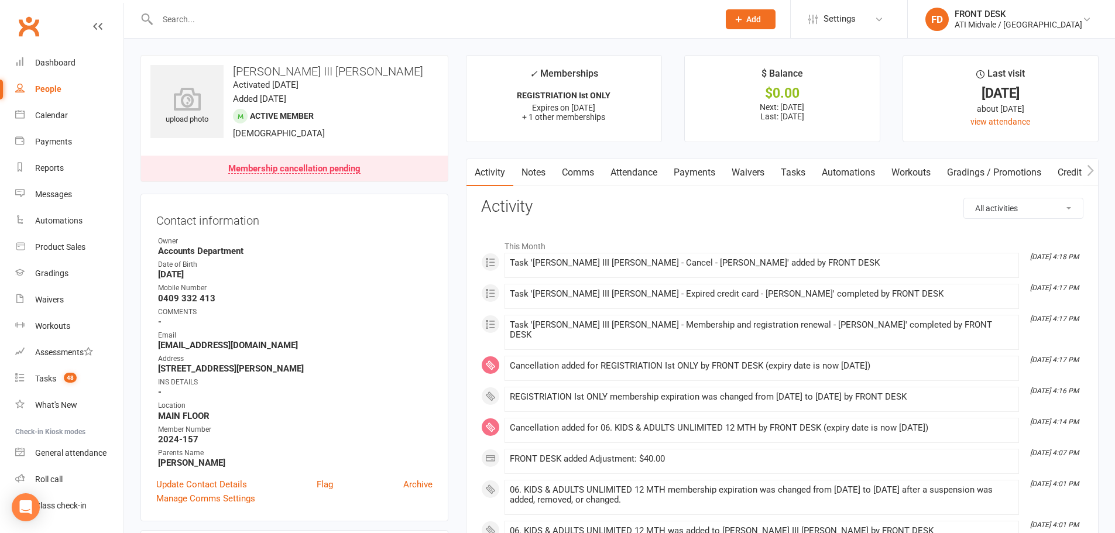
click at [542, 173] on link "Notes" at bounding box center [534, 172] width 40 height 27
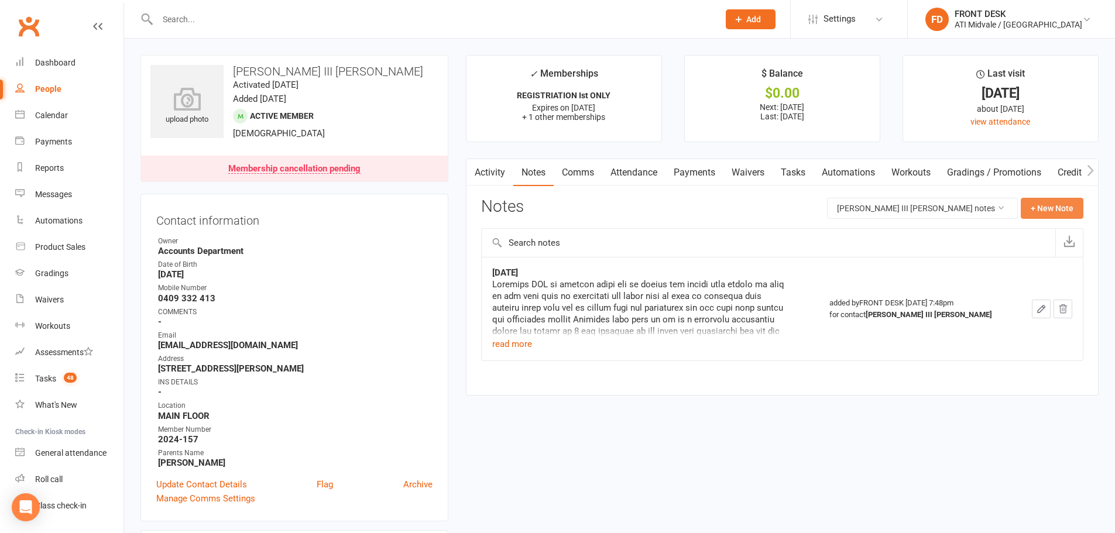
click at [1040, 200] on button "+ New Note" at bounding box center [1052, 208] width 63 height 21
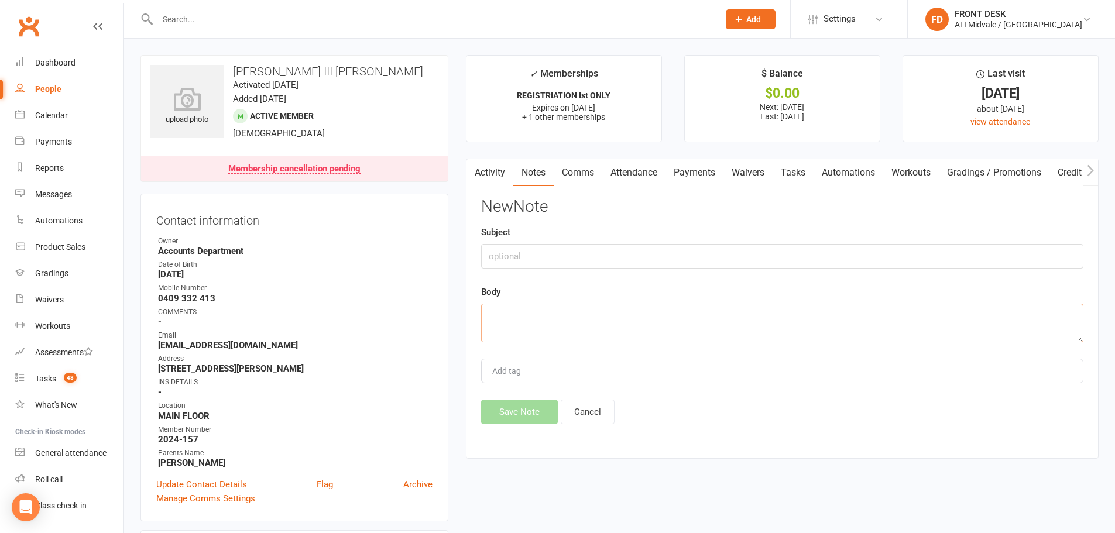
click at [577, 325] on textarea at bounding box center [782, 323] width 603 height 39
paste textarea "i went to fill in the cancellation form but for some reason it would not show t…"
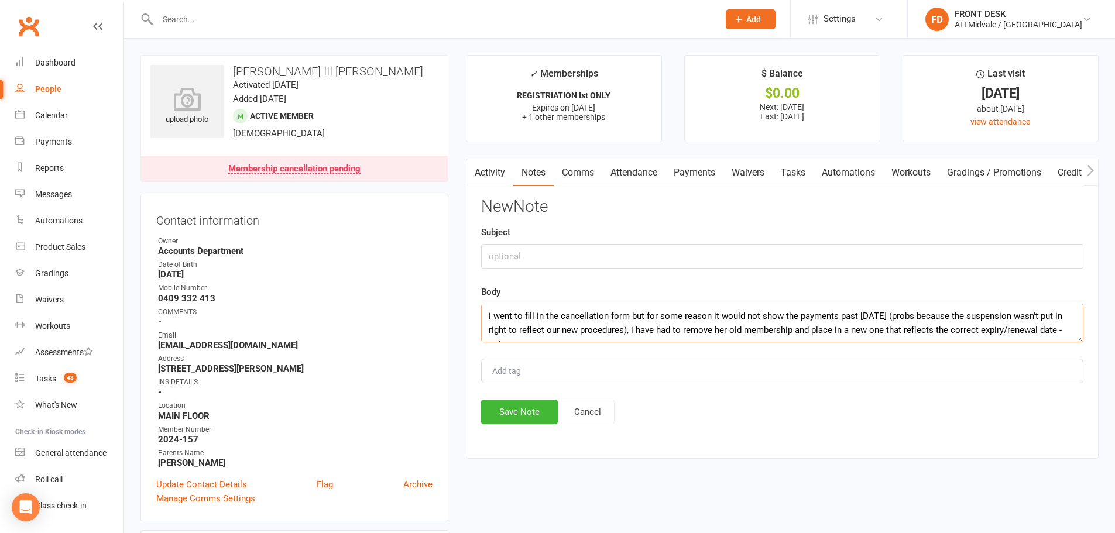
type textarea "i went to fill in the cancellation form but for some reason it would not show t…"
click at [562, 248] on input "text" at bounding box center [782, 256] width 603 height 25
type input "p"
type input "PAYMENTS AND MEMBERSHIP 25"
click at [485, 315] on textarea "i went to fill in the cancellation form but for some reason it would not show t…" at bounding box center [782, 323] width 603 height 39
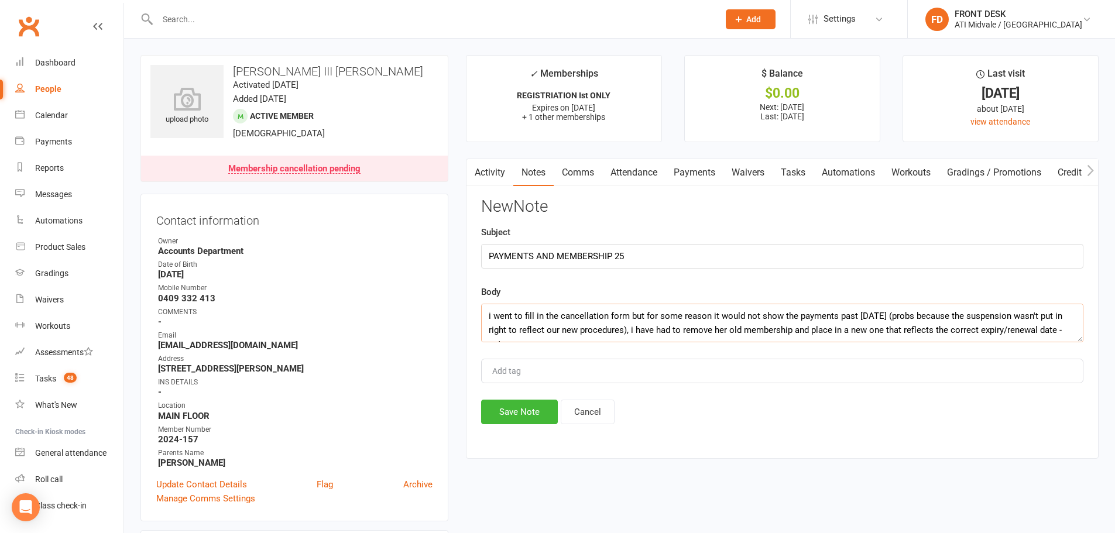
click at [1054, 334] on textarea "i went to fill in the cancellation form but for some reason it would not show t…" at bounding box center [782, 323] width 603 height 39
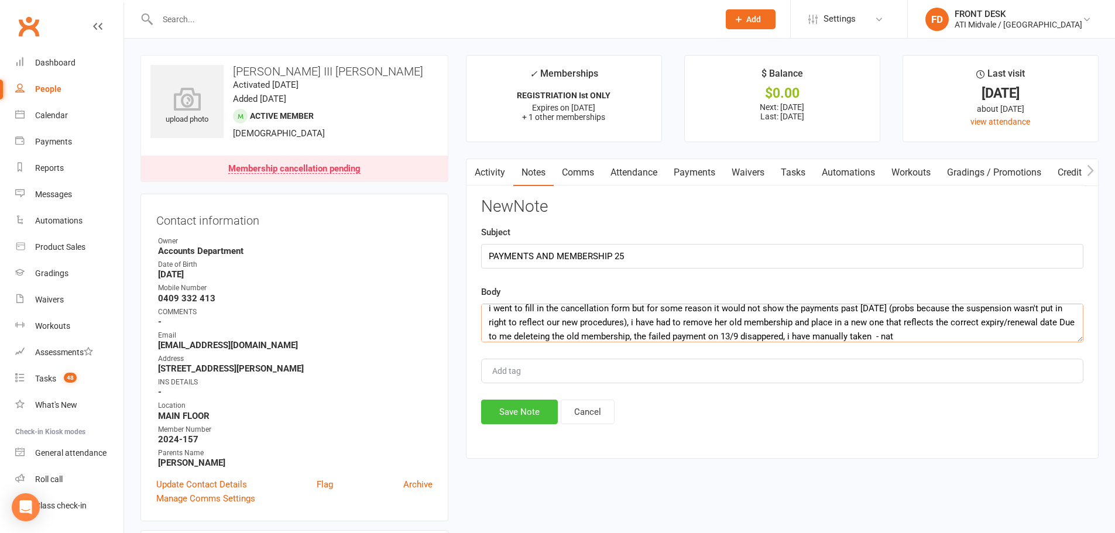
type textarea "i went to fill in the cancellation form but for some reason it would not show t…"
click at [518, 415] on button "Save Note" at bounding box center [519, 412] width 77 height 25
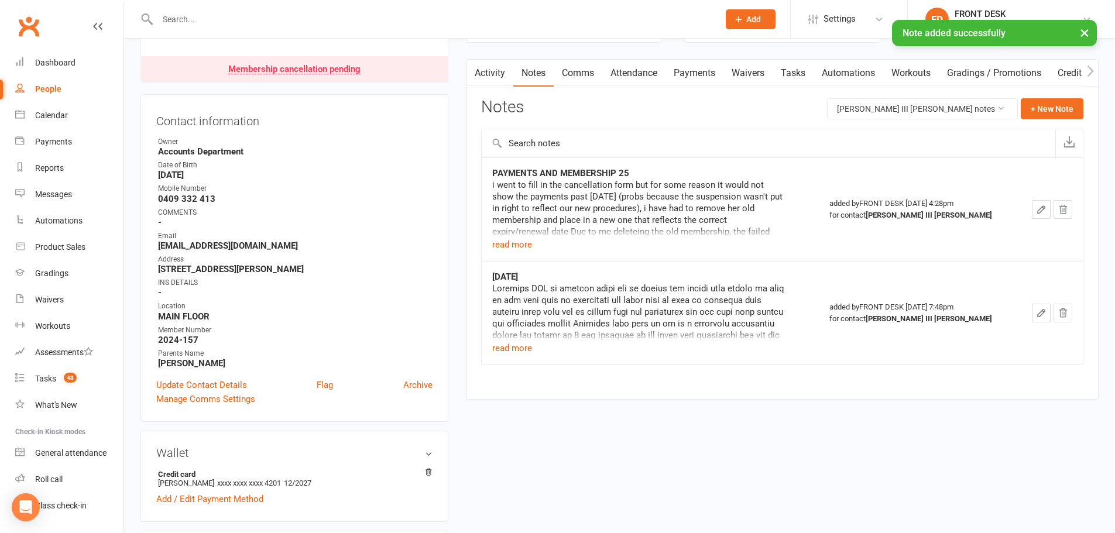
scroll to position [176, 0]
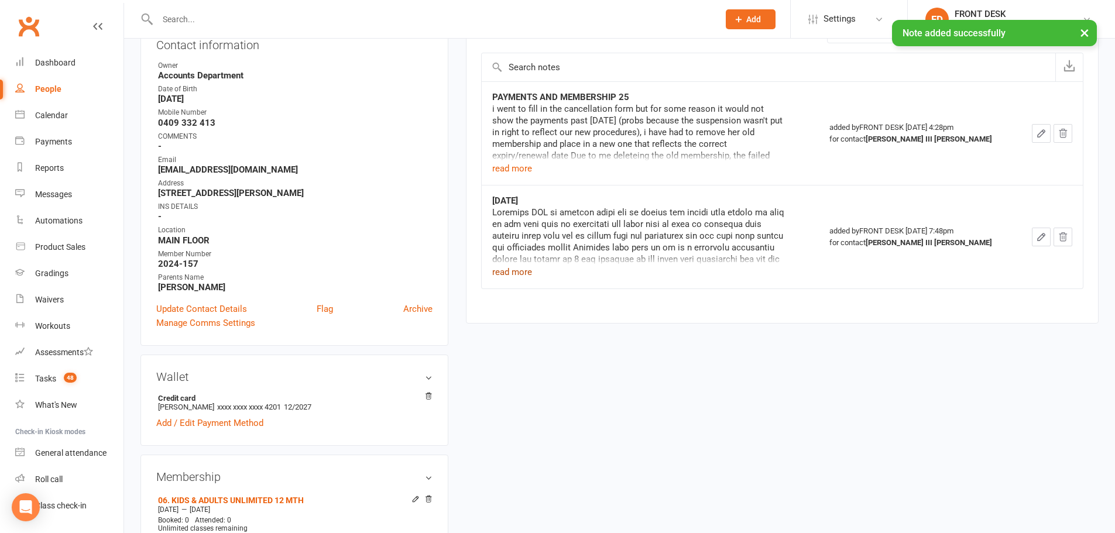
click at [525, 271] on button "read more" at bounding box center [512, 272] width 40 height 14
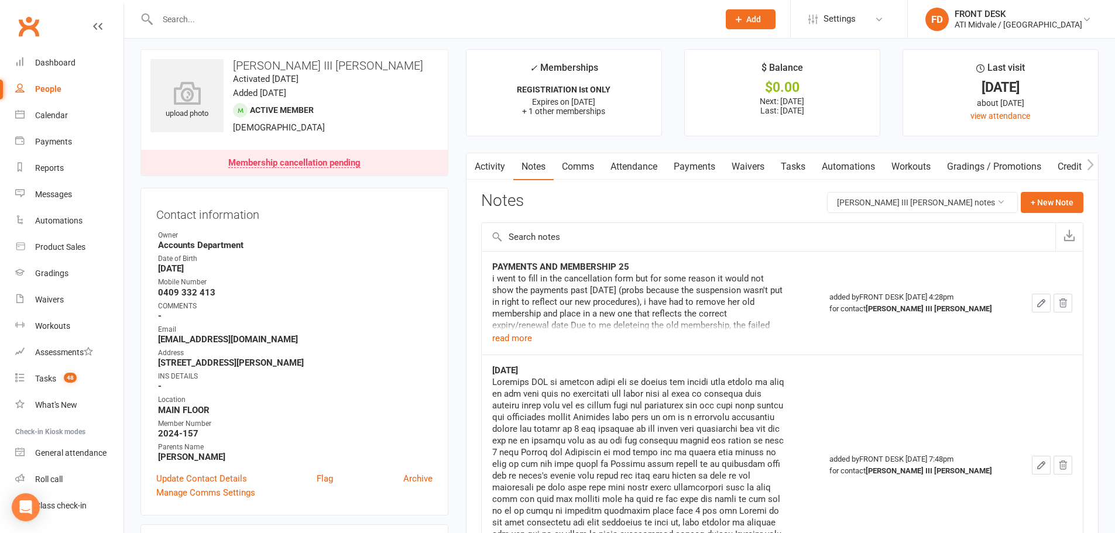
scroll to position [0, 0]
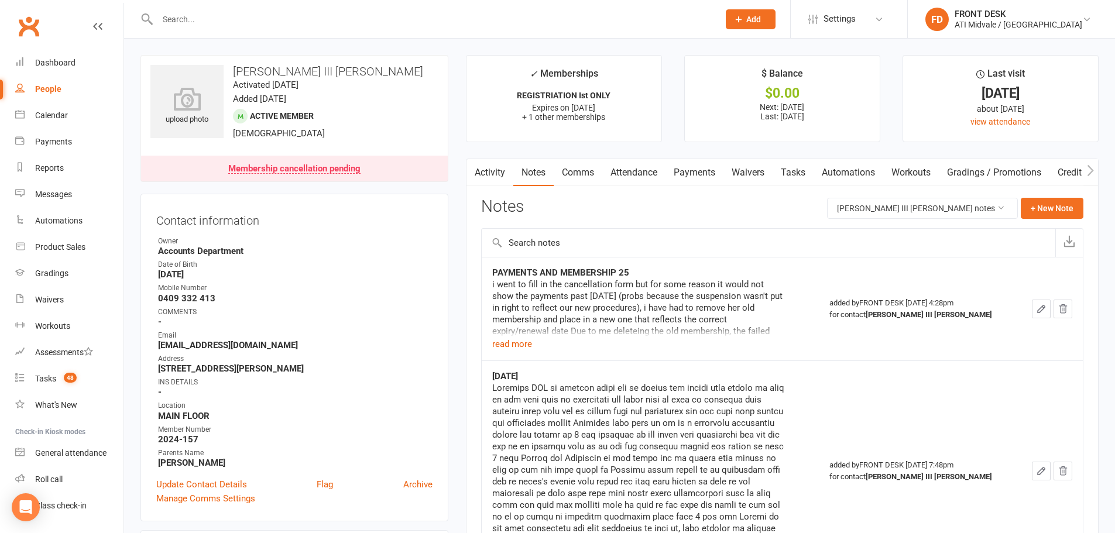
click at [1045, 311] on icon "button" at bounding box center [1041, 309] width 11 height 11
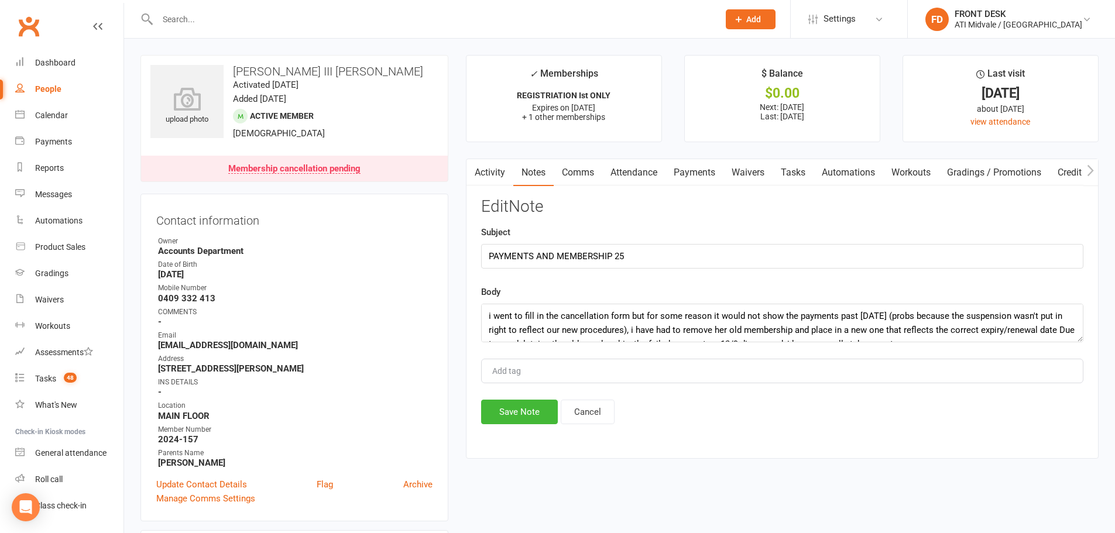
scroll to position [14, 0]
click at [890, 331] on textarea "i went to fill in the cancellation form but for some reason it would not show t…" at bounding box center [782, 323] width 603 height 39
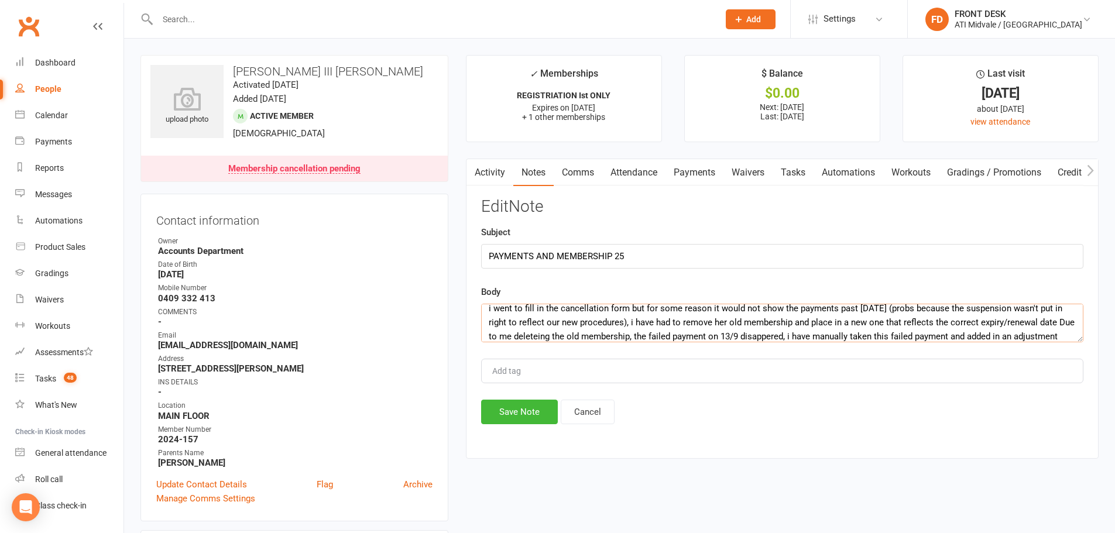
scroll to position [0, 0]
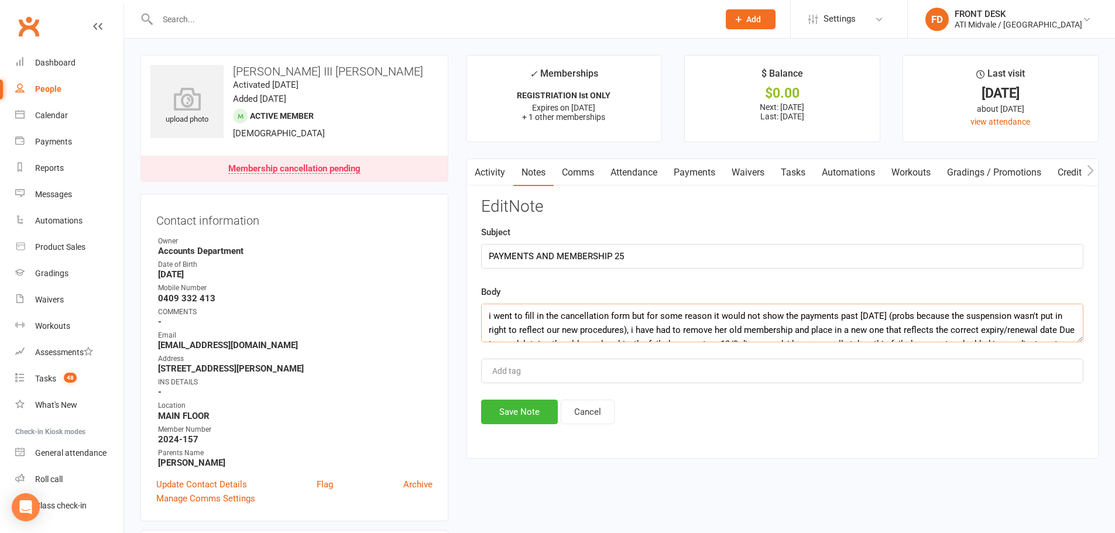
click at [490, 316] on textarea "i went to fill in the cancellation form but for some reason it would not show t…" at bounding box center [782, 323] width 603 height 39
type textarea "15/9/25 - i went to fill in the cancellation form but for some reason it would …"
click at [522, 413] on button "Save Note" at bounding box center [519, 412] width 77 height 25
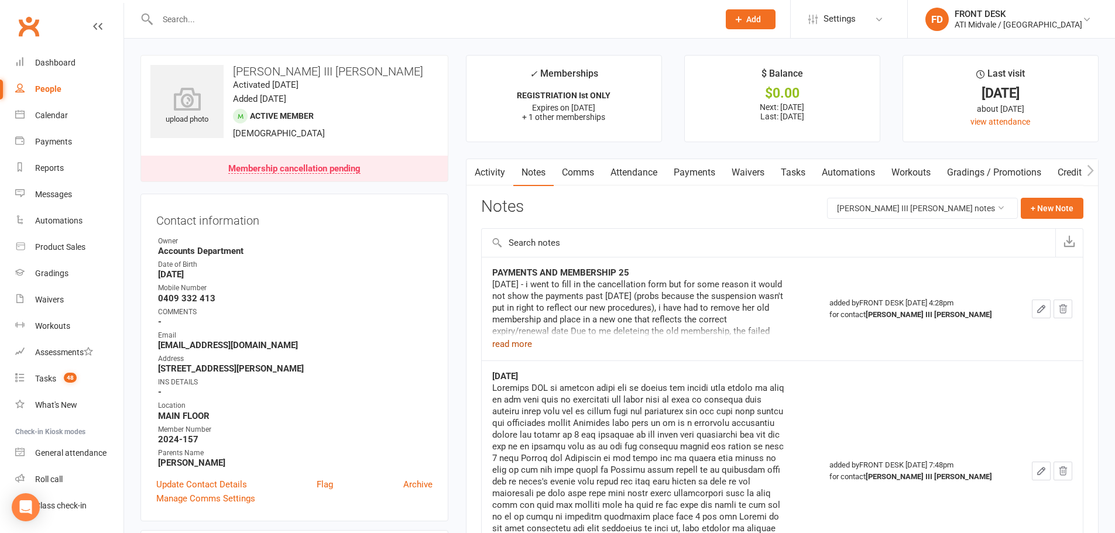
click at [516, 346] on button "read more" at bounding box center [512, 344] width 40 height 14
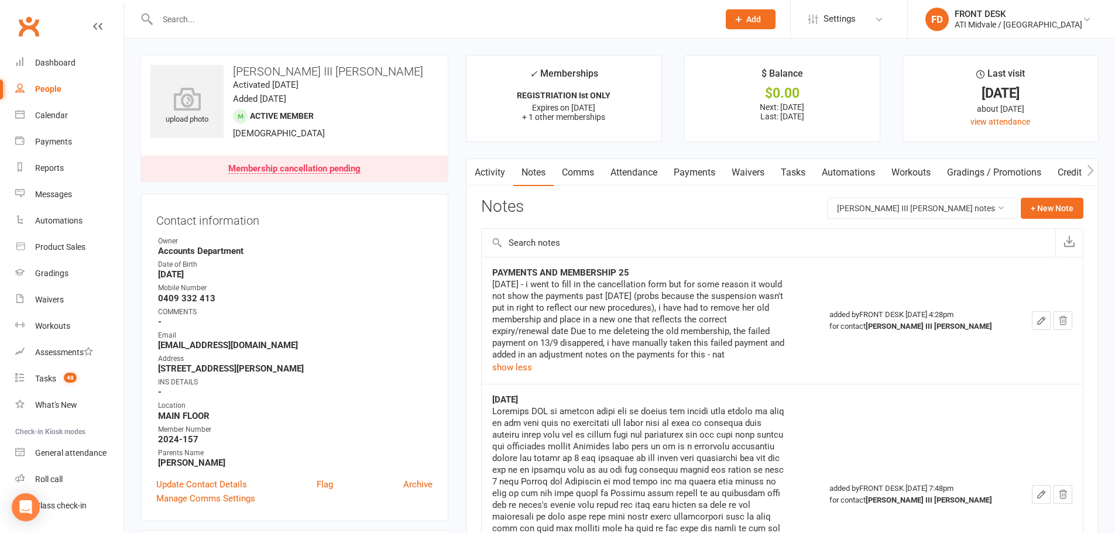
click at [286, 18] on input "text" at bounding box center [432, 19] width 557 height 16
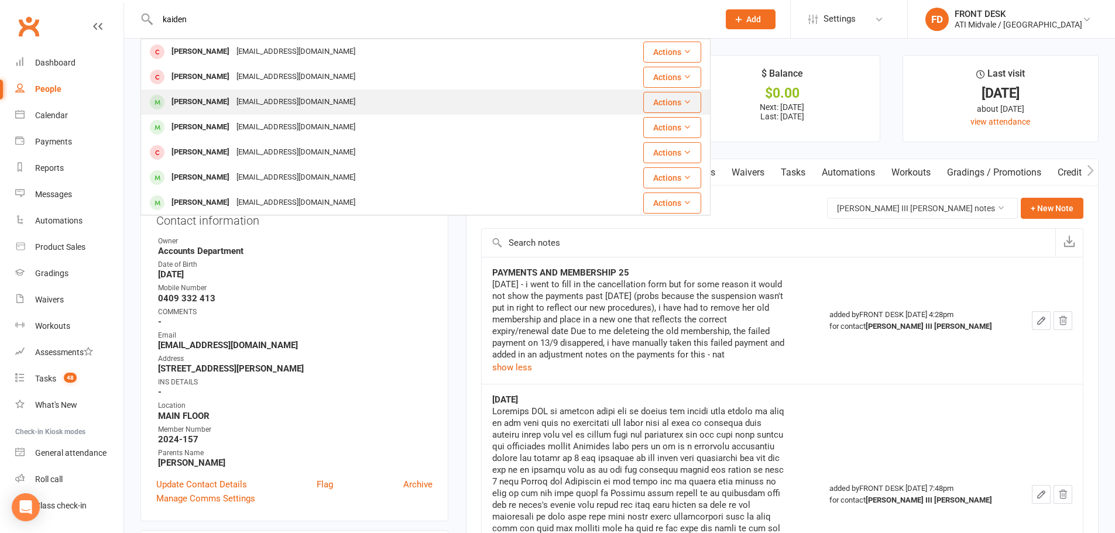
type input "kaiden"
click at [286, 100] on div "timbairdac@gmail.com" at bounding box center [296, 102] width 126 height 17
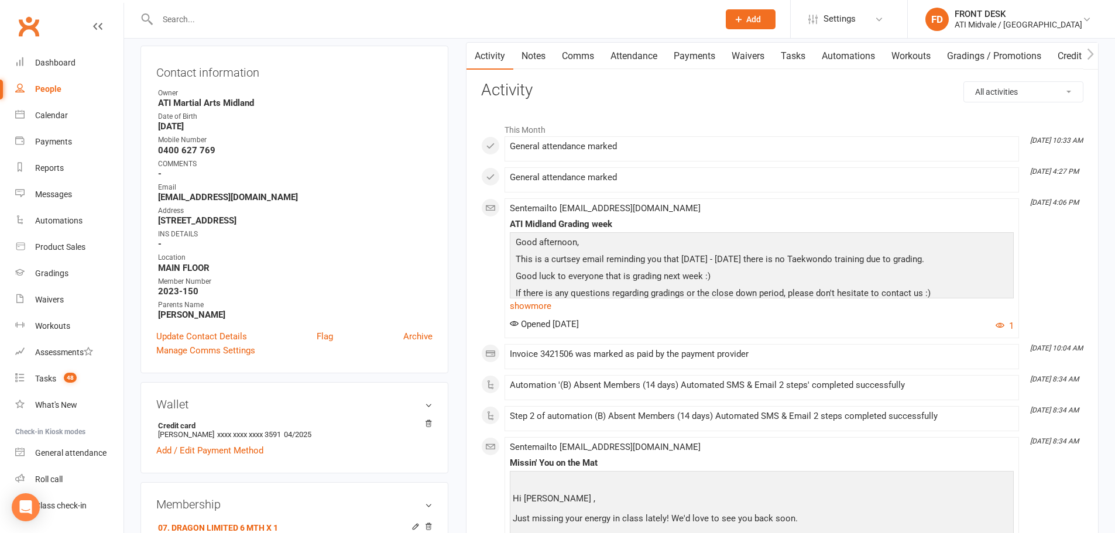
scroll to position [117, 0]
click at [552, 310] on link "show more" at bounding box center [762, 305] width 504 height 16
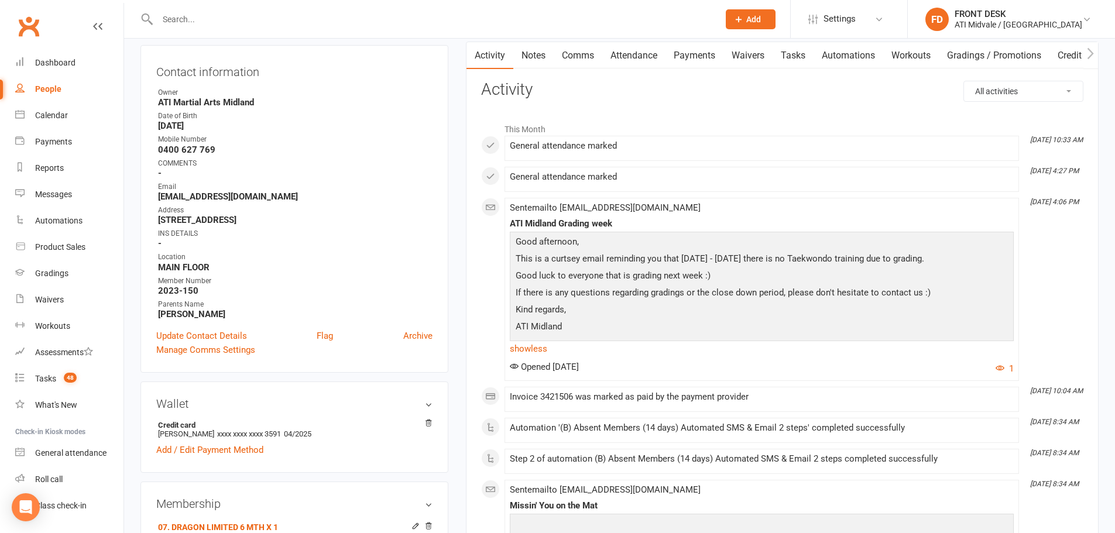
scroll to position [0, 0]
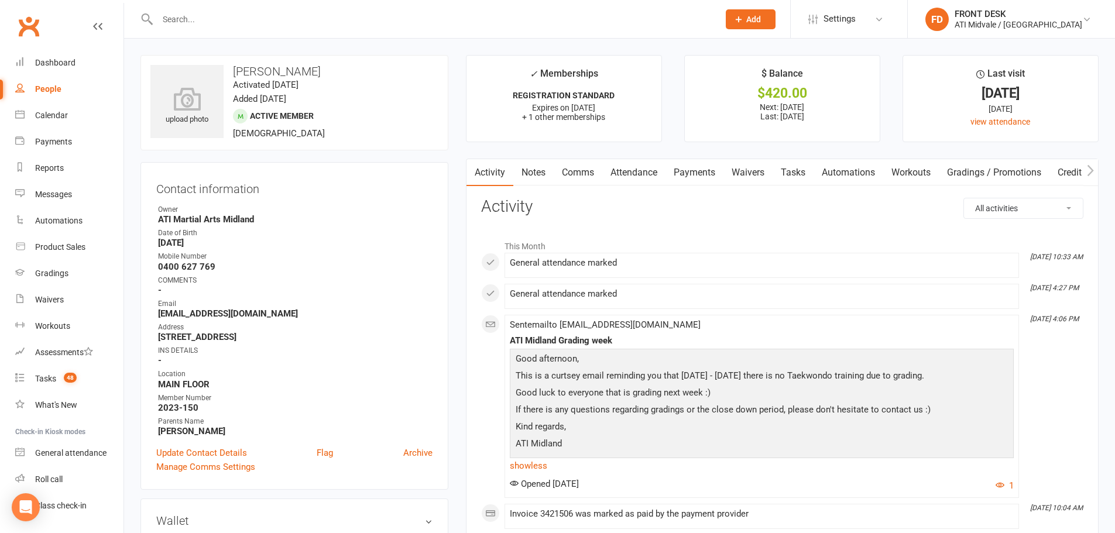
click at [529, 172] on link "Notes" at bounding box center [534, 172] width 40 height 27
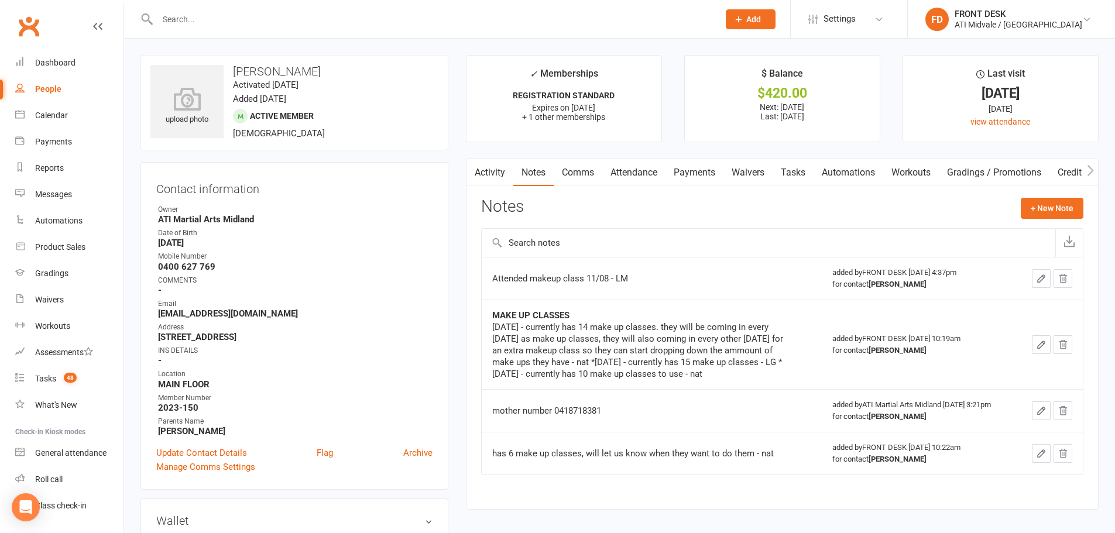
click at [496, 180] on link "Activity" at bounding box center [490, 172] width 47 height 27
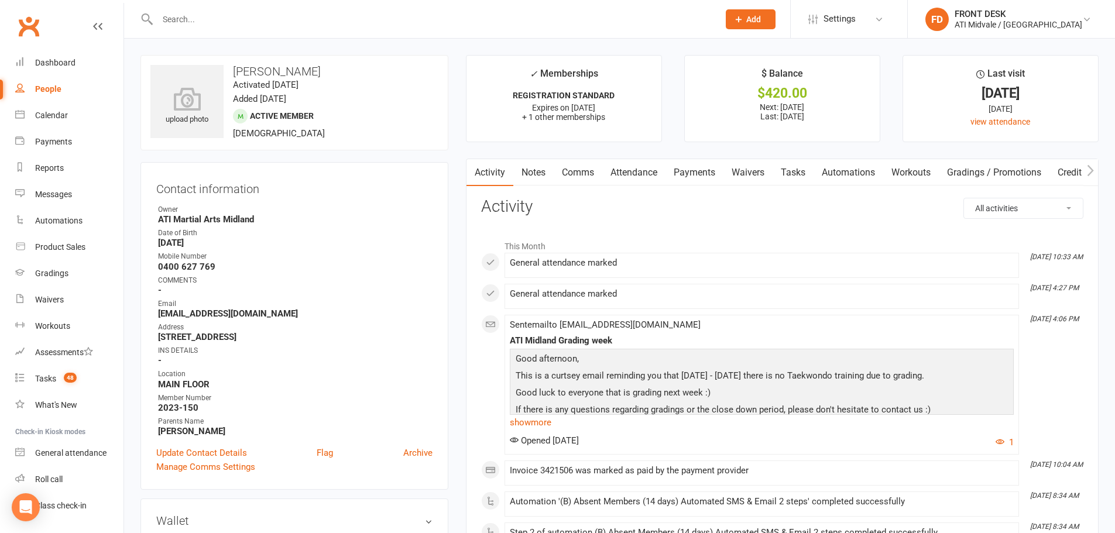
click at [190, 17] on input "text" at bounding box center [432, 19] width 557 height 16
click at [180, 21] on input "text" at bounding box center [432, 19] width 557 height 16
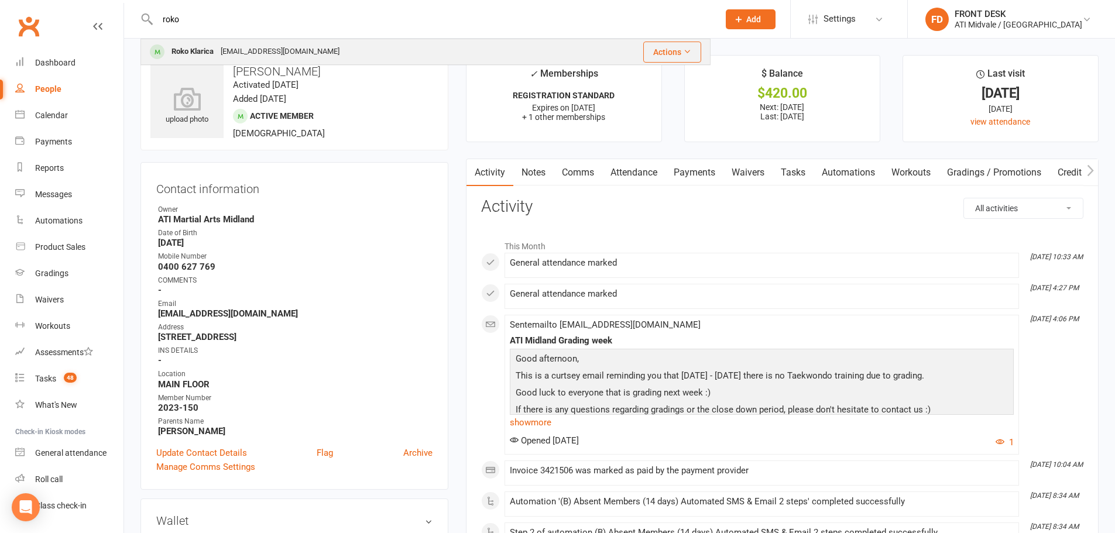
type input "roko"
click at [193, 44] on div "Roko Klarica" at bounding box center [192, 51] width 49 height 17
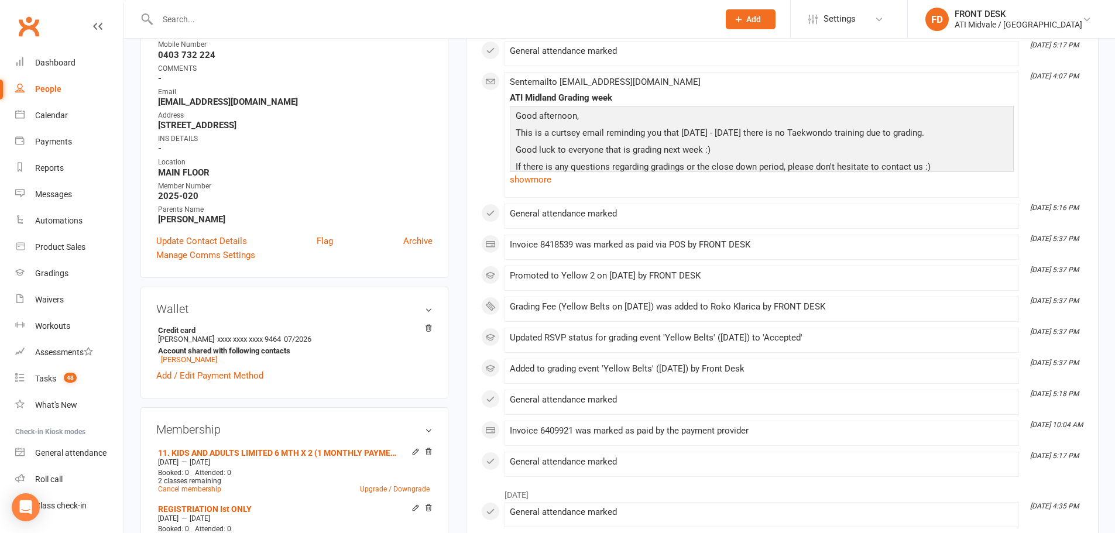
scroll to position [59, 0]
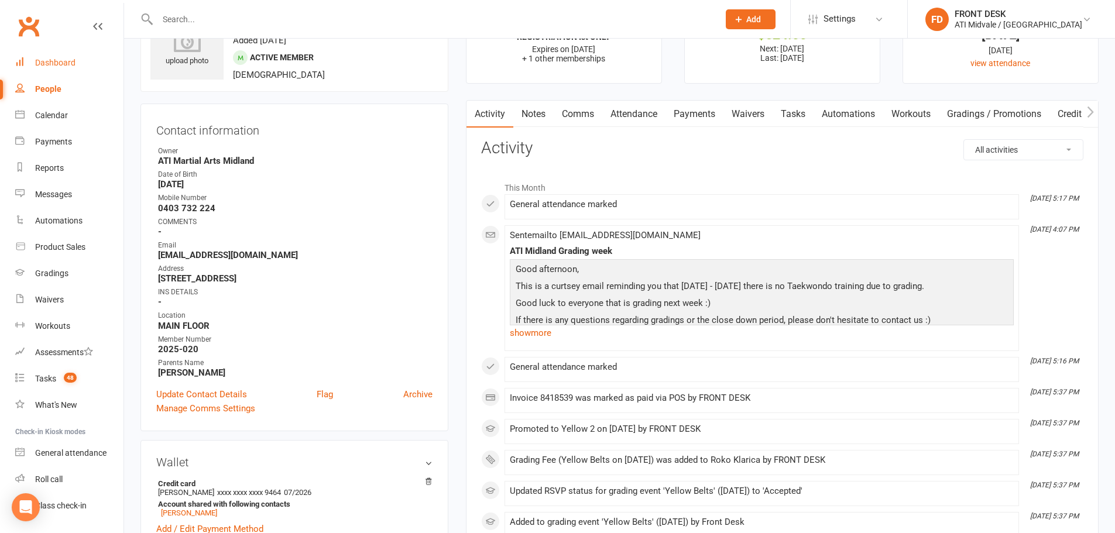
click at [74, 68] on link "Dashboard" at bounding box center [69, 63] width 108 height 26
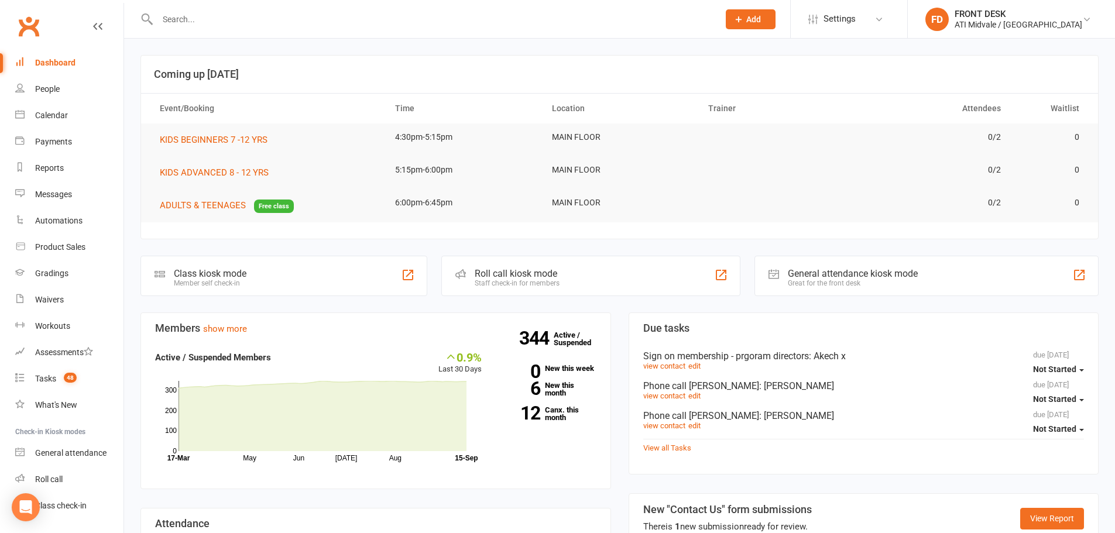
click at [59, 57] on link "Dashboard" at bounding box center [69, 63] width 108 height 26
drag, startPoint x: 889, startPoint y: 2, endPoint x: 256, endPoint y: 25, distance: 633.3
click at [256, 25] on input "text" at bounding box center [432, 19] width 557 height 16
type input "+"
drag, startPoint x: 201, startPoint y: 11, endPoint x: 121, endPoint y: 20, distance: 80.8
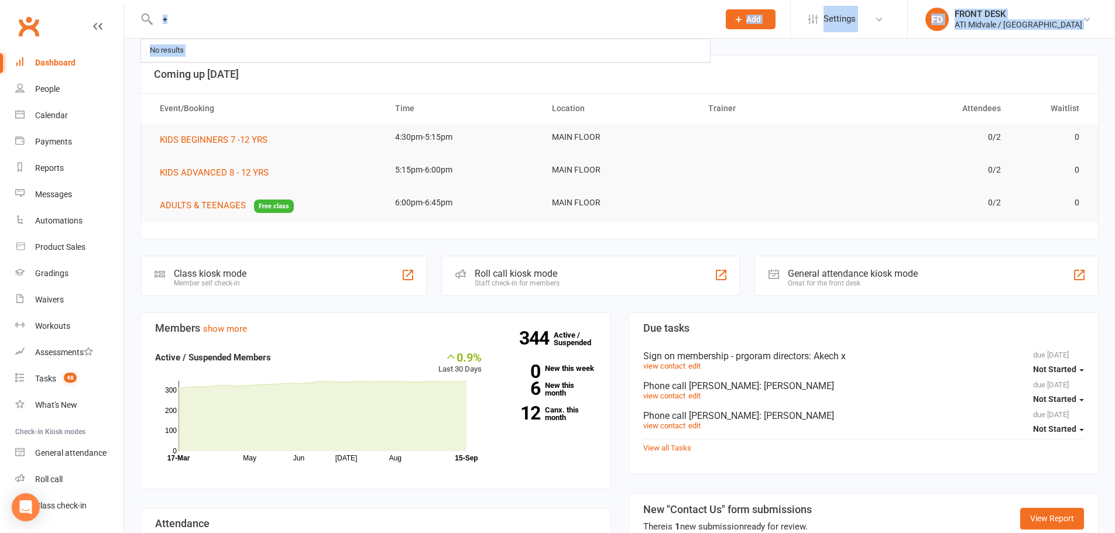
click at [121, 3] on header "+ No results Prospect Member Non-attending contact Class / event Appointment Gr…" at bounding box center [557, 3] width 1115 height 0
click at [177, 11] on input "+" at bounding box center [432, 19] width 557 height 16
drag, startPoint x: 176, startPoint y: 20, endPoint x: 142, endPoint y: 19, distance: 34.0
click at [142, 19] on div "+ No results" at bounding box center [426, 19] width 570 height 38
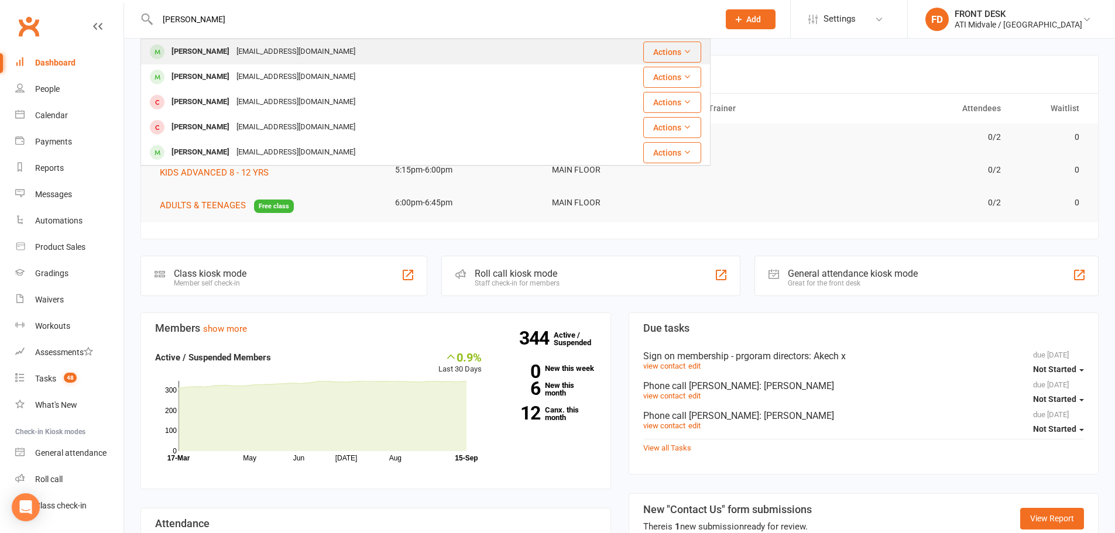
type input "travis"
click at [338, 48] on div "Travis Basa mavaleriebasa@yahoo.com" at bounding box center [360, 52] width 436 height 24
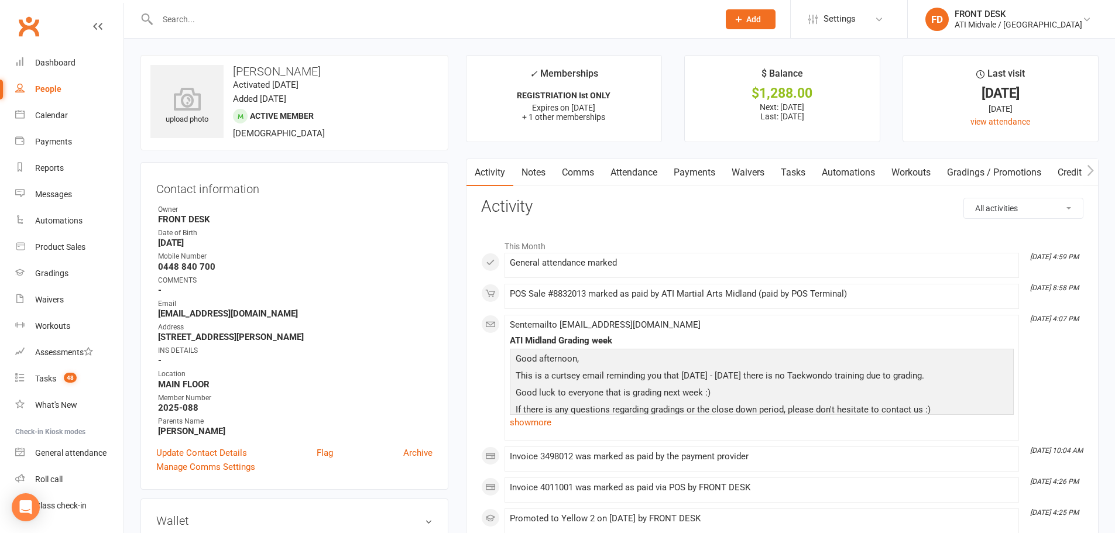
click at [534, 166] on link "Notes" at bounding box center [534, 172] width 40 height 27
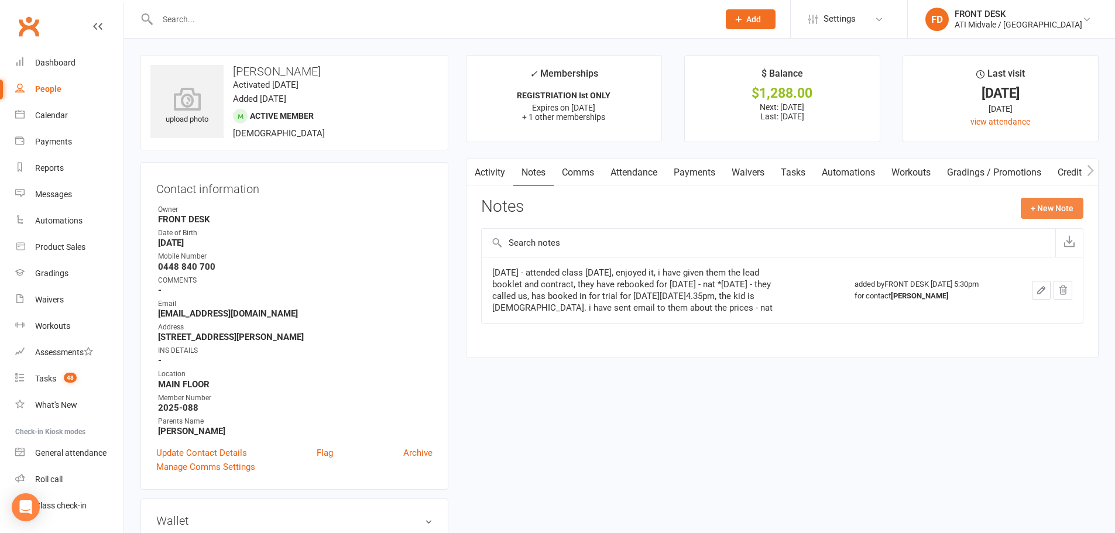
click at [1056, 201] on button "+ New Note" at bounding box center [1052, 208] width 63 height 21
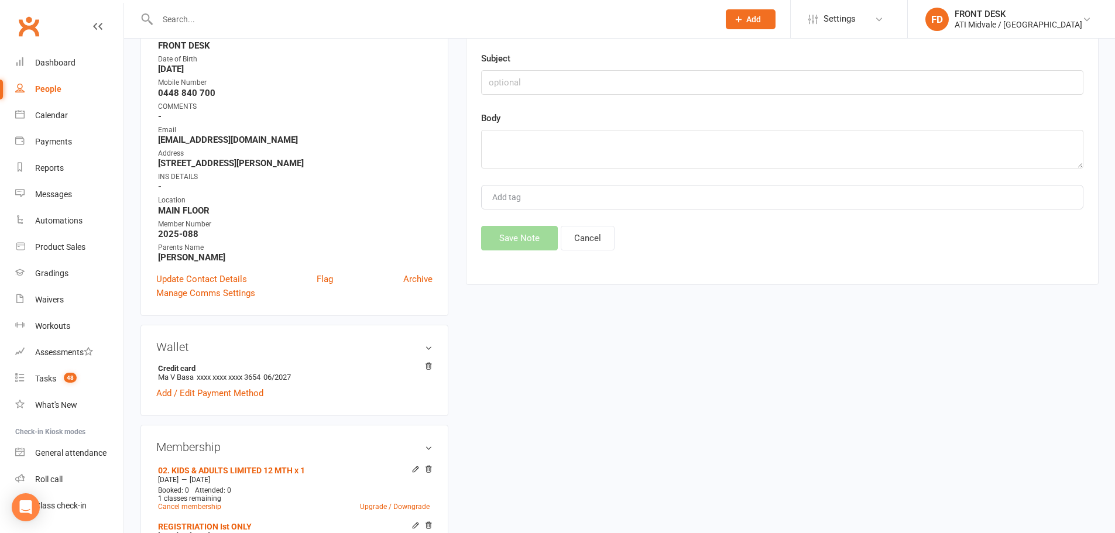
scroll to position [176, 0]
click at [556, 142] on textarea at bounding box center [782, 147] width 603 height 39
click at [554, 90] on input "text" at bounding box center [782, 81] width 603 height 25
type input "S"
type input "SPARRING INFORMATION 25"
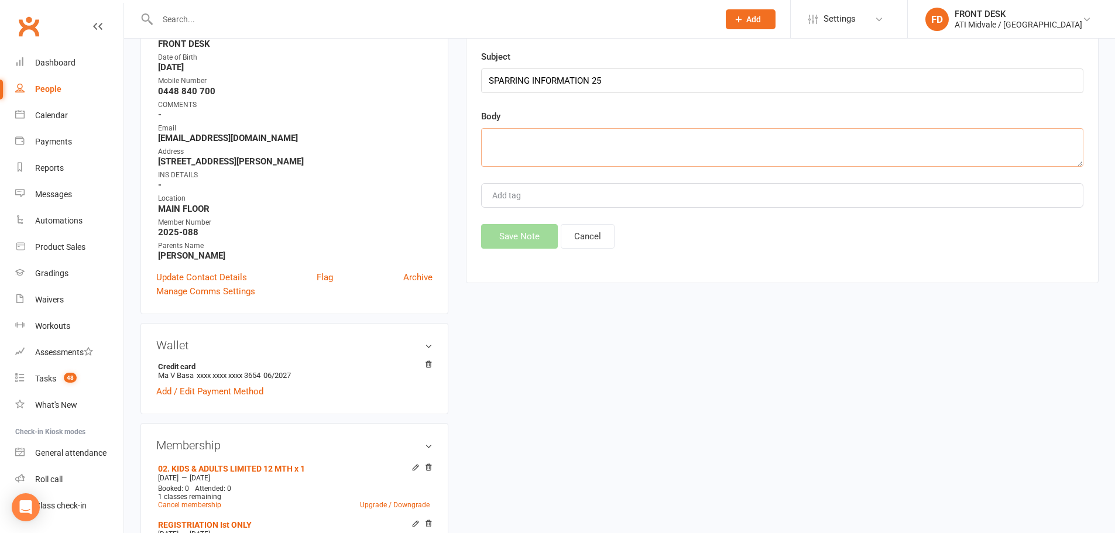
click at [568, 146] on textarea at bounding box center [782, 147] width 603 height 39
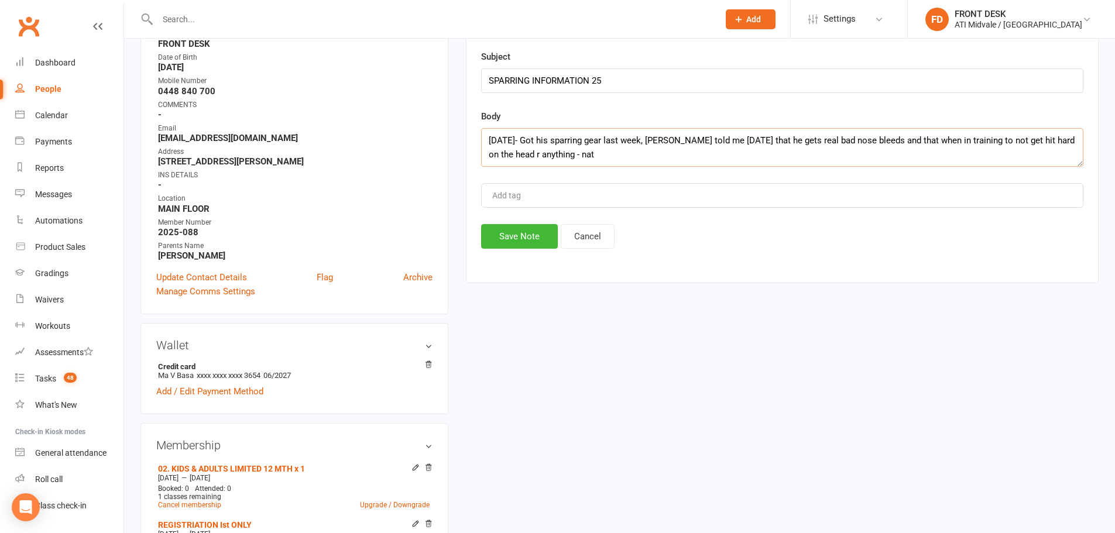
click at [486, 153] on textarea "15/9/25- Got his sparring gear last week, mum told me today that he gets real b…" at bounding box center [782, 147] width 603 height 39
type textarea "15/9/25- Got his sparring gear last week, mum told me today that he gets real b…"
click at [514, 238] on button "Save Note" at bounding box center [519, 236] width 77 height 25
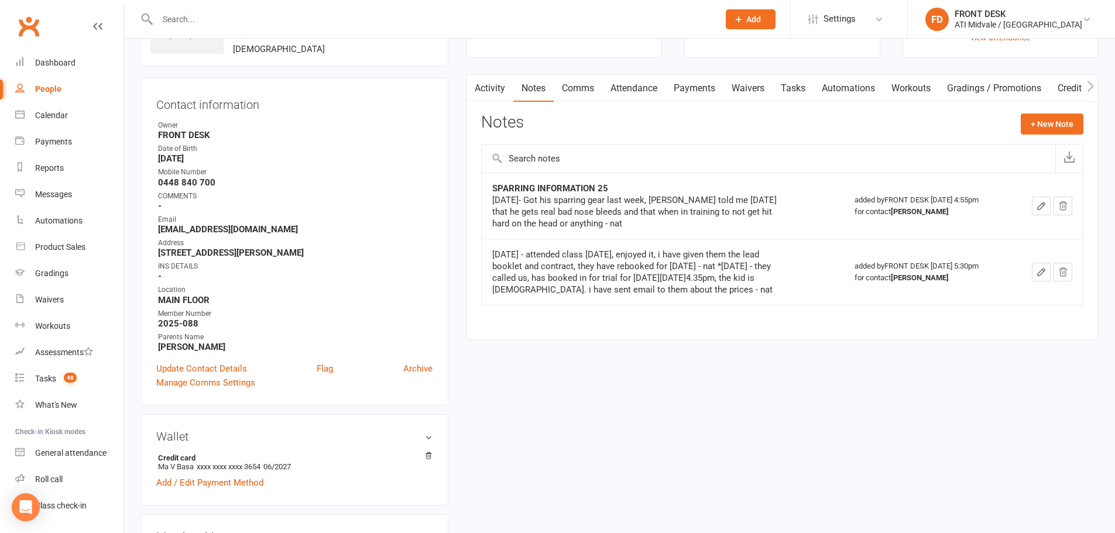
scroll to position [0, 0]
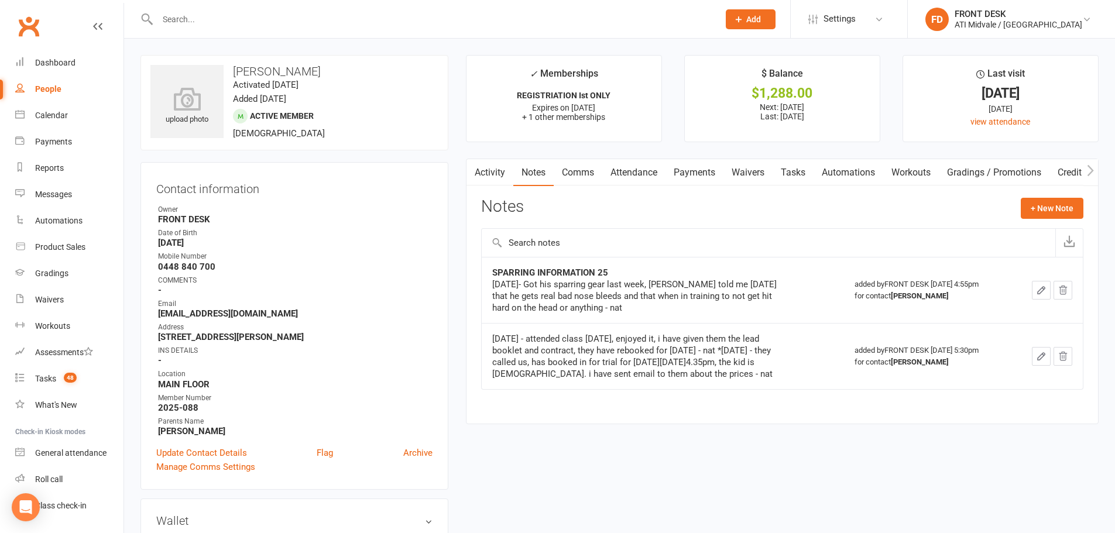
click at [304, 23] on input "text" at bounding box center [432, 19] width 557 height 16
click at [193, 18] on input "text" at bounding box center [432, 19] width 557 height 16
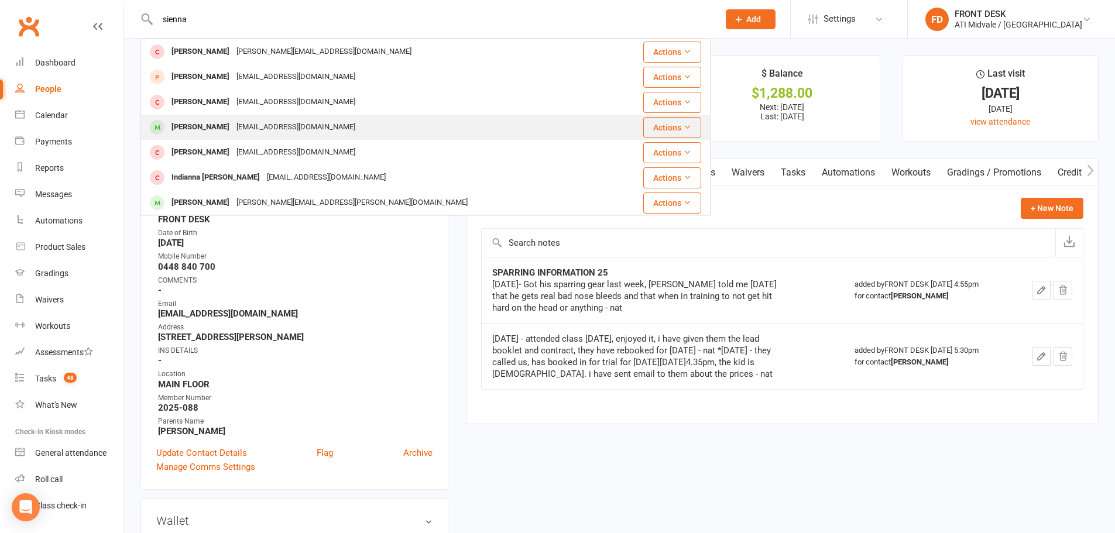
type input "sienna"
click at [204, 131] on div "Sianna Dsouza" at bounding box center [200, 127] width 65 height 17
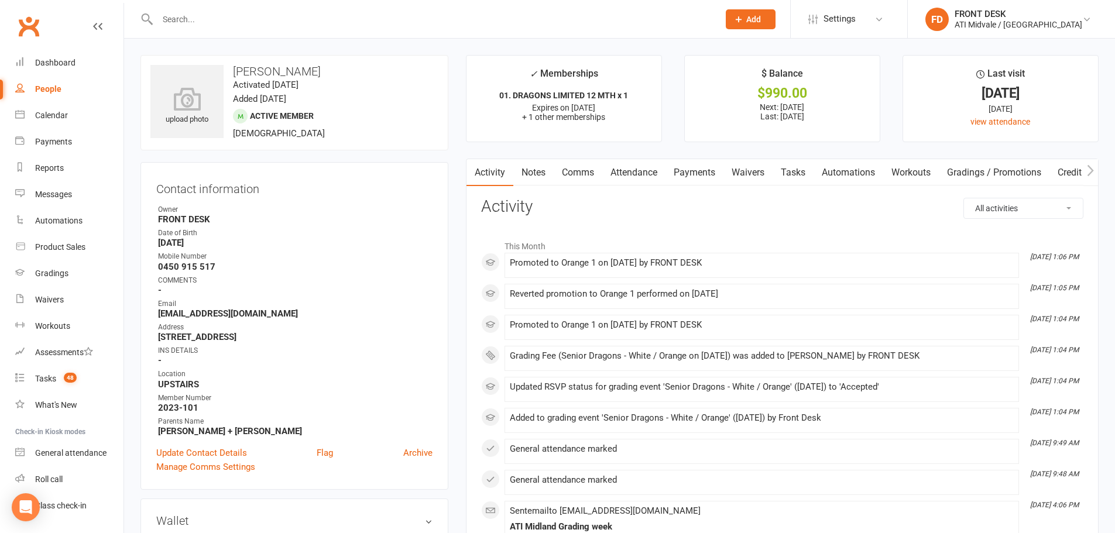
click at [711, 176] on link "Payments" at bounding box center [695, 172] width 58 height 27
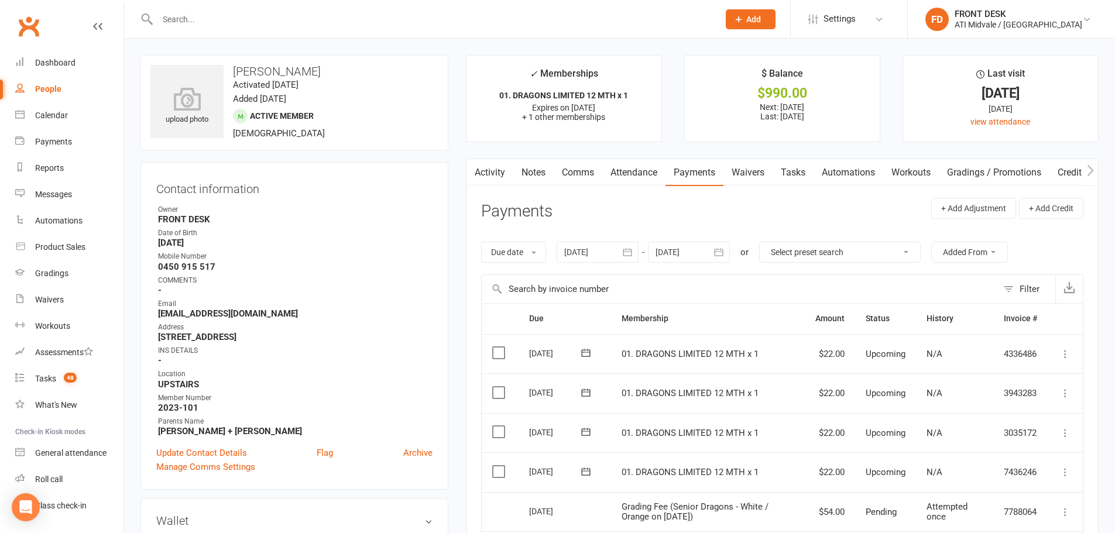
click at [796, 162] on link "Tasks" at bounding box center [793, 172] width 41 height 27
select select "incomplete"
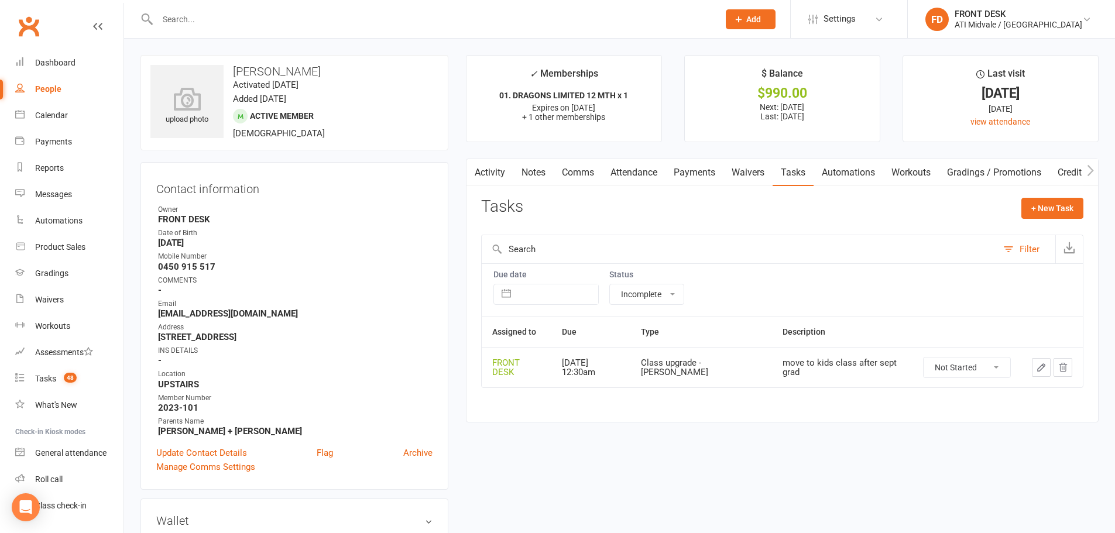
click at [496, 171] on link "Activity" at bounding box center [490, 172] width 47 height 27
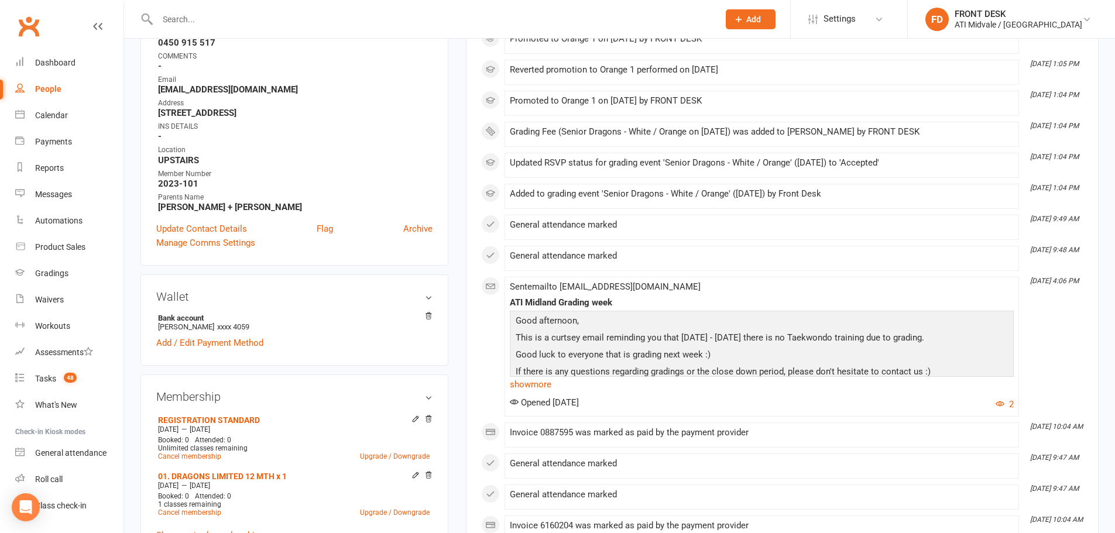
scroll to position [234, 0]
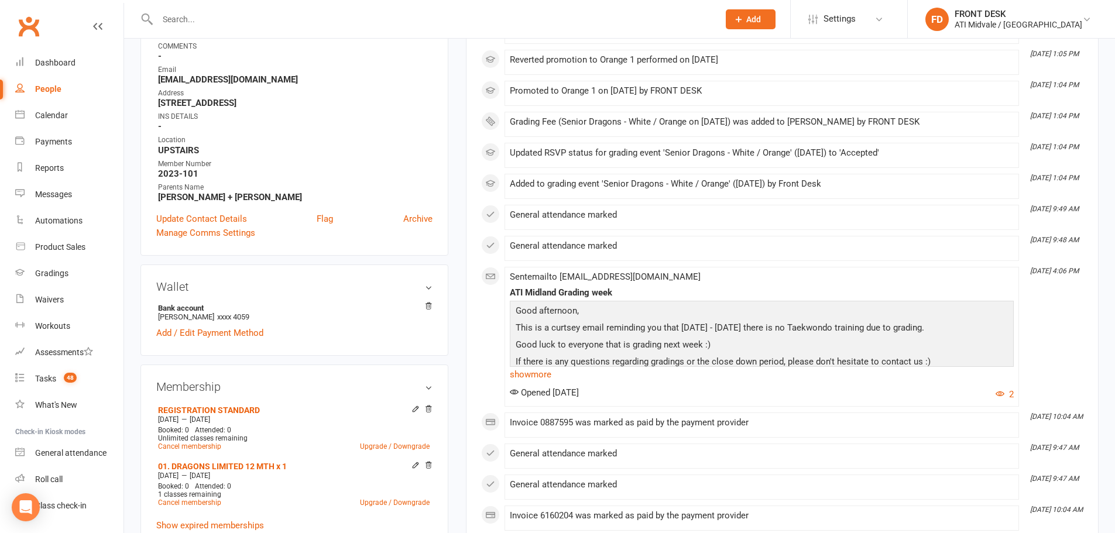
click at [1049, 117] on icon "Sep 13, 1:04 PM" at bounding box center [1055, 116] width 49 height 8
drag, startPoint x: 1049, startPoint y: 117, endPoint x: 1080, endPoint y: 116, distance: 31.6
click at [1079, 116] on icon "Sep 13, 1:04 PM" at bounding box center [1055, 116] width 49 height 8
click at [1052, 190] on div "This Month Sep 13, 1:06 PM Promoted to Orange 1 on 16 Sep 2025 by FRONT DESK Se…" at bounding box center [782, 265] width 603 height 531
click at [821, 433] on div "Invoice 0887595 was marked as paid by the payment provider" at bounding box center [762, 425] width 504 height 15
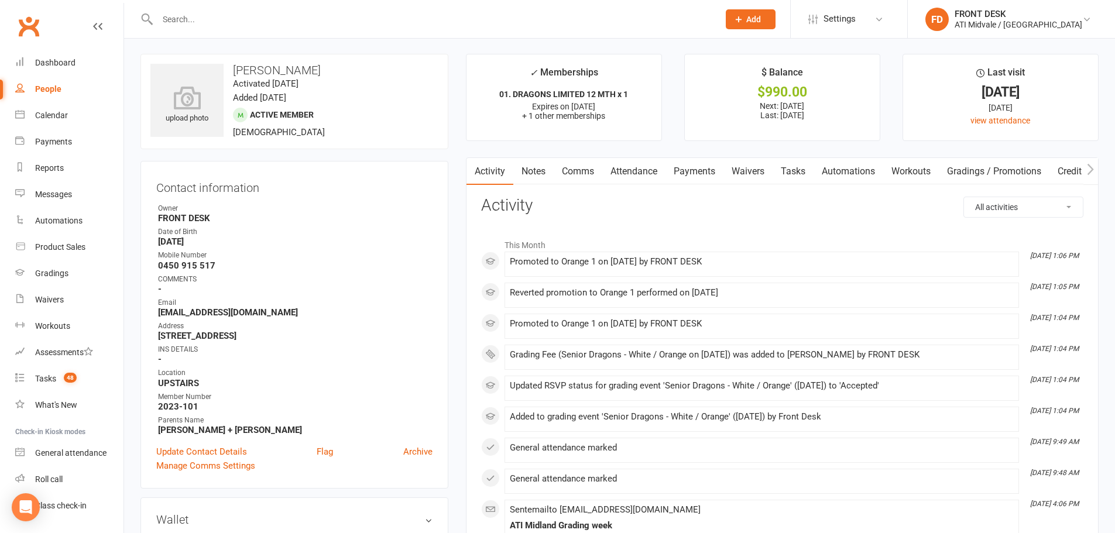
scroll to position [0, 0]
click at [792, 172] on link "Tasks" at bounding box center [793, 172] width 41 height 27
select select "incomplete"
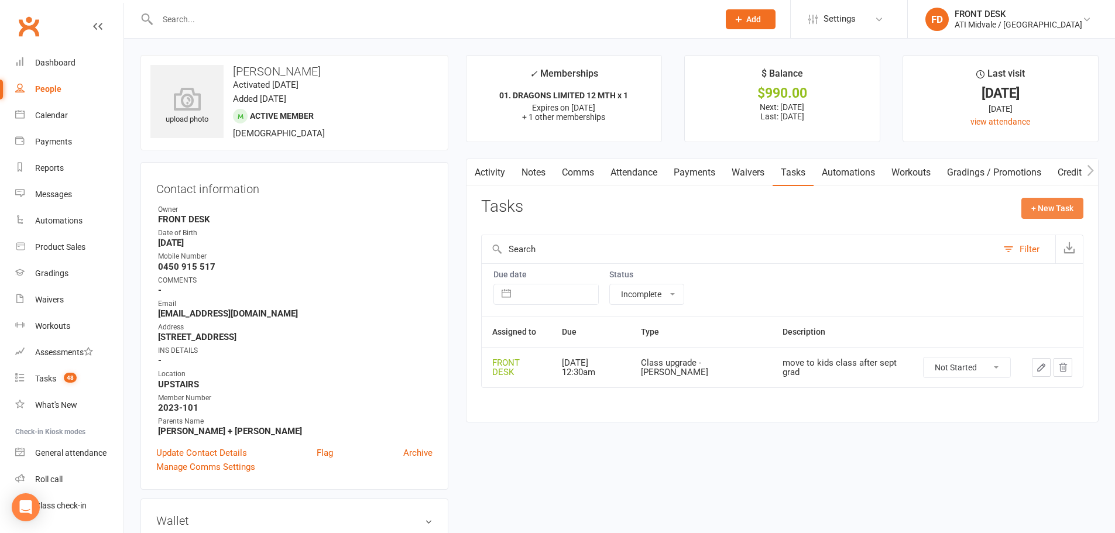
click at [1043, 207] on button "+ New Task" at bounding box center [1053, 208] width 62 height 21
select select "4288"
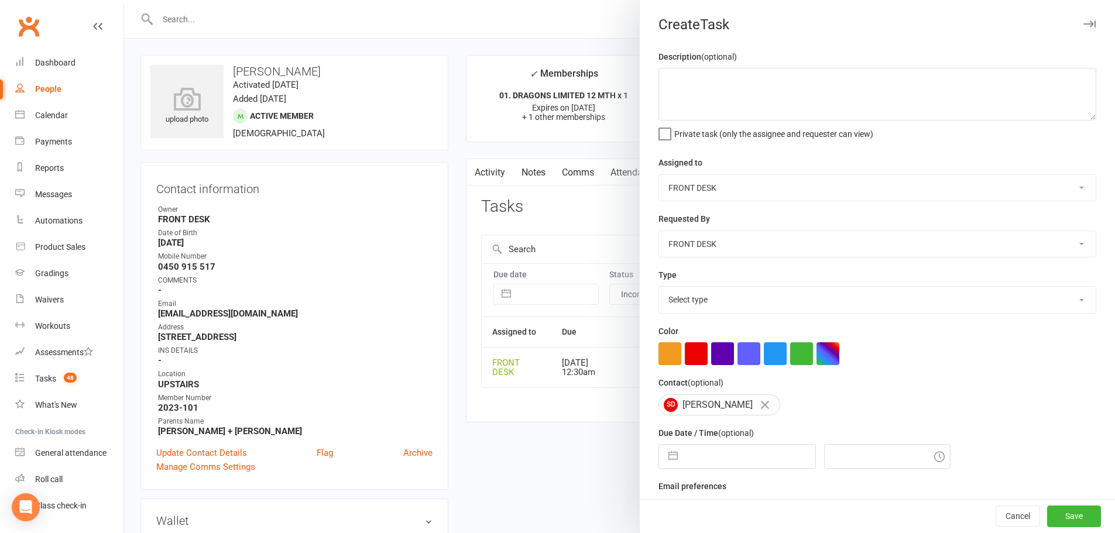
click at [700, 175] on div "CLASS ADMIN FRONT DESK Accounts Department" at bounding box center [878, 187] width 438 height 27
click at [700, 184] on select "CLASS ADMIN FRONT DESK Accounts Department" at bounding box center [877, 188] width 437 height 26
select select "4274"
click at [659, 176] on select "CLASS ADMIN FRONT DESK Accounts Department" at bounding box center [877, 188] width 437 height 26
click at [708, 294] on select "Select type Add info to task Automatic renewal checking Booked in for 1st trial…" at bounding box center [877, 300] width 437 height 26
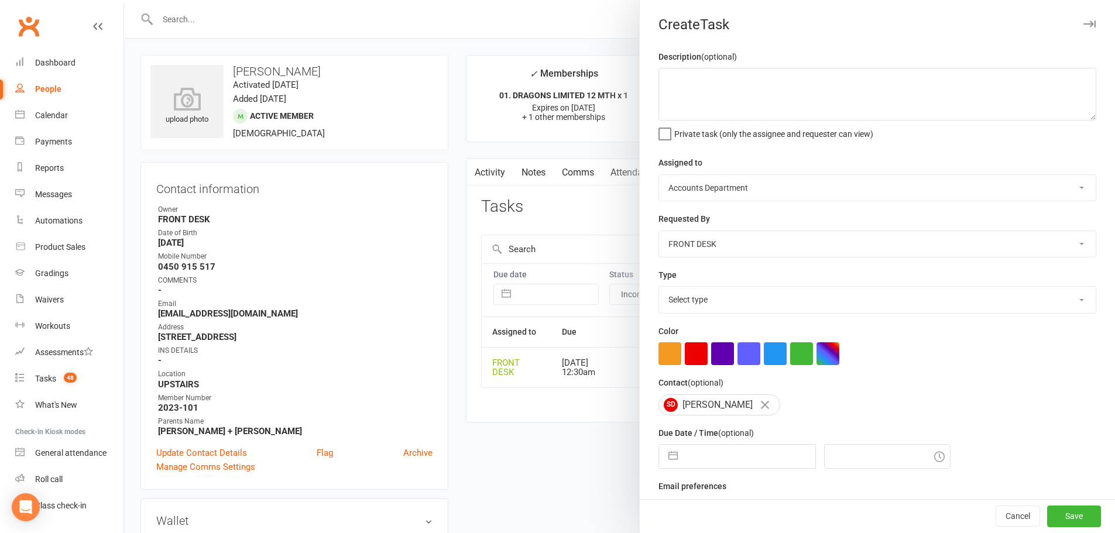
select select "12161"
click at [659, 289] on select "Select type Add info to task Automatic renewal checking Booked in for 1st trial…" at bounding box center [877, 300] width 437 height 26
click at [751, 87] on textarea at bounding box center [878, 94] width 438 height 53
type textarea "cant make it because of afterschool activities"
click at [711, 463] on input "text" at bounding box center [750, 456] width 132 height 23
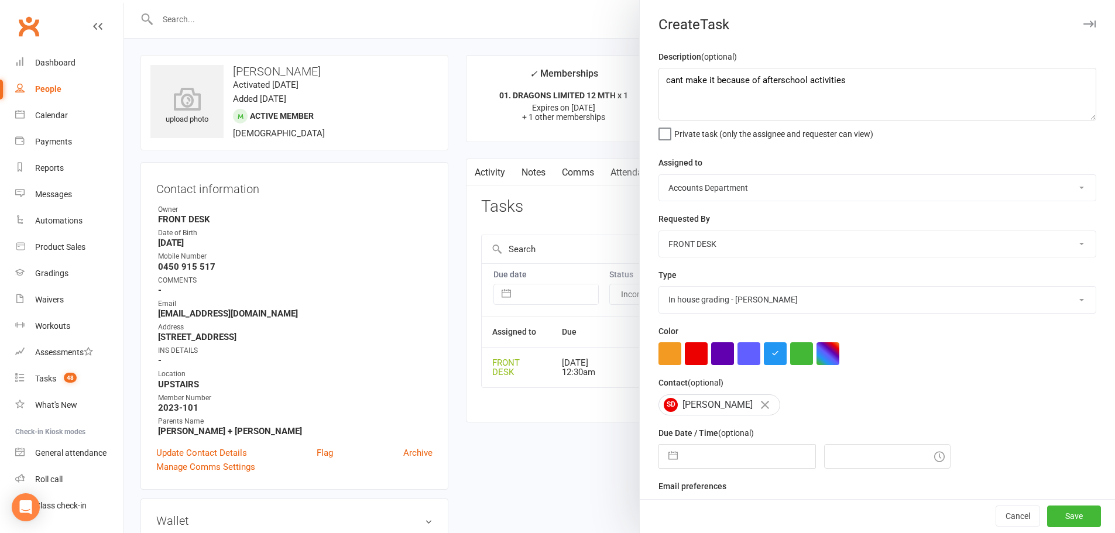
select select "7"
select select "2025"
select select "8"
select select "2025"
select select "9"
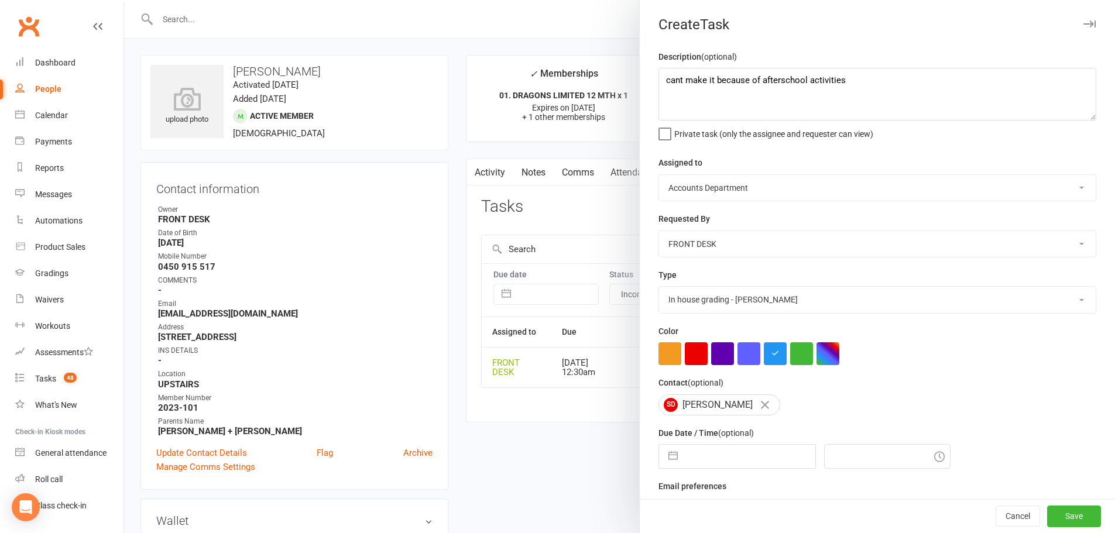
select select "2025"
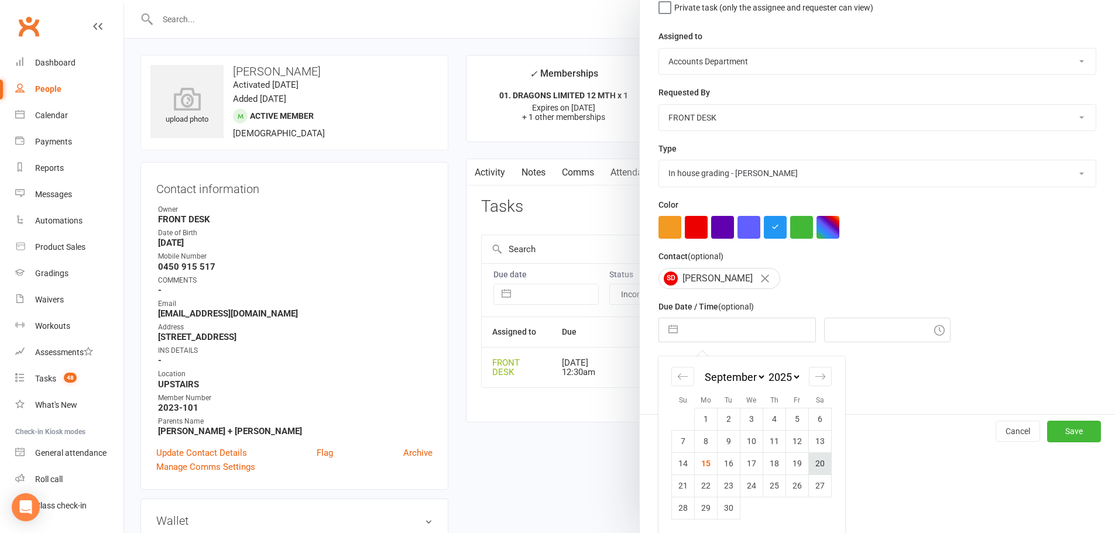
click at [812, 459] on td "20" at bounding box center [820, 464] width 23 height 22
type input "20 Sep 2025"
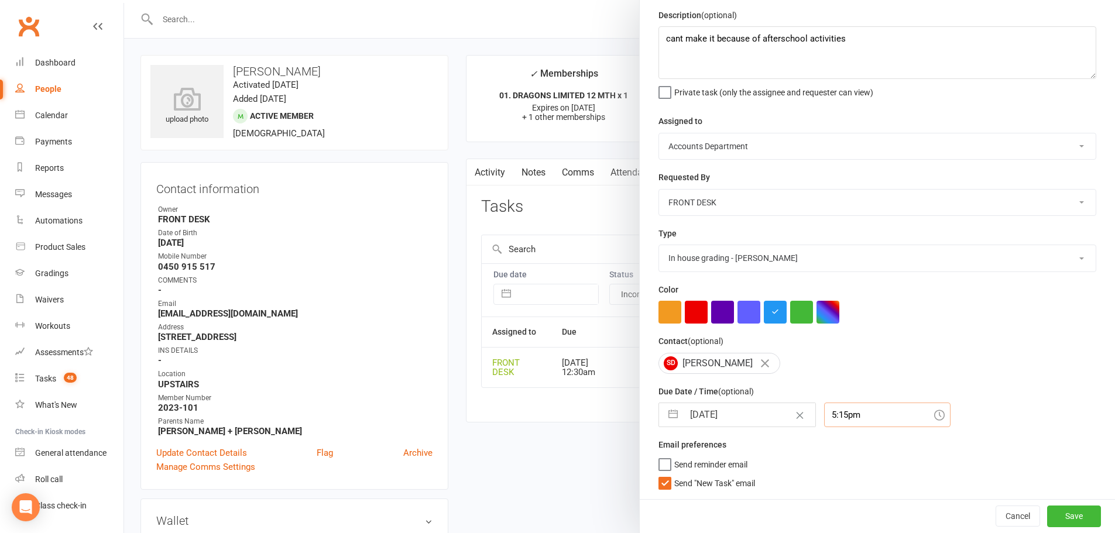
click at [871, 417] on div "5:15pm" at bounding box center [887, 415] width 126 height 25
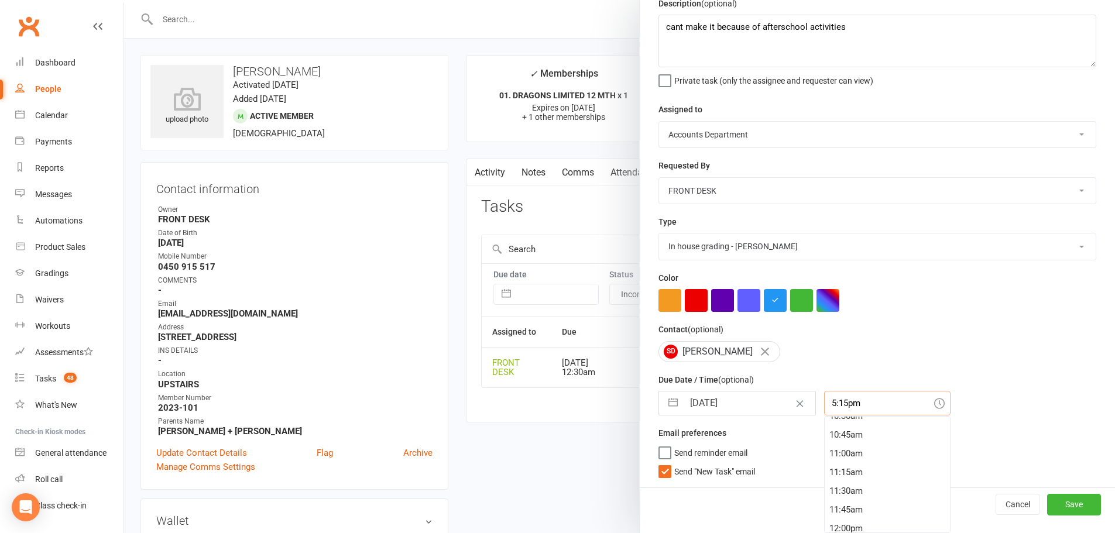
scroll to position [806, 0]
click at [861, 453] on div "11:00am" at bounding box center [887, 445] width 125 height 19
type input "11:00am"
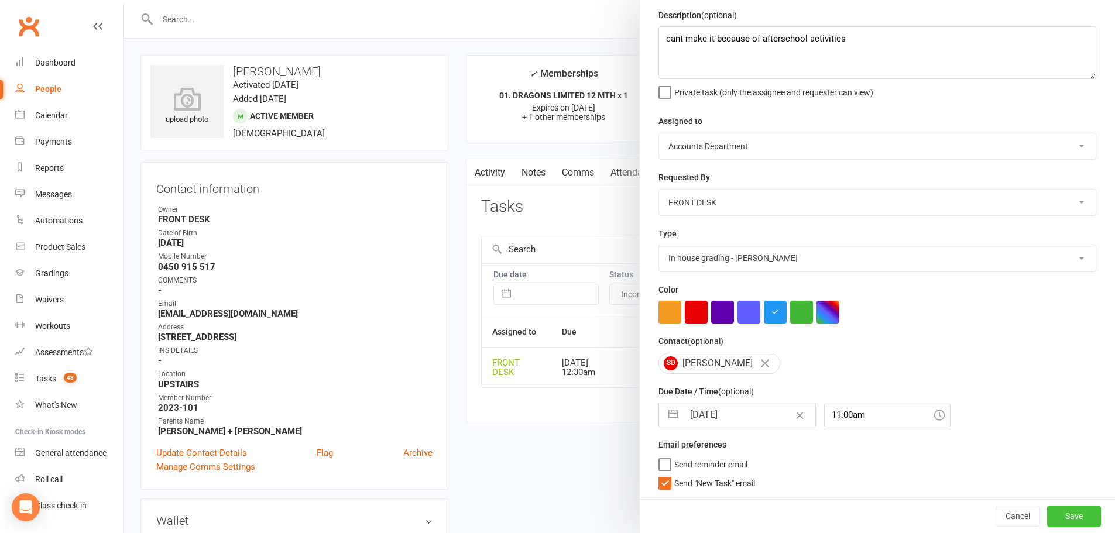
click at [1058, 517] on button "Save" at bounding box center [1074, 516] width 54 height 21
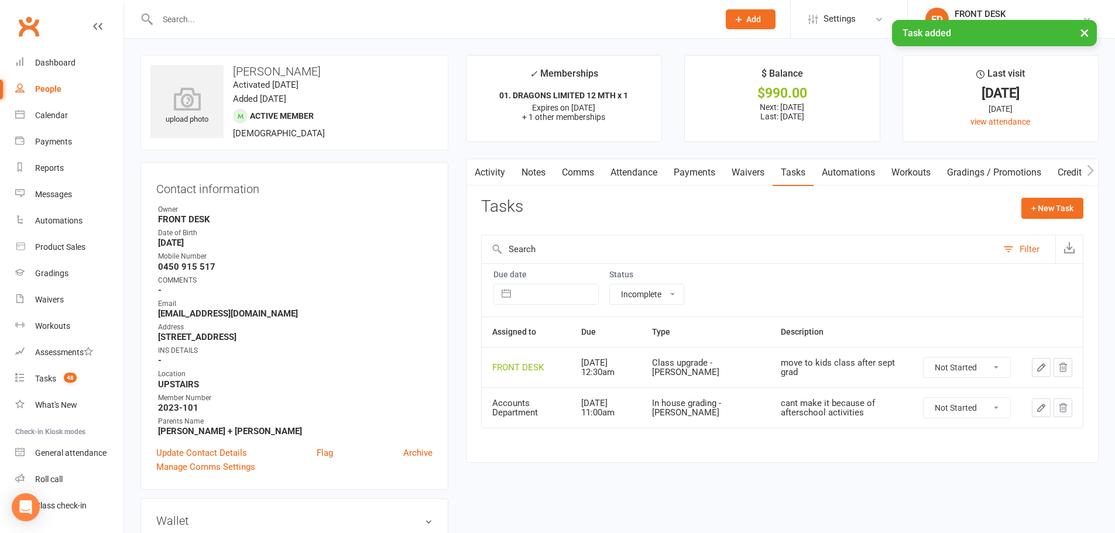
click at [485, 176] on link "Activity" at bounding box center [490, 172] width 47 height 27
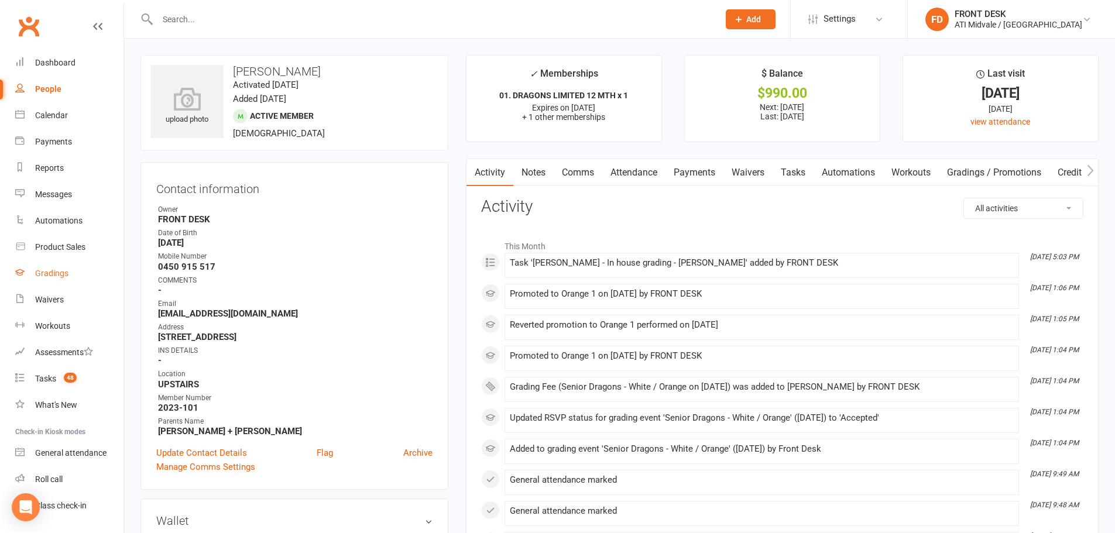
click at [63, 272] on div "Gradings" at bounding box center [51, 273] width 33 height 9
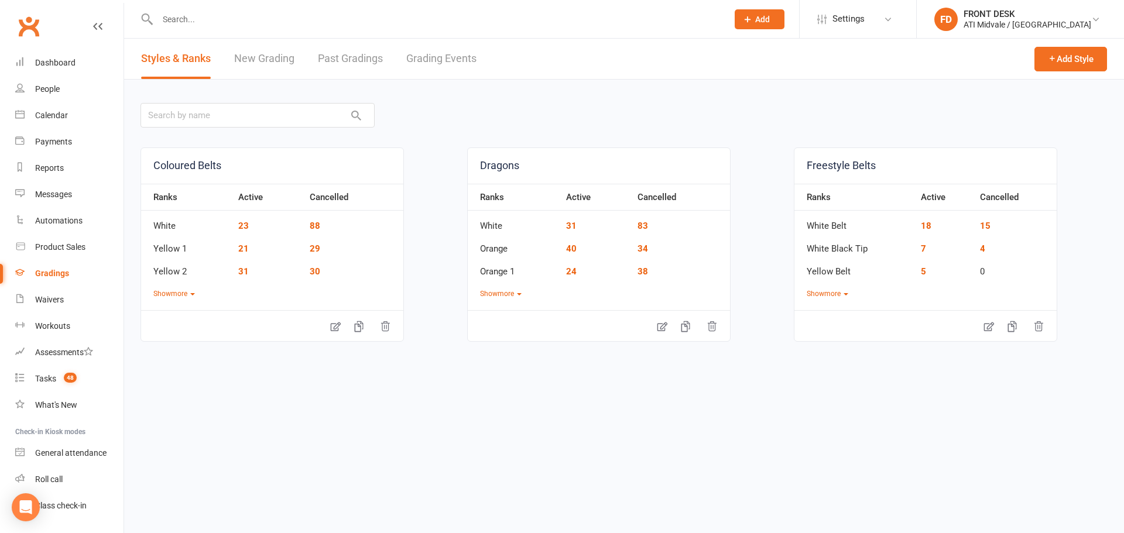
click at [426, 60] on link "Grading Events" at bounding box center [441, 59] width 70 height 40
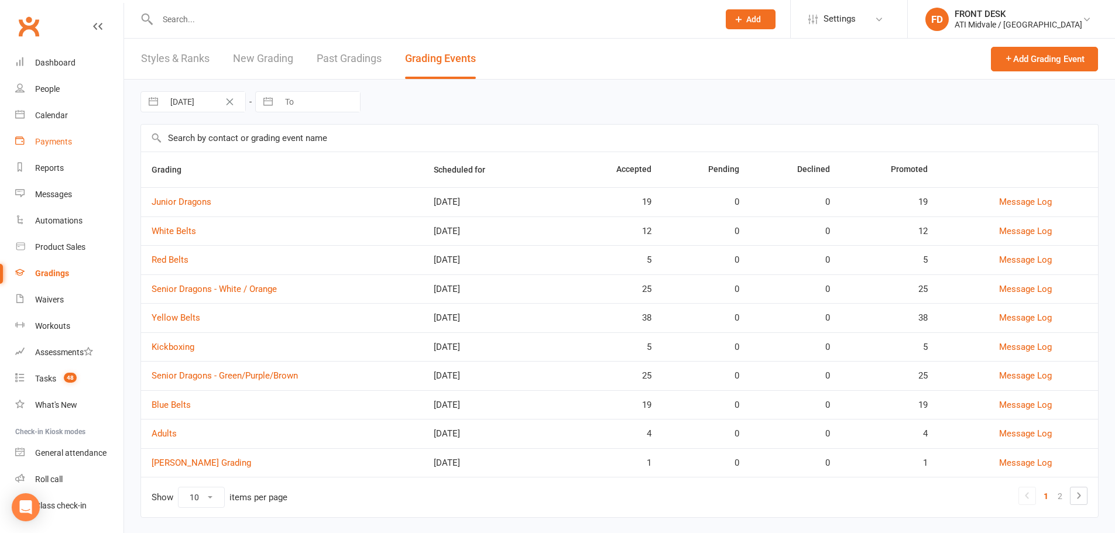
click at [50, 145] on div "Payments" at bounding box center [53, 141] width 37 height 9
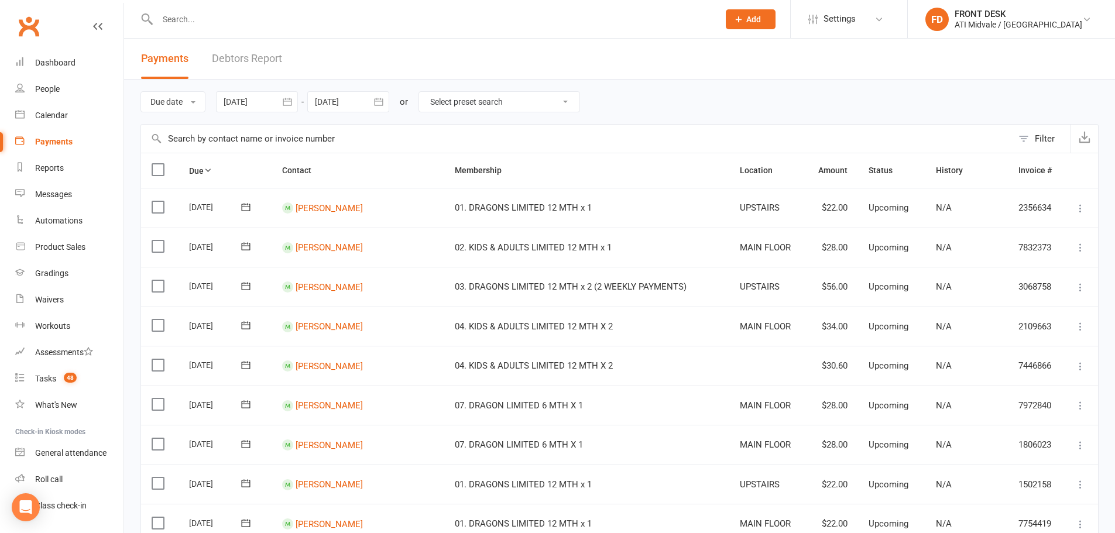
click at [290, 105] on icon "button" at bounding box center [287, 102] width 9 height 8
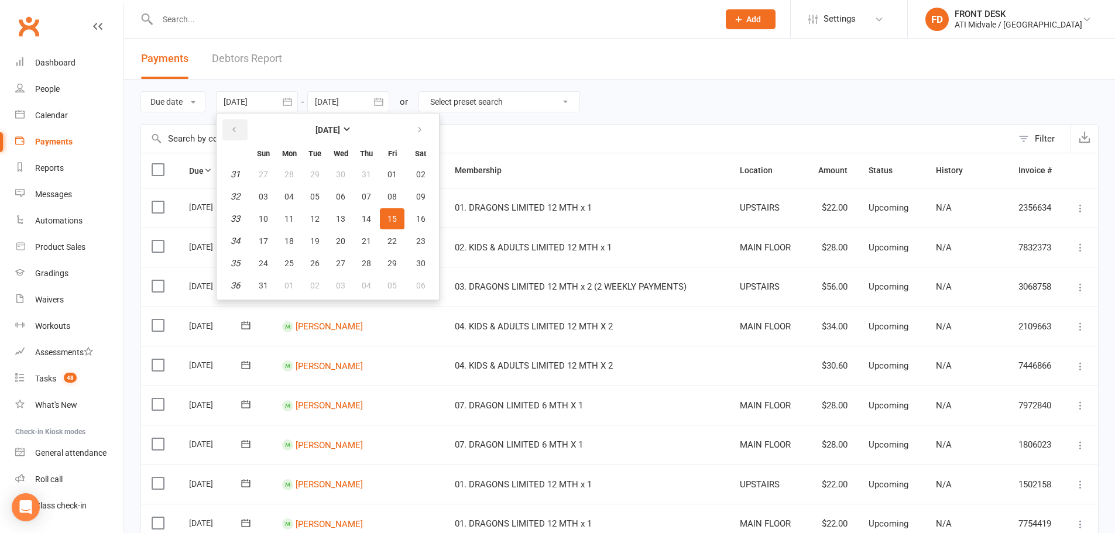
click at [240, 137] on button "button" at bounding box center [234, 129] width 25 height 21
click at [417, 132] on icon "button" at bounding box center [420, 129] width 8 height 9
click at [425, 200] on span "13" at bounding box center [420, 196] width 9 height 9
type input "[DATE]"
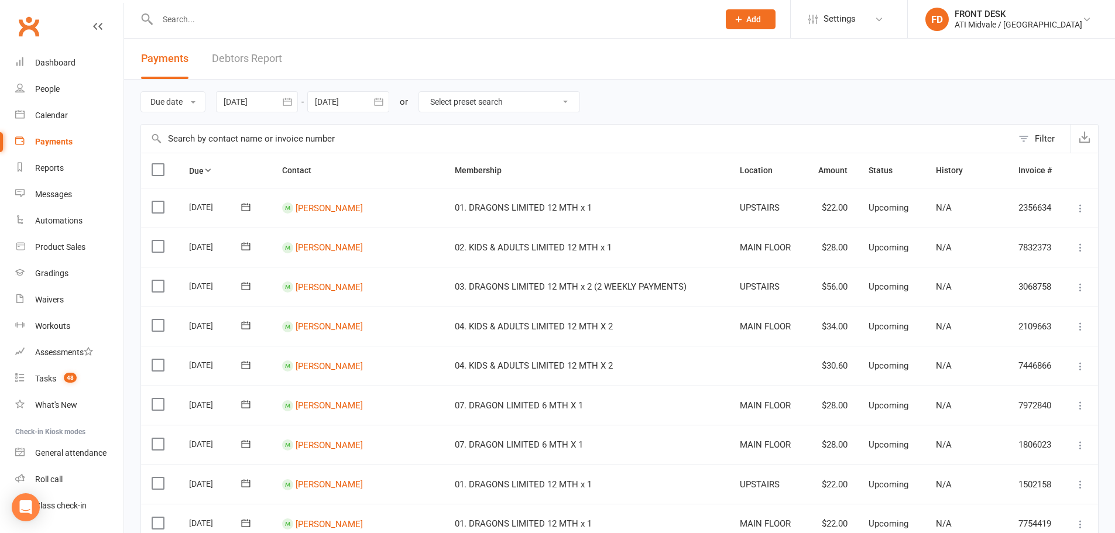
click at [376, 98] on icon "button" at bounding box center [379, 102] width 12 height 12
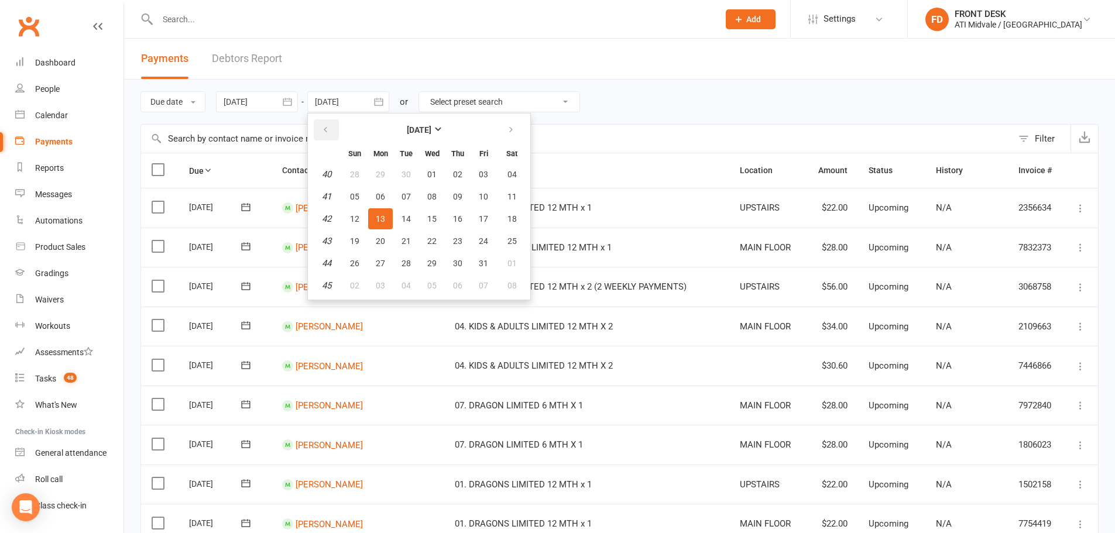
click at [321, 136] on button "button" at bounding box center [326, 129] width 25 height 21
click at [515, 203] on button "13" at bounding box center [512, 196] width 30 height 21
type input "[DATE]"
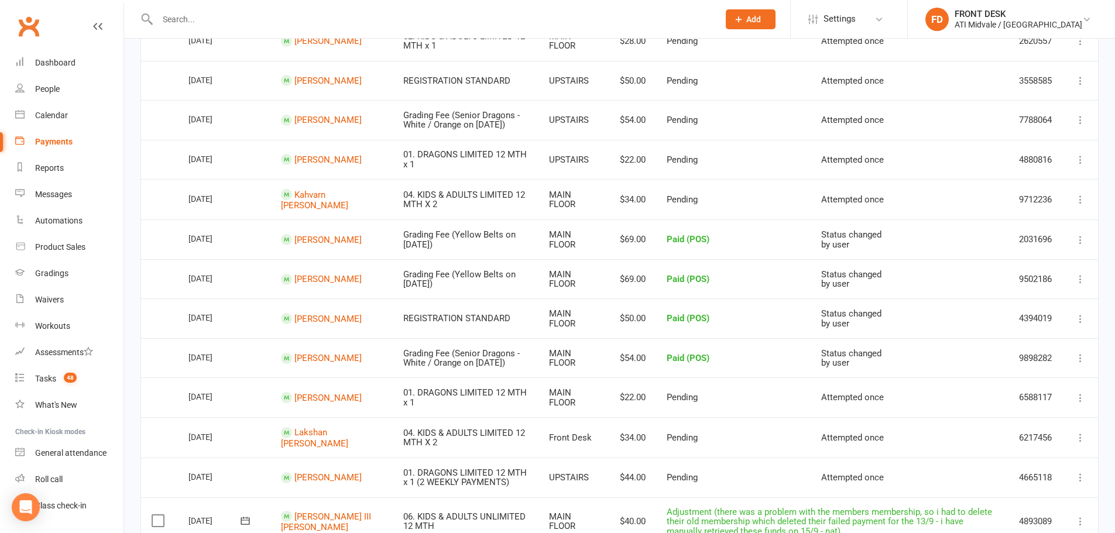
scroll to position [189, 0]
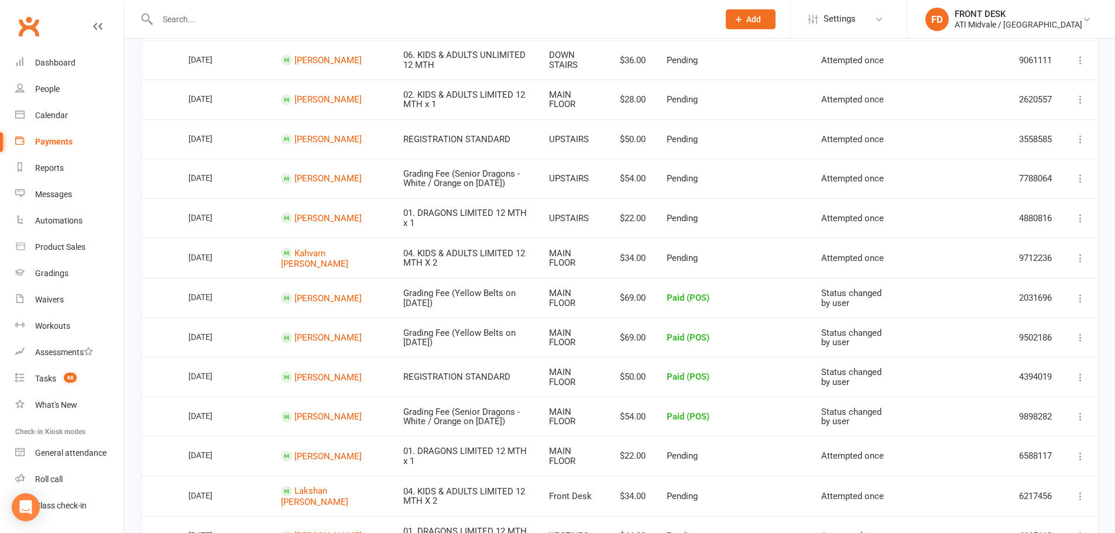
click at [700, 191] on td "Pending" at bounding box center [733, 179] width 154 height 40
drag, startPoint x: 645, startPoint y: 193, endPoint x: 350, endPoint y: 193, distance: 295.1
click at [350, 193] on tr "Select this 13 Sep 2025 Sianna Dsouza Grading Fee (Senior Dragons - White / Ora…" at bounding box center [619, 179] width 957 height 40
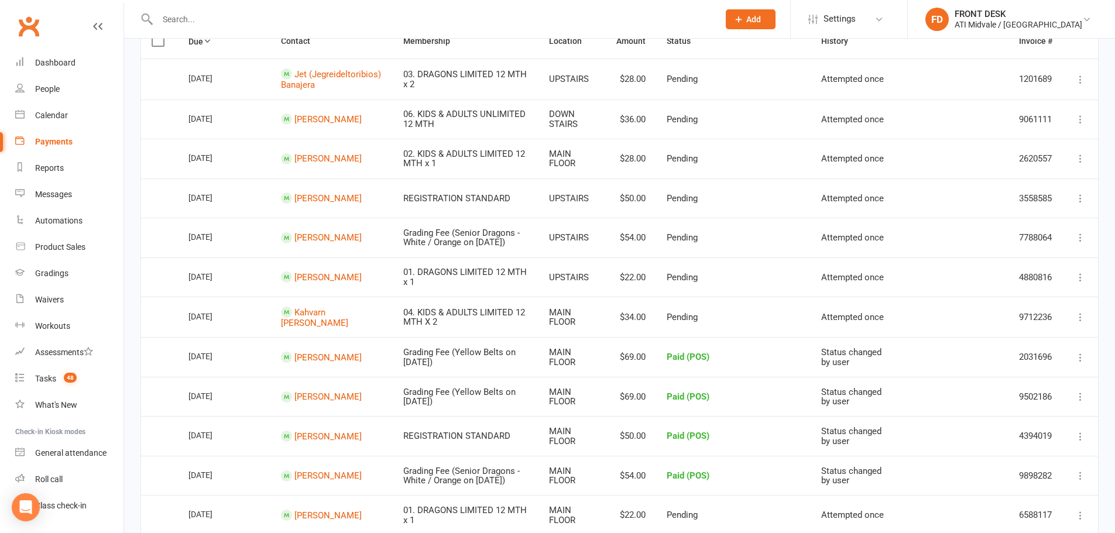
scroll to position [71, 0]
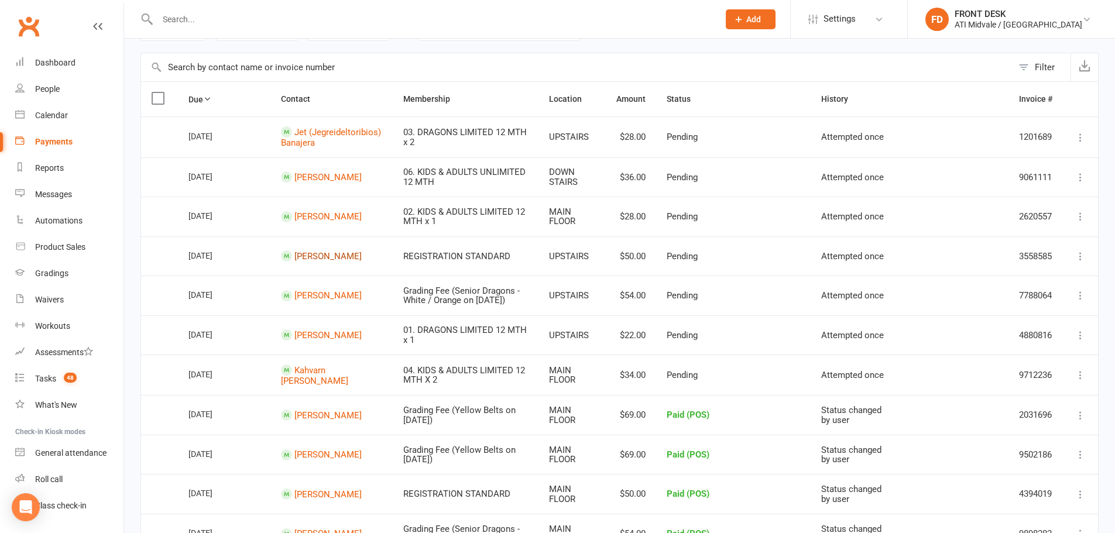
click at [317, 262] on link "Charles Cannon" at bounding box center [328, 256] width 67 height 11
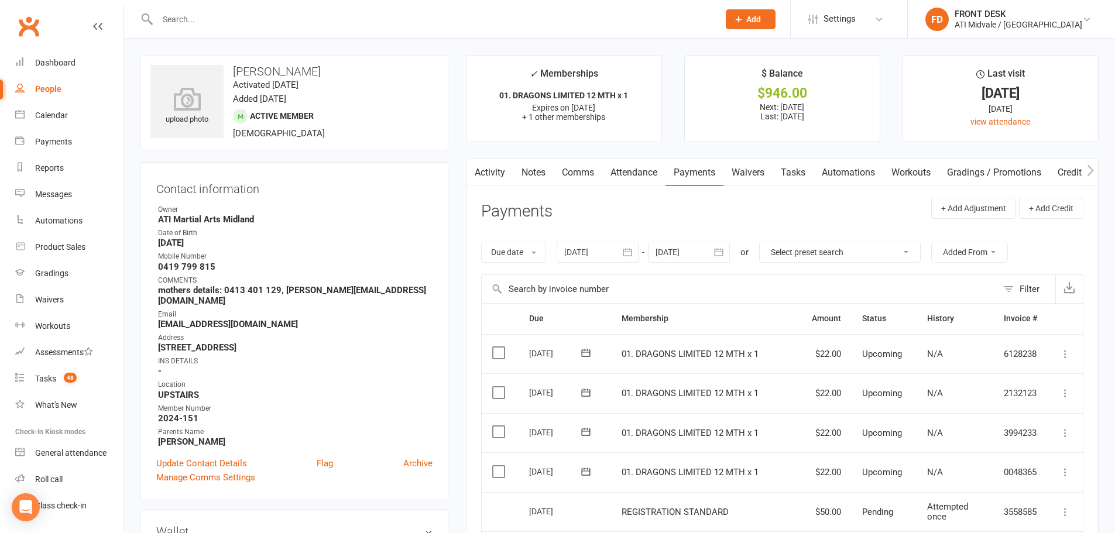
click at [792, 169] on link "Tasks" at bounding box center [793, 172] width 41 height 27
select select "incomplete"
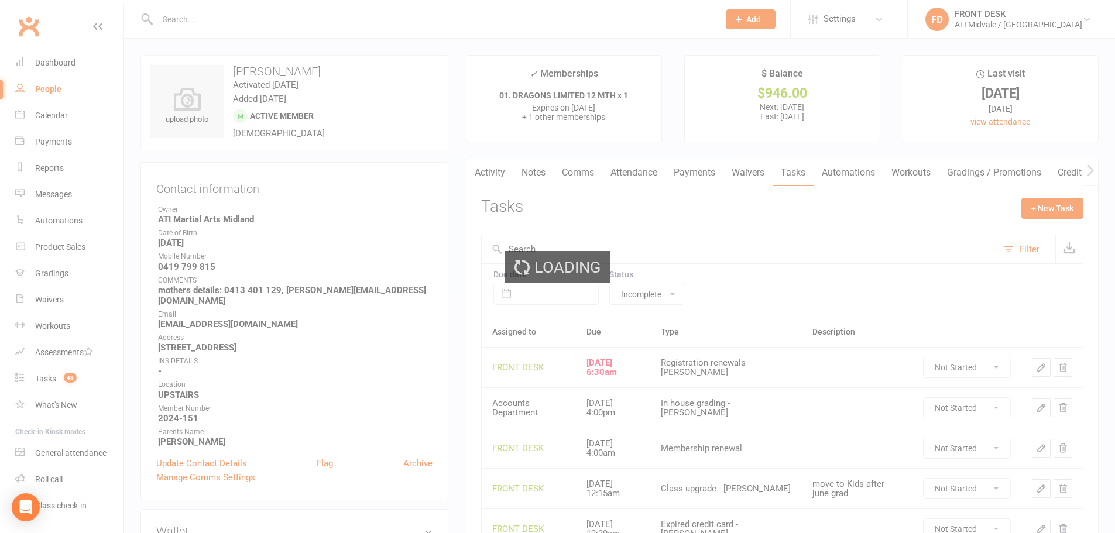
select select "incomplete"
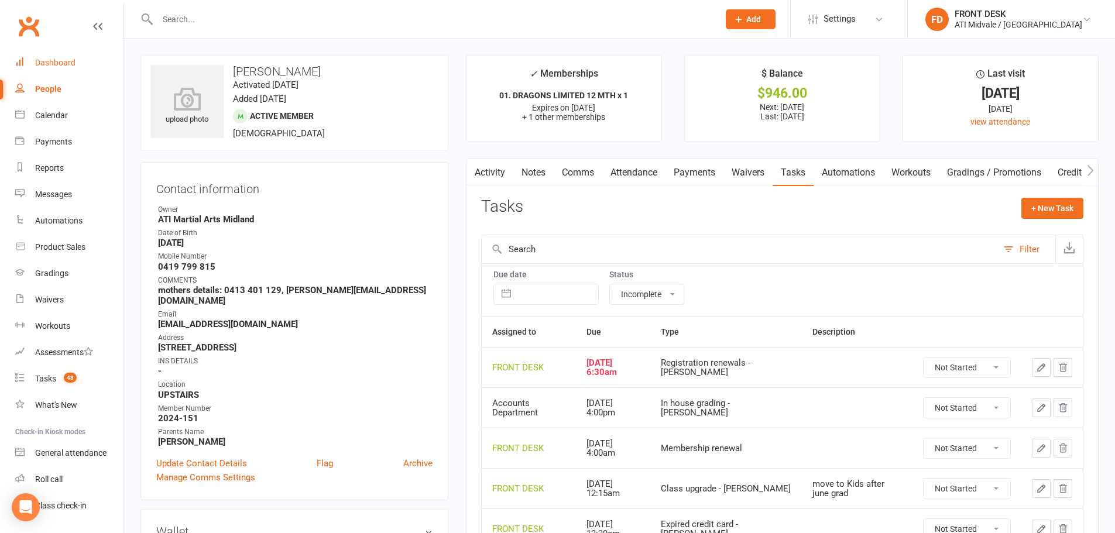
click at [77, 66] on link "Dashboard" at bounding box center [69, 63] width 108 height 26
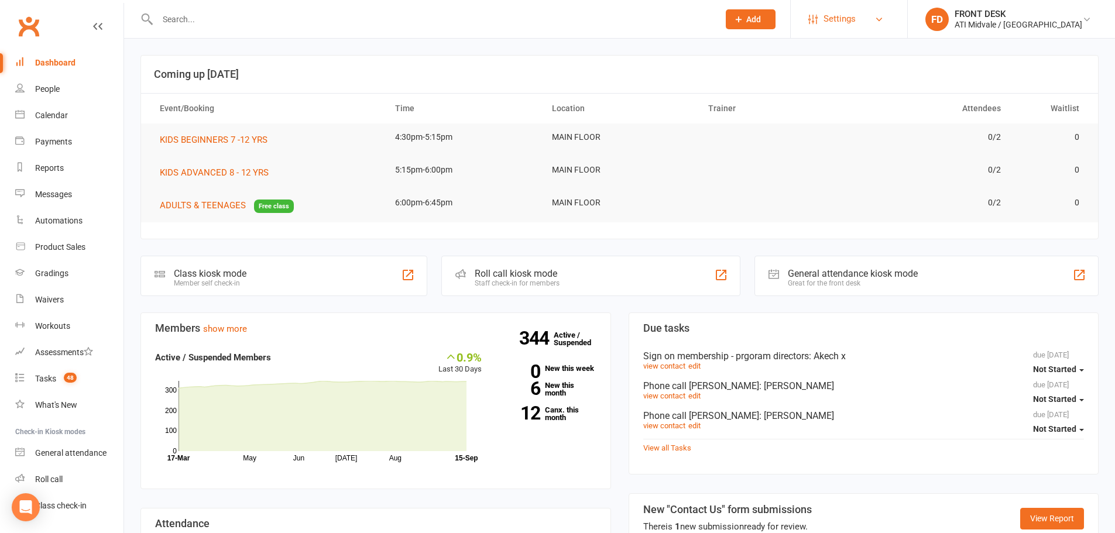
click at [856, 12] on span "Settings" at bounding box center [840, 19] width 32 height 26
click at [849, 161] on link "Users" at bounding box center [849, 162] width 117 height 27
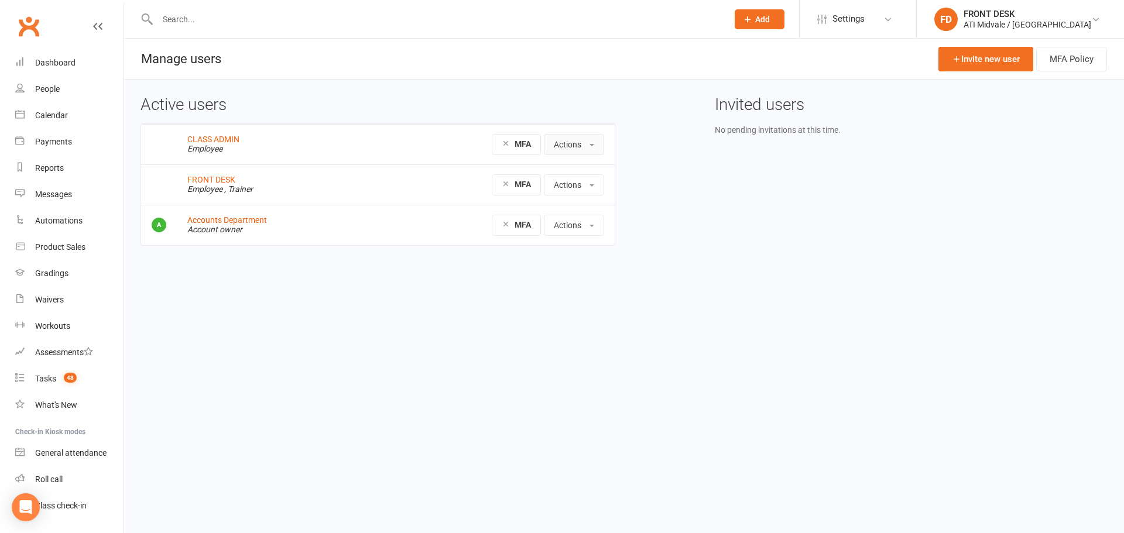
click at [572, 145] on button "Actions" at bounding box center [574, 144] width 60 height 21
click at [57, 57] on link "Dashboard" at bounding box center [69, 63] width 108 height 26
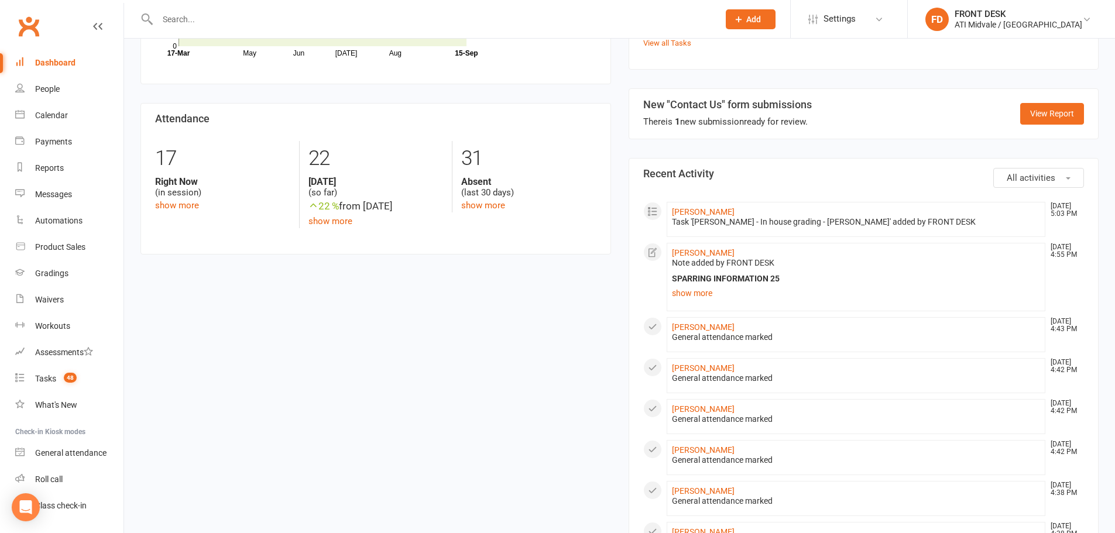
scroll to position [410, 0]
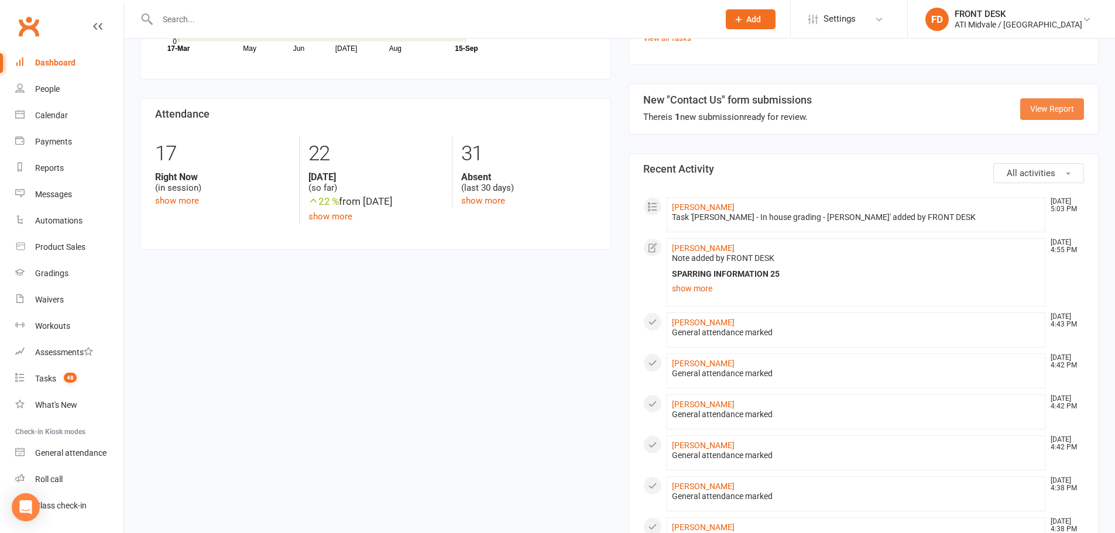
click at [1047, 110] on link "View Report" at bounding box center [1053, 108] width 64 height 21
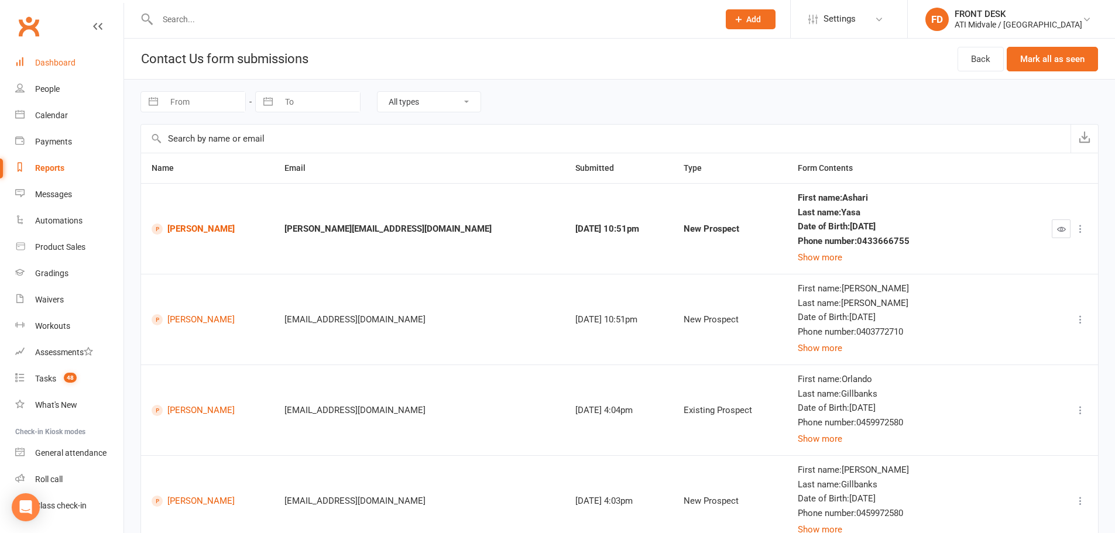
click at [60, 54] on link "Dashboard" at bounding box center [69, 63] width 108 height 26
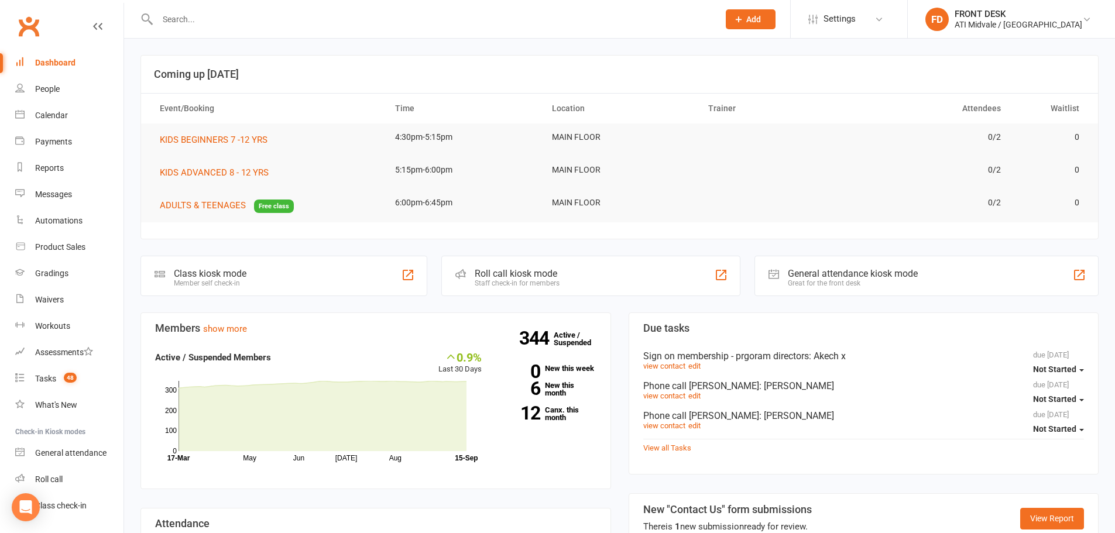
click at [167, 12] on input "text" at bounding box center [432, 19] width 557 height 16
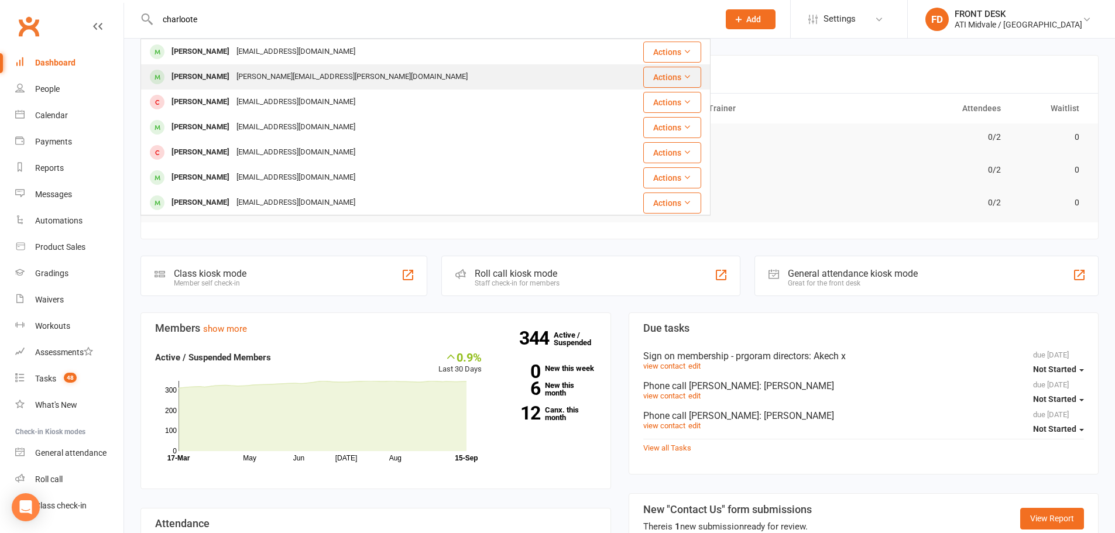
type input "charloote"
click at [233, 77] on div "jessica.taylor@hotmail.com" at bounding box center [352, 77] width 238 height 17
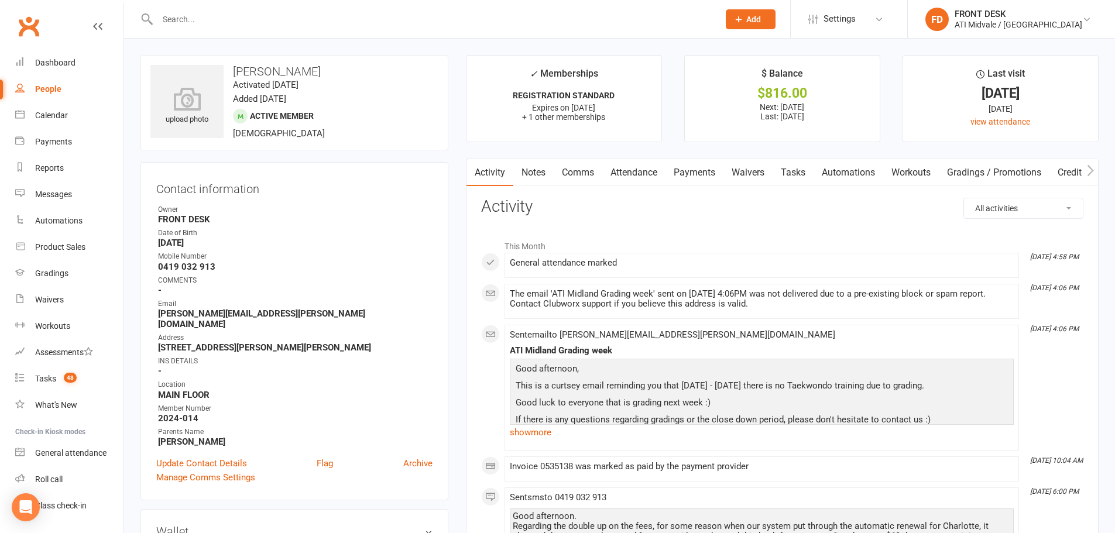
click at [704, 170] on link "Payments" at bounding box center [695, 172] width 58 height 27
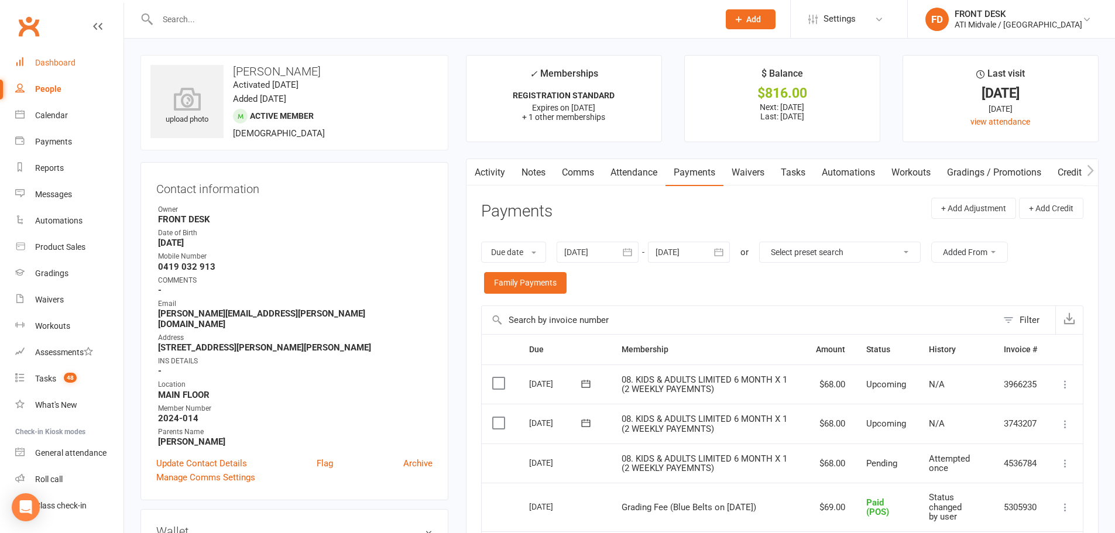
click at [36, 69] on link "Dashboard" at bounding box center [69, 63] width 108 height 26
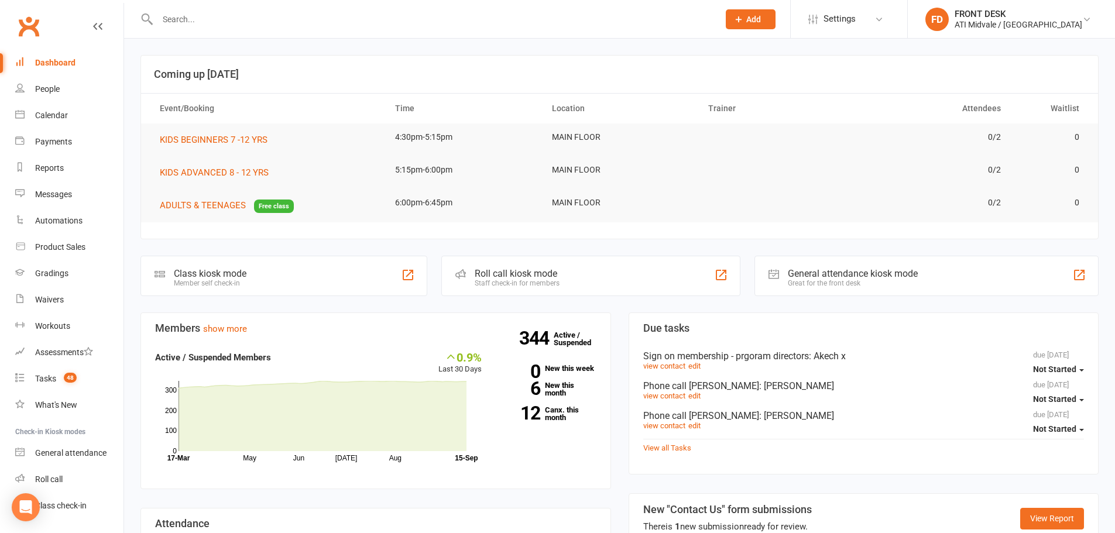
click at [744, 20] on icon at bounding box center [739, 19] width 11 height 11
drag, startPoint x: 646, startPoint y: 32, endPoint x: 632, endPoint y: 20, distance: 18.3
click at [632, 20] on div at bounding box center [426, 19] width 570 height 38
click at [632, 19] on input "text" at bounding box center [432, 19] width 557 height 16
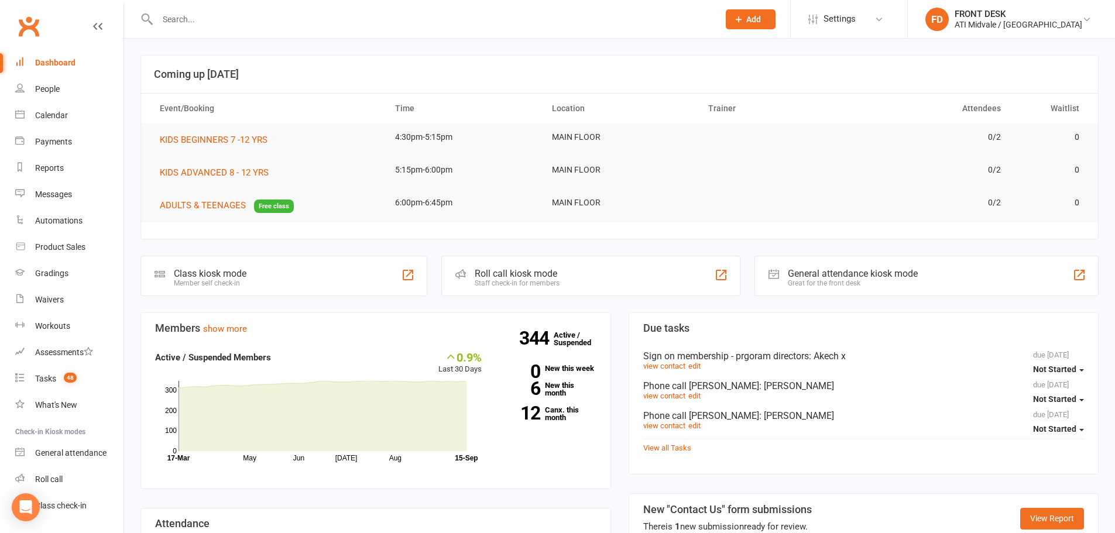
click at [632, 19] on input "text" at bounding box center [432, 19] width 557 height 16
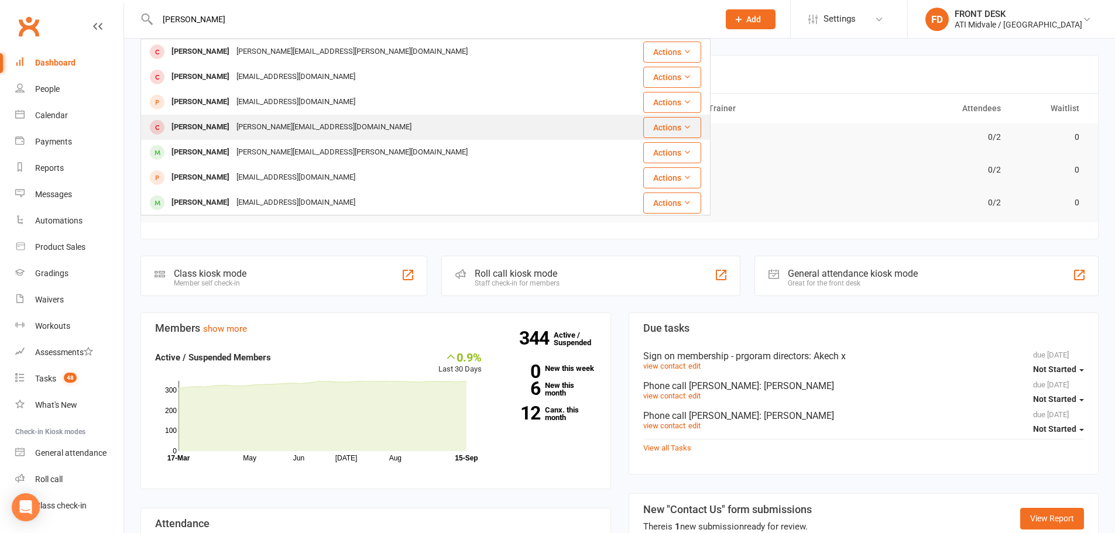
scroll to position [1, 0]
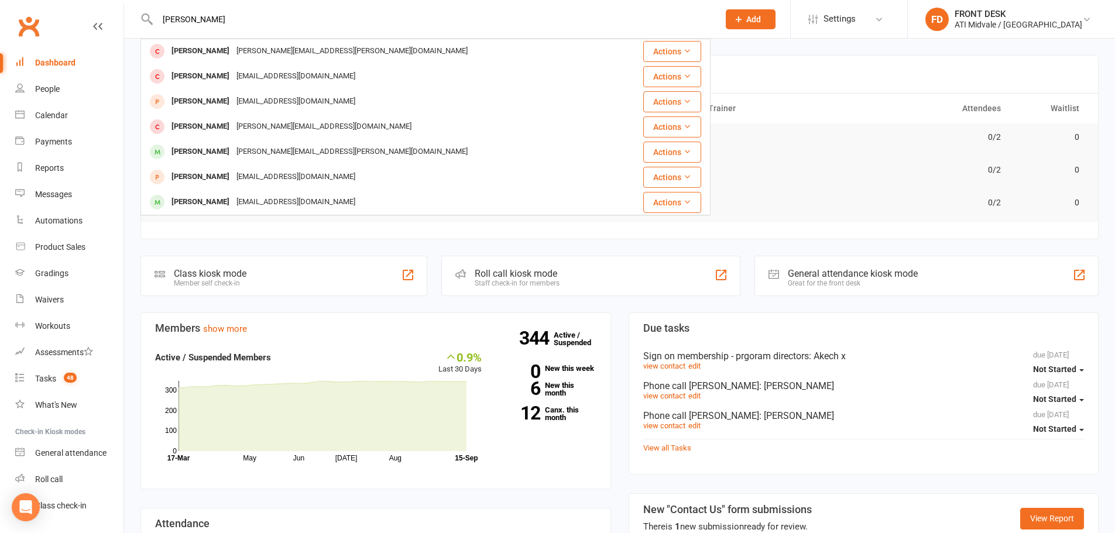
type input "logan"
click at [776, 11] on button "Add" at bounding box center [751, 19] width 50 height 20
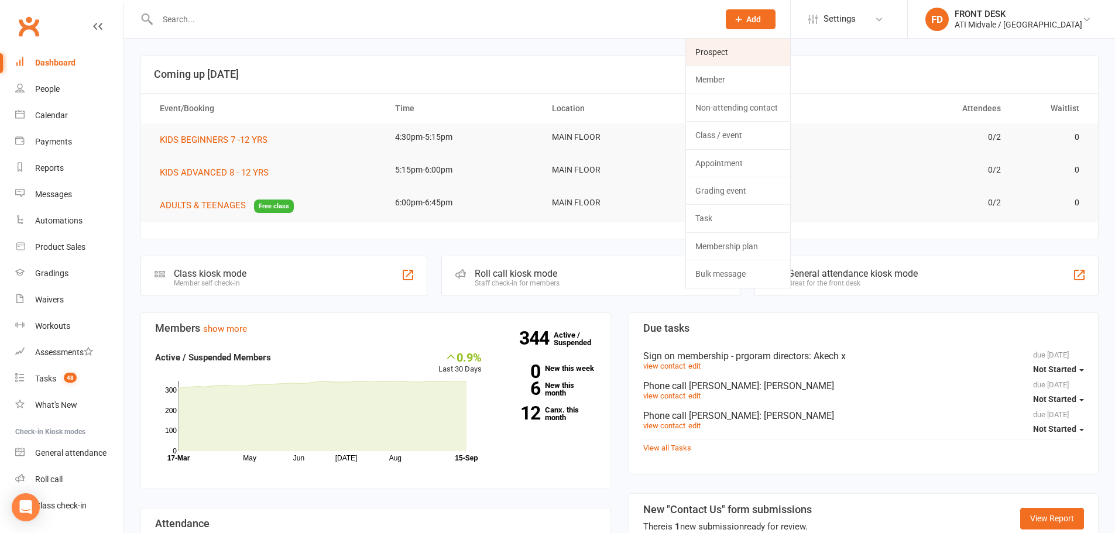
click at [752, 63] on link "Prospect" at bounding box center [738, 52] width 104 height 27
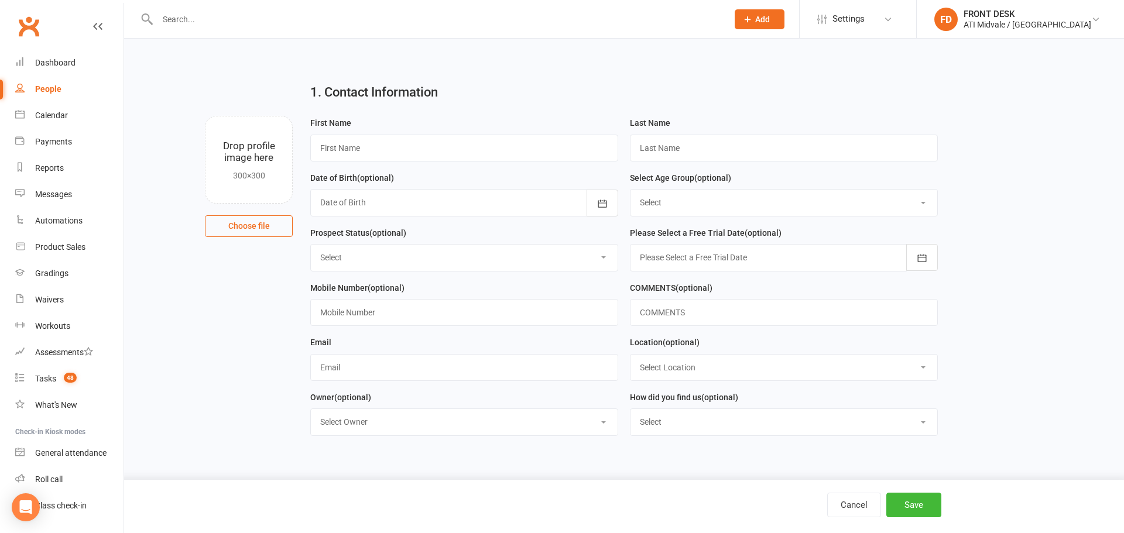
click at [557, 132] on div "First Name" at bounding box center [464, 139] width 308 height 46
click at [552, 143] on input "text" at bounding box center [464, 148] width 308 height 27
type input "["
type input "Lachlan"
type input "Price"
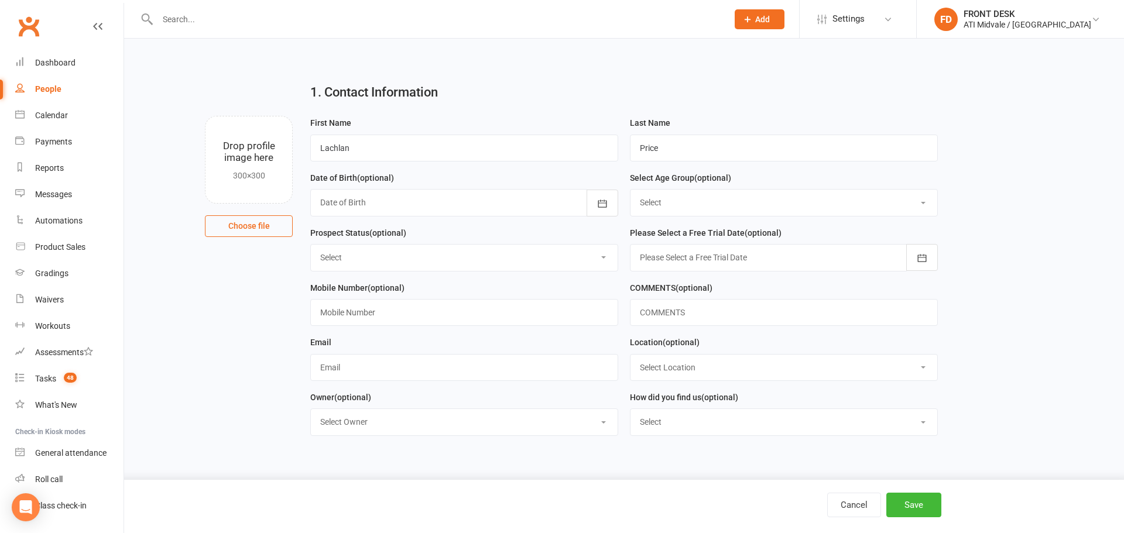
click at [532, 202] on div at bounding box center [464, 202] width 308 height 27
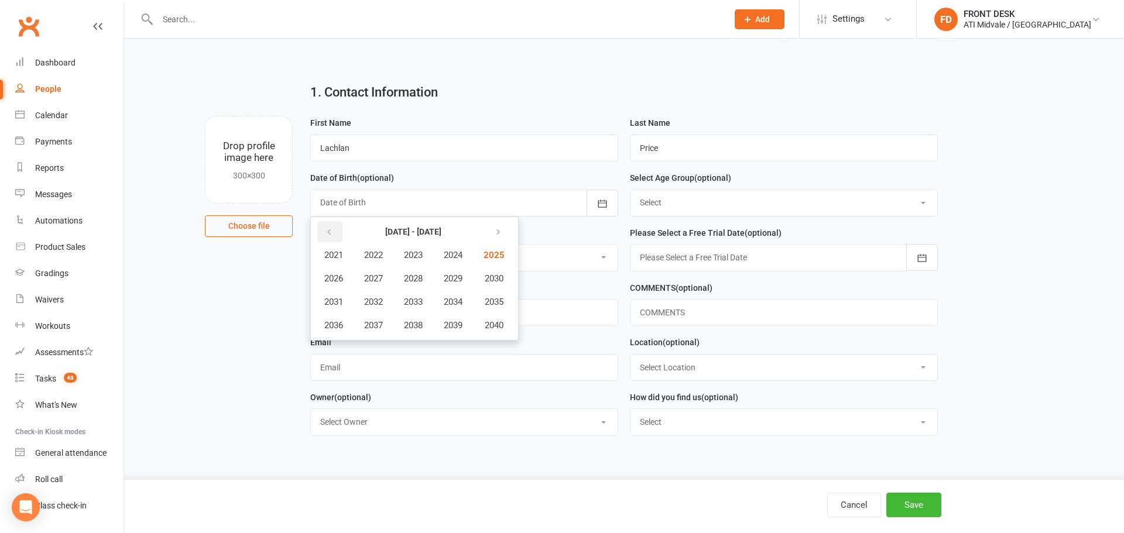
click at [326, 233] on icon "button" at bounding box center [329, 232] width 8 height 9
click at [371, 326] on span "2017" at bounding box center [373, 325] width 19 height 11
click at [364, 328] on button "October" at bounding box center [339, 325] width 51 height 22
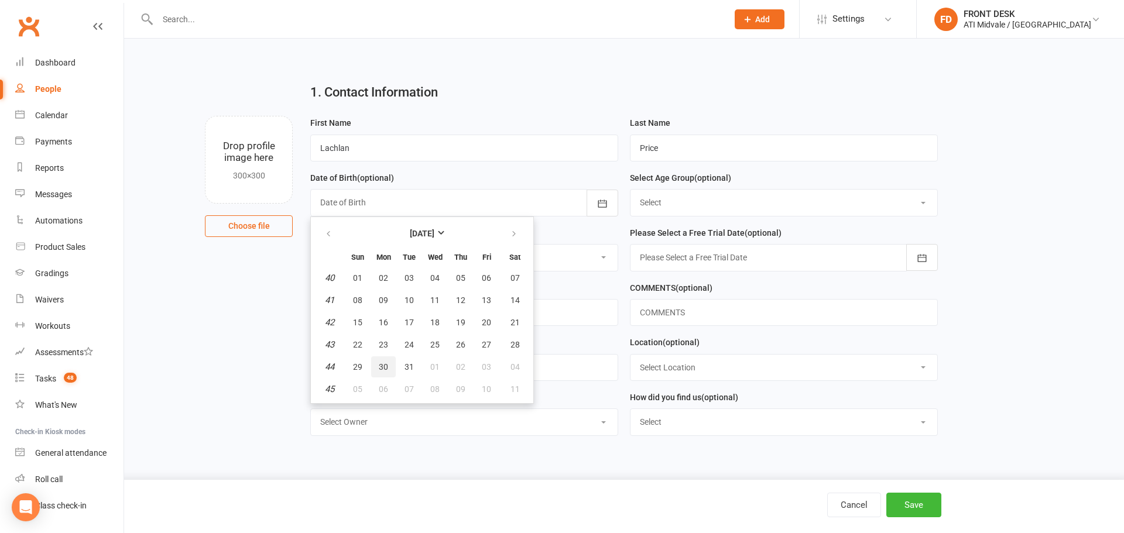
click at [389, 371] on button "30" at bounding box center [383, 367] width 25 height 21
type input "30 Oct 2017"
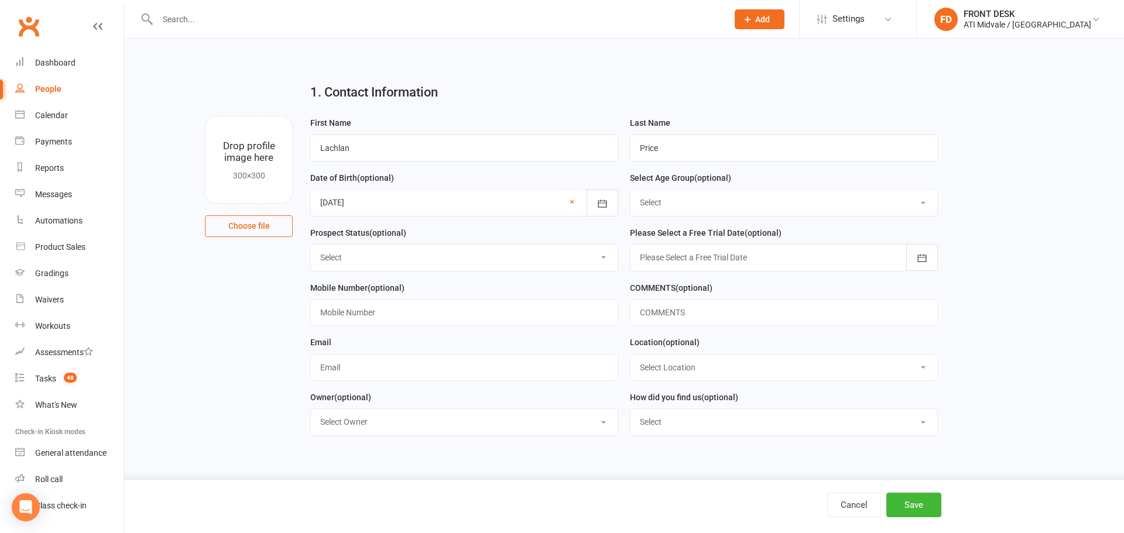
click at [679, 208] on select "Select 3 & 4 Years 5 & 6 Years 7 to 12 Years 13 Plus Years" at bounding box center [784, 203] width 307 height 26
select select "7 to 12 Years"
click at [631, 191] on select "Select 3 & 4 Years 5 & 6 Years 7 to 12 Years 13 Plus Years" at bounding box center [784, 203] width 307 height 26
click at [439, 267] on select "Select Set a Status BOOKED IN FOR FREE TRIAL DID FREE TRAIL BOOKED IN AFTER FRE…" at bounding box center [464, 258] width 307 height 26
select select "BOOKED IN AFTER FREE TRAIL"
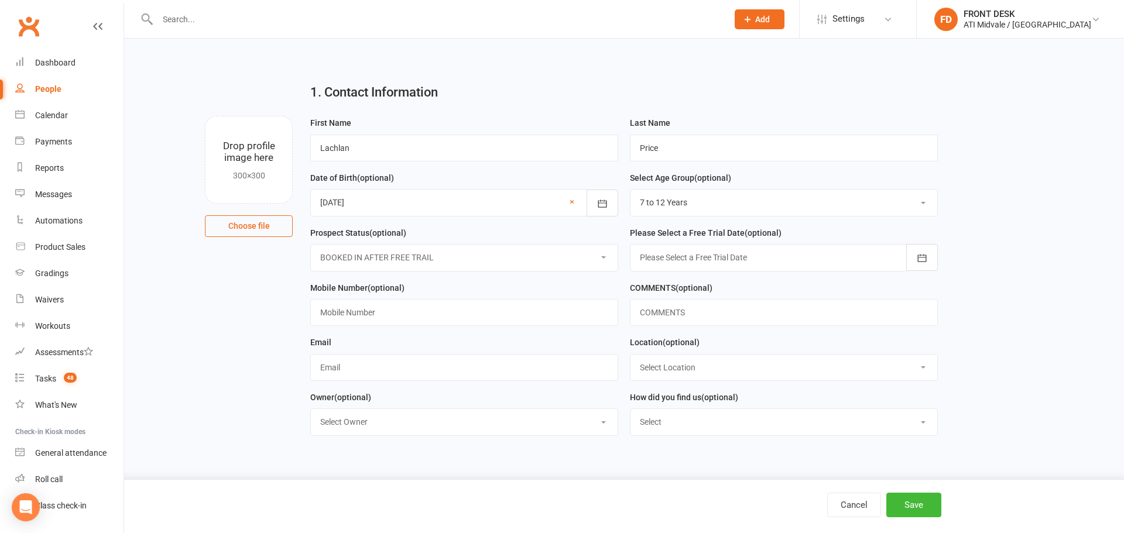
click at [311, 247] on select "Select Set a Status BOOKED IN FOR FREE TRIAL DID FREE TRAIL BOOKED IN AFTER FRE…" at bounding box center [464, 258] width 307 height 26
click at [766, 258] on div at bounding box center [784, 257] width 308 height 27
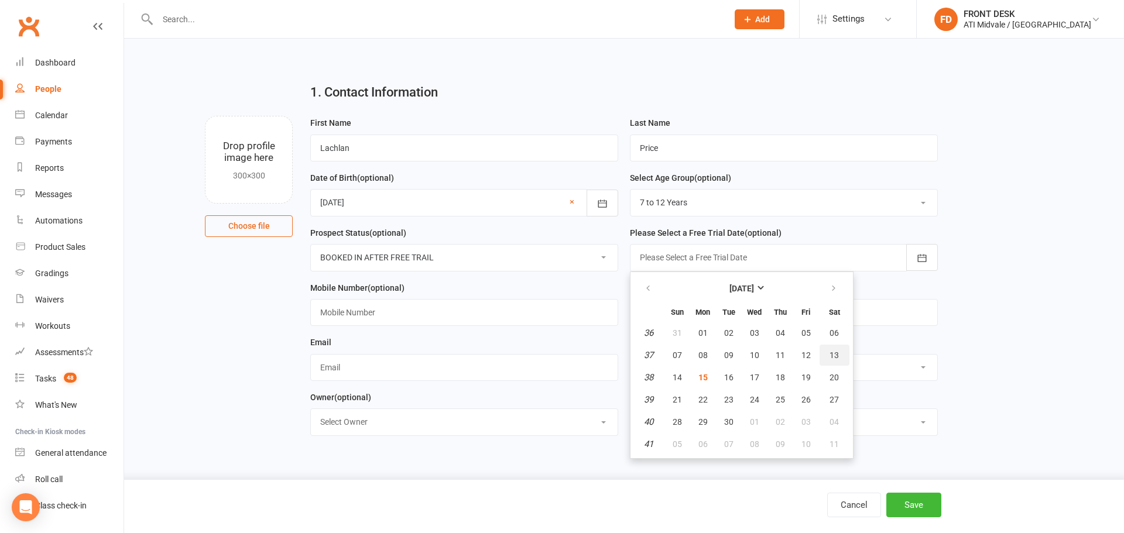
click at [831, 360] on span "13" at bounding box center [834, 355] width 9 height 9
type input "[DATE]"
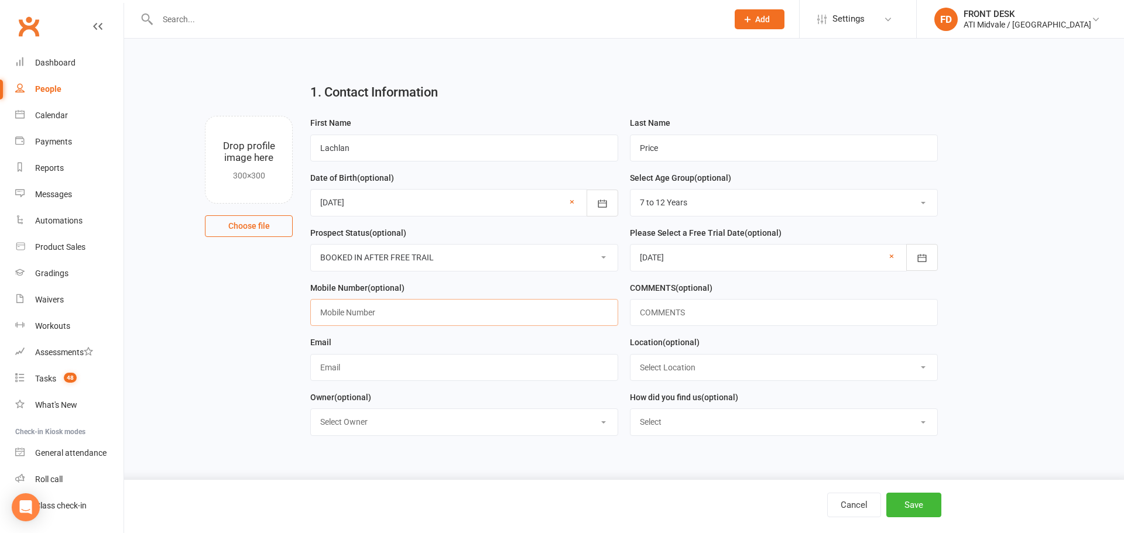
click at [416, 311] on input "text" at bounding box center [464, 312] width 308 height 27
type input "0466"
click at [702, 267] on div at bounding box center [784, 257] width 308 height 27
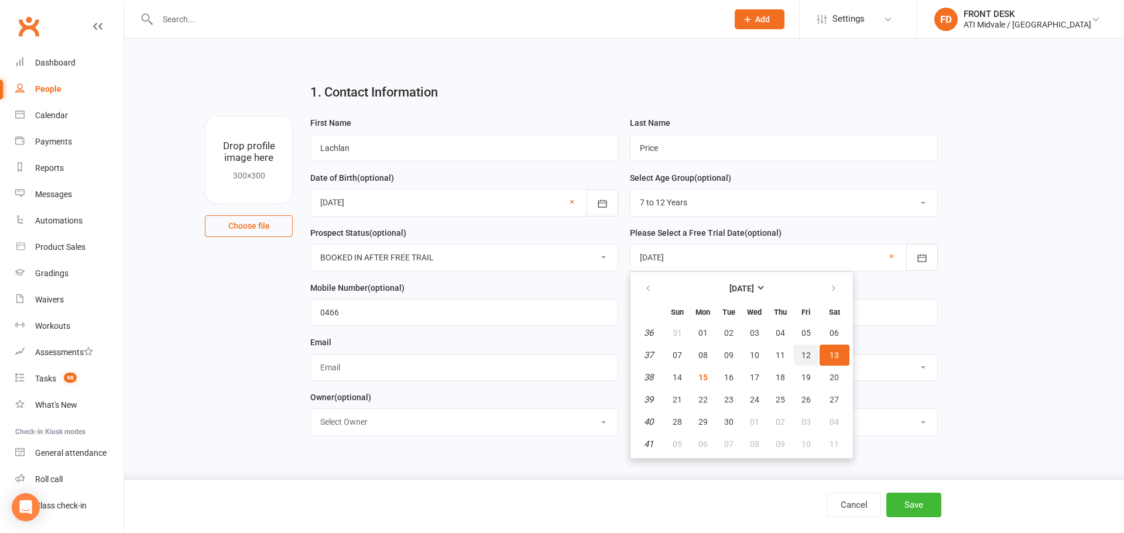
click at [799, 358] on button "12" at bounding box center [806, 355] width 25 height 21
type input "[DATE]"
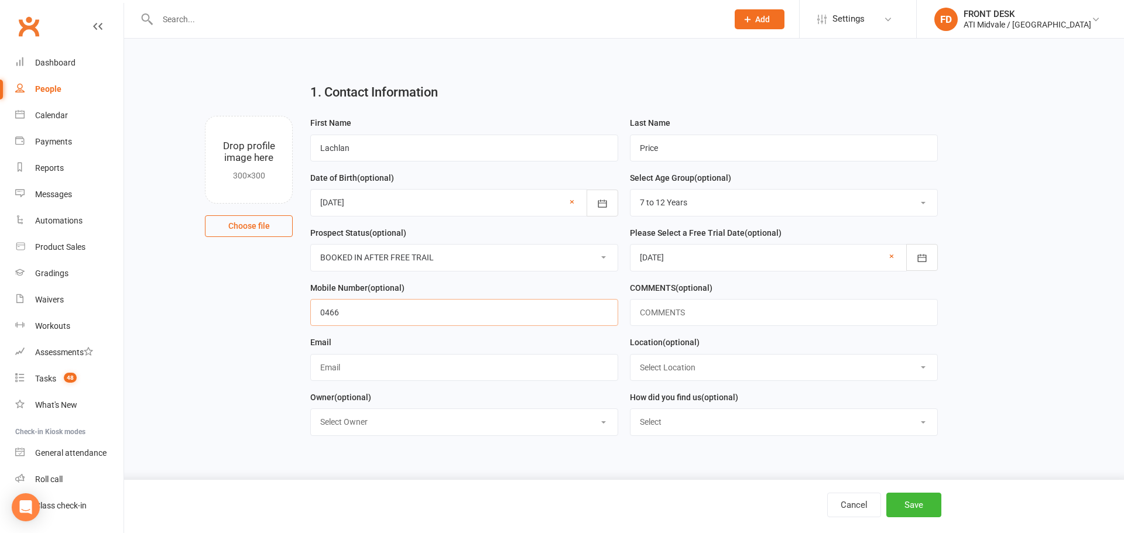
click at [359, 314] on input "0466" at bounding box center [464, 312] width 308 height 27
type input "0466 627 644"
click at [400, 373] on input "text" at bounding box center [464, 367] width 308 height 27
click at [416, 367] on input "megan_elizabeth@outlook.com.au" at bounding box center [464, 367] width 308 height 27
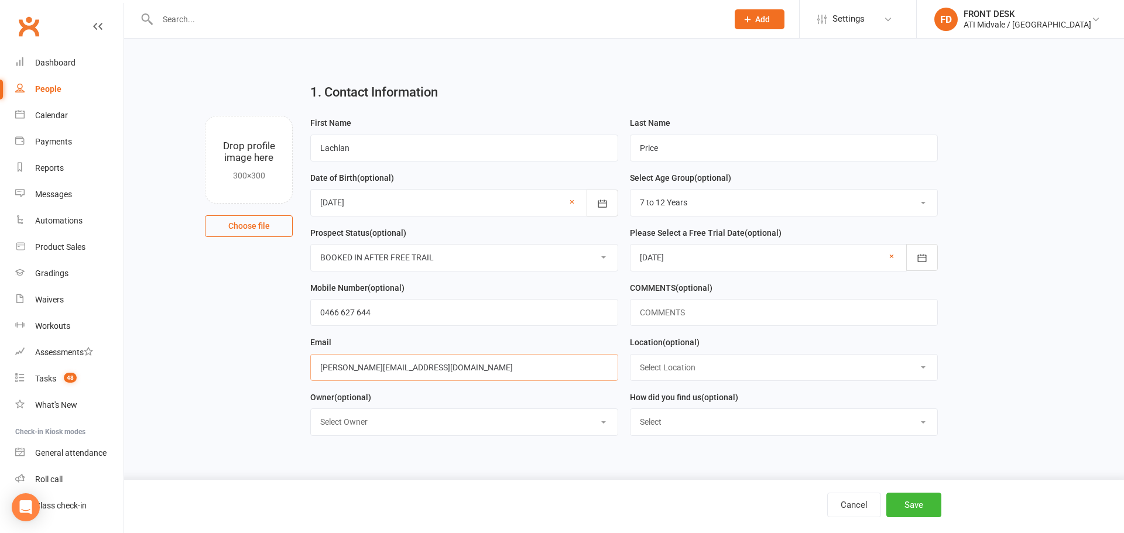
click at [416, 367] on input "megan_elizabeth@outlook.com.au" at bounding box center [464, 367] width 308 height 27
type input "megan_elizabeth@outlook.com.au"
click at [684, 369] on select "Select Location MAIN FLOOR UPSTAIRS" at bounding box center [784, 368] width 307 height 26
select select "0"
click at [631, 357] on select "Select Location MAIN FLOOR UPSTAIRS" at bounding box center [784, 368] width 307 height 26
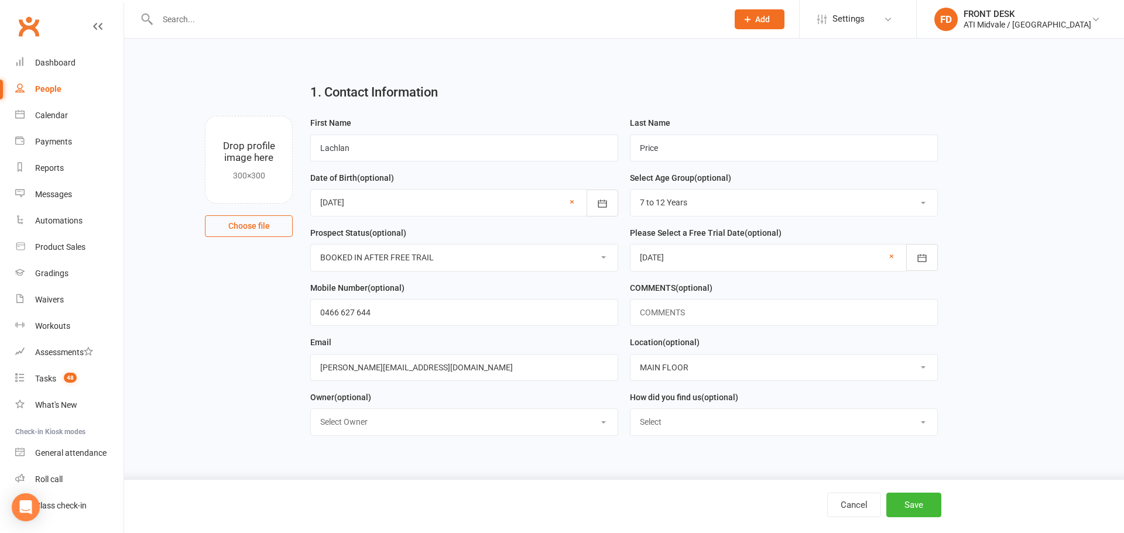
click at [691, 423] on select "Select Google Facebook Instagram Ticktok Referral Facebook Campaign" at bounding box center [784, 422] width 307 height 26
click at [675, 423] on select "Select Google Facebook Instagram Ticktok Referral Facebook Campaign" at bounding box center [784, 422] width 307 height 26
select select "Facebook Campaign"
click at [631, 413] on select "Select Google Facebook Instagram Ticktok Referral Facebook Campaign" at bounding box center [784, 422] width 307 height 26
drag, startPoint x: 915, startPoint y: 509, endPoint x: 894, endPoint y: 512, distance: 20.6
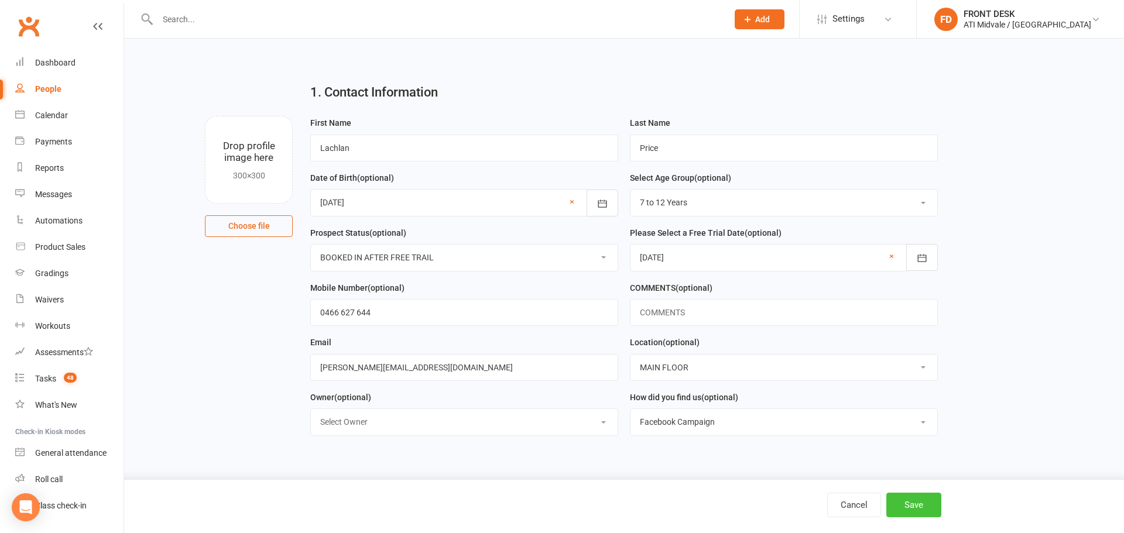
click at [915, 510] on button "Save" at bounding box center [913, 505] width 55 height 25
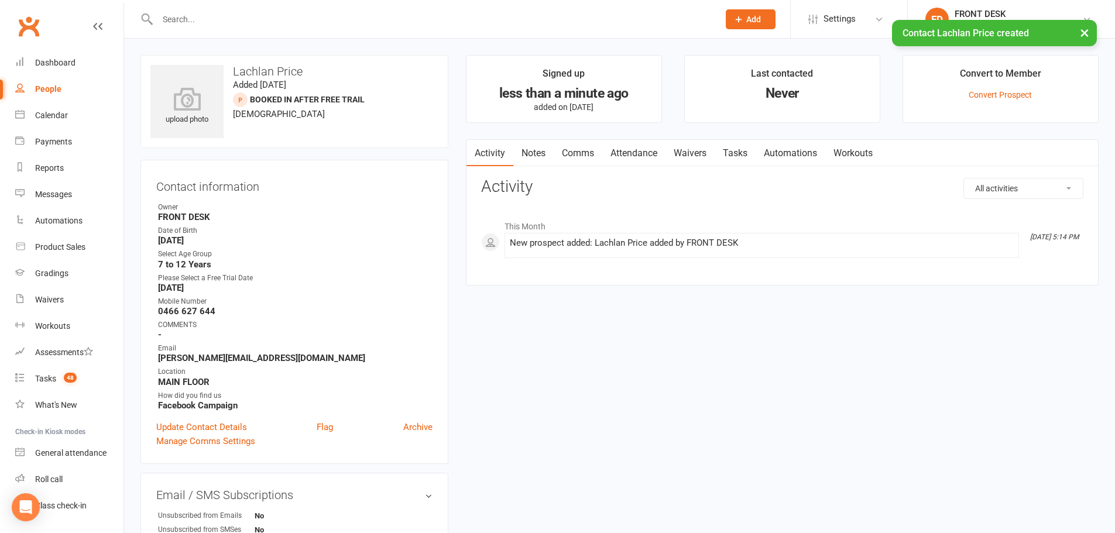
click at [528, 153] on link "Notes" at bounding box center [534, 153] width 40 height 27
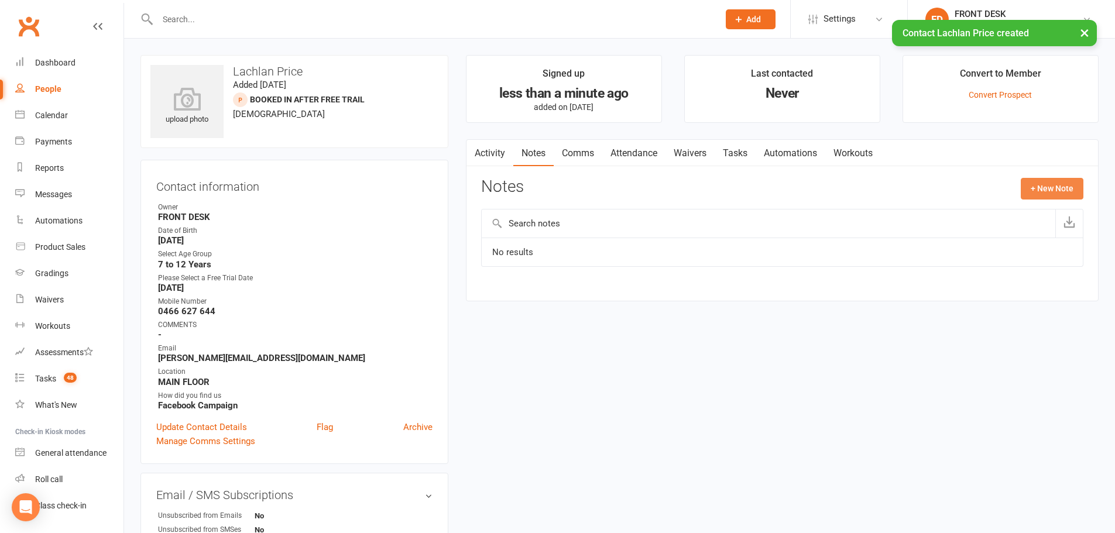
click at [1046, 192] on button "+ New Note" at bounding box center [1052, 188] width 63 height 21
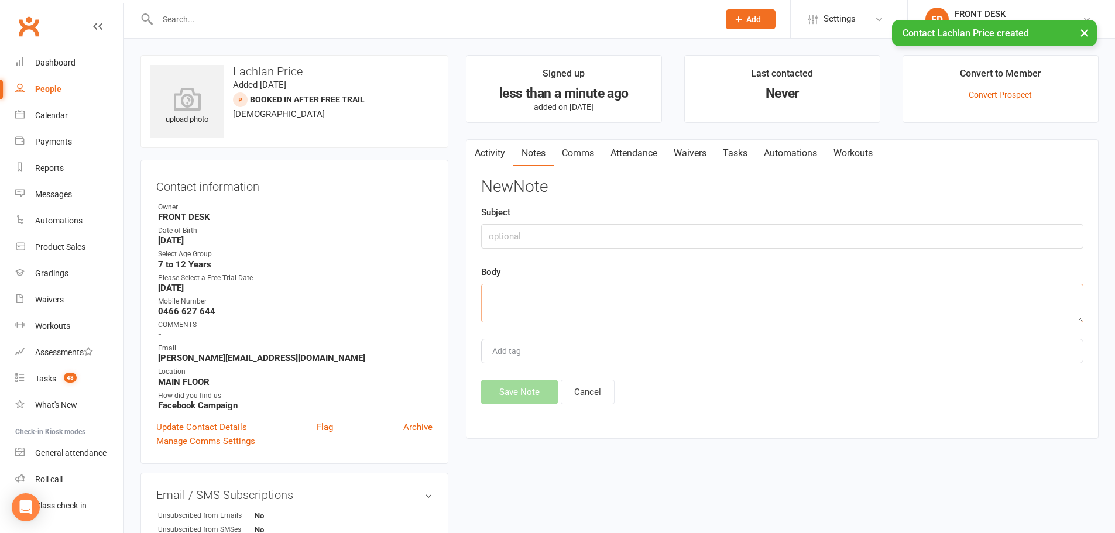
click at [640, 293] on textarea at bounding box center [782, 303] width 603 height 39
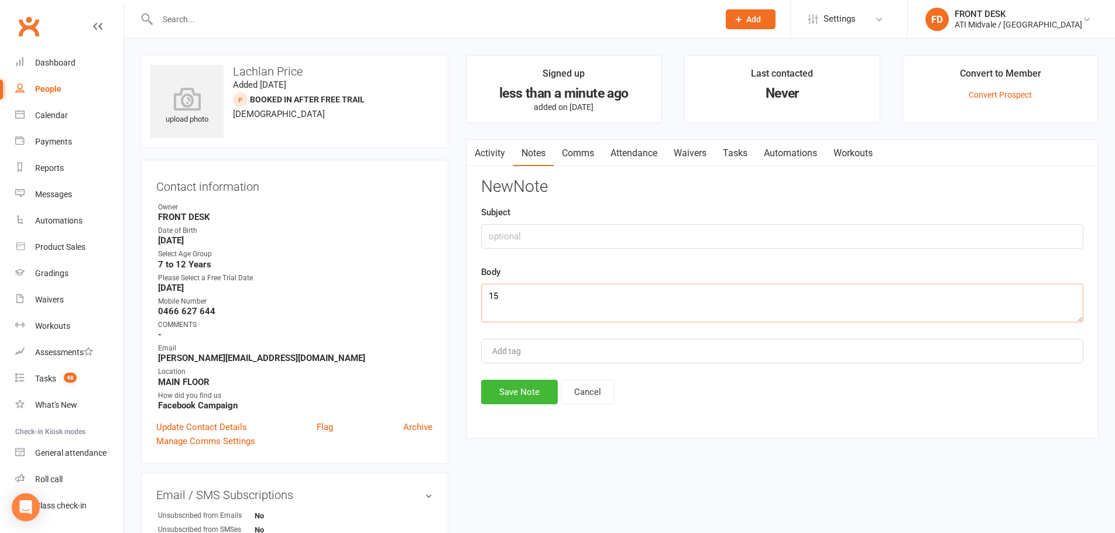
type textarea "1"
type textarea "12/9/25 - came in for free trial with sibling logan, they have rebooked for nex…"
click at [516, 393] on button "Save Note" at bounding box center [519, 392] width 77 height 25
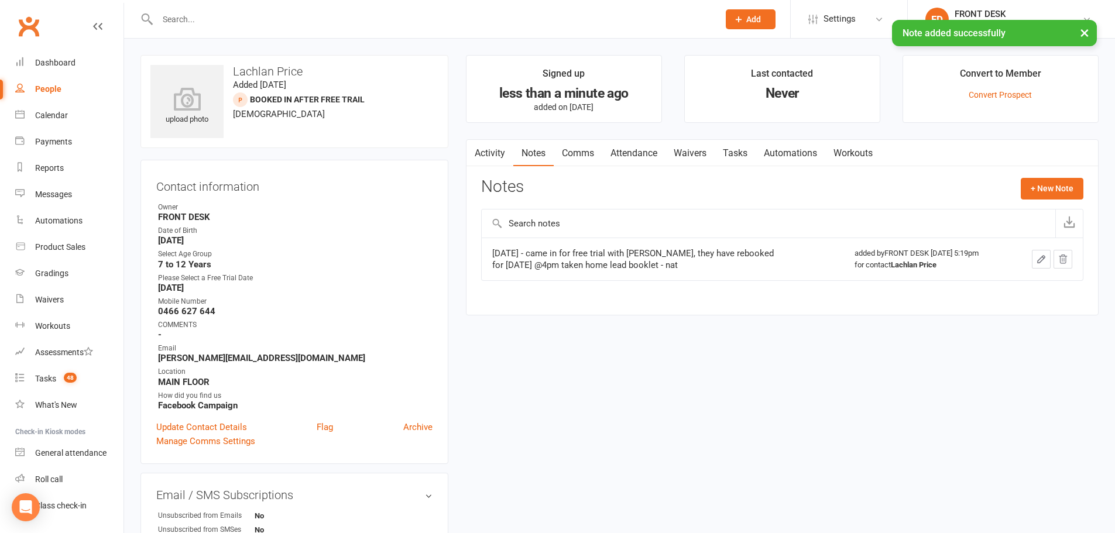
click at [644, 146] on link "Attendance" at bounding box center [634, 153] width 63 height 27
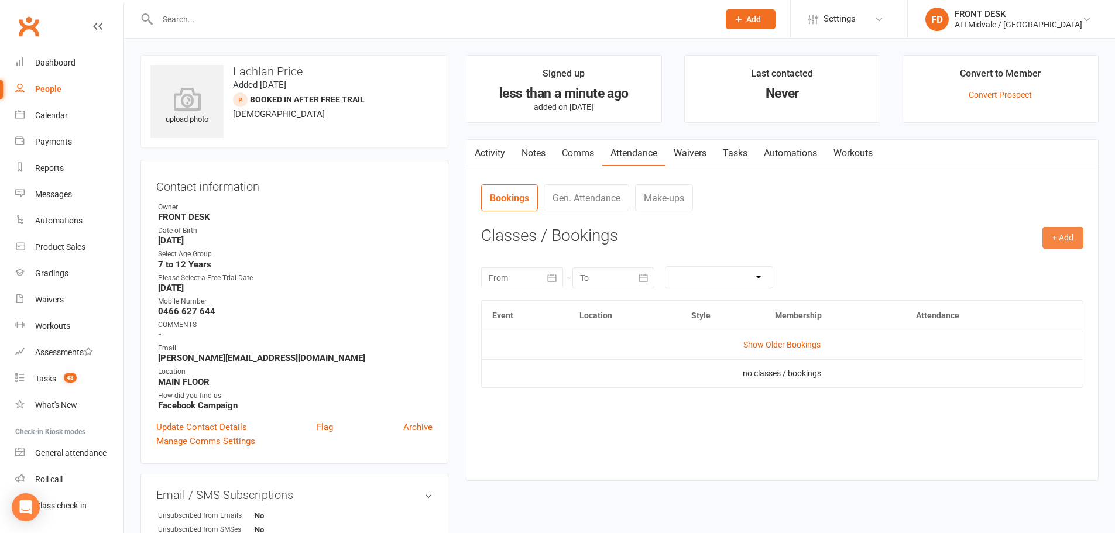
click at [1059, 245] on button "+ Add" at bounding box center [1063, 237] width 41 height 21
click at [1043, 290] on link "Add Appointment" at bounding box center [1025, 287] width 116 height 23
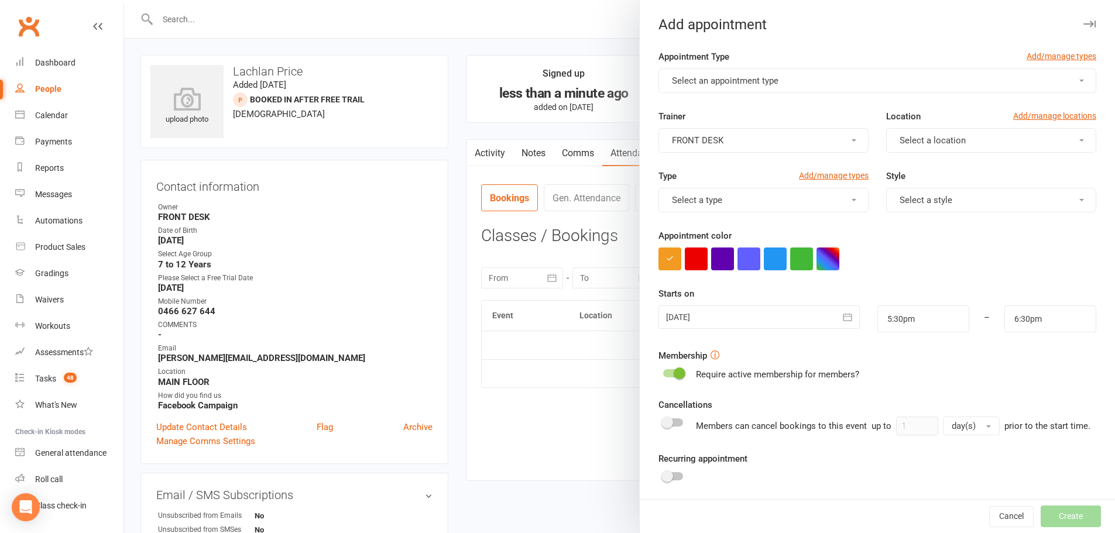
click at [739, 73] on button "Select an appointment type" at bounding box center [878, 81] width 438 height 25
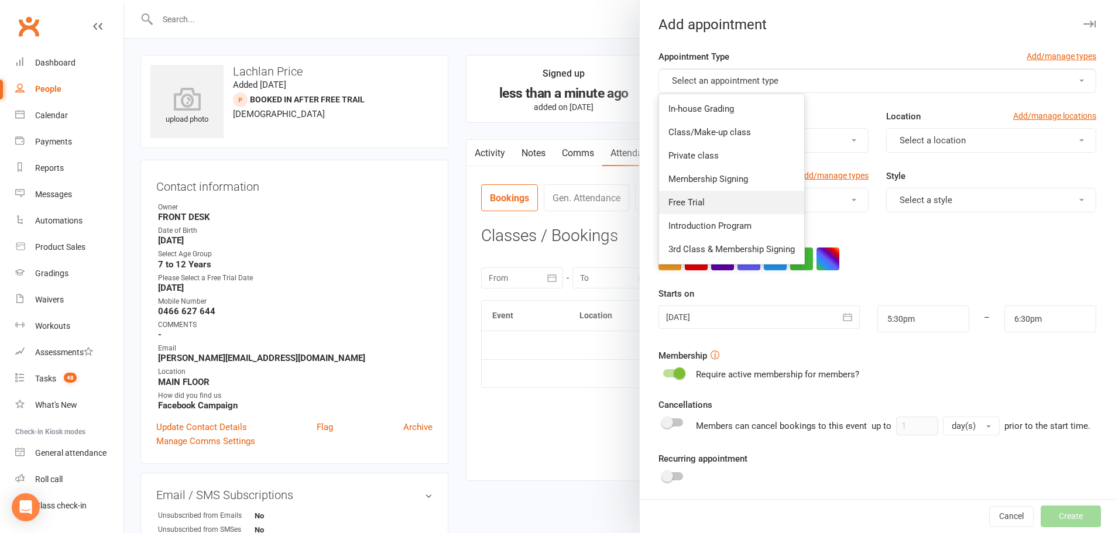
click at [719, 203] on link "Free Trial" at bounding box center [731, 202] width 145 height 23
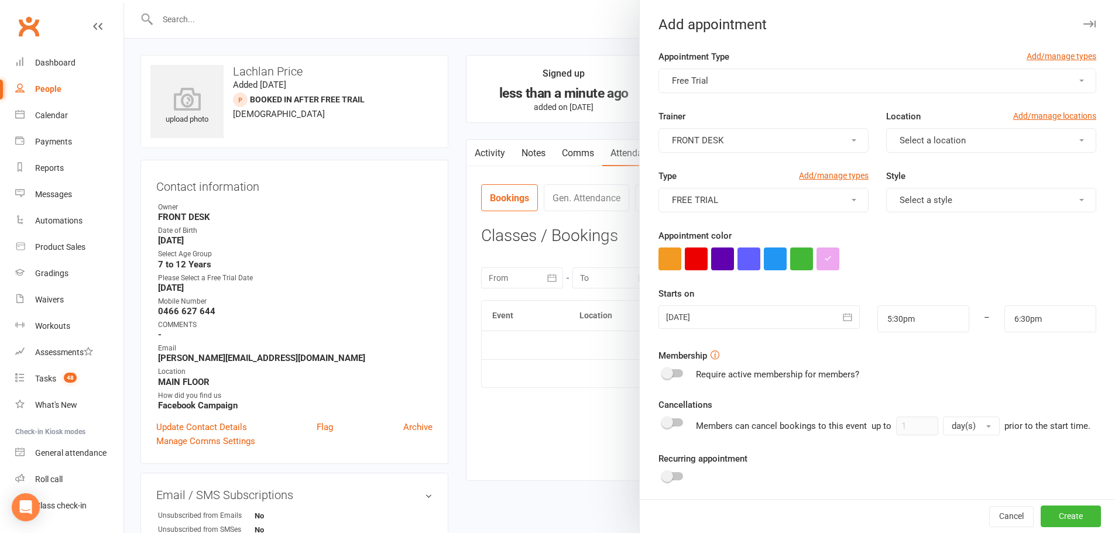
click at [706, 136] on span "FRONT DESK" at bounding box center [698, 140] width 52 height 11
click at [954, 129] on button "Select a location" at bounding box center [991, 140] width 210 height 25
click at [940, 169] on link "MAIN FLOOR" at bounding box center [945, 168] width 116 height 23
click at [988, 191] on button "Select a style" at bounding box center [991, 200] width 210 height 25
click at [952, 227] on link "Coloured Belts" at bounding box center [945, 228] width 116 height 23
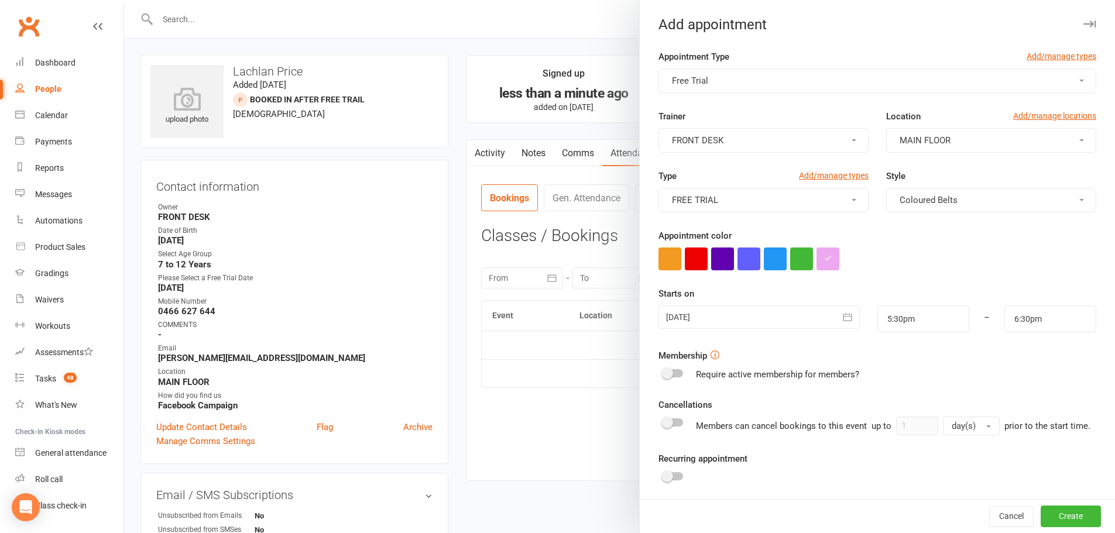
click at [816, 317] on div at bounding box center [759, 317] width 201 height 23
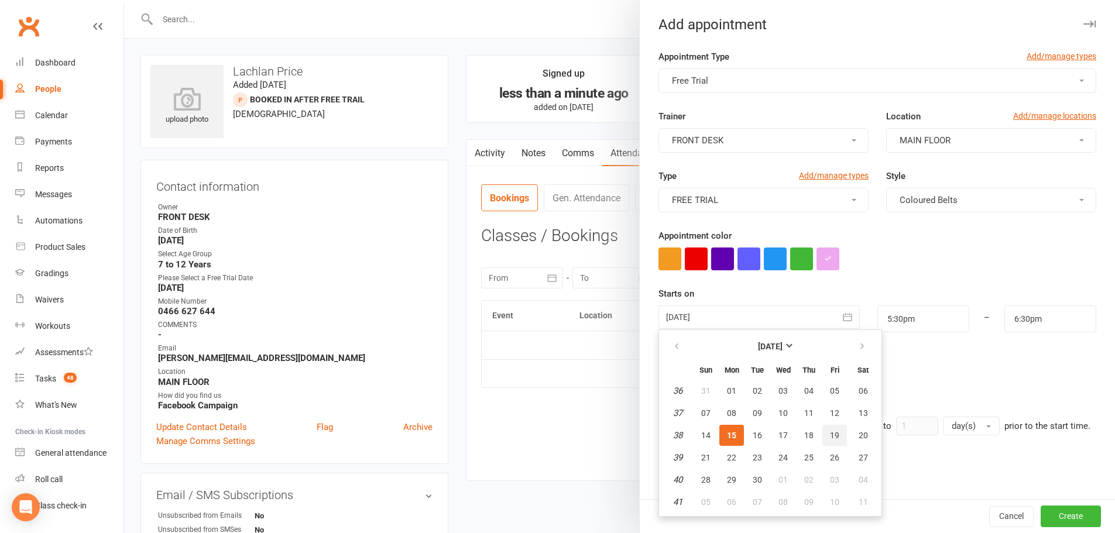
click at [824, 437] on button "19" at bounding box center [835, 435] width 25 height 21
type input "19 Sep 2025"
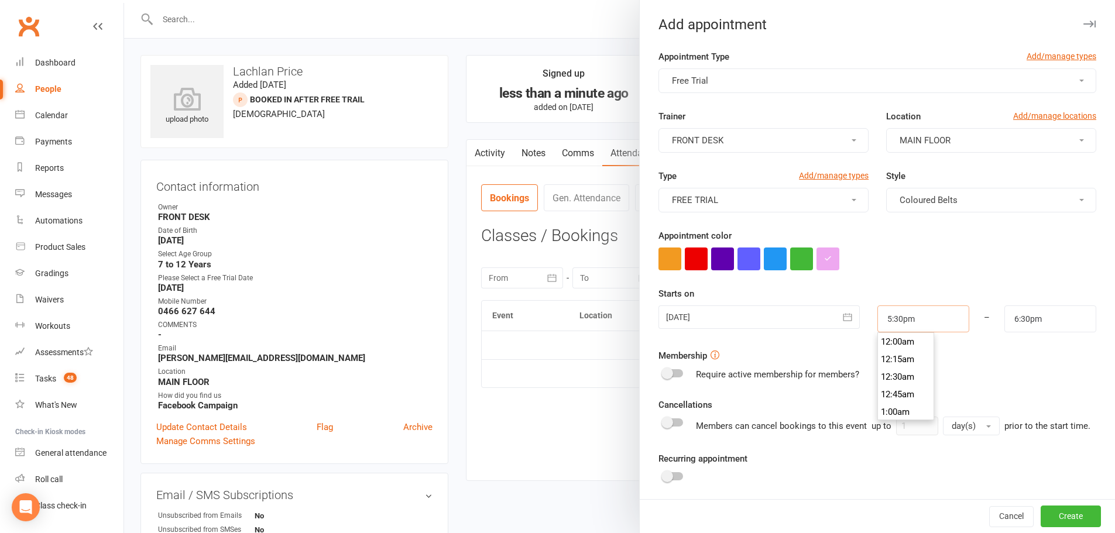
click at [909, 319] on input "5:30pm" at bounding box center [924, 319] width 92 height 27
type input "4:30pm"
type input "5:30pm"
click at [891, 360] on li "4:30pm" at bounding box center [906, 360] width 56 height 18
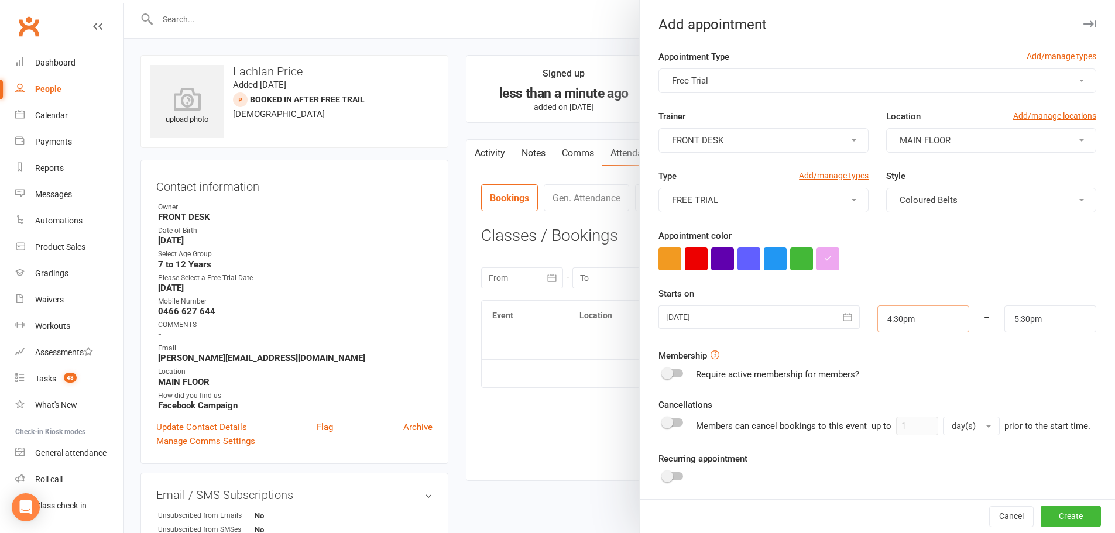
click at [889, 316] on input "4:30pm" at bounding box center [924, 319] width 92 height 27
type input "4:35pm"
type input "5:35pm"
type input "4:35pm"
click at [1017, 315] on input "5:35pm" at bounding box center [1051, 319] width 92 height 27
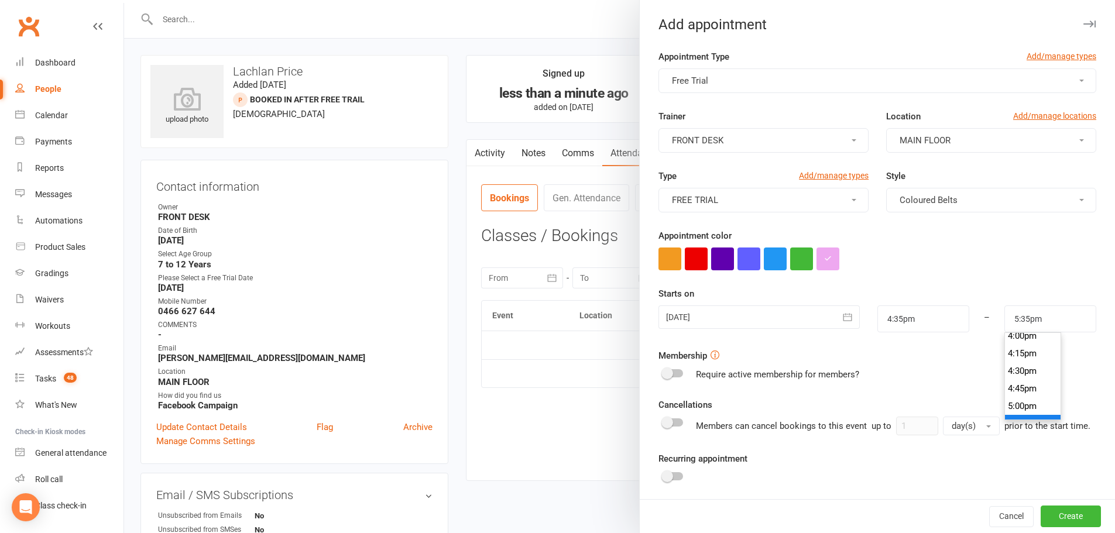
scroll to position [1189, 0]
type input "5:15pm"
click at [1029, 362] on li "5:15pm" at bounding box center [1033, 366] width 56 height 18
click at [1056, 516] on button "Create" at bounding box center [1071, 516] width 60 height 21
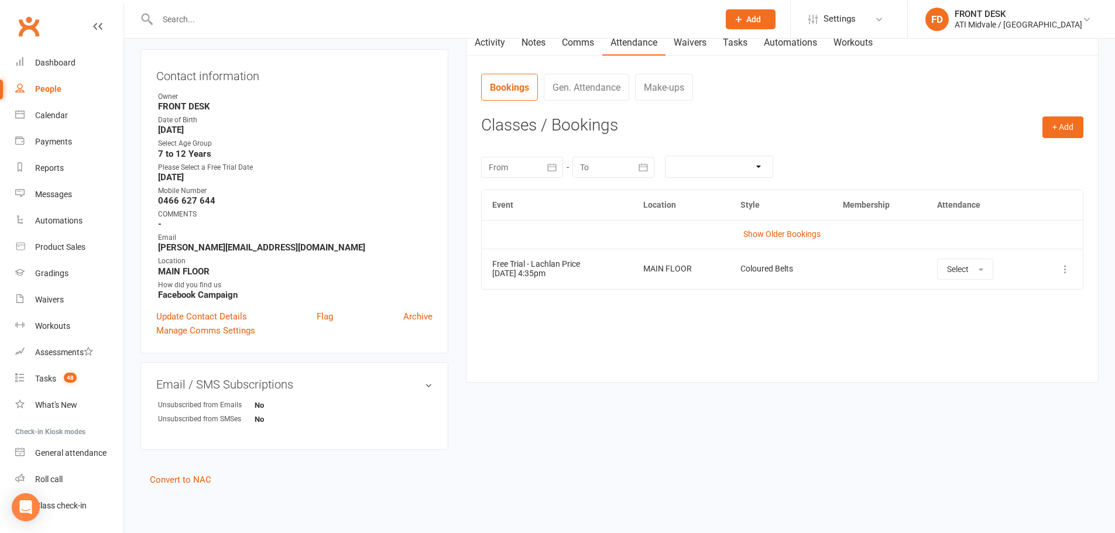
scroll to position [0, 0]
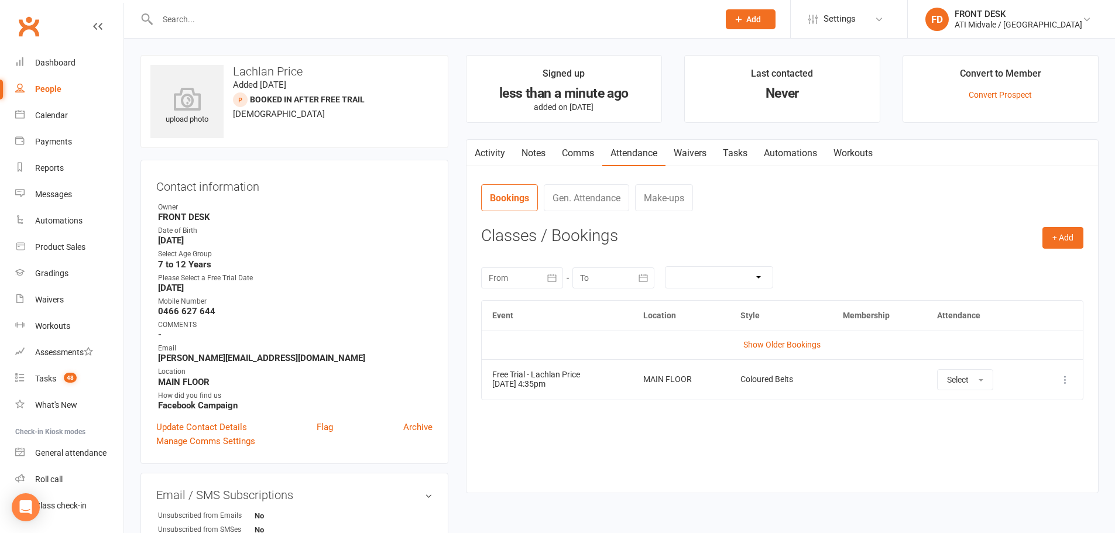
click at [477, 149] on icon "button" at bounding box center [473, 151] width 7 height 12
click at [540, 156] on link "Notes" at bounding box center [534, 153] width 40 height 27
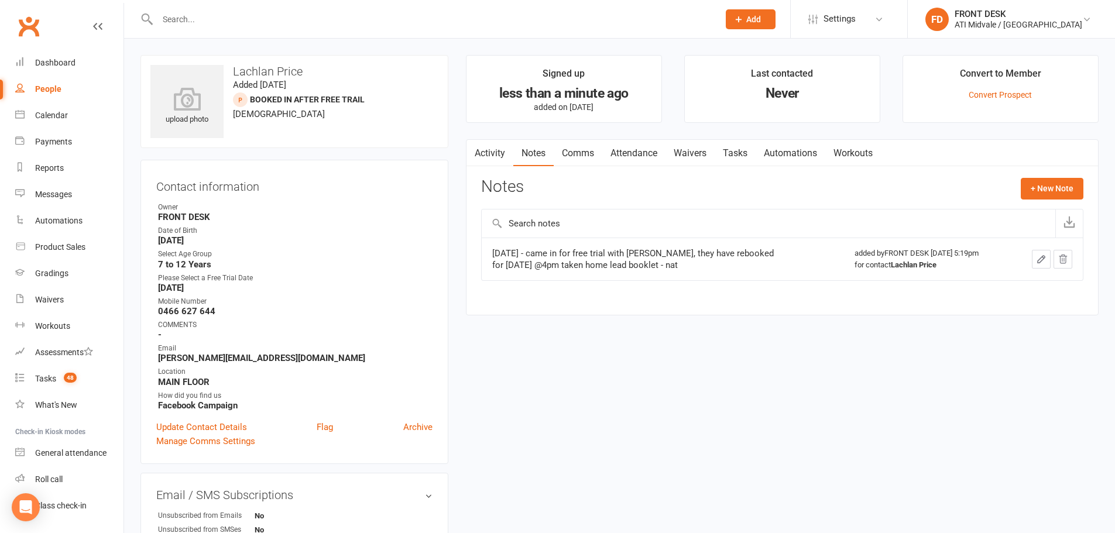
click at [744, 16] on icon at bounding box center [739, 19] width 11 height 11
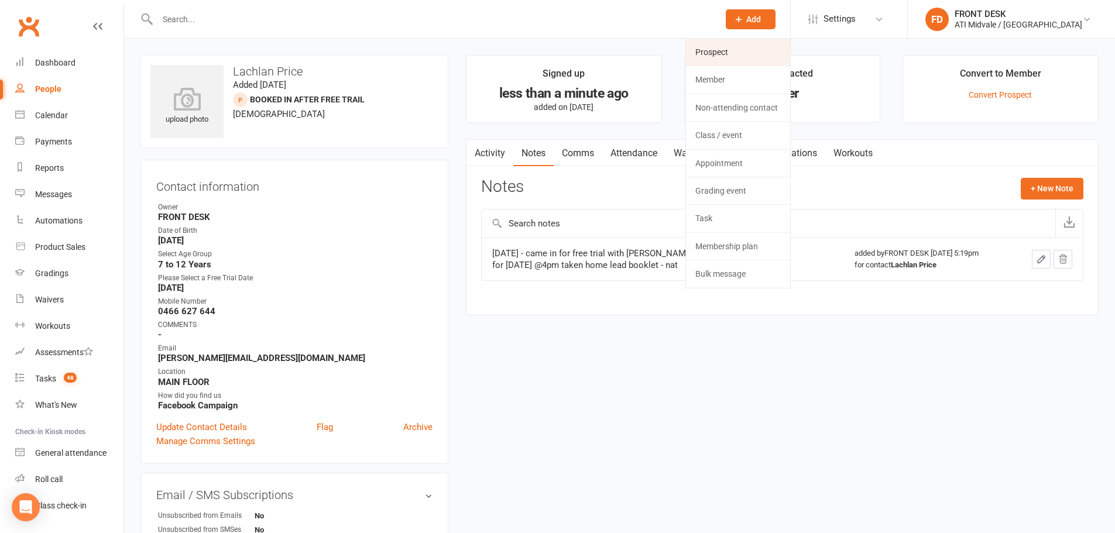
click at [756, 56] on link "Prospect" at bounding box center [738, 52] width 104 height 27
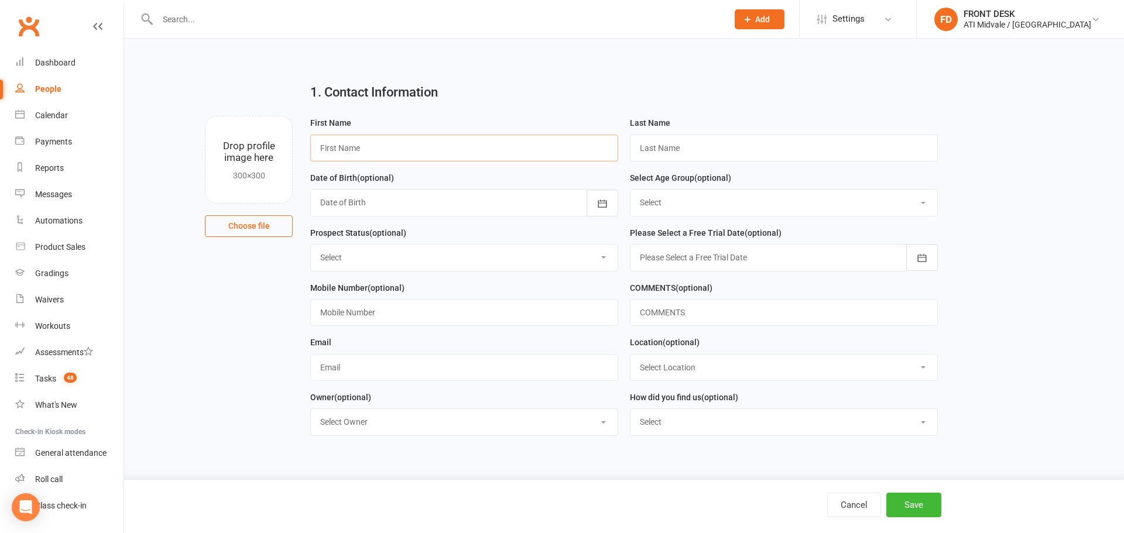
click at [406, 153] on input "text" at bounding box center [464, 148] width 308 height 27
type input "Logan"
click at [660, 143] on input "text" at bounding box center [784, 148] width 308 height 27
type input "Price"
click at [465, 180] on div "Date of Birth (optional) 2021 - 2040 2021 2022 2023 2024 2025 2026 2027 2028 20…" at bounding box center [464, 194] width 308 height 46
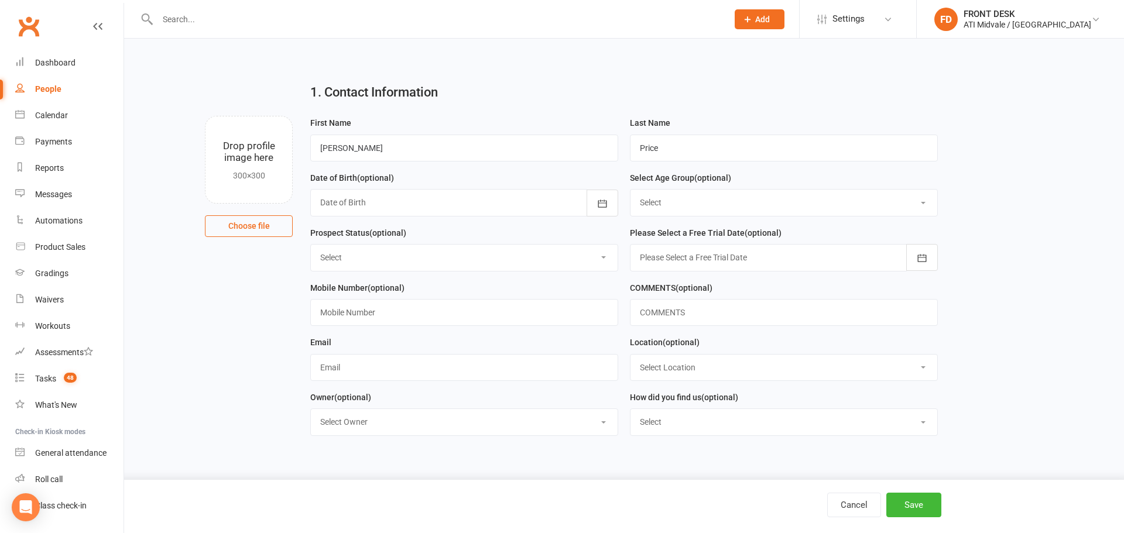
click at [467, 205] on div at bounding box center [464, 202] width 308 height 27
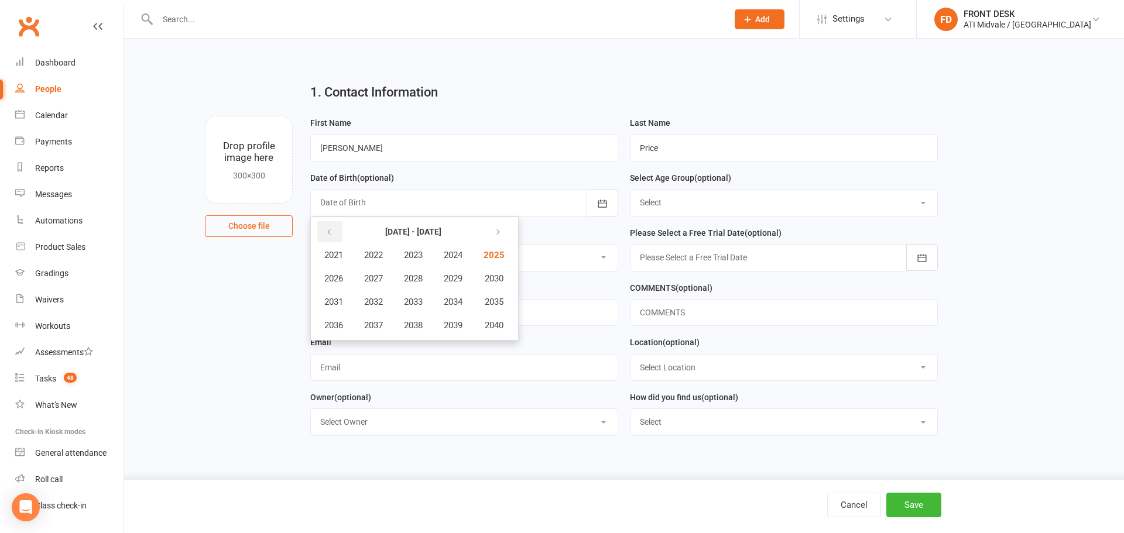
click at [340, 239] on button "button" at bounding box center [329, 231] width 25 height 21
click at [423, 327] on span "2018" at bounding box center [413, 325] width 19 height 11
click at [465, 299] on span "September" at bounding box center [459, 302] width 42 height 11
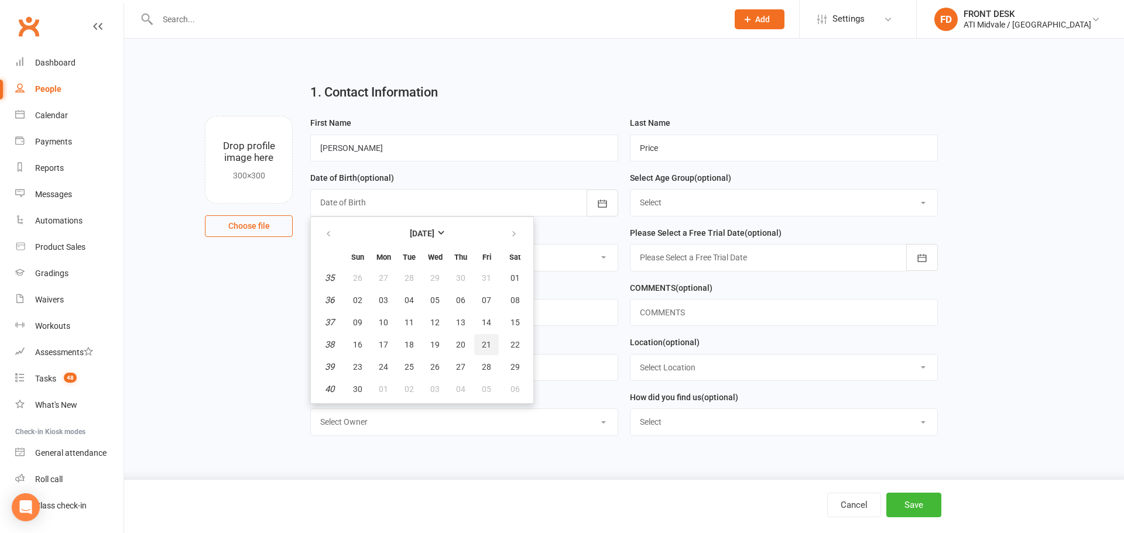
click at [494, 345] on button "21" at bounding box center [486, 344] width 25 height 21
type input "21 Sep 2018"
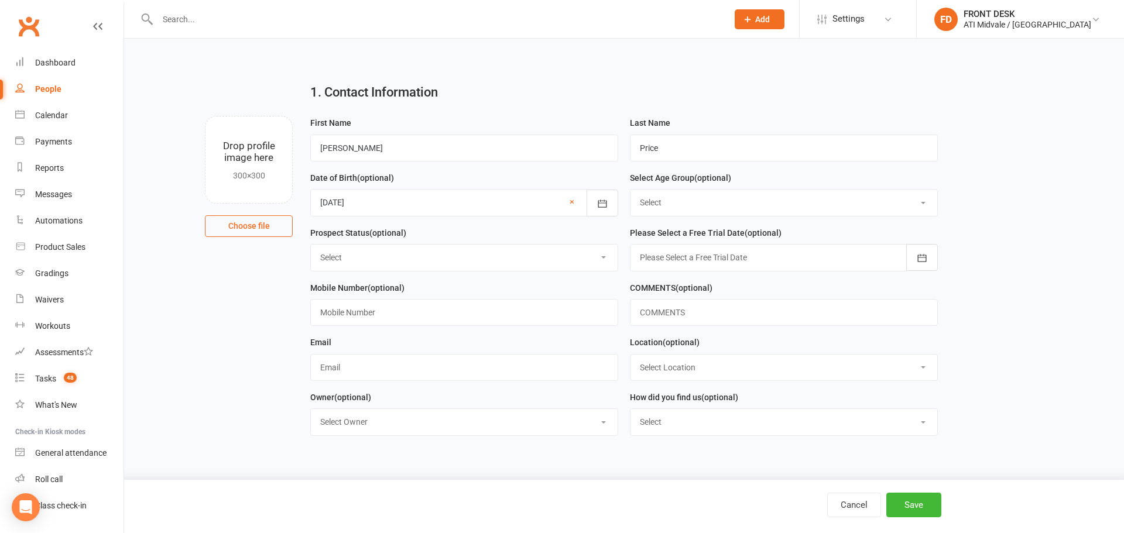
click at [759, 201] on select "Select 3 & 4 Years 5 & 6 Years 7 to 12 Years 13 Plus Years" at bounding box center [784, 203] width 307 height 26
select select "5 & 6 Years"
click at [631, 191] on select "Select 3 & 4 Years 5 & 6 Years 7 to 12 Years 13 Plus Years" at bounding box center [784, 203] width 307 height 26
click at [480, 258] on select "Select Set a Status BOOKED IN FOR FREE TRIAL DID FREE TRAIL BOOKED IN AFTER FRE…" at bounding box center [464, 258] width 307 height 26
select select "BOOKED IN AFTER FREE TRAIL"
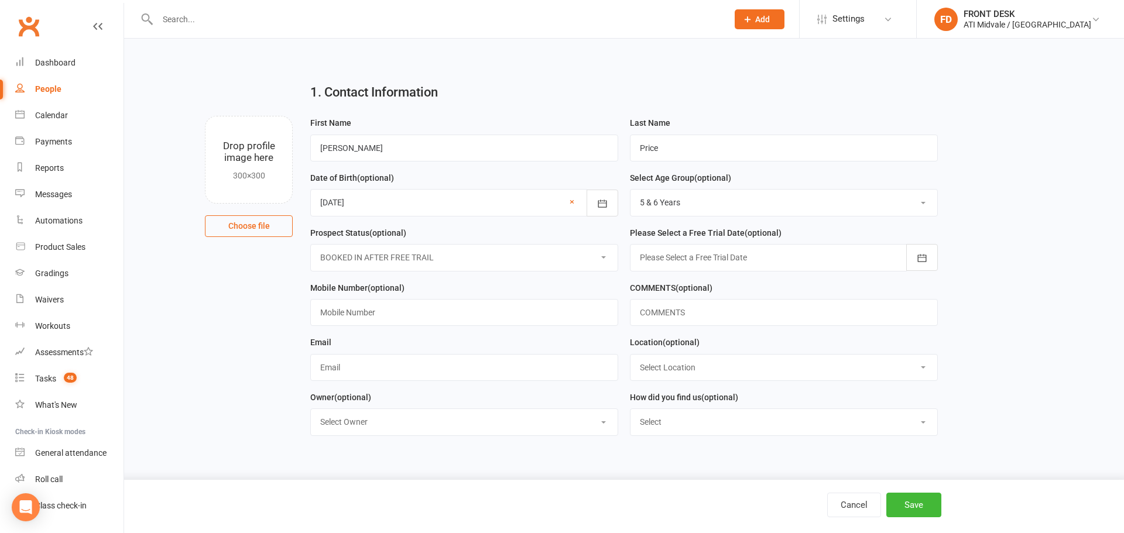
click at [311, 247] on select "Select Set a Status BOOKED IN FOR FREE TRIAL DID FREE TRAIL BOOKED IN AFTER FRE…" at bounding box center [464, 258] width 307 height 26
click at [693, 262] on div at bounding box center [784, 257] width 308 height 27
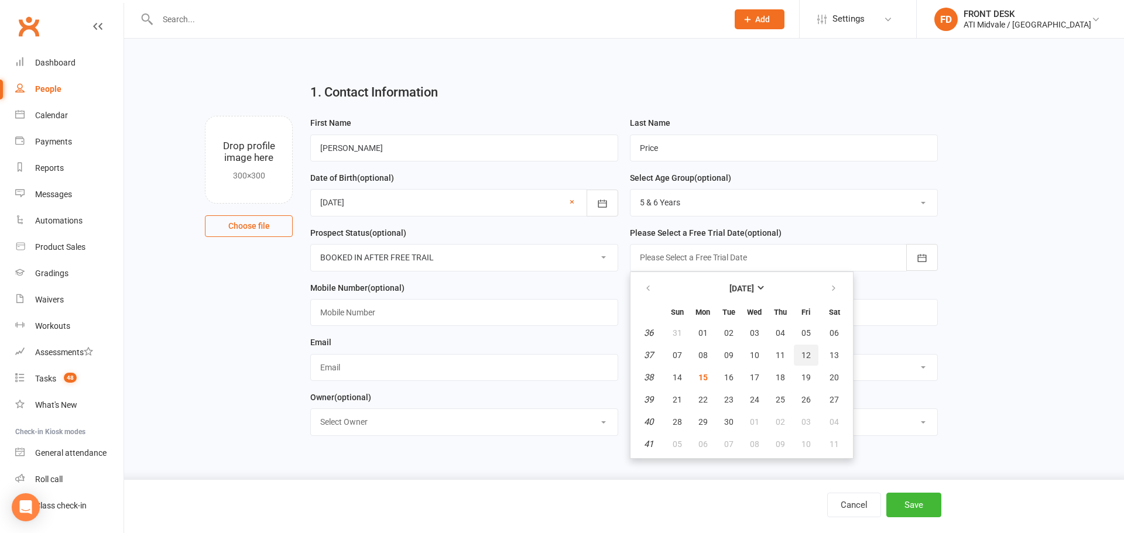
click at [805, 358] on span "12" at bounding box center [806, 355] width 9 height 9
type input "[DATE]"
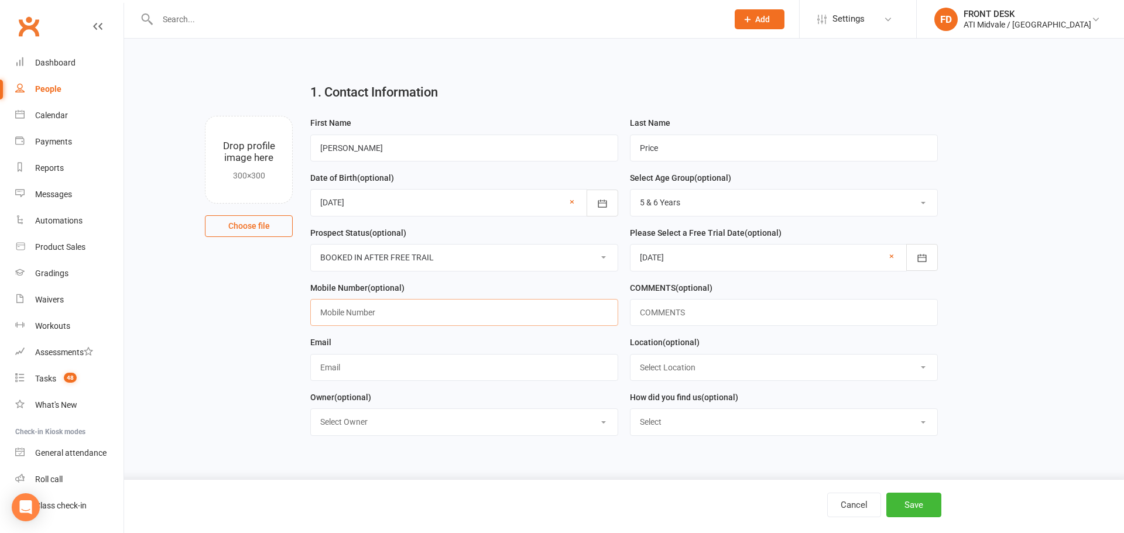
click at [422, 312] on input "text" at bounding box center [464, 312] width 308 height 27
type input "0466 627 644"
click at [529, 369] on input "text" at bounding box center [464, 367] width 308 height 27
paste input "megan_elizabeth@outlook.com.au"
type input "megan_elizabeth@outlook.com.au"
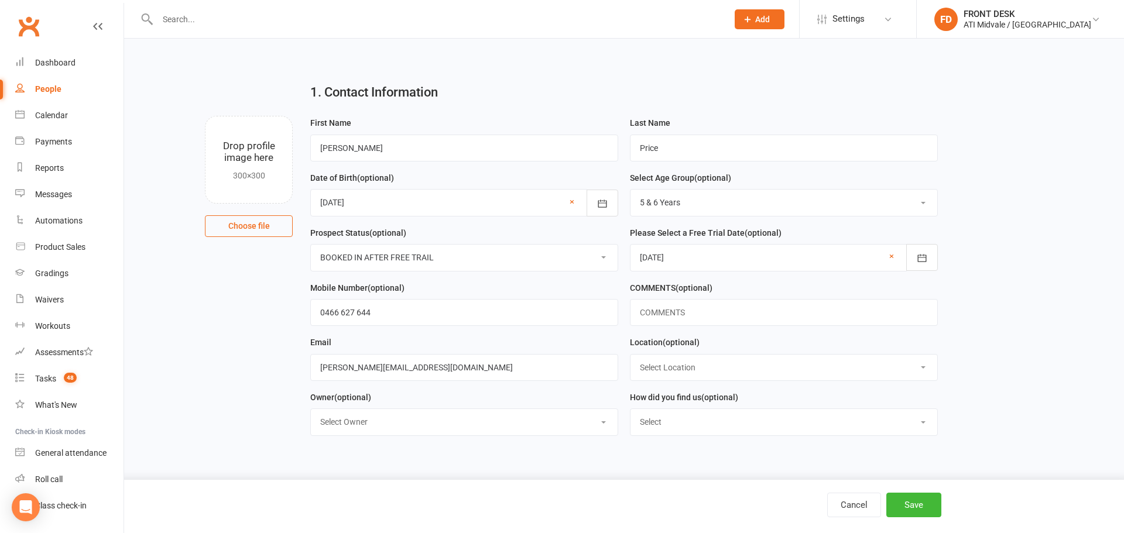
click at [689, 433] on select "Select Google Facebook Instagram Ticktok Referral Facebook Campaign" at bounding box center [784, 422] width 307 height 26
select select "Facebook Campaign"
click at [631, 413] on select "Select Google Facebook Instagram Ticktok Referral Facebook Campaign" at bounding box center [784, 422] width 307 height 26
click at [906, 504] on button "Save" at bounding box center [913, 505] width 55 height 25
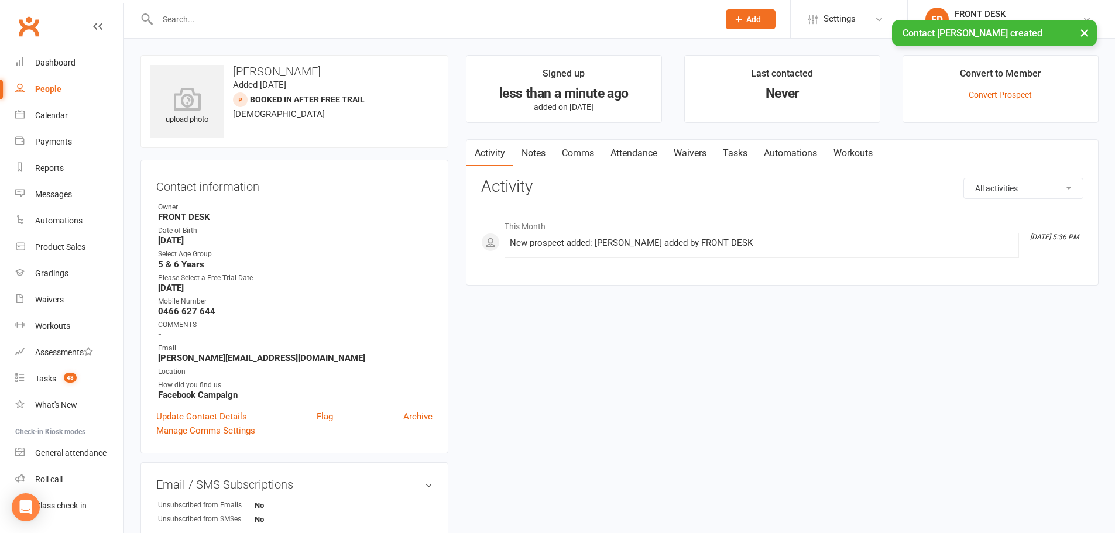
click at [532, 154] on link "Notes" at bounding box center [534, 153] width 40 height 27
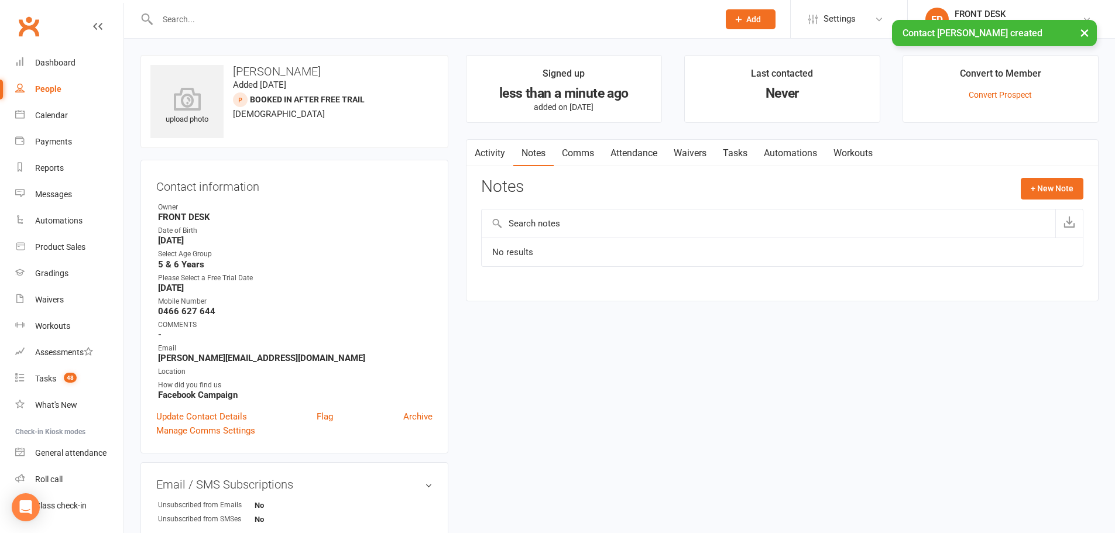
click at [656, 153] on link "Attendance" at bounding box center [634, 153] width 63 height 27
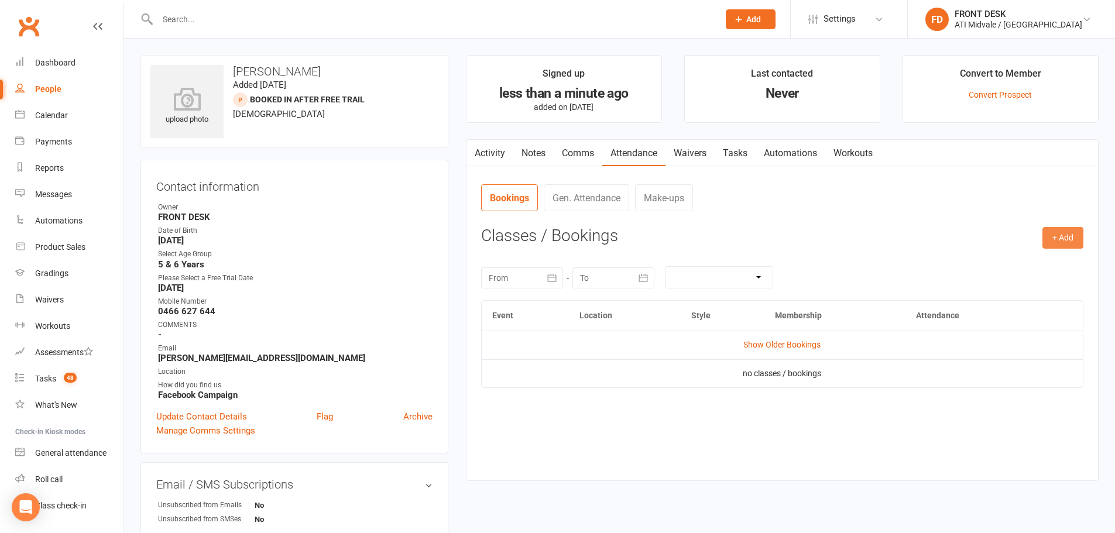
click at [1063, 240] on button "+ Add" at bounding box center [1063, 237] width 41 height 21
click at [1003, 289] on link "Add Appointment" at bounding box center [1025, 287] width 116 height 23
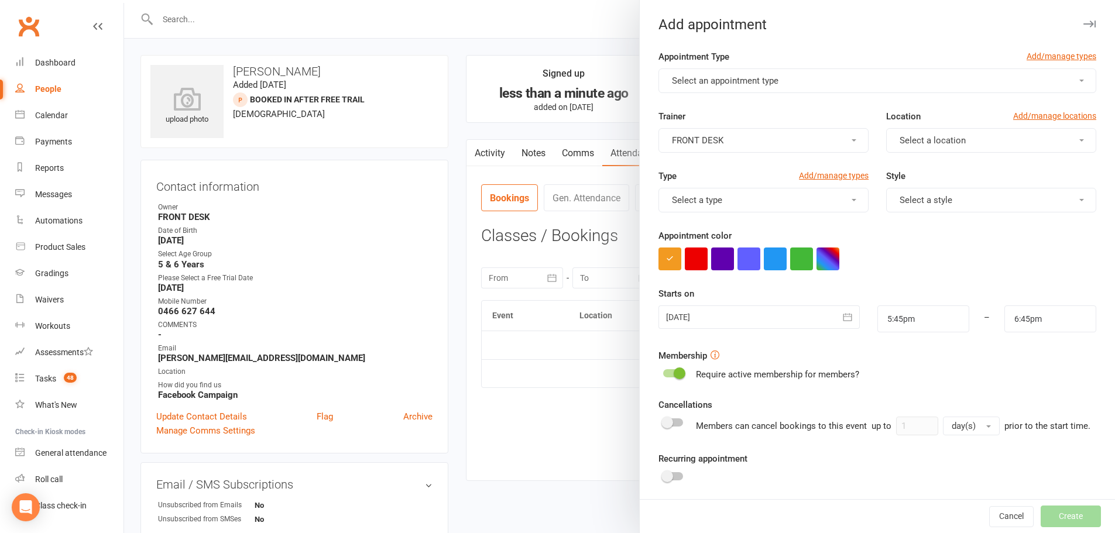
click at [734, 83] on span "Select an appointment type" at bounding box center [725, 81] width 107 height 11
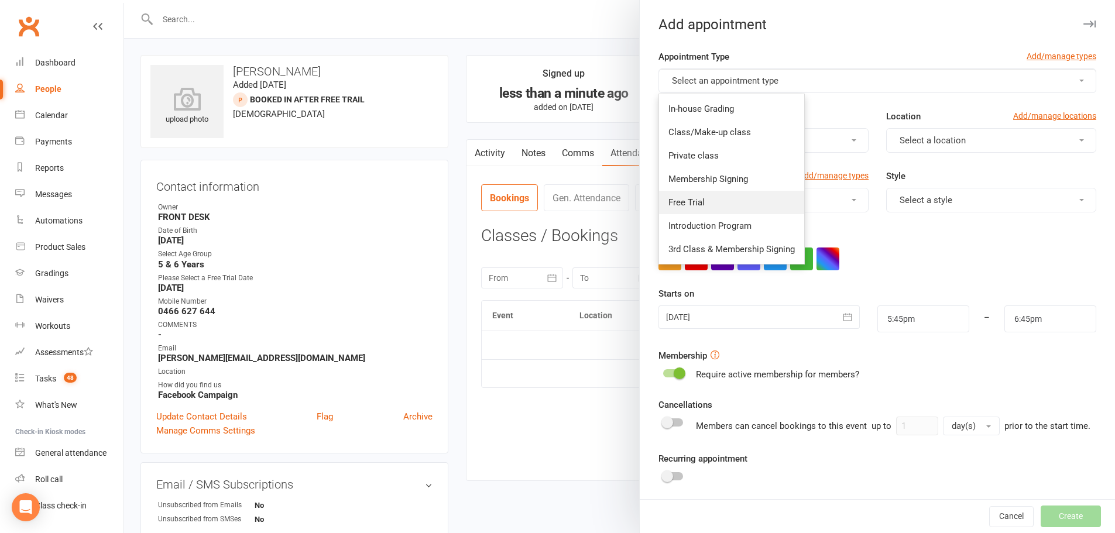
click at [734, 201] on link "Free Trial" at bounding box center [731, 202] width 145 height 23
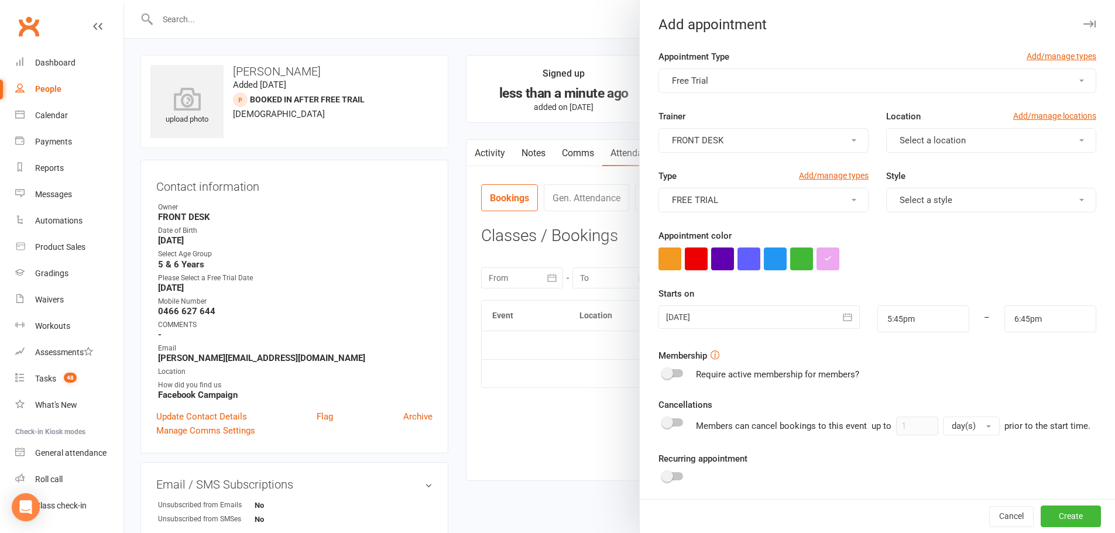
click at [930, 141] on span "Select a location" at bounding box center [933, 140] width 66 height 11
click at [934, 159] on link "MAIN FLOOR" at bounding box center [945, 168] width 116 height 23
click at [934, 201] on span "Select a style" at bounding box center [926, 200] width 53 height 11
click at [927, 228] on span "Coloured Belts" at bounding box center [925, 228] width 58 height 11
click at [766, 318] on div at bounding box center [759, 317] width 201 height 23
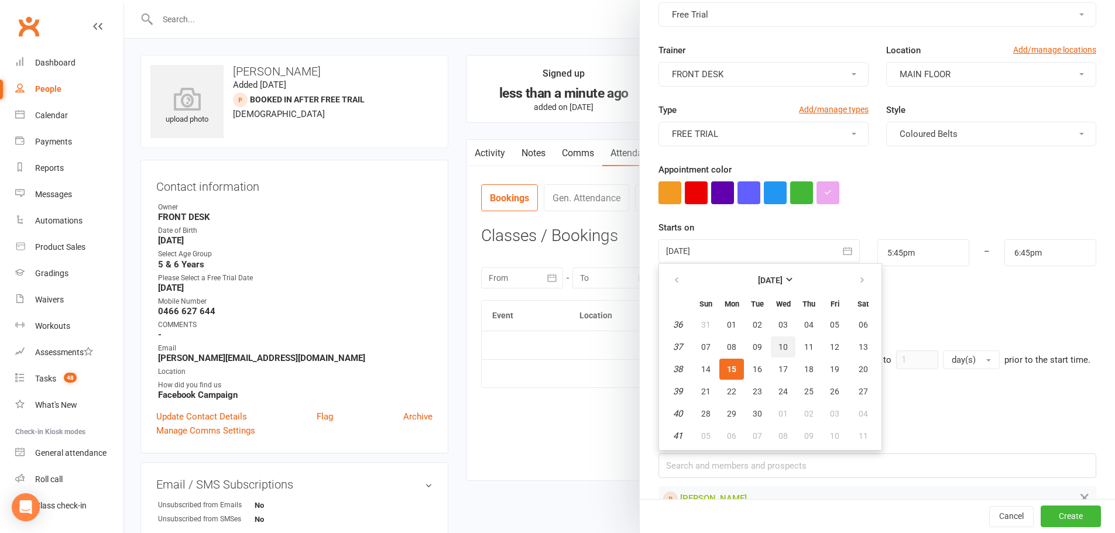
scroll to position [108, 0]
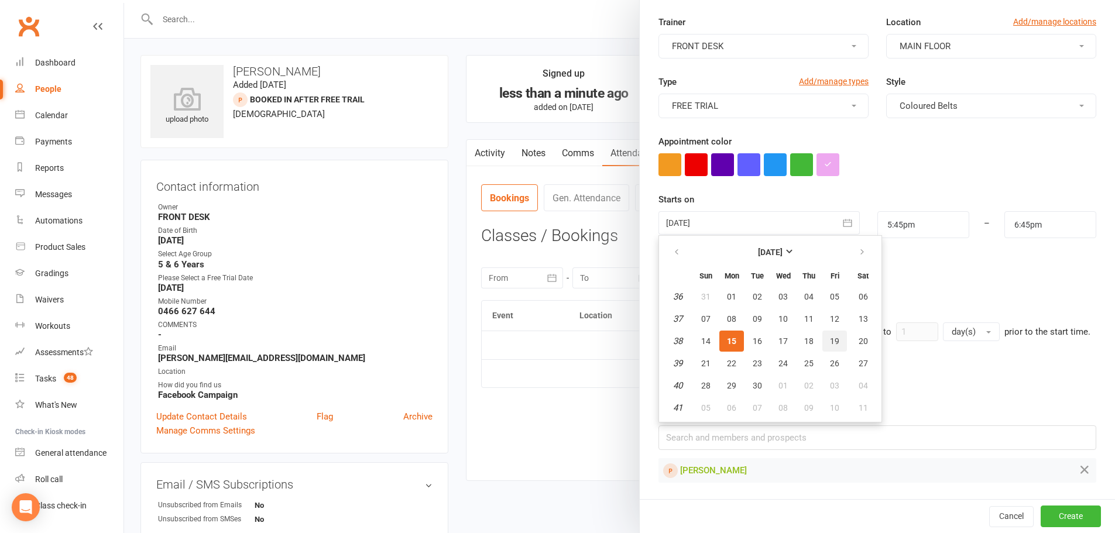
click at [830, 334] on button "19" at bounding box center [835, 341] width 25 height 21
type input "19 Sep 2025"
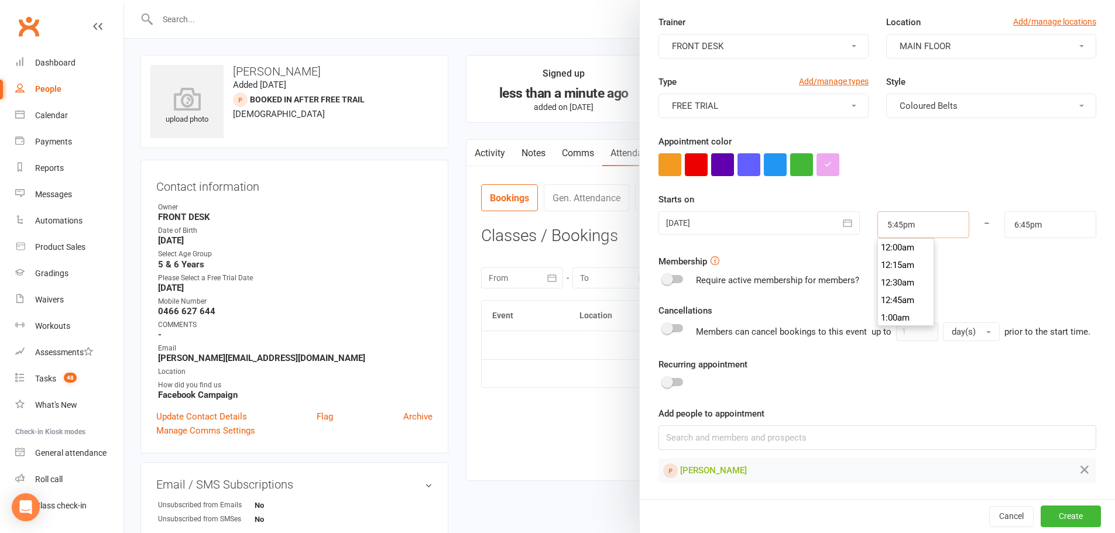
click at [927, 211] on input "5:45pm" at bounding box center [924, 224] width 92 height 27
type input "4:30pm"
type input "5:30pm"
click at [879, 286] on li "4:30pm" at bounding box center [906, 295] width 56 height 18
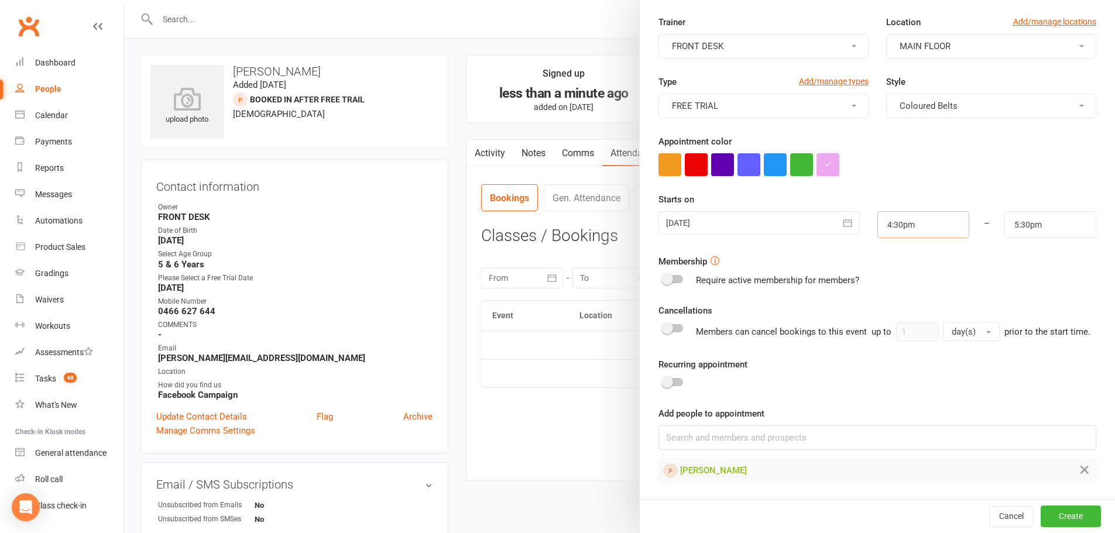
click at [889, 211] on input "4:30pm" at bounding box center [924, 224] width 92 height 27
type input "4:35pm"
type input "5:35pm"
type input "4:35pm"
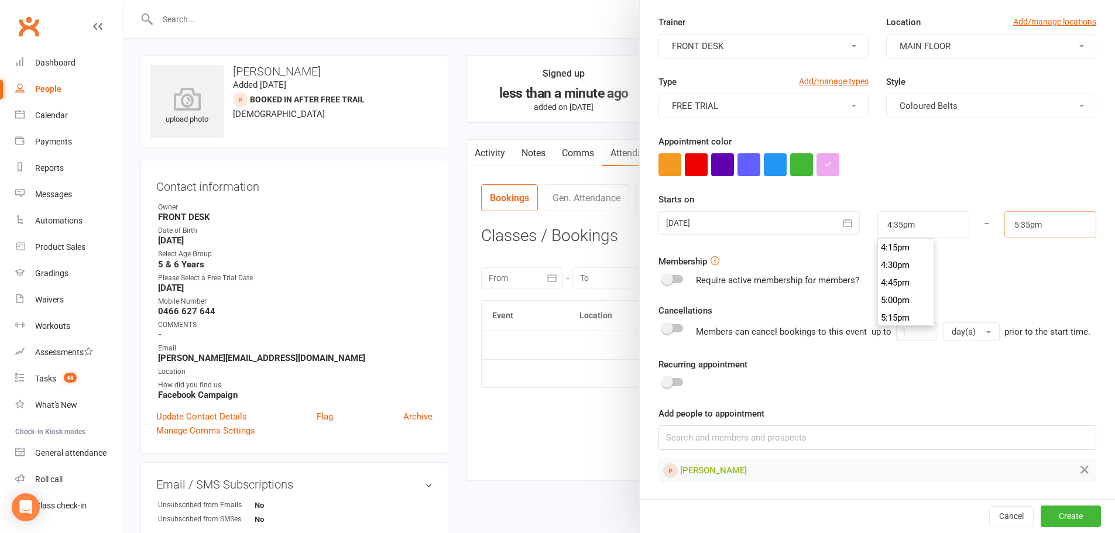
click at [1019, 224] on input "5:35pm" at bounding box center [1051, 224] width 92 height 27
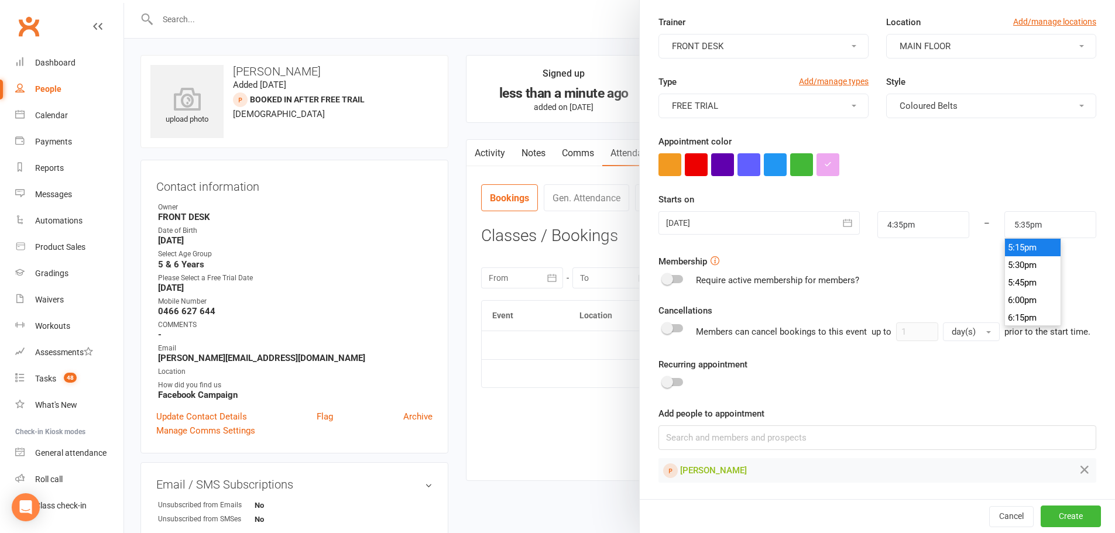
type input "5:15pm"
click at [1018, 239] on li "5:15pm" at bounding box center [1033, 248] width 56 height 18
click at [1069, 515] on button "Create" at bounding box center [1071, 516] width 60 height 21
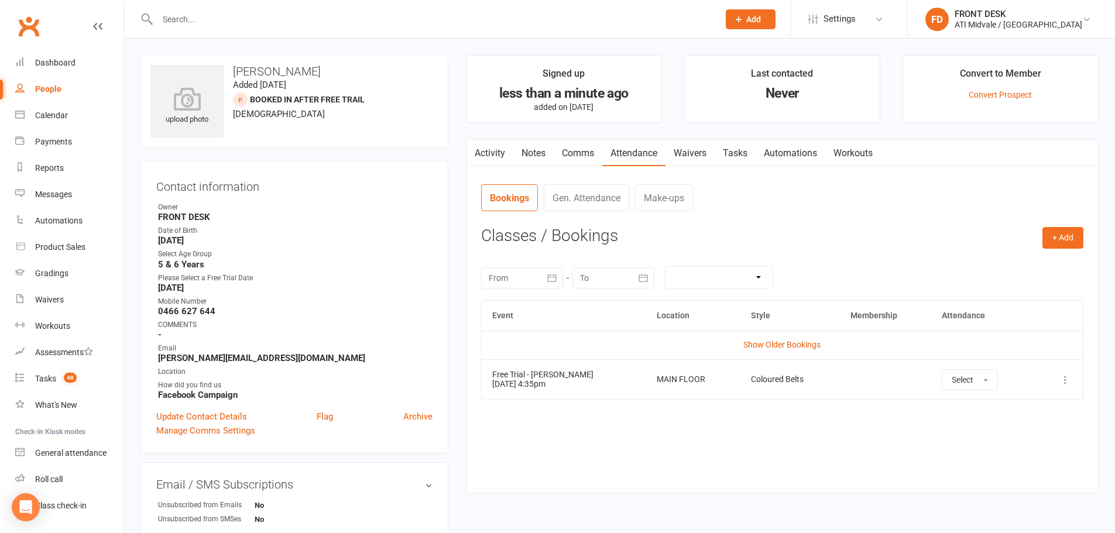
click at [487, 150] on link "Activity" at bounding box center [490, 153] width 47 height 27
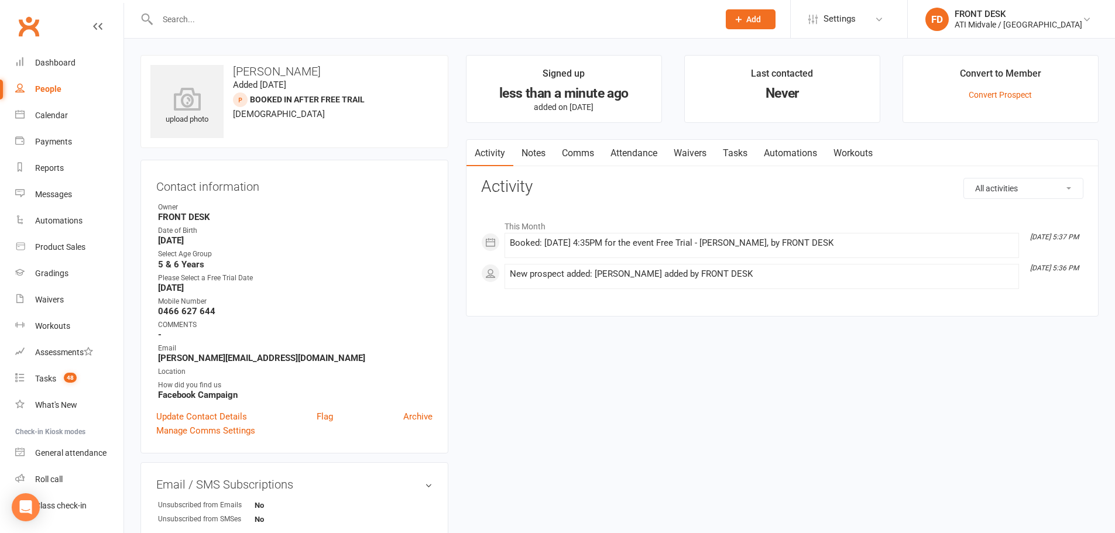
click at [522, 152] on link "Notes" at bounding box center [534, 153] width 40 height 27
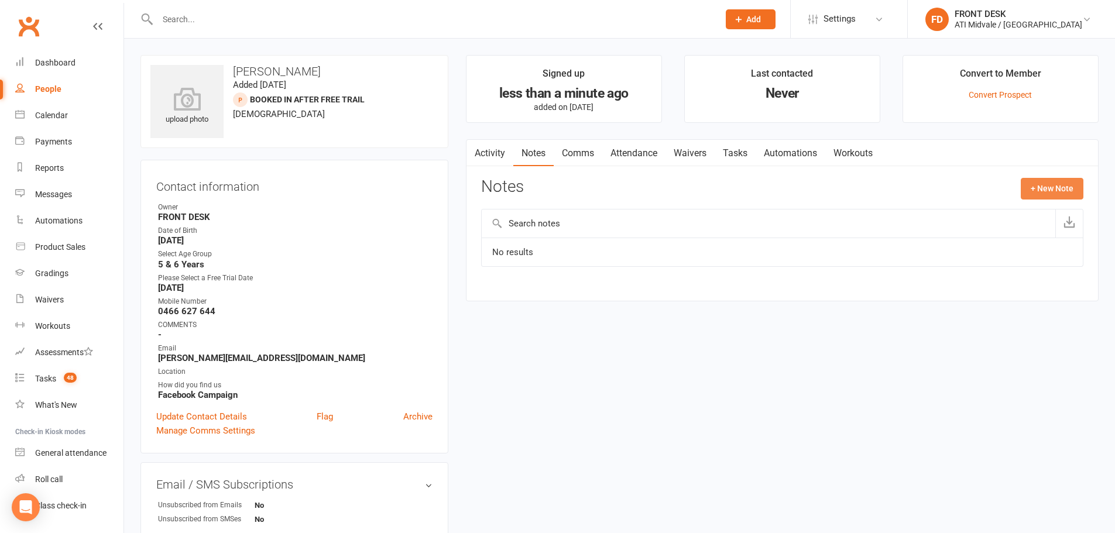
click at [1053, 189] on button "+ New Note" at bounding box center [1052, 188] width 63 height 21
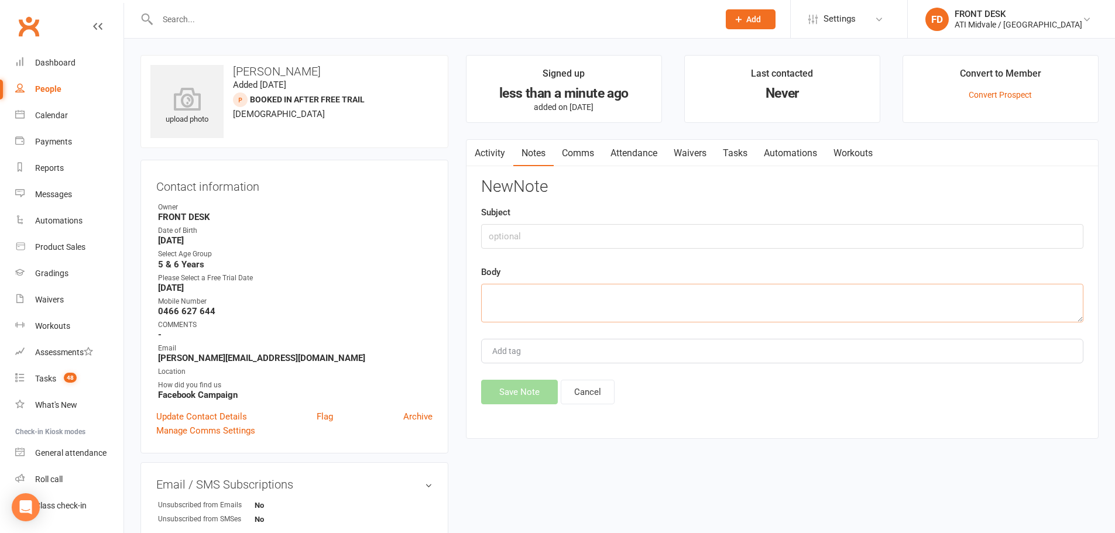
click at [627, 301] on textarea at bounding box center [782, 303] width 603 height 39
paste textarea "12/9/25 - came in for free trial with sibling logan, they have rebooked for nex…"
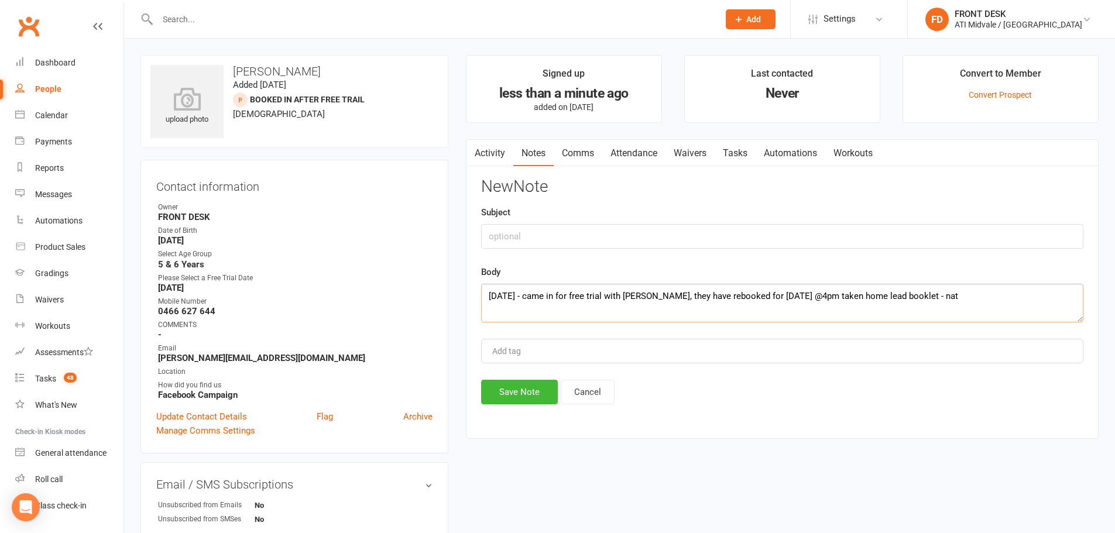
drag, startPoint x: 655, startPoint y: 297, endPoint x: 676, endPoint y: 295, distance: 21.2
click at [676, 295] on textarea "12/9/25 - came in for free trial with sibling logan, they have rebooked for nex…" at bounding box center [782, 303] width 603 height 39
click at [837, 295] on textarea "12/9/25 - came in for free trial with sibling Lachaln, they have rebooked for n…" at bounding box center [782, 303] width 603 height 39
type textarea "12/9/25 - came in for free trial with sibling Lachaln, they have rebooked for n…"
click at [541, 395] on button "Save Note" at bounding box center [519, 392] width 77 height 25
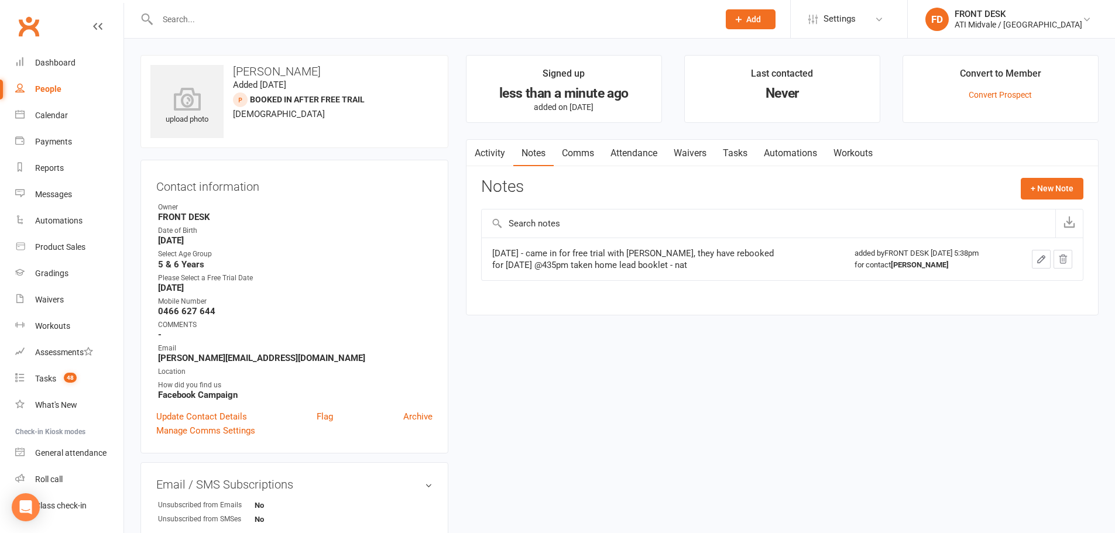
click at [277, 24] on input "text" at bounding box center [432, 19] width 557 height 16
click at [52, 63] on div "Dashboard" at bounding box center [55, 62] width 40 height 9
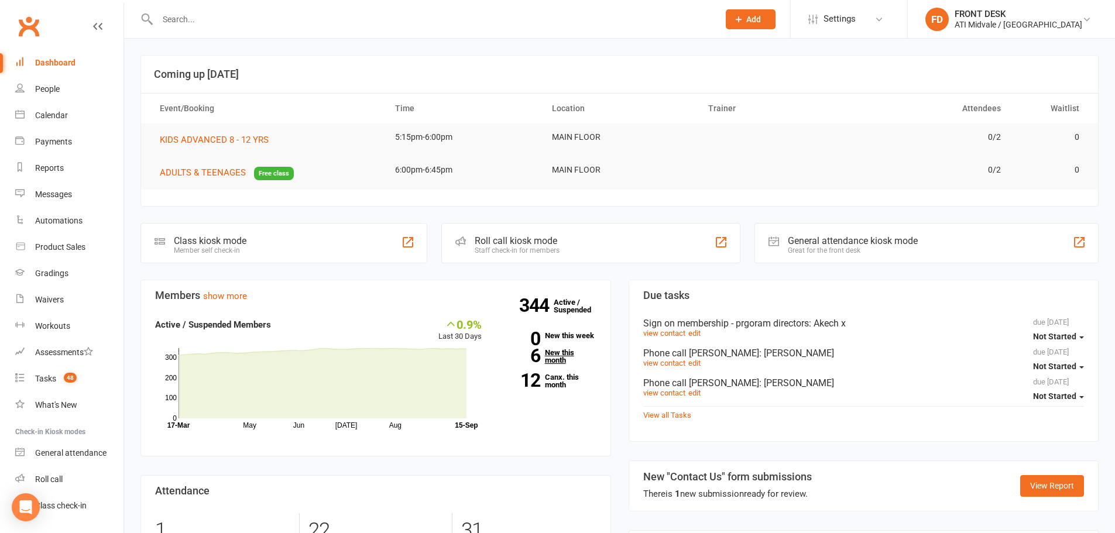
click at [550, 358] on link "6 New this month" at bounding box center [547, 356] width 97 height 15
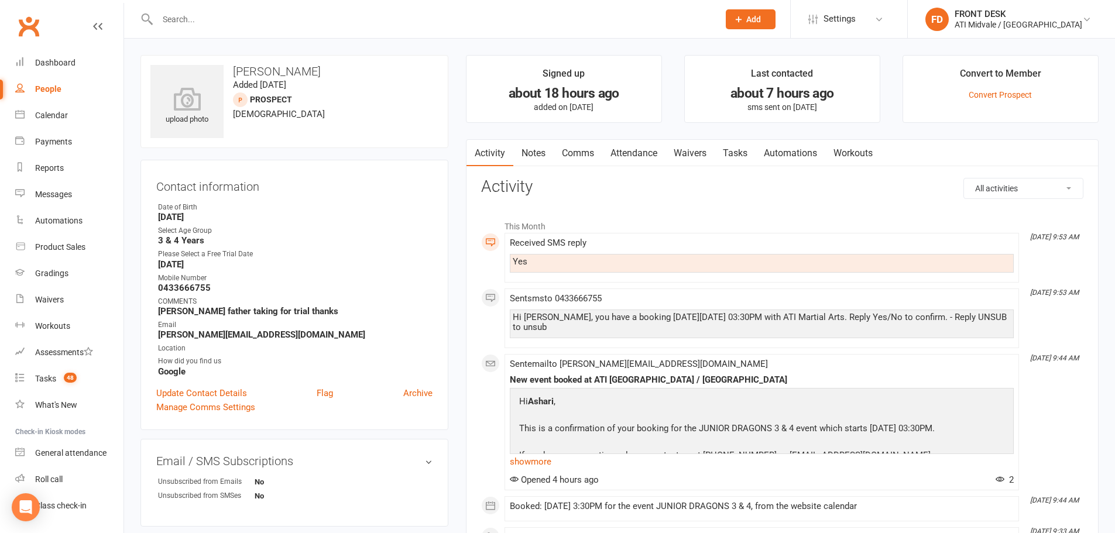
click at [523, 157] on link "Notes" at bounding box center [534, 153] width 40 height 27
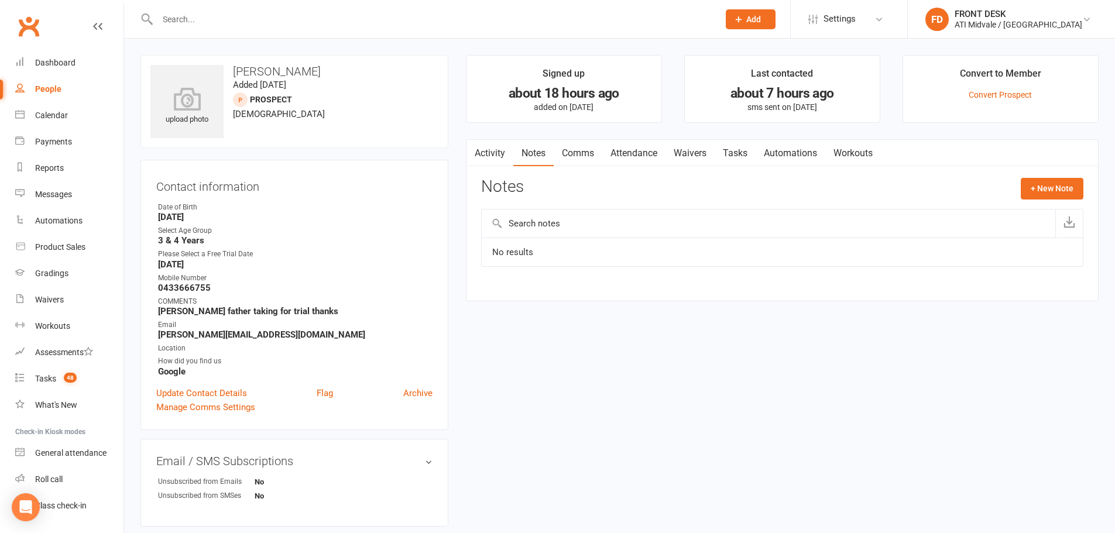
click at [741, 146] on link "Tasks" at bounding box center [735, 153] width 41 height 27
select select "incomplete"
click at [487, 146] on link "Activity" at bounding box center [490, 153] width 47 height 27
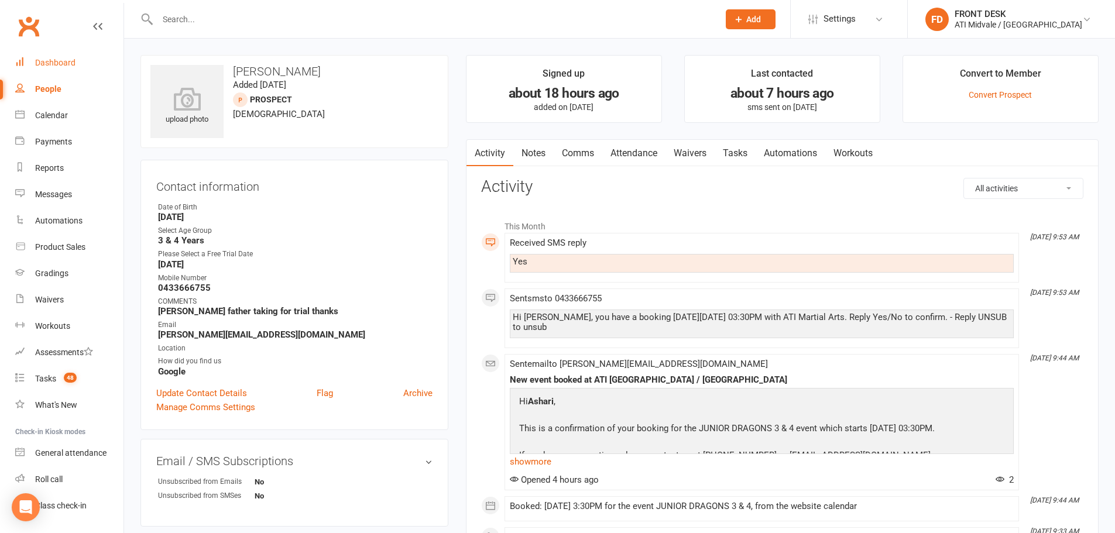
drag, startPoint x: 52, startPoint y: 59, endPoint x: 56, endPoint y: 53, distance: 6.8
click at [52, 59] on div "Dashboard" at bounding box center [55, 62] width 40 height 9
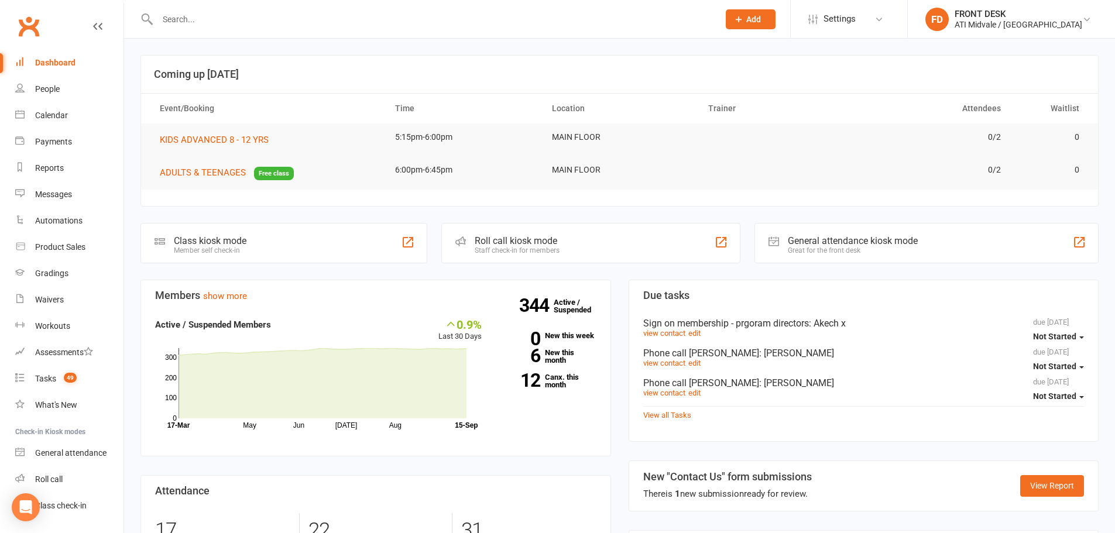
click at [467, 19] on input "text" at bounding box center [432, 19] width 557 height 16
type input "[PERSON_NAME]"
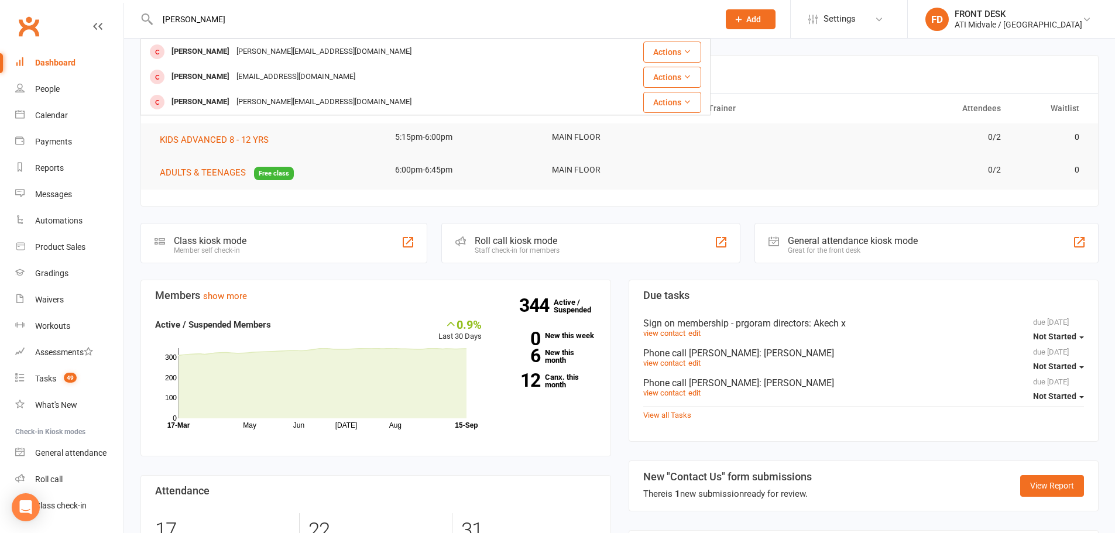
drag, startPoint x: 438, startPoint y: 26, endPoint x: 372, endPoint y: 11, distance: 67.3
click at [371, 23] on input "[PERSON_NAME]" at bounding box center [432, 19] width 557 height 16
click at [382, 12] on input "[PERSON_NAME]" at bounding box center [432, 19] width 557 height 16
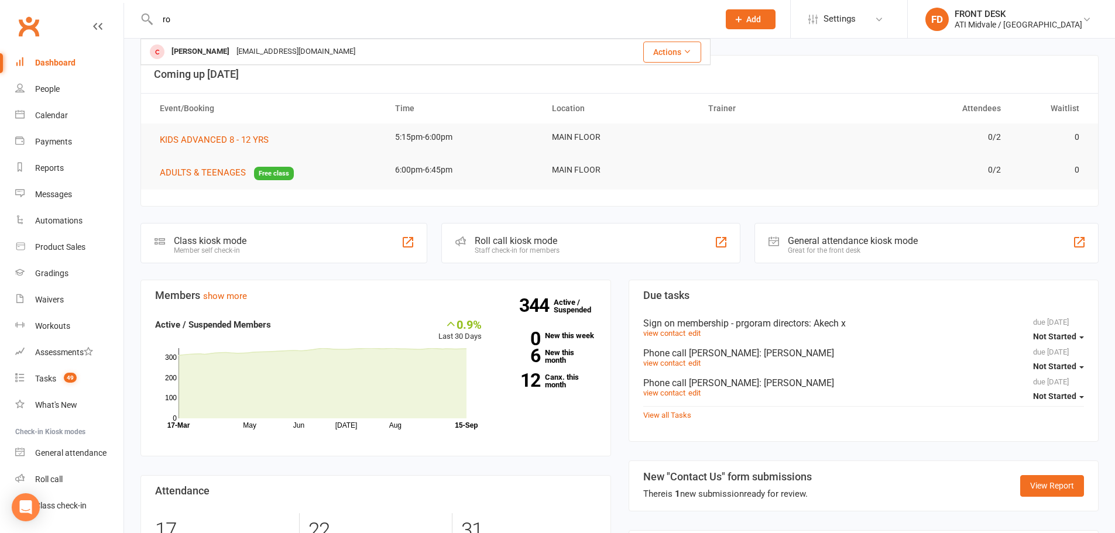
type input "r"
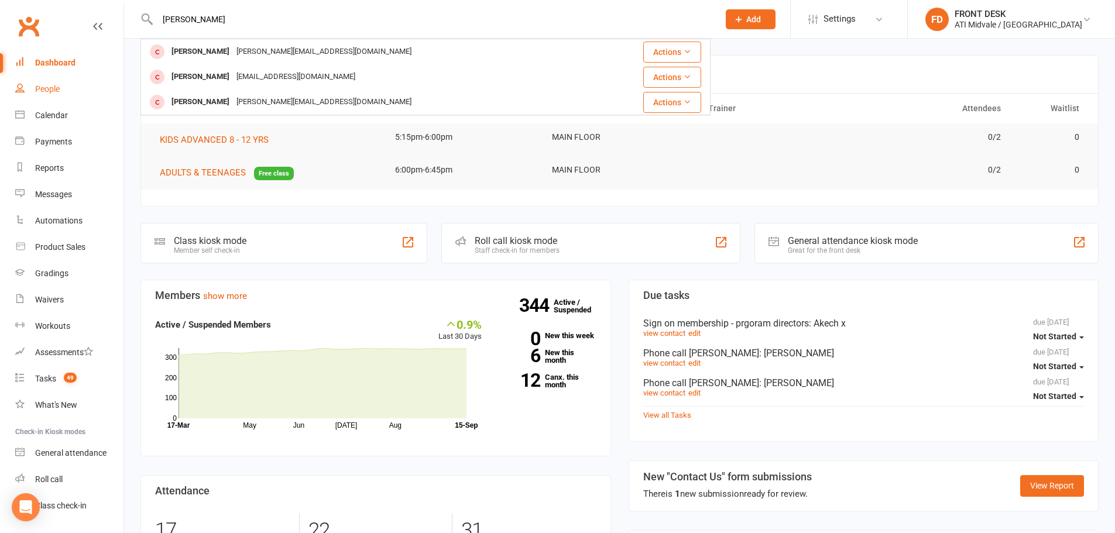
type input "[PERSON_NAME]"
click at [47, 86] on div "People" at bounding box center [47, 88] width 25 height 9
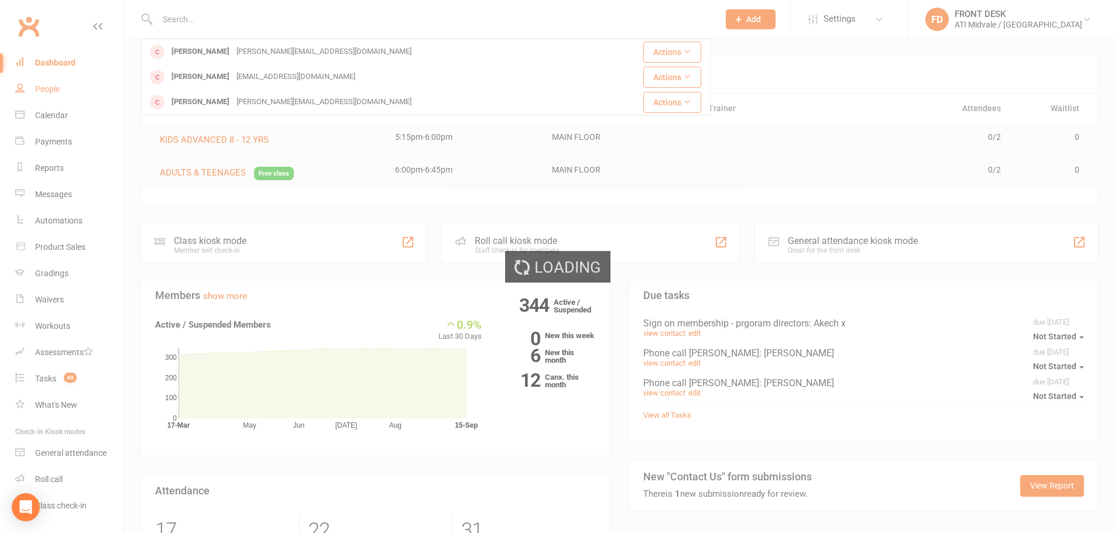
select select "100"
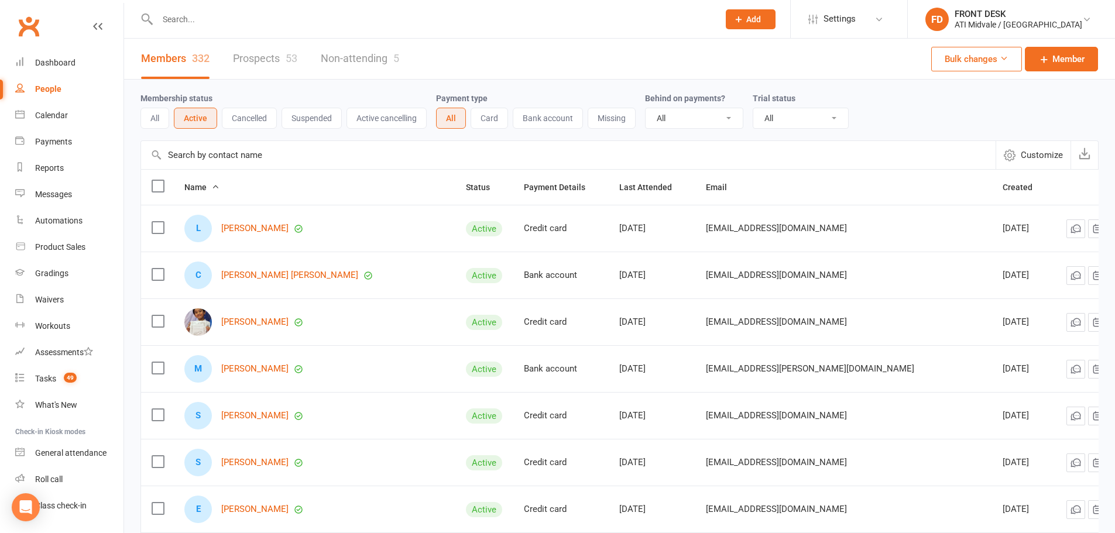
click at [323, 159] on input "text" at bounding box center [568, 155] width 855 height 28
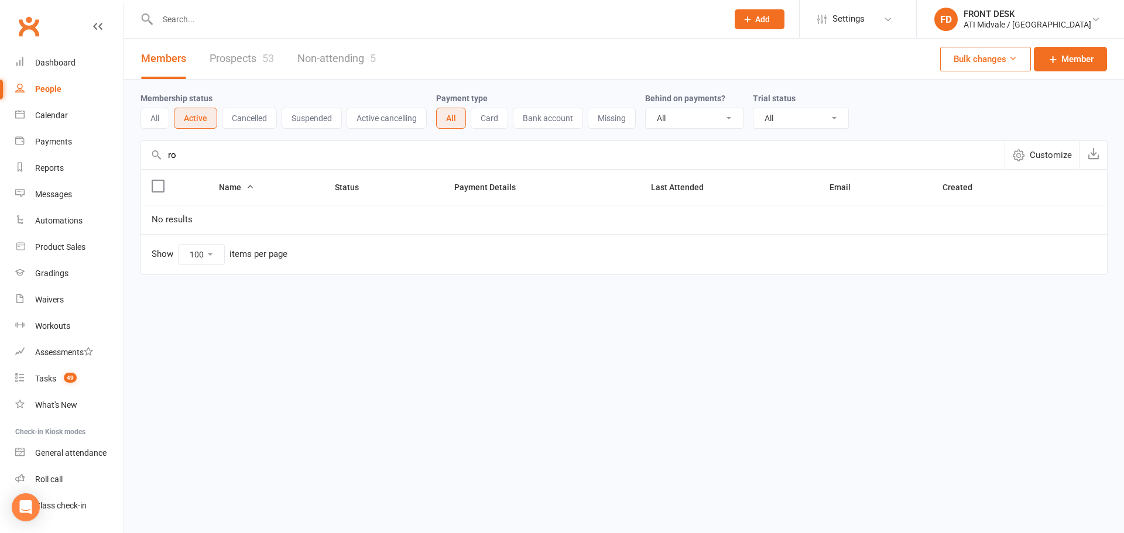
type input "r"
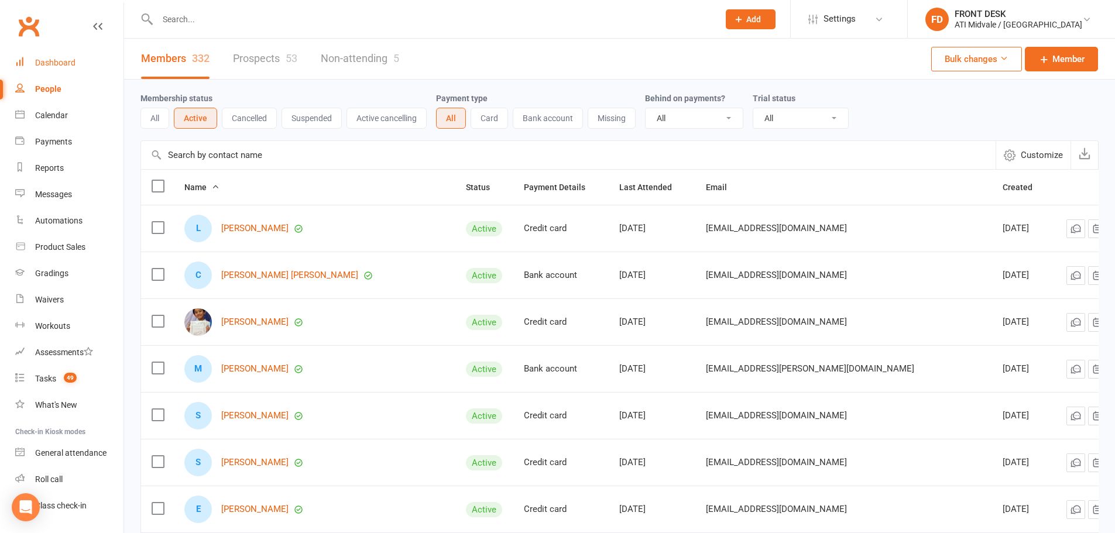
click at [49, 60] on div "Dashboard" at bounding box center [55, 62] width 40 height 9
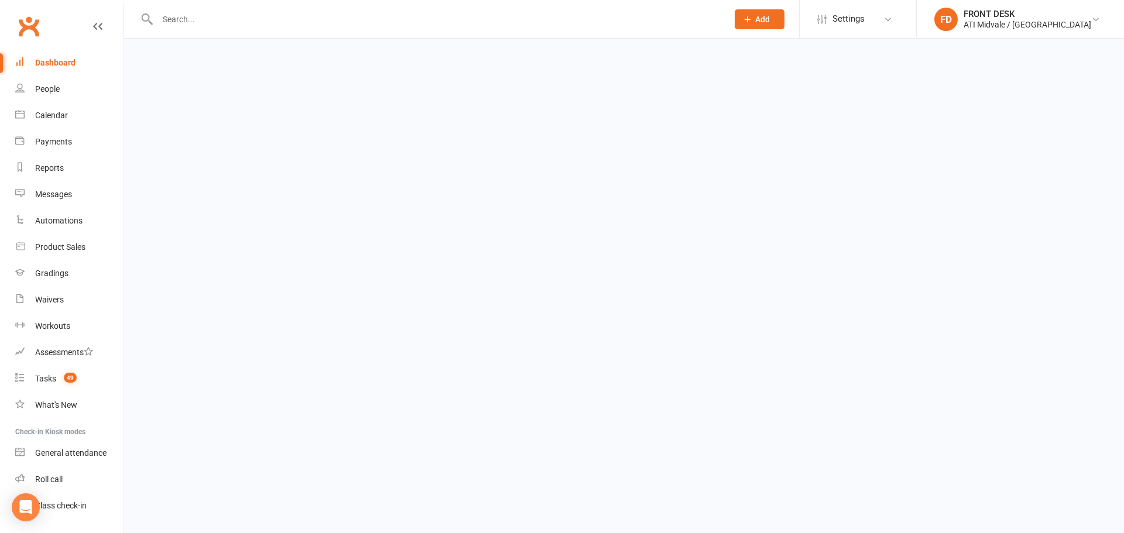
click at [37, 29] on link "Clubworx" at bounding box center [28, 26] width 29 height 29
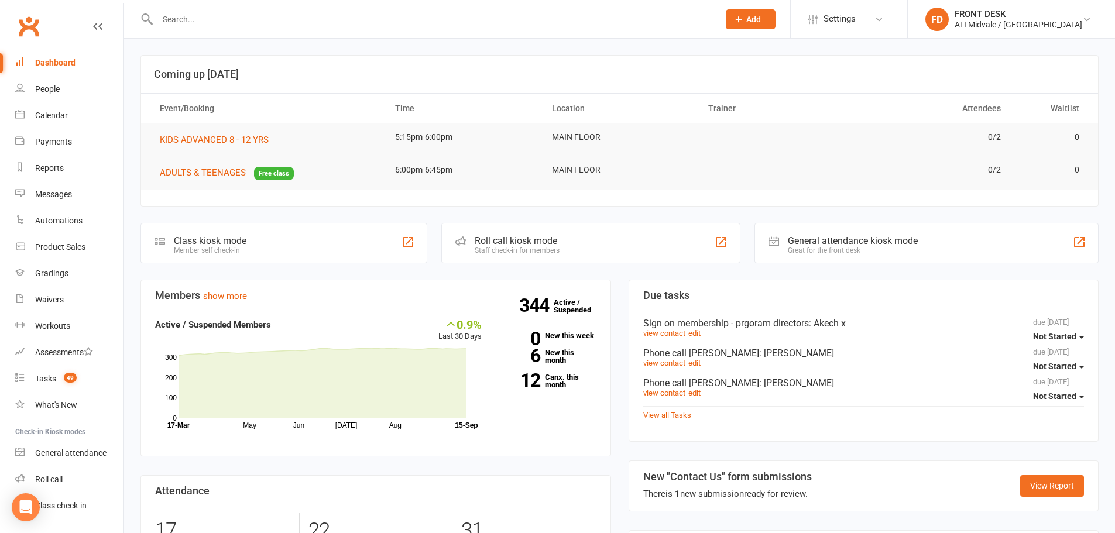
click at [256, 19] on input "text" at bounding box center [432, 19] width 557 height 16
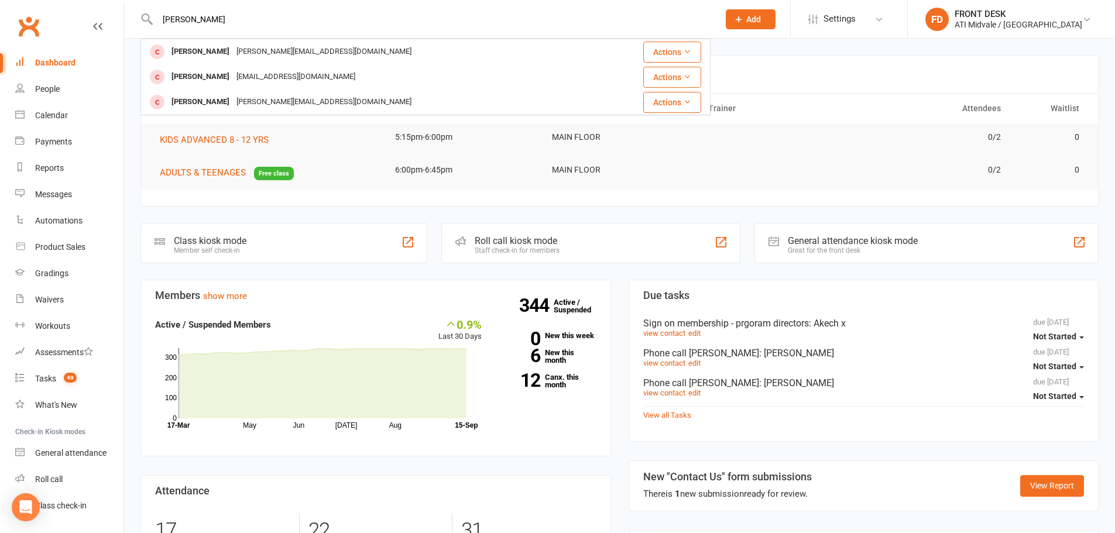
scroll to position [351, 0]
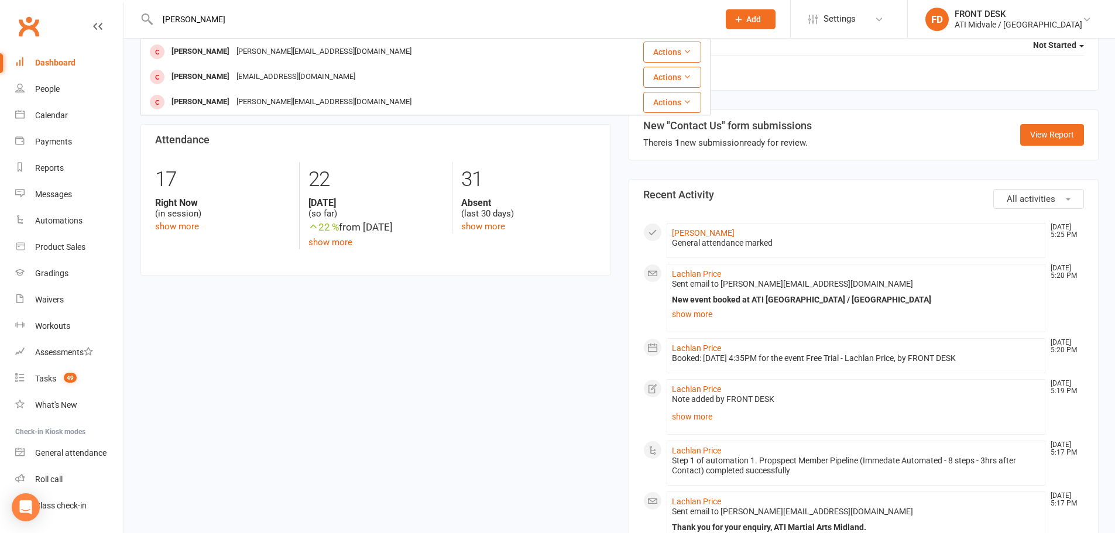
type input "[PERSON_NAME]"
click at [1070, 199] on span "button" at bounding box center [1068, 199] width 5 height 2
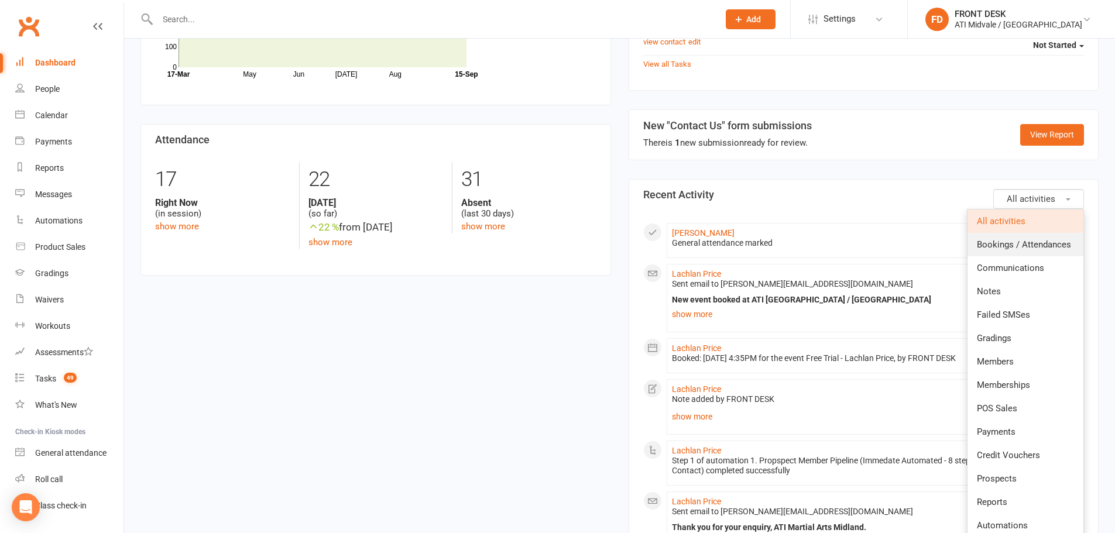
click at [1022, 242] on span "Bookings / Attendances" at bounding box center [1024, 244] width 94 height 11
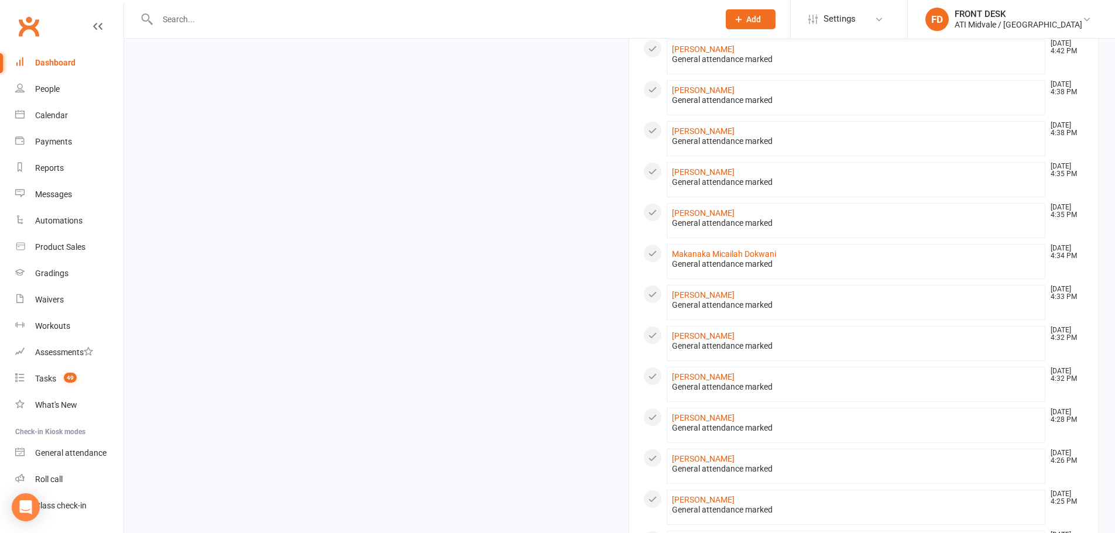
scroll to position [761, 0]
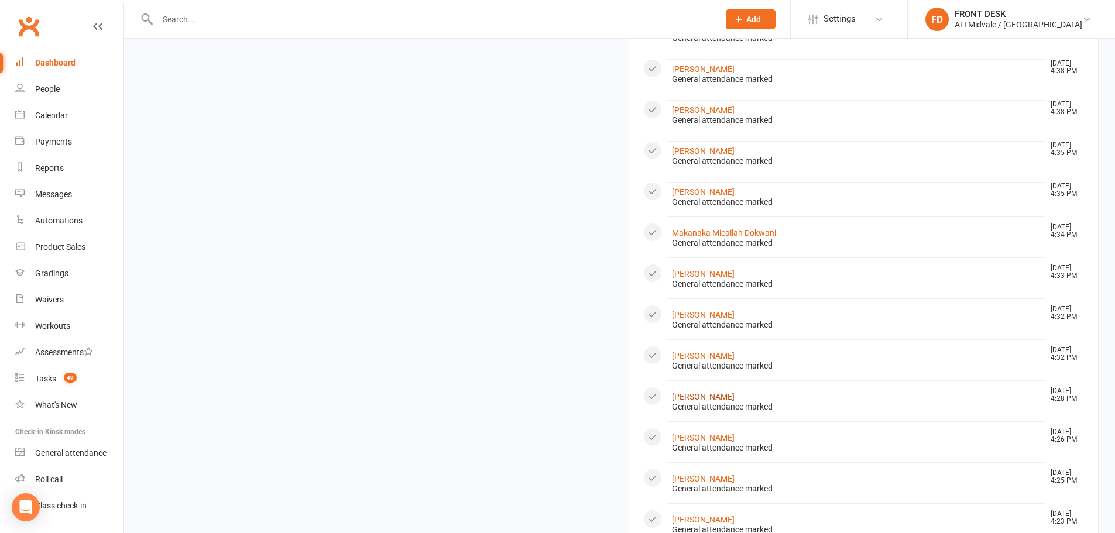
click at [724, 396] on link "[PERSON_NAME]" at bounding box center [703, 396] width 63 height 9
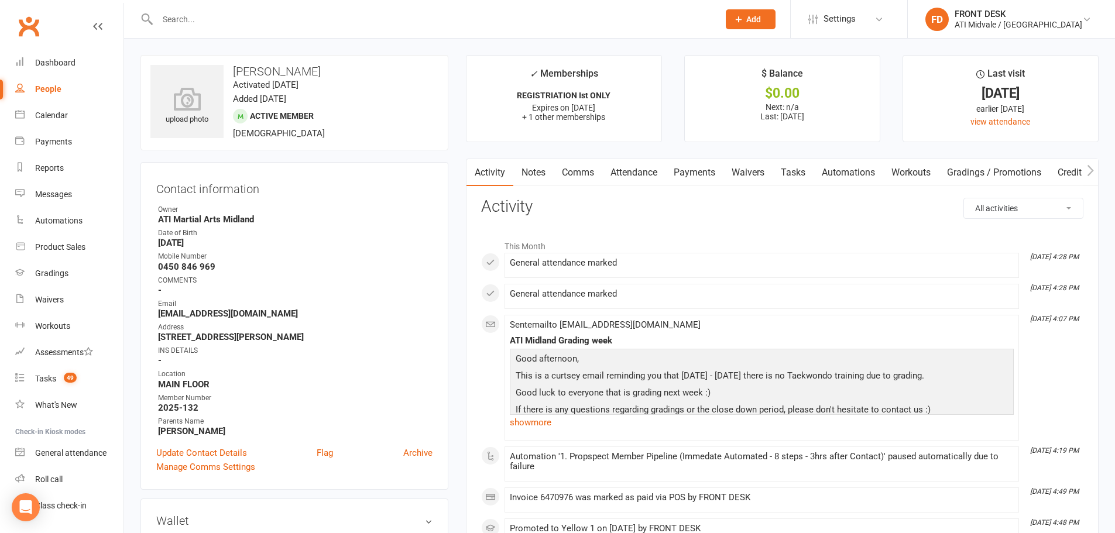
click at [802, 169] on link "Tasks" at bounding box center [793, 172] width 41 height 27
select select "incomplete"
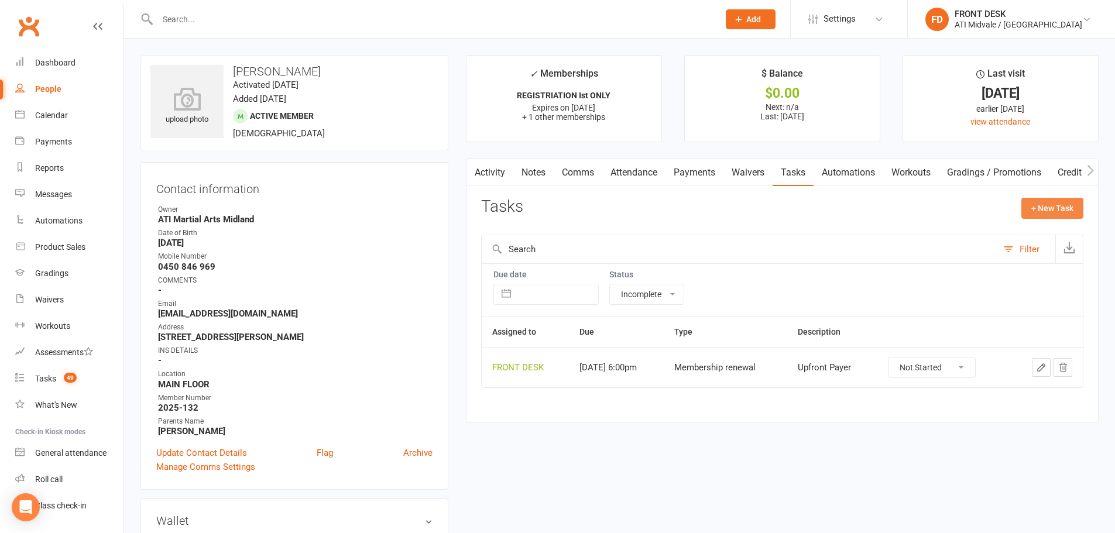
click at [1047, 207] on button "+ New Task" at bounding box center [1053, 208] width 62 height 21
select select "4288"
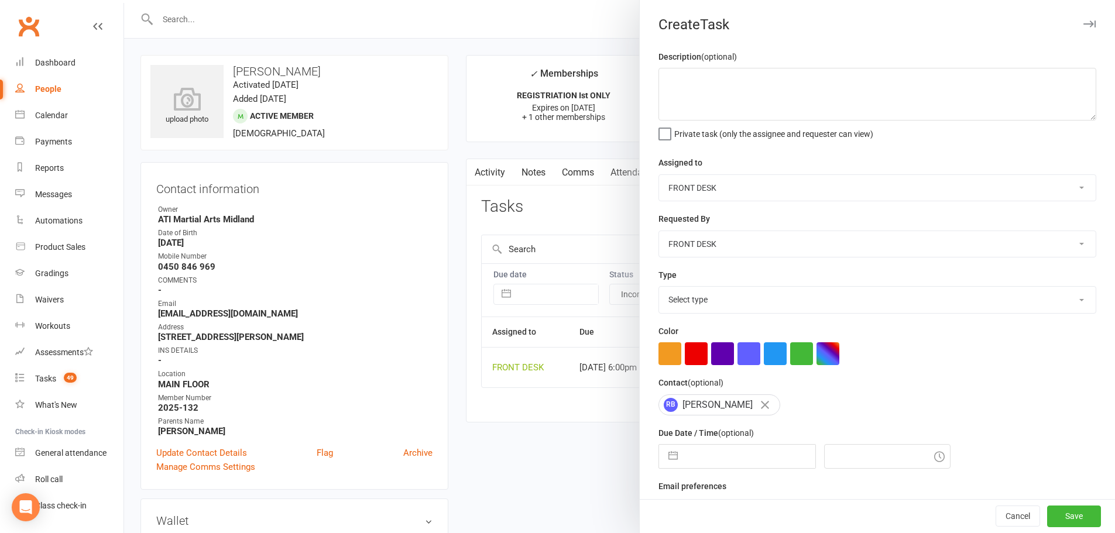
click at [708, 200] on select "CLASS ADMIN FRONT DESK Accounts Department" at bounding box center [877, 188] width 437 height 26
select select "4274"
click at [659, 176] on select "CLASS ADMIN FRONT DESK Accounts Department" at bounding box center [877, 188] width 437 height 26
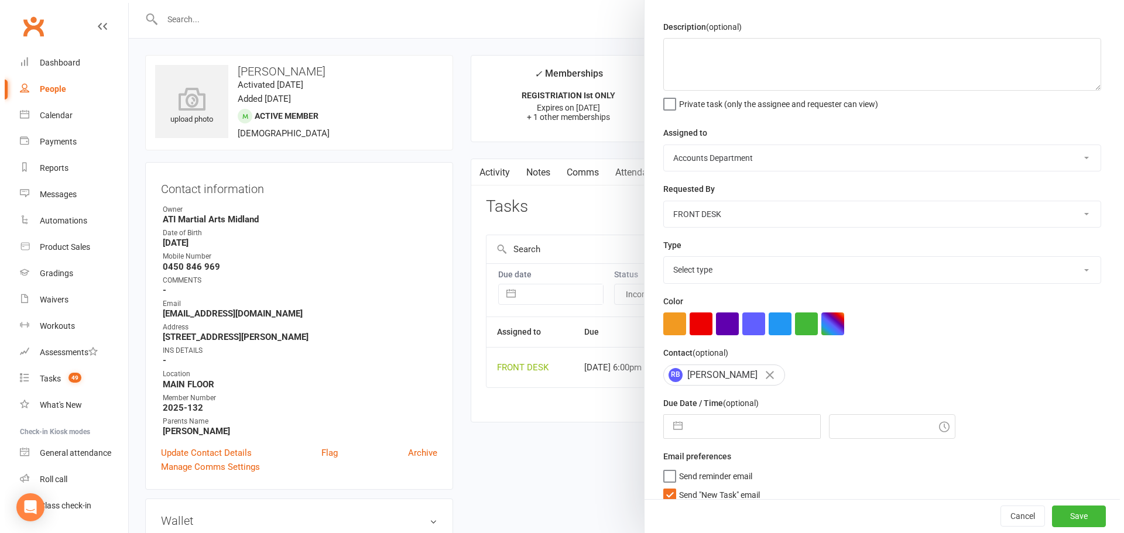
scroll to position [46, 0]
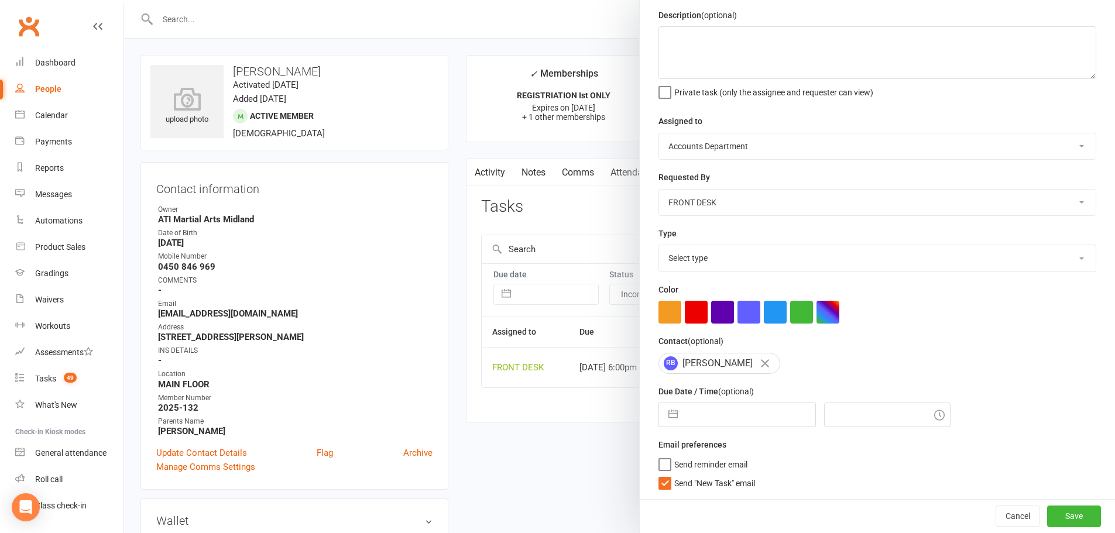
click at [744, 482] on span "Send "New Task" email" at bounding box center [715, 481] width 81 height 13
click at [744, 475] on input "Send "New Task" email" at bounding box center [707, 475] width 97 height 0
click at [996, 521] on button "Cancel" at bounding box center [1018, 516] width 44 height 21
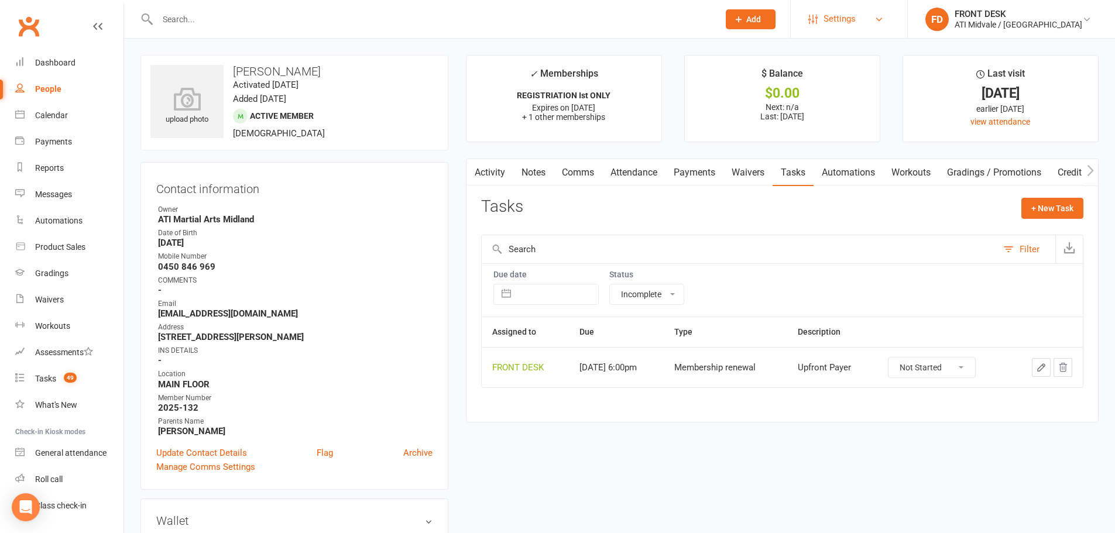
click at [889, 16] on link "Settings" at bounding box center [849, 19] width 81 height 26
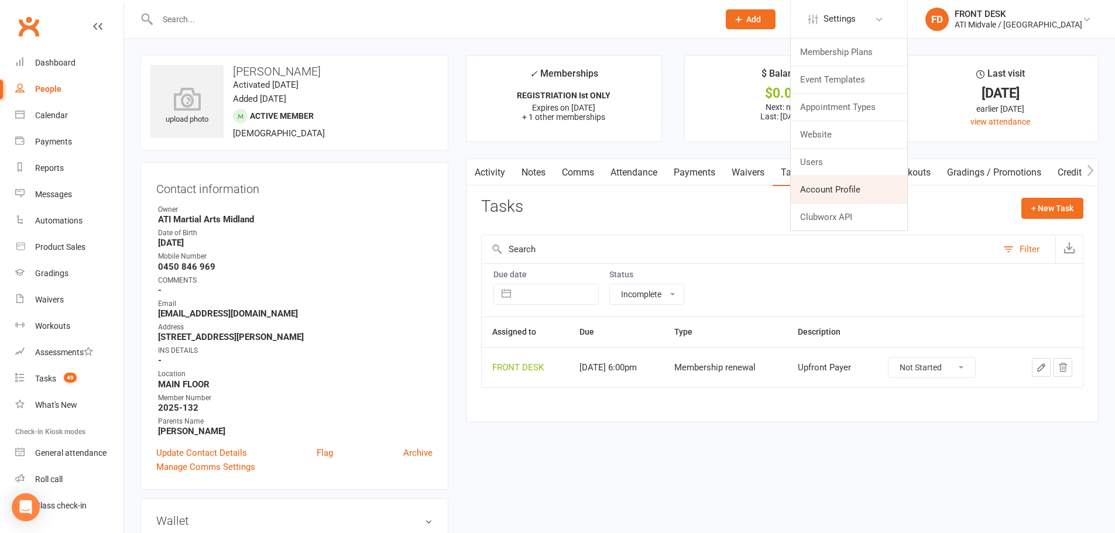
click at [872, 189] on link "Account Profile" at bounding box center [849, 189] width 117 height 27
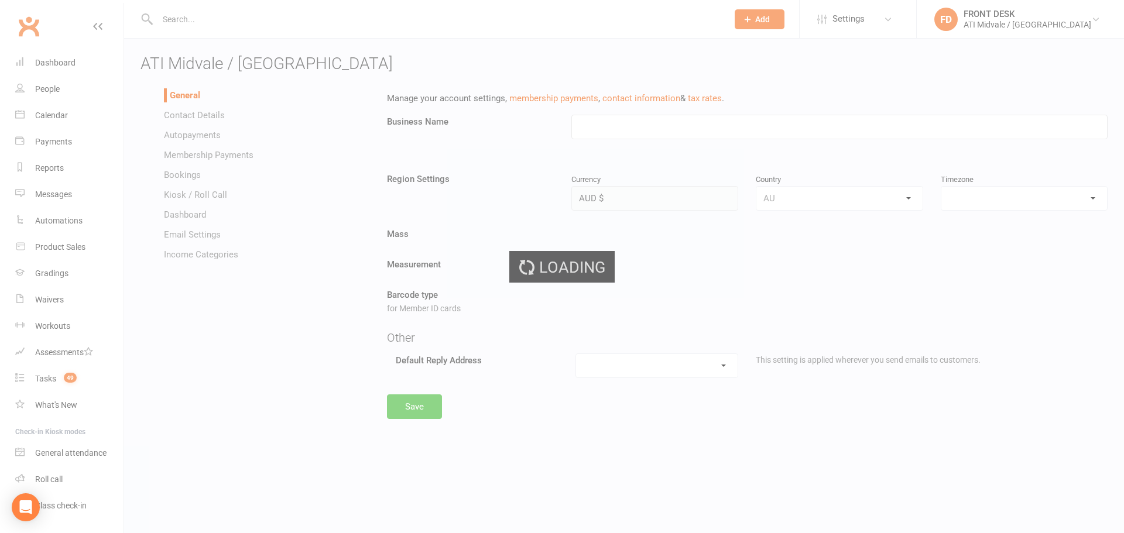
type input "ATI Midvale / [GEOGRAPHIC_DATA]"
select select "[GEOGRAPHIC_DATA]/[GEOGRAPHIC_DATA]"
select select "[EMAIL_ADDRESS][DOMAIN_NAME]"
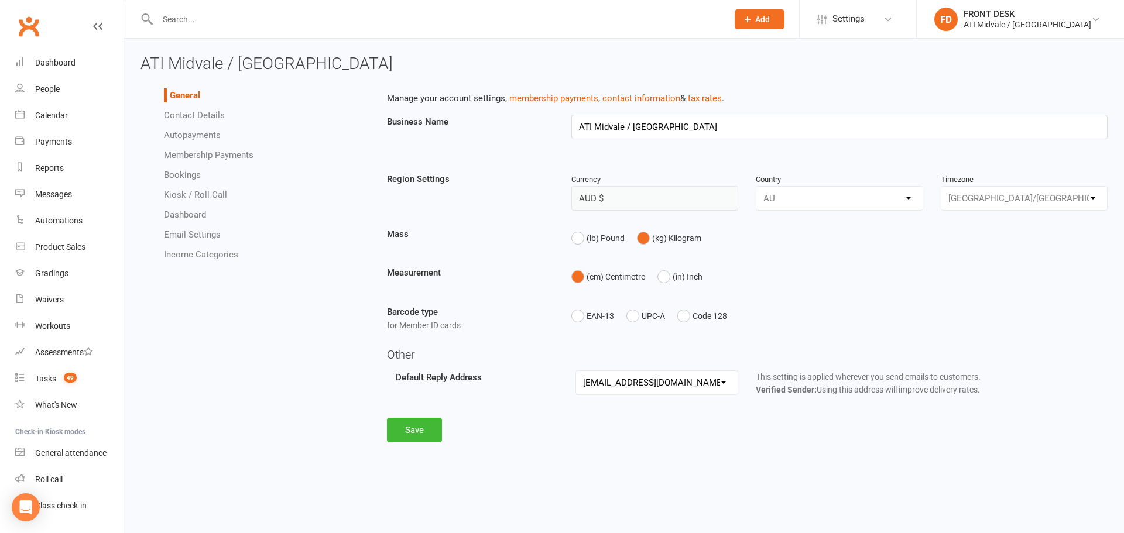
click at [175, 232] on link "Email Settings" at bounding box center [192, 235] width 57 height 11
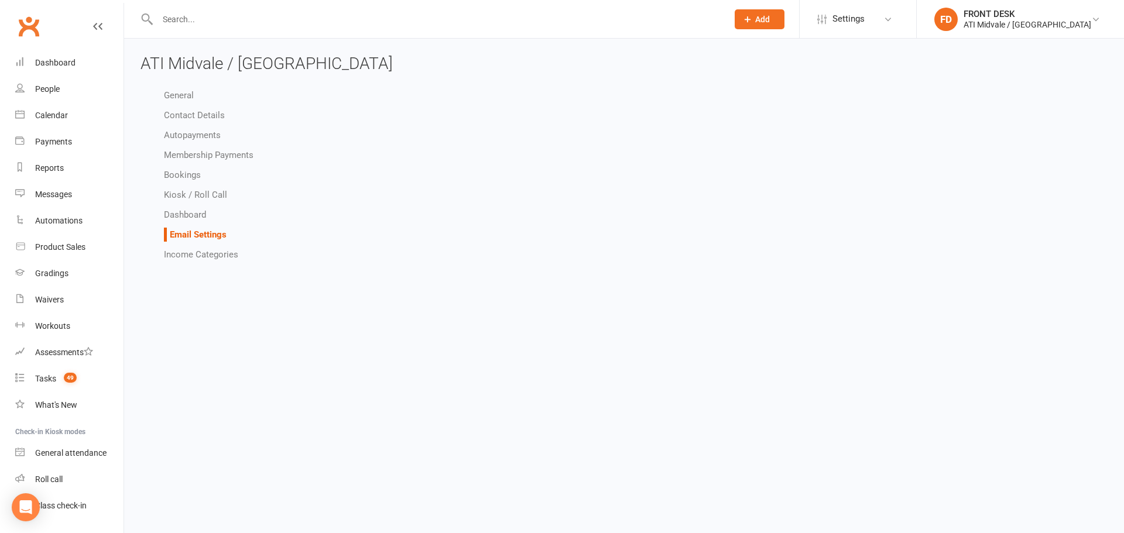
click at [197, 218] on link "Dashboard" at bounding box center [185, 215] width 42 height 11
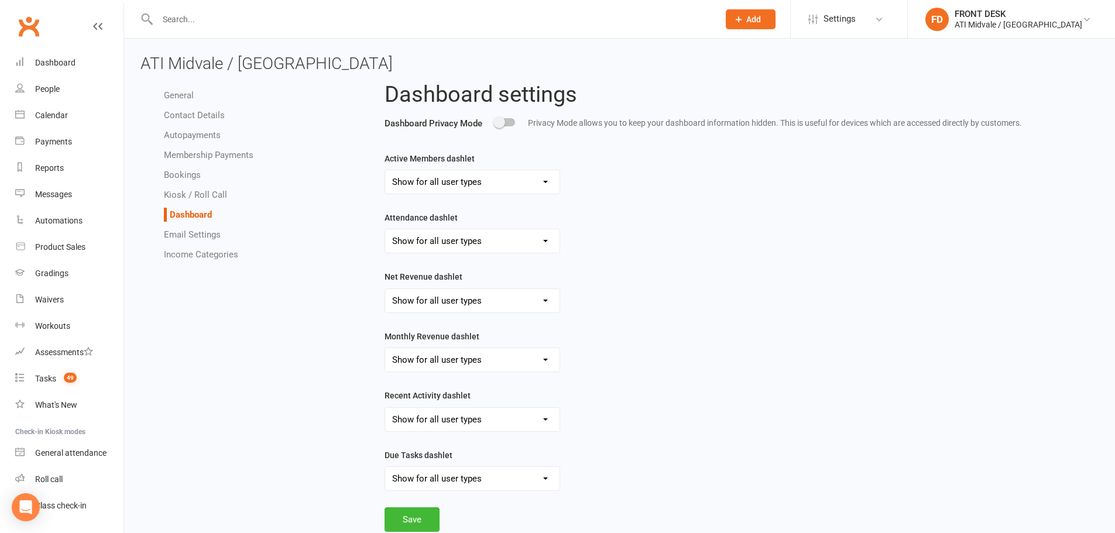
click at [210, 232] on link "Email Settings" at bounding box center [192, 235] width 57 height 11
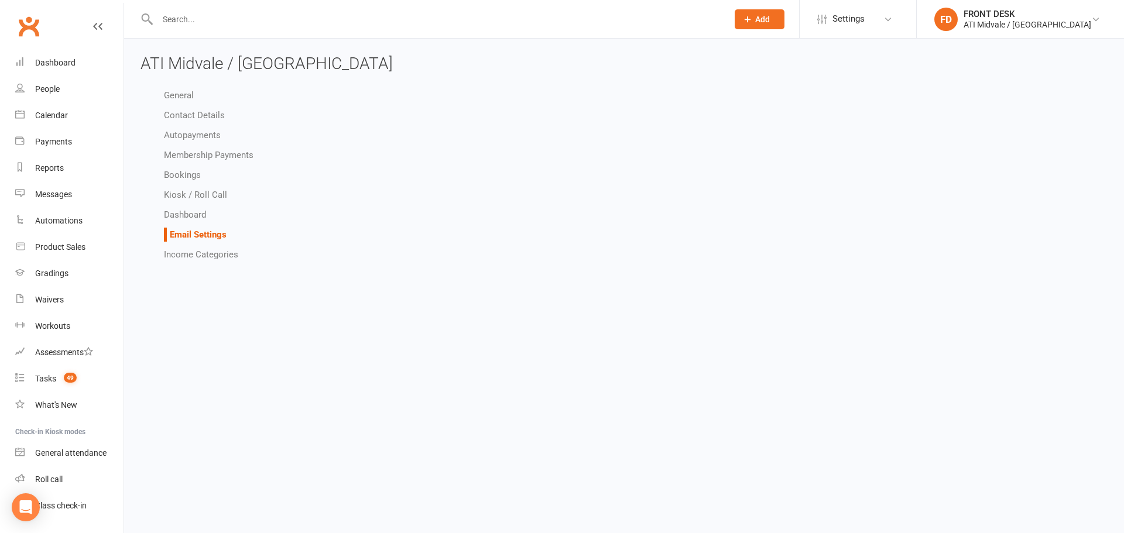
click at [213, 251] on link "Income Categories" at bounding box center [201, 254] width 74 height 11
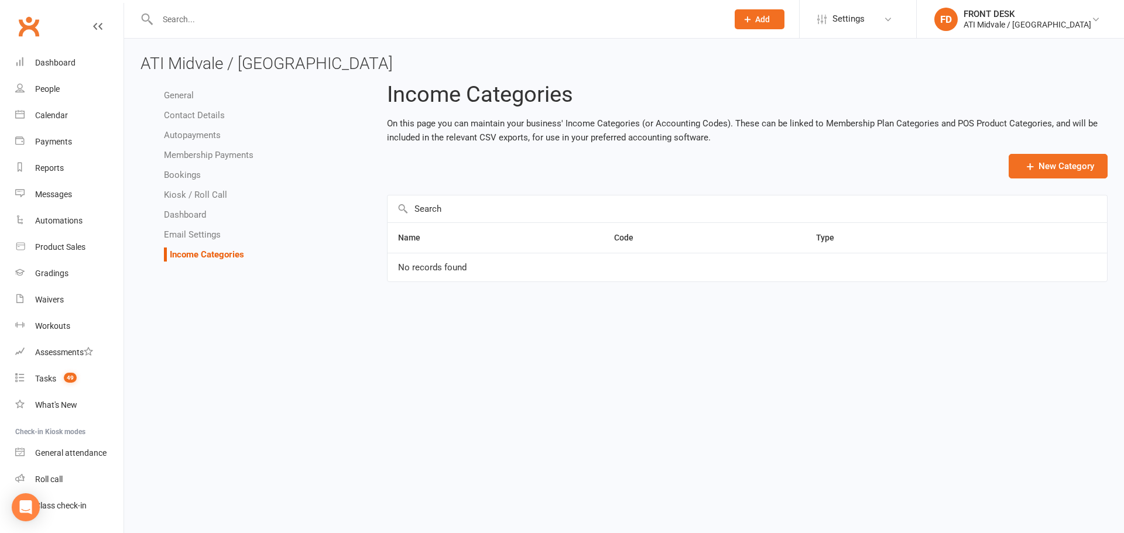
click at [211, 198] on link "Kiosk / Roll Call" at bounding box center [195, 195] width 63 height 11
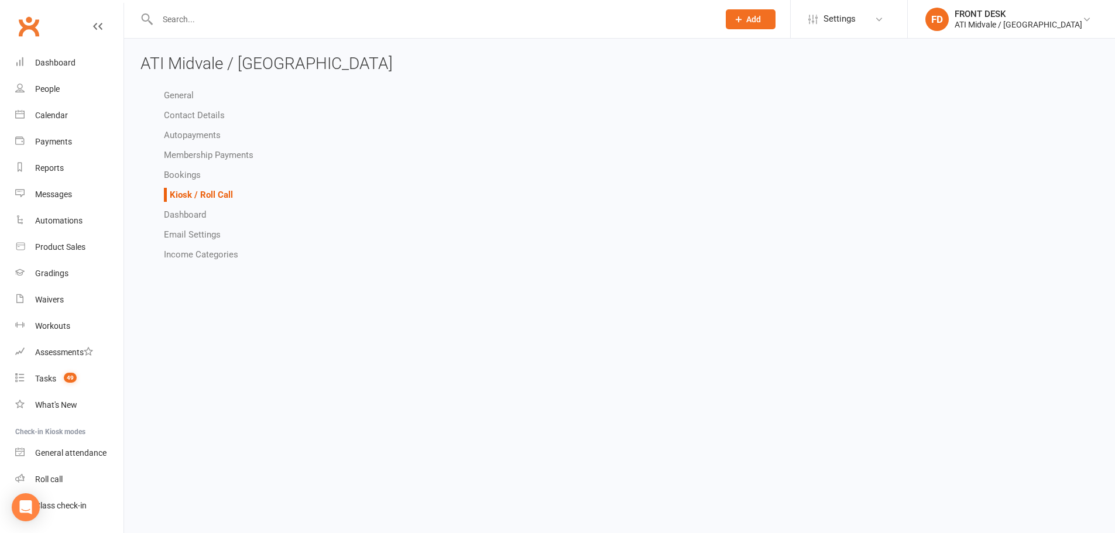
select select "all_attendees_sort_order_checked_in_desc"
select select "checked_in_attendee_sort_order_checked_in_desc"
select select "pending_attendee_sort_order_first_name_asc"
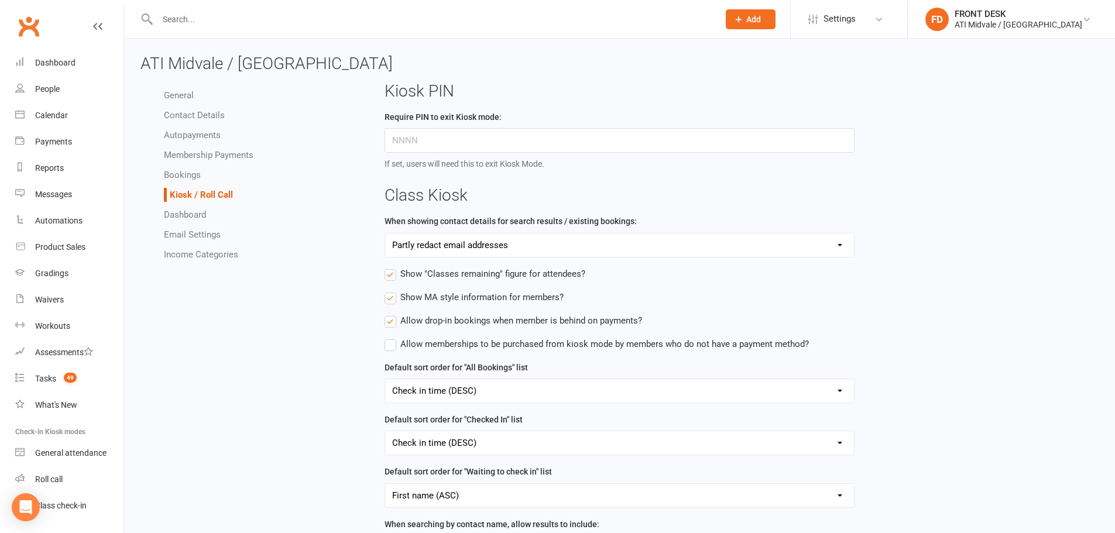
click at [179, 174] on link "Bookings" at bounding box center [182, 175] width 37 height 11
select select "send_booking_confirmation_email_to_prospects"
select select "send_booking_reminder_to_prospects"
select select "send_prospect_booking_reminder_via_sms"
select select "false"
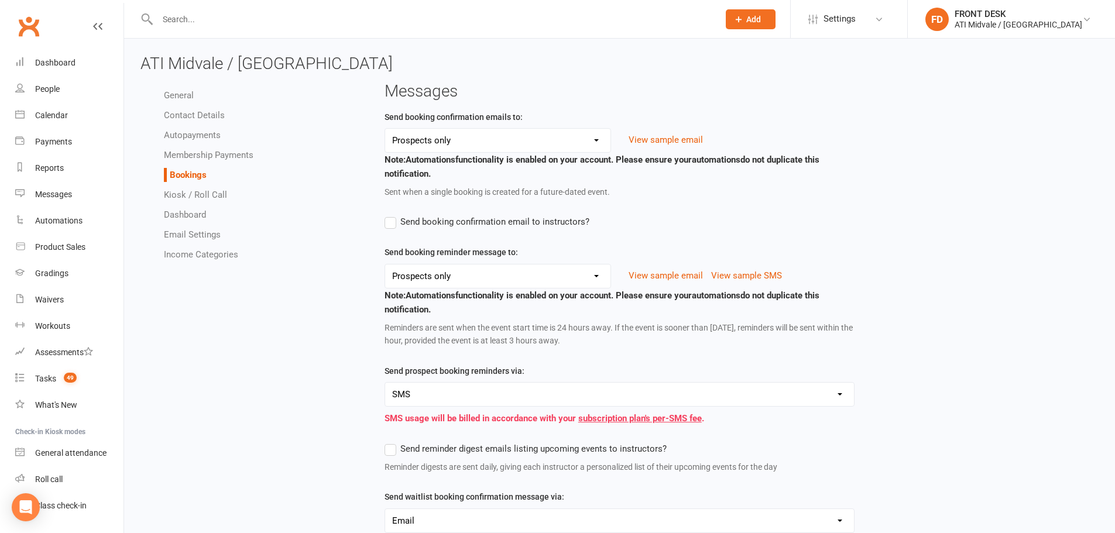
click at [210, 146] on ul "General Contact Details Autopayments Membership Payments Bookings Kiosk / Roll …" at bounding box center [254, 174] width 227 height 173
click at [206, 158] on link "Membership Payments" at bounding box center [209, 155] width 90 height 11
select select "436"
select select "allow_make_up_classes_for_expired_memberships_up_to_90d"
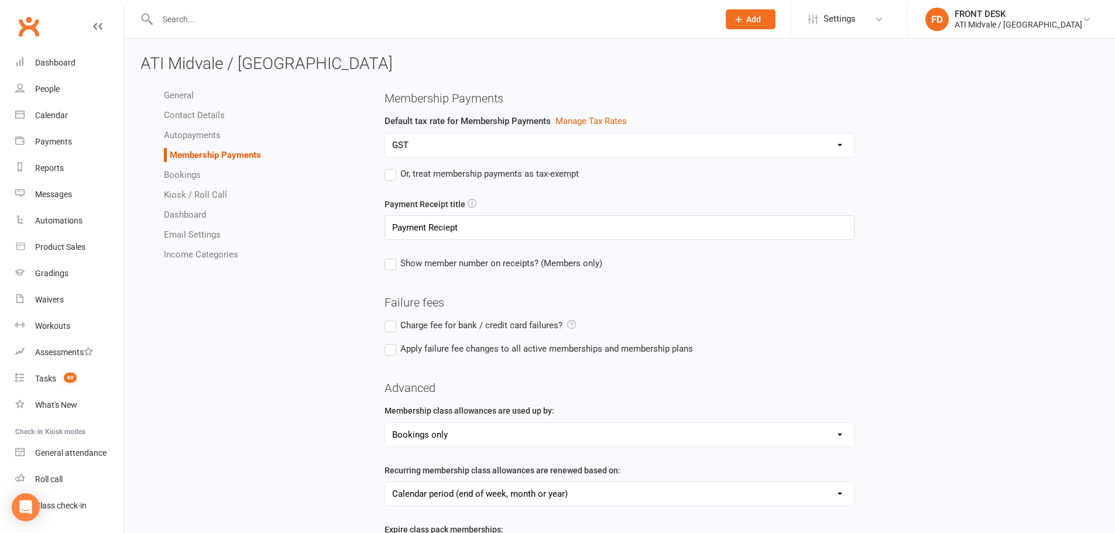
click at [209, 140] on link "Autopayments" at bounding box center [192, 135] width 57 height 11
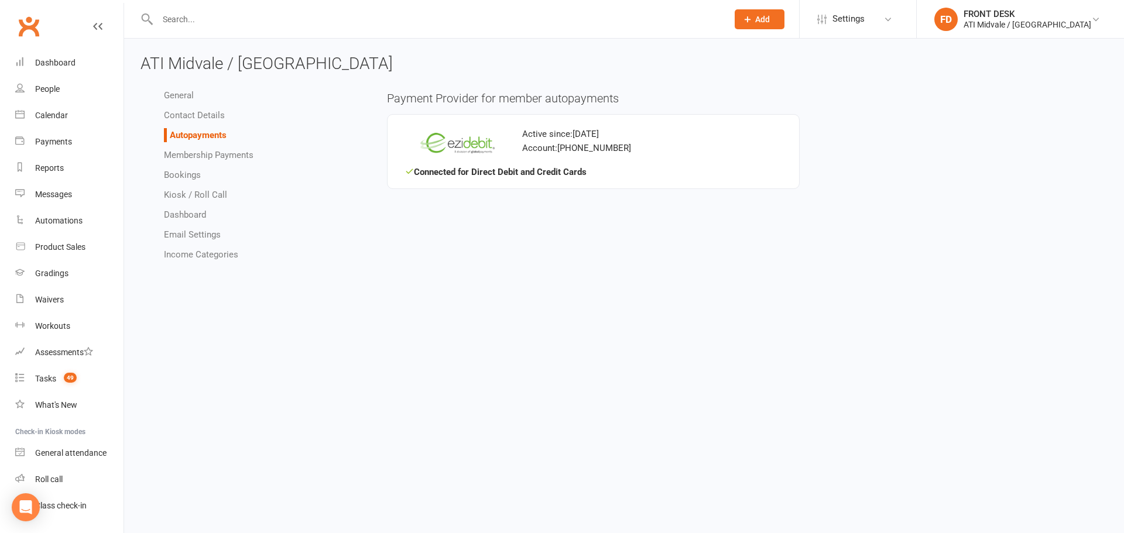
click at [207, 110] on link "Contact Details" at bounding box center [194, 115] width 61 height 11
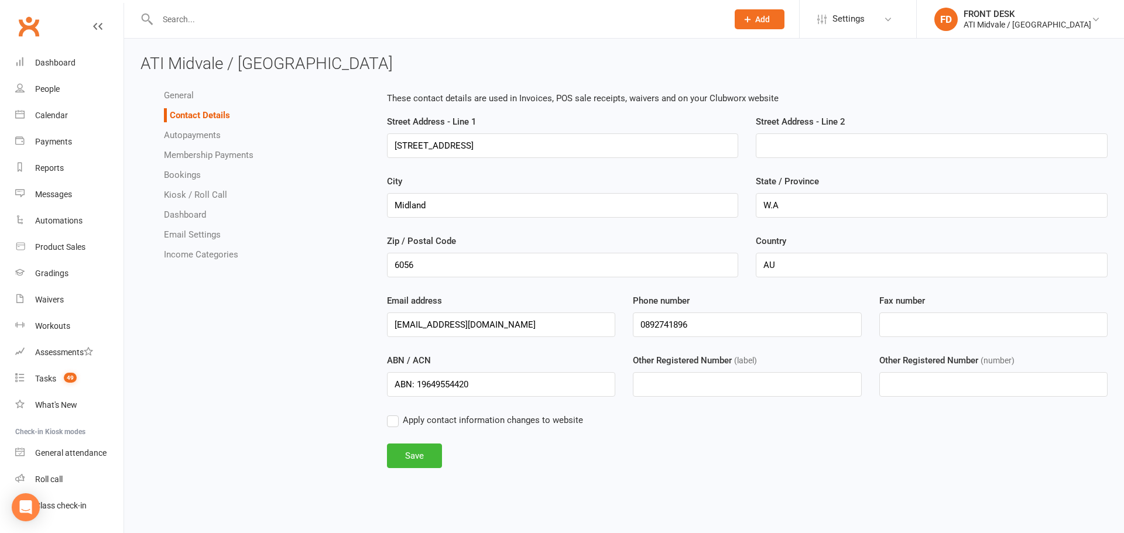
click at [190, 96] on link "General" at bounding box center [179, 95] width 30 height 11
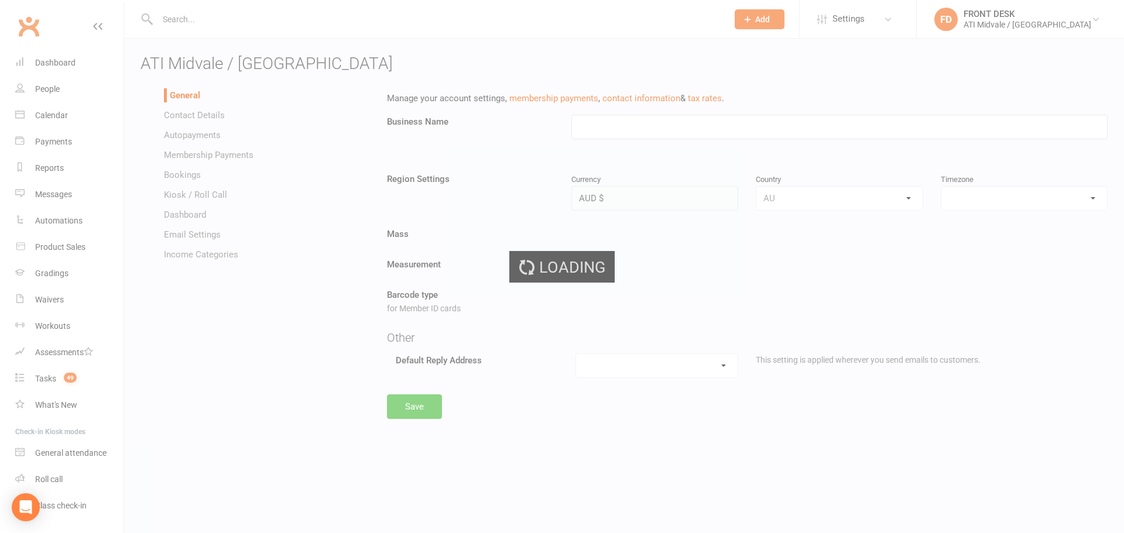
type input "ATI Midvale / [GEOGRAPHIC_DATA]"
select select "[GEOGRAPHIC_DATA]/[GEOGRAPHIC_DATA]"
select select "[EMAIL_ADDRESS][DOMAIN_NAME]"
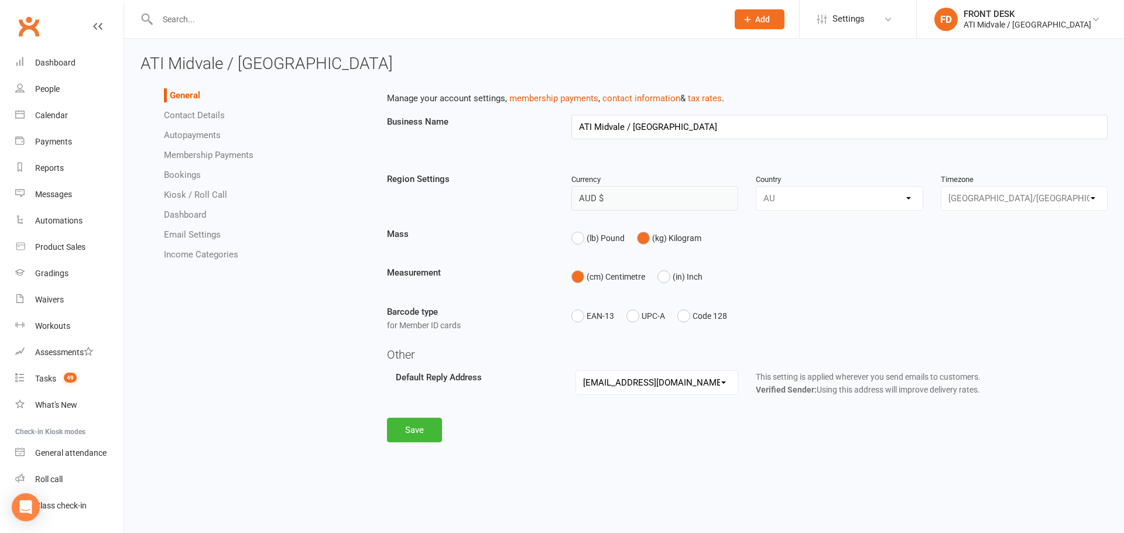
click at [181, 237] on link "Email Settings" at bounding box center [192, 235] width 57 height 11
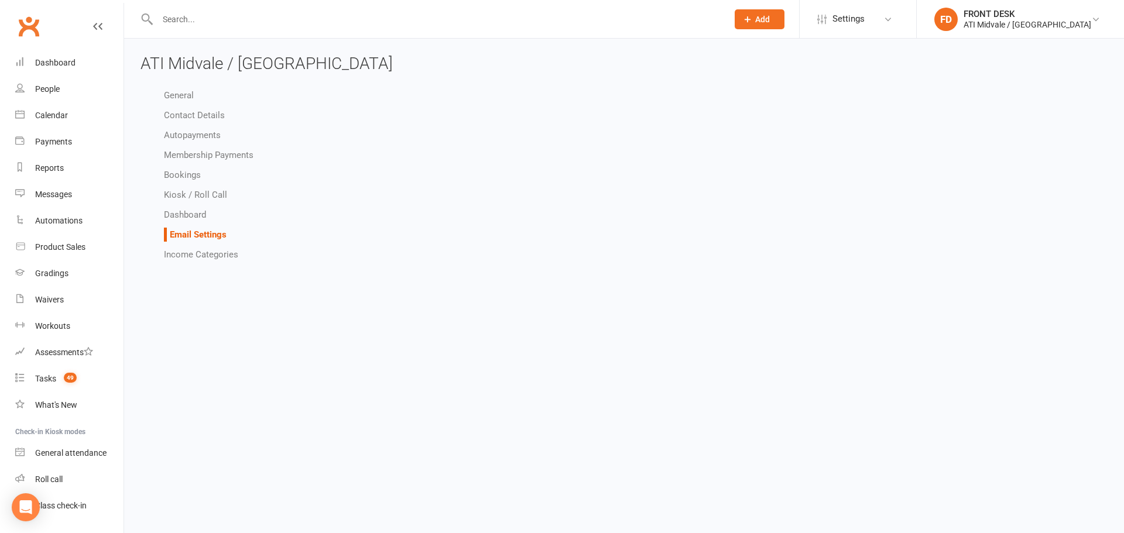
click at [203, 256] on link "Income Categories" at bounding box center [201, 254] width 74 height 11
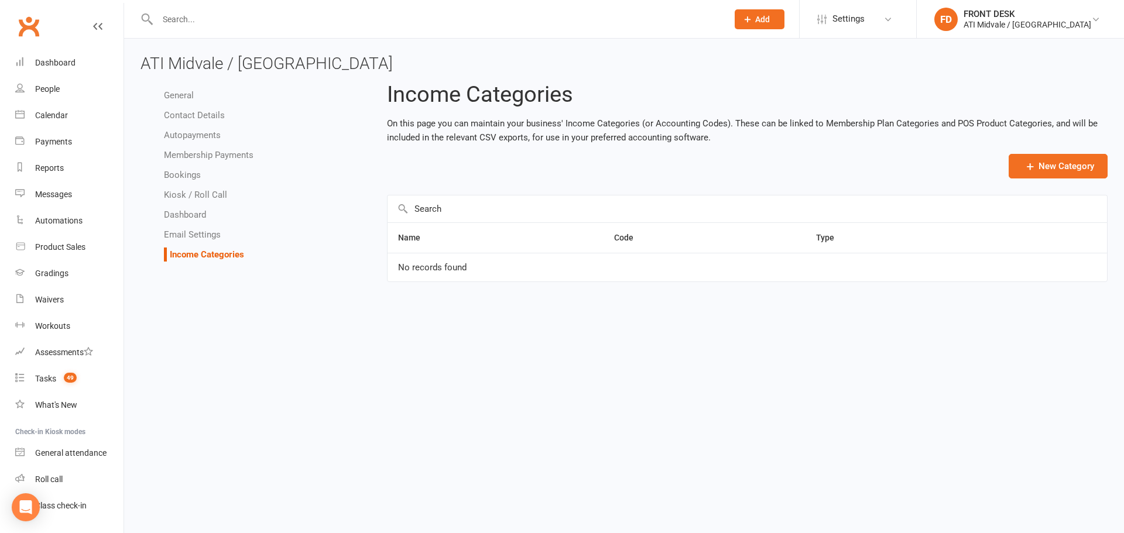
click at [196, 234] on link "Email Settings" at bounding box center [192, 235] width 57 height 11
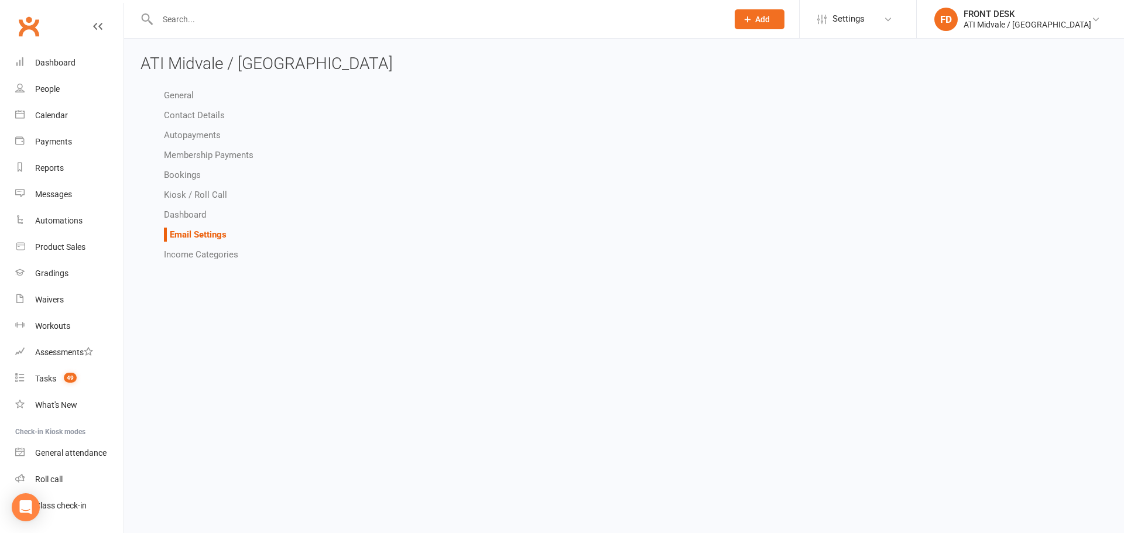
click at [237, 16] on input "text" at bounding box center [437, 19] width 566 height 16
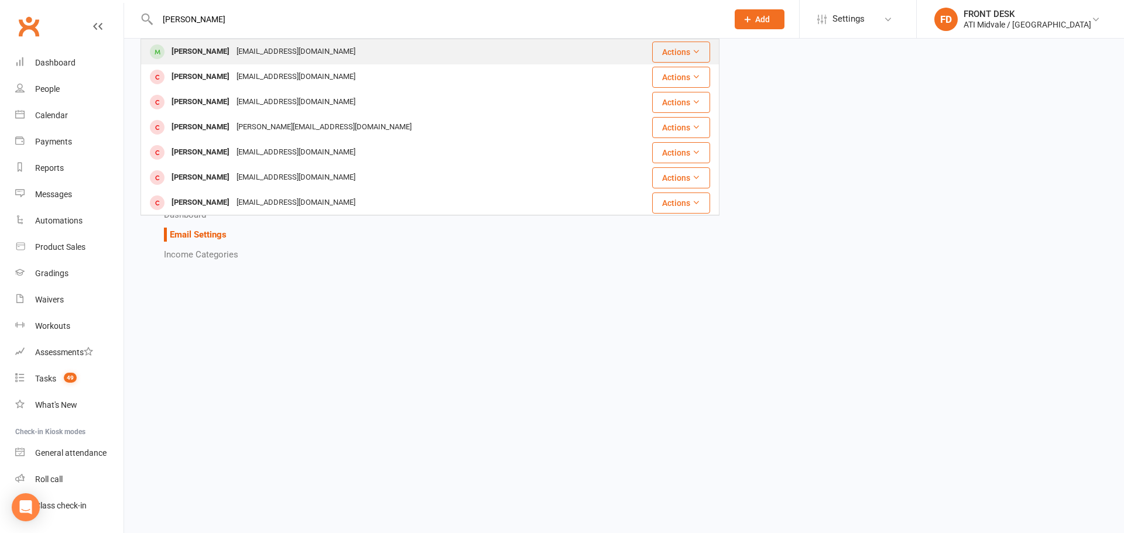
type input "[PERSON_NAME]"
click at [247, 62] on div "[PERSON_NAME] [EMAIL_ADDRESS][DOMAIN_NAME]" at bounding box center [375, 52] width 466 height 24
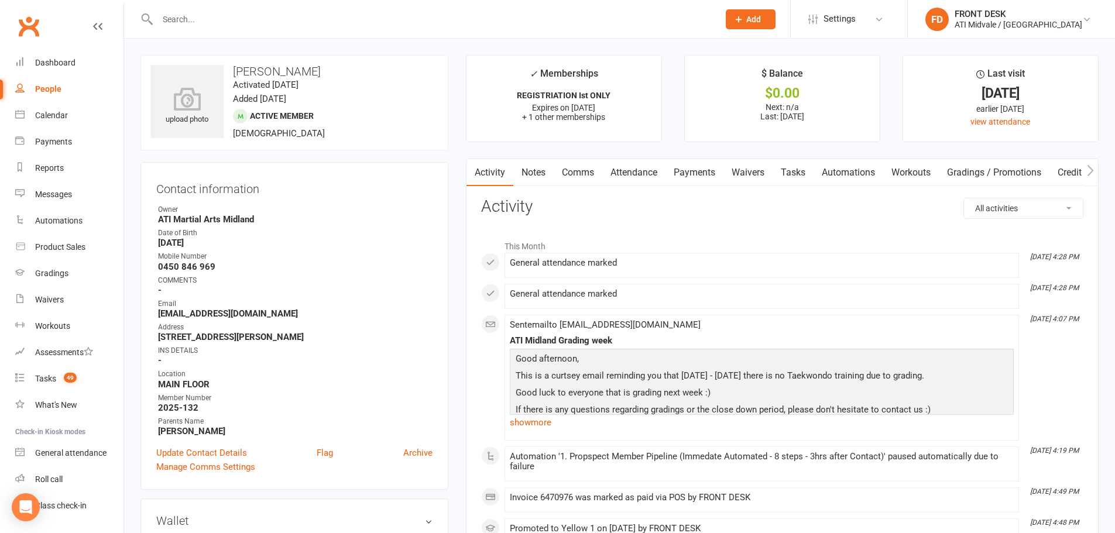
click at [287, 23] on input "text" at bounding box center [432, 19] width 557 height 16
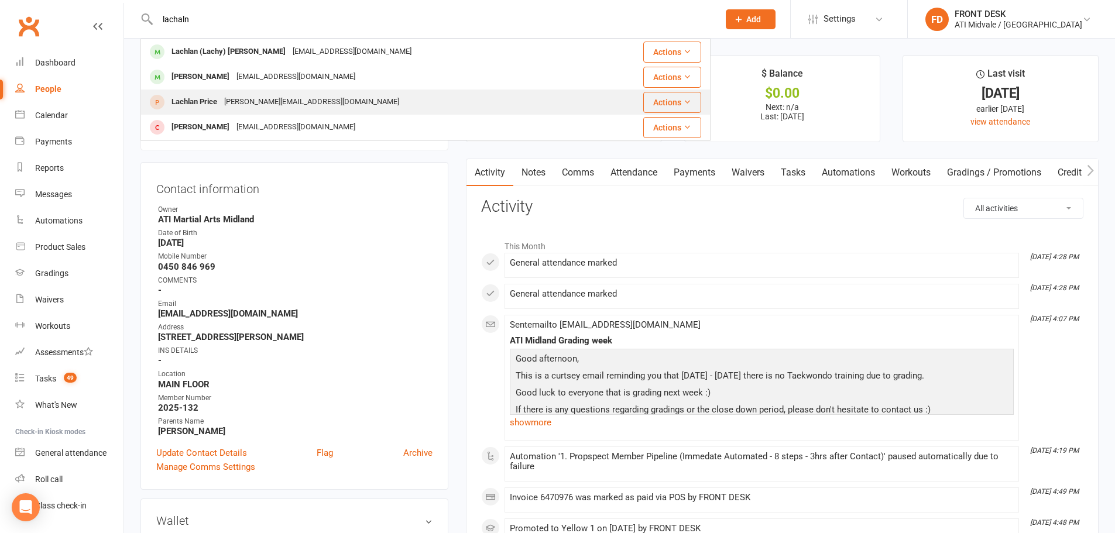
type input "lachaln"
click at [315, 100] on div "[PERSON_NAME][EMAIL_ADDRESS][DOMAIN_NAME]" at bounding box center [312, 102] width 182 height 17
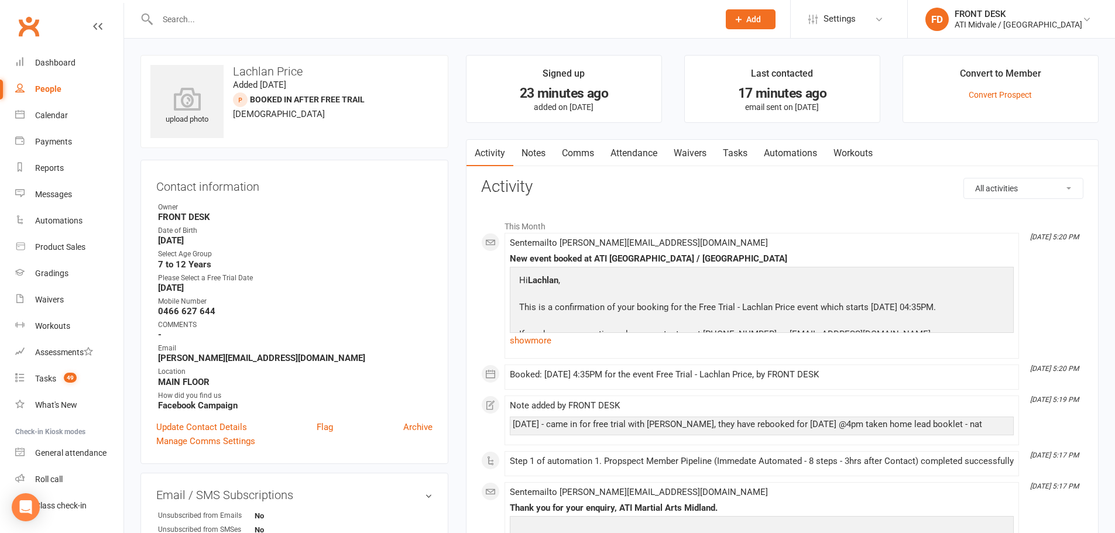
click at [531, 155] on link "Notes" at bounding box center [534, 153] width 40 height 27
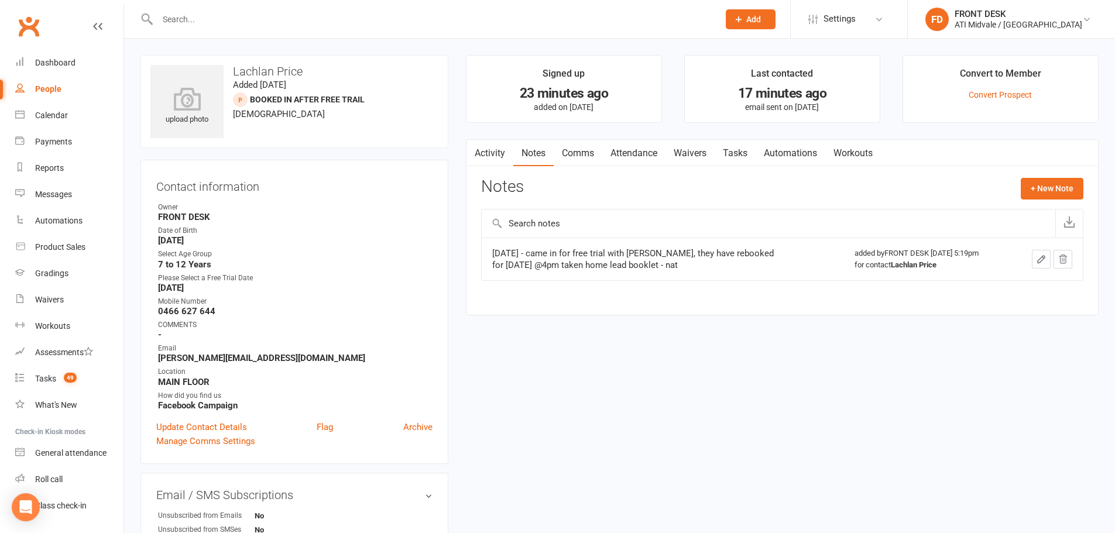
click at [561, 252] on div "[DATE] - came in for free trial with [PERSON_NAME], they have rebooked for [DAT…" at bounding box center [638, 259] width 293 height 23
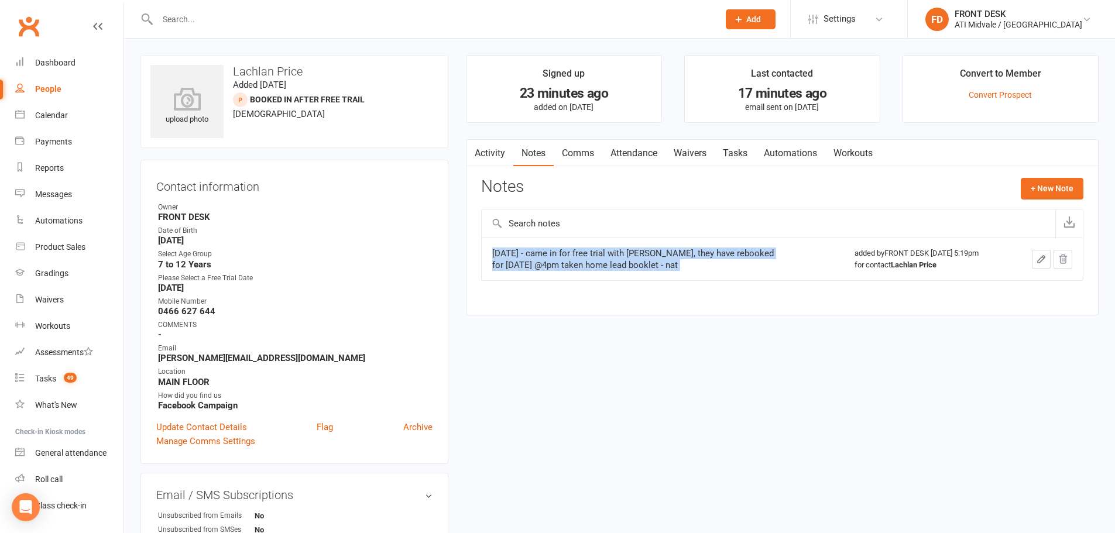
click at [561, 252] on div "[DATE] - came in for free trial with [PERSON_NAME], they have rebooked for [DAT…" at bounding box center [638, 259] width 293 height 23
copy div "[DATE] - came in for free trial with [PERSON_NAME], they have rebooked for [DAT…"
click at [638, 147] on link "Attendance" at bounding box center [634, 153] width 63 height 27
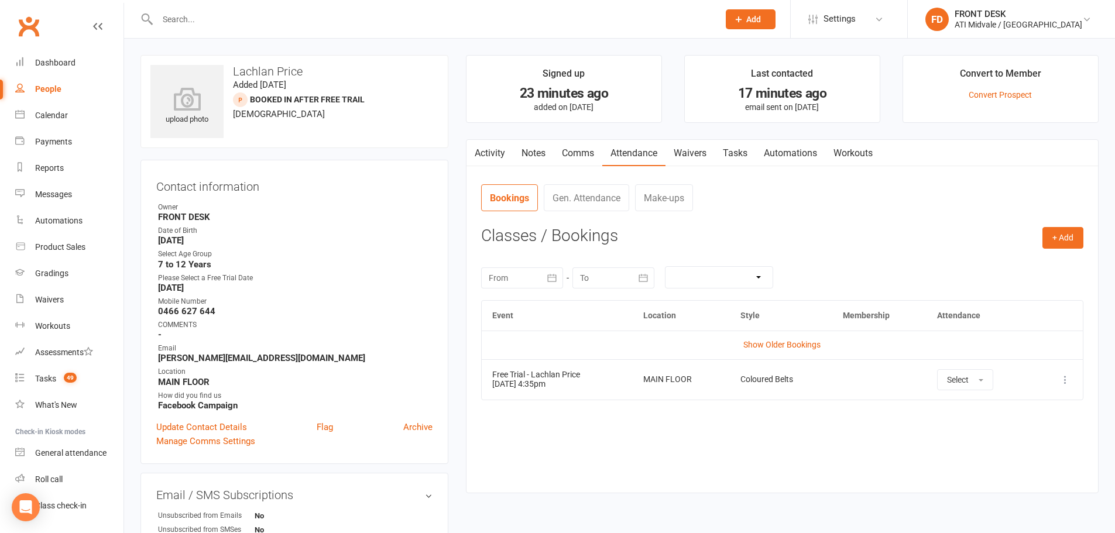
click at [538, 157] on link "Notes" at bounding box center [534, 153] width 40 height 27
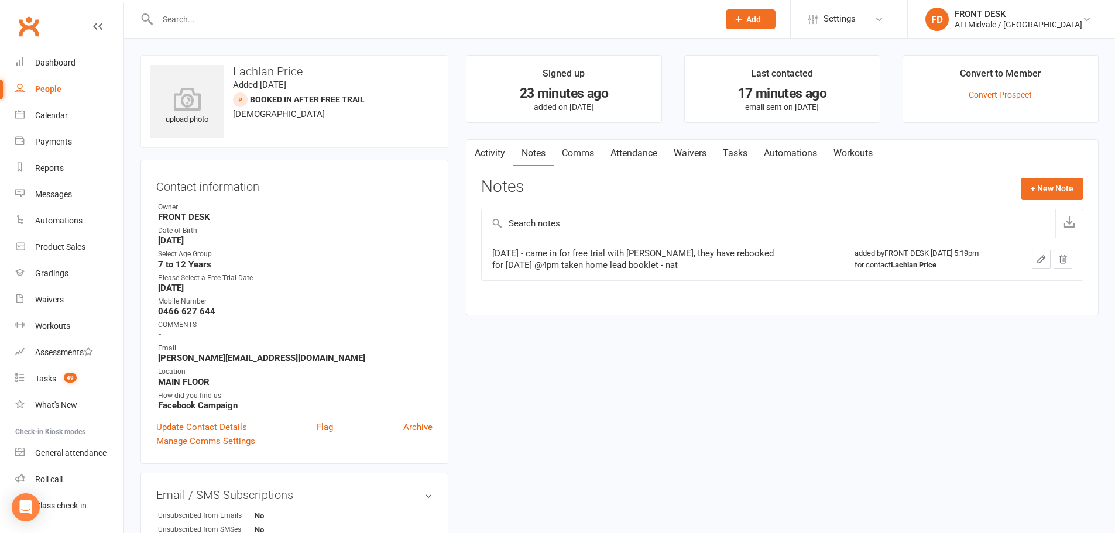
click at [1039, 265] on button "button" at bounding box center [1041, 259] width 19 height 19
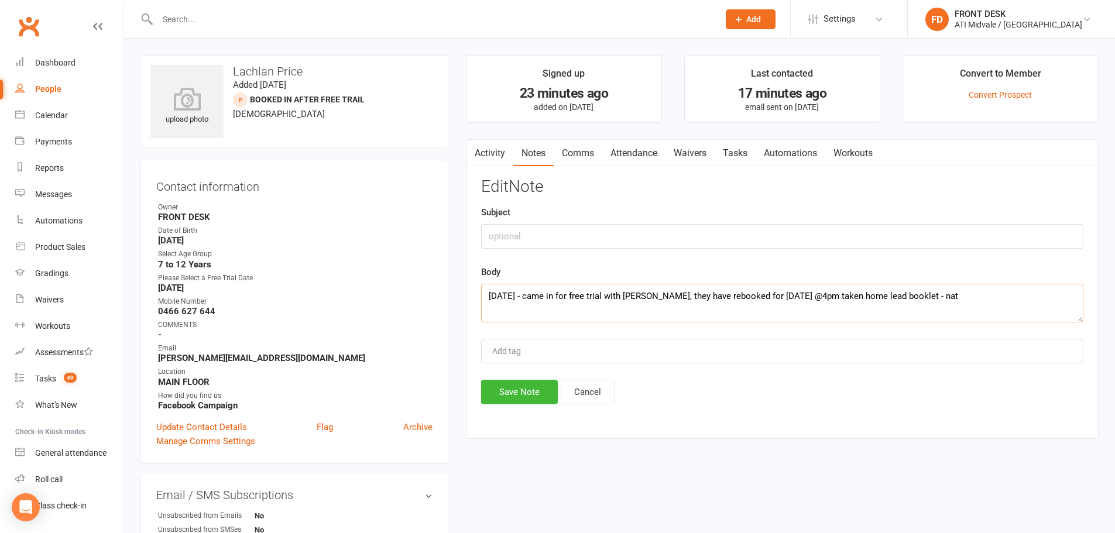
click at [829, 299] on textarea "[DATE] - came in for free trial with [PERSON_NAME], they have rebooked for [DAT…" at bounding box center [782, 303] width 603 height 39
type textarea "[DATE] - came in for free trial with [PERSON_NAME], they have rebooked for [DAT…"
click at [540, 395] on button "Save Note" at bounding box center [519, 392] width 77 height 25
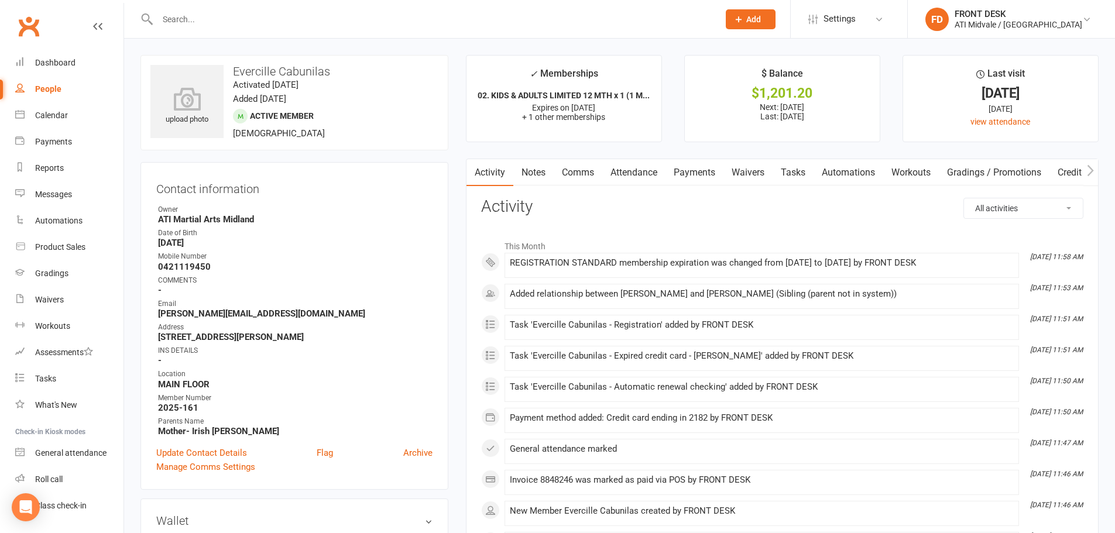
click at [803, 170] on link "Tasks" at bounding box center [793, 172] width 41 height 27
select select "incomplete"
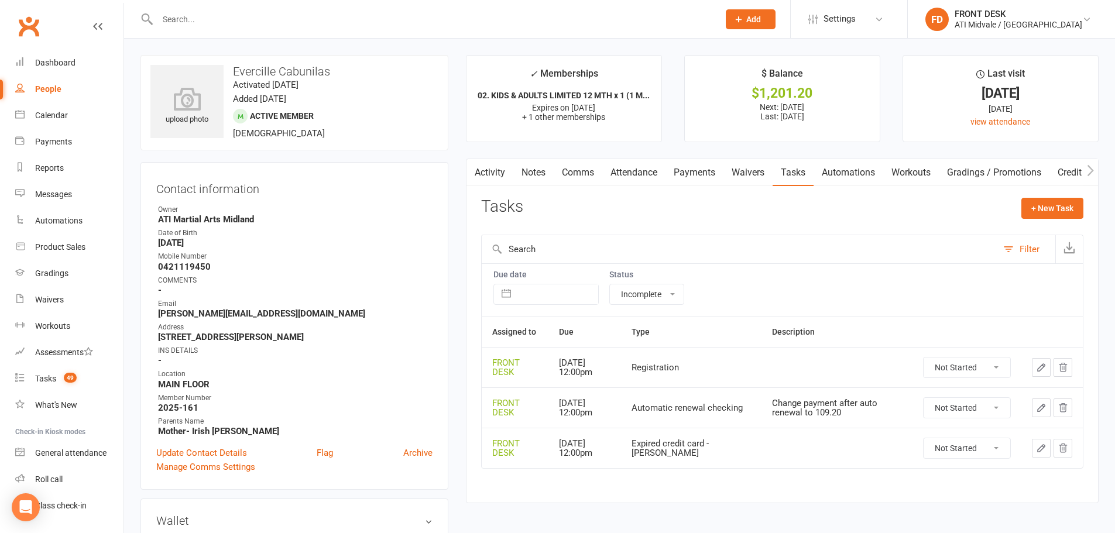
click at [626, 172] on link "Attendance" at bounding box center [634, 172] width 63 height 27
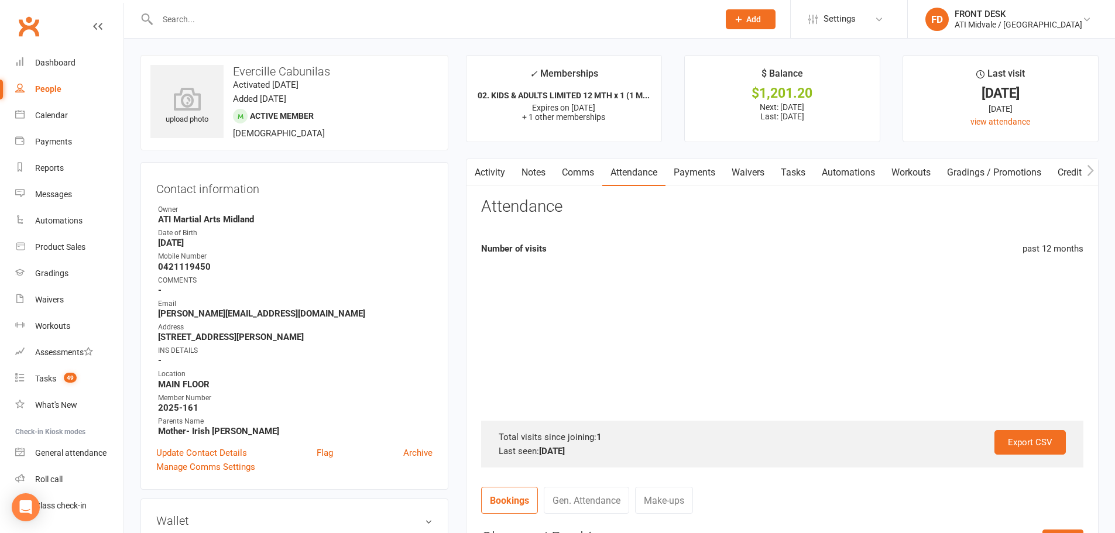
click at [541, 172] on link "Notes" at bounding box center [534, 172] width 40 height 27
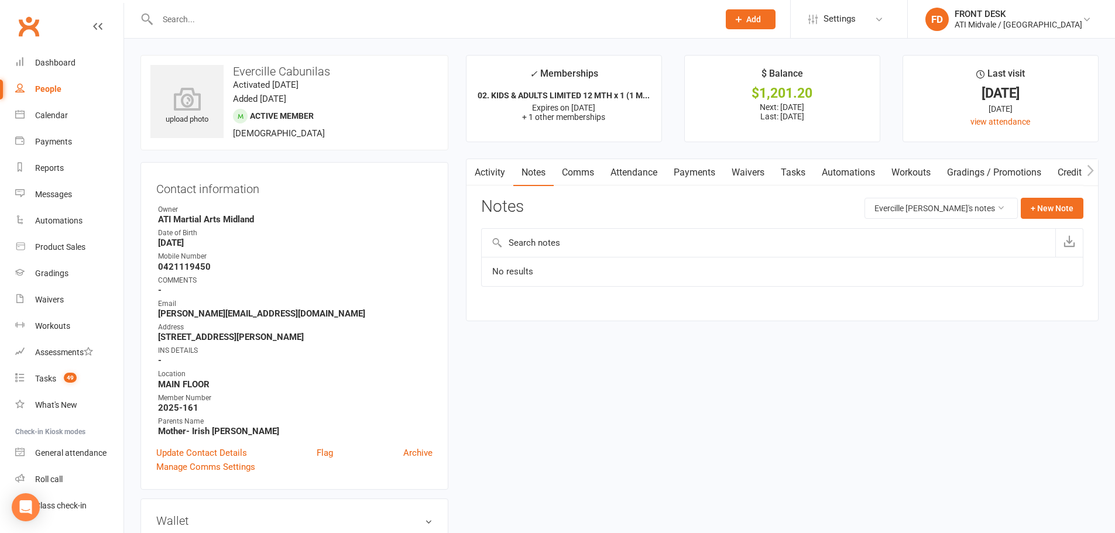
click at [715, 175] on link "Payments" at bounding box center [695, 172] width 58 height 27
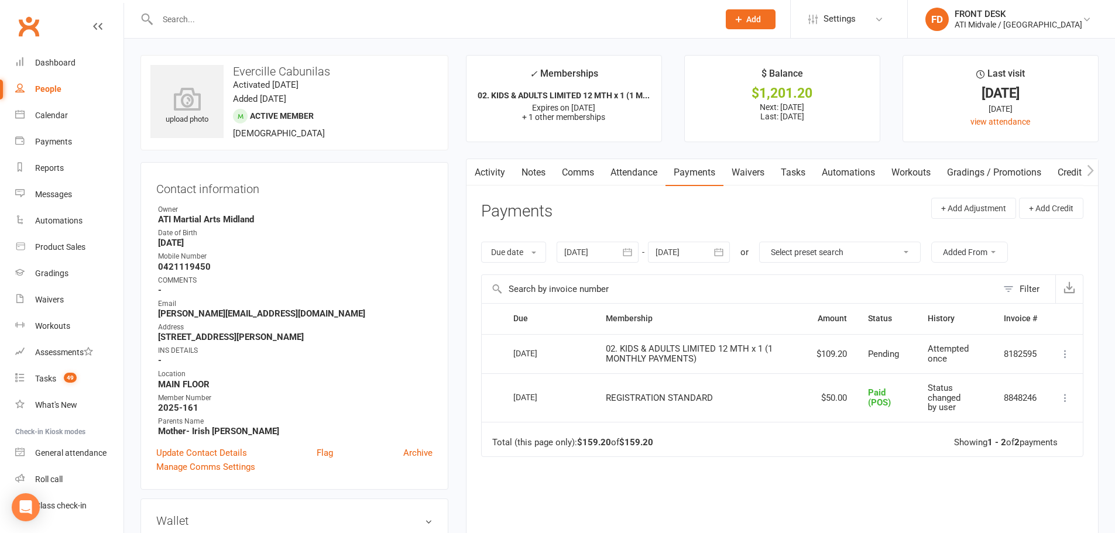
click at [33, 92] on link "People" at bounding box center [69, 89] width 108 height 26
select select "100"
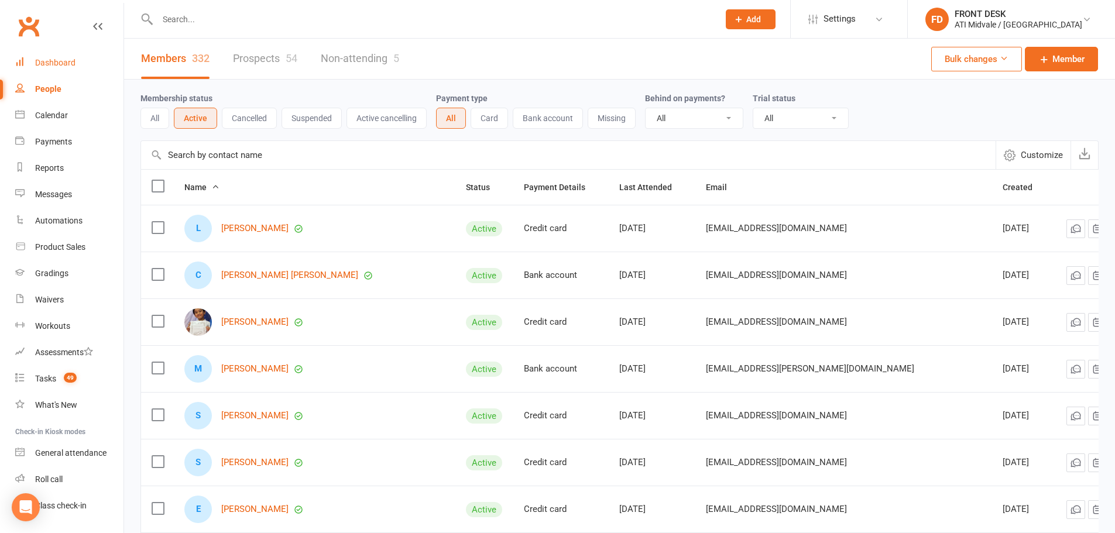
click at [60, 63] on div "Dashboard" at bounding box center [55, 62] width 40 height 9
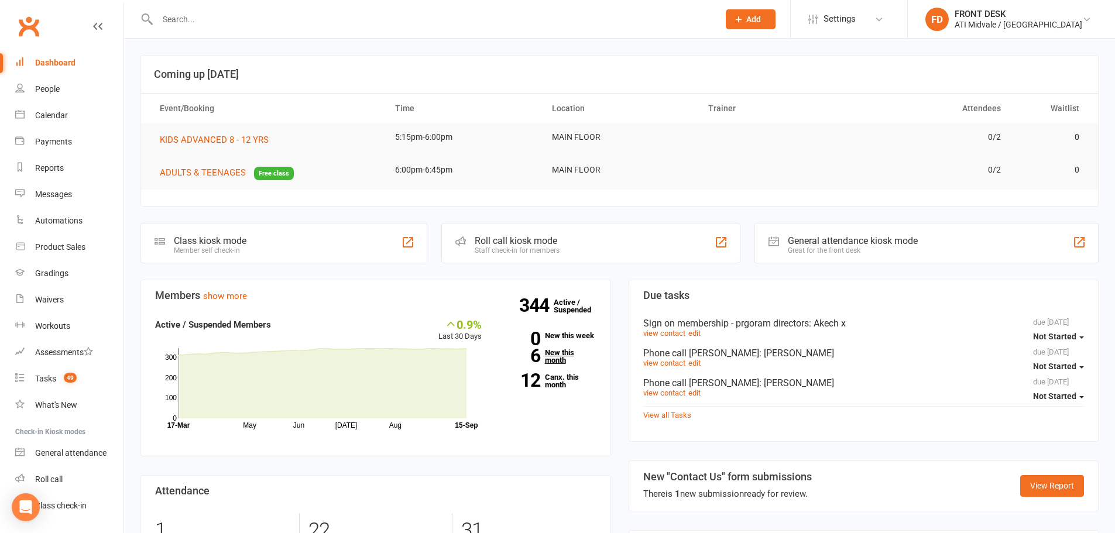
click at [550, 358] on link "6 New this month" at bounding box center [547, 356] width 97 height 15
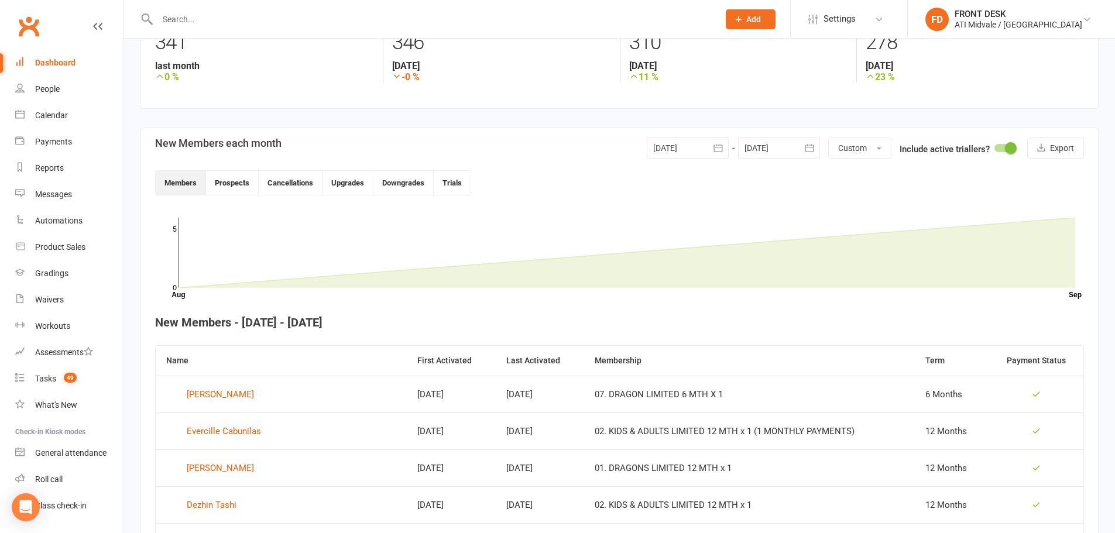
scroll to position [104, 0]
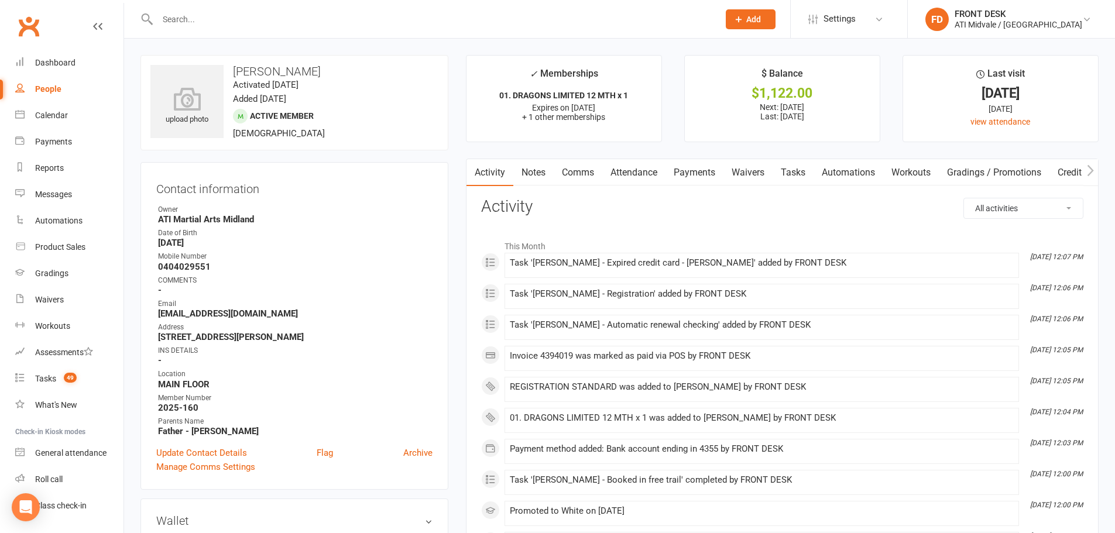
click at [785, 168] on link "Tasks" at bounding box center [793, 172] width 41 height 27
select select "incomplete"
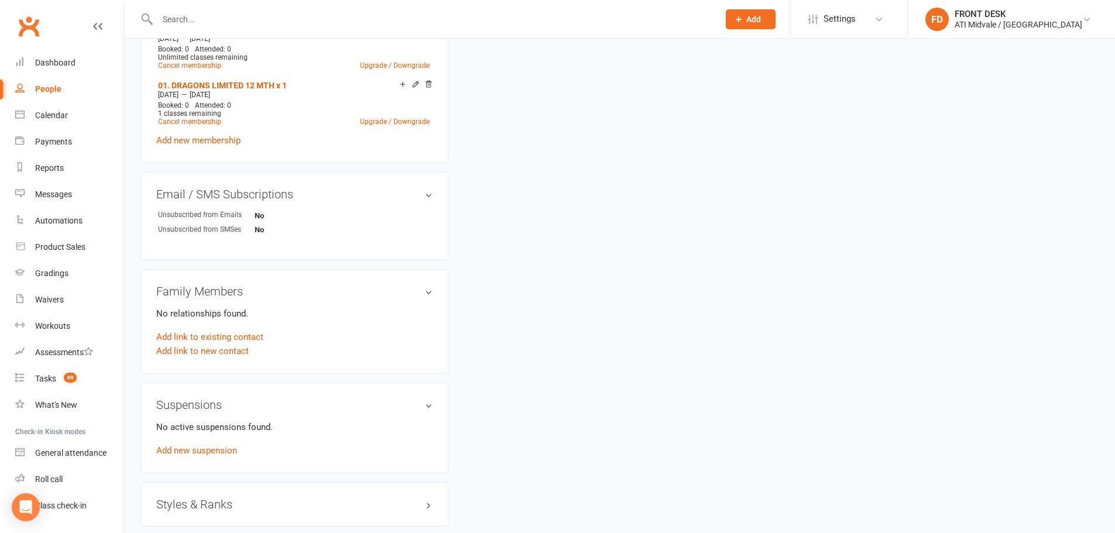
scroll to position [744, 0]
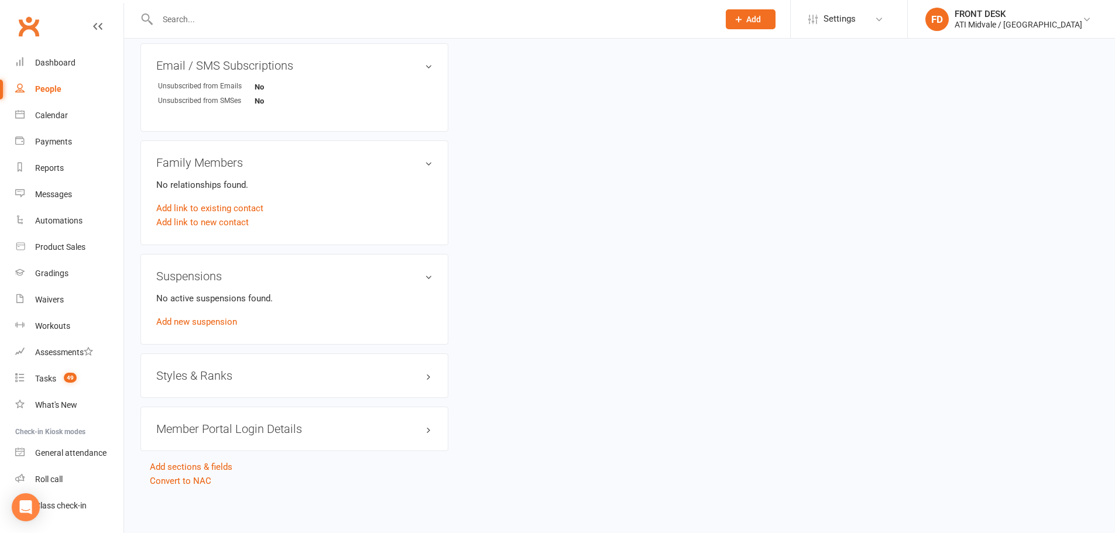
click at [254, 385] on div "Styles & Ranks" at bounding box center [295, 376] width 308 height 44
click at [261, 375] on h3 "Styles & Ranks" at bounding box center [294, 375] width 276 height 13
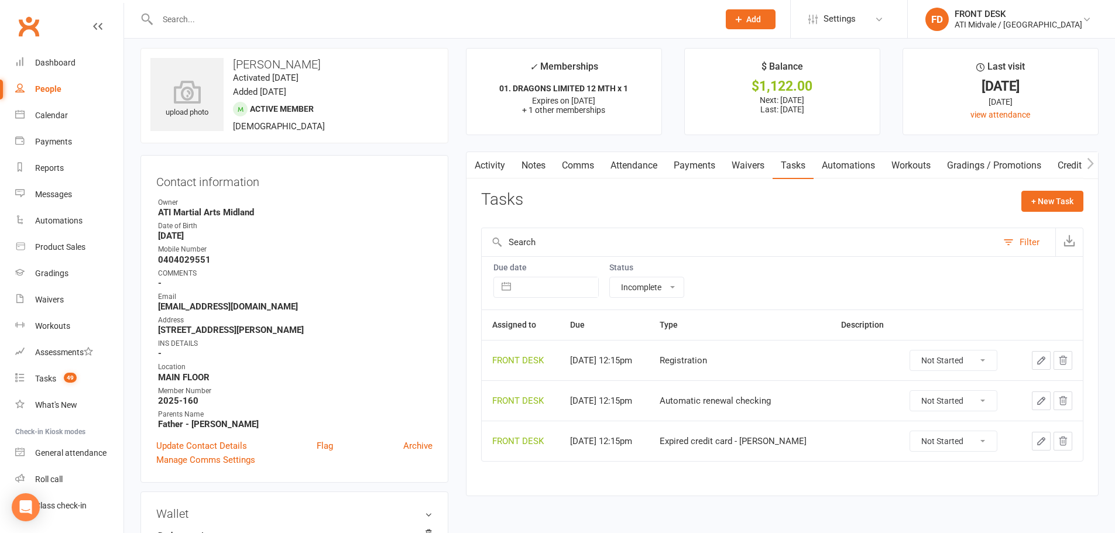
scroll to position [0, 0]
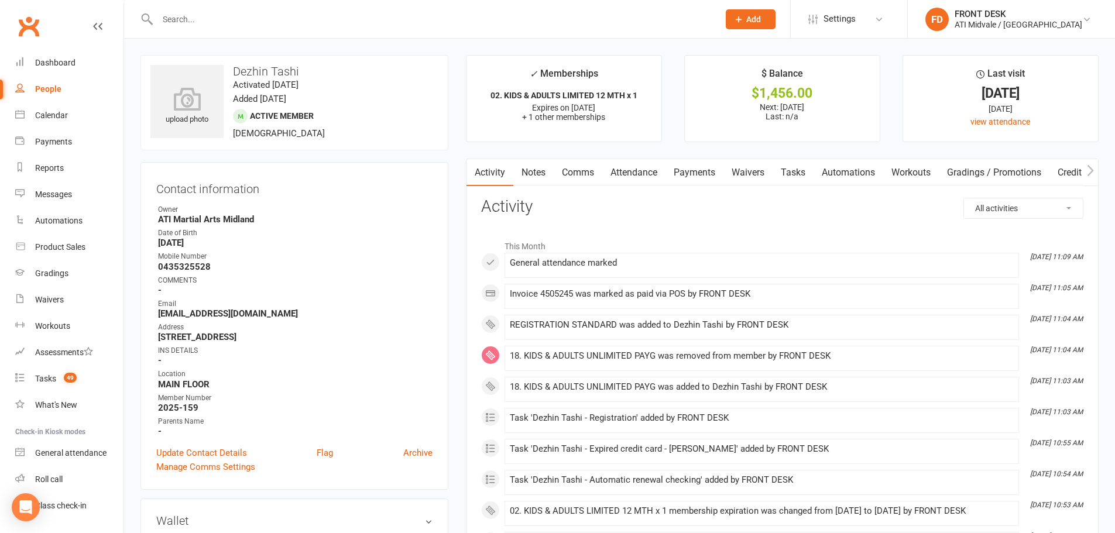
click at [688, 172] on link "Payments" at bounding box center [695, 172] width 58 height 27
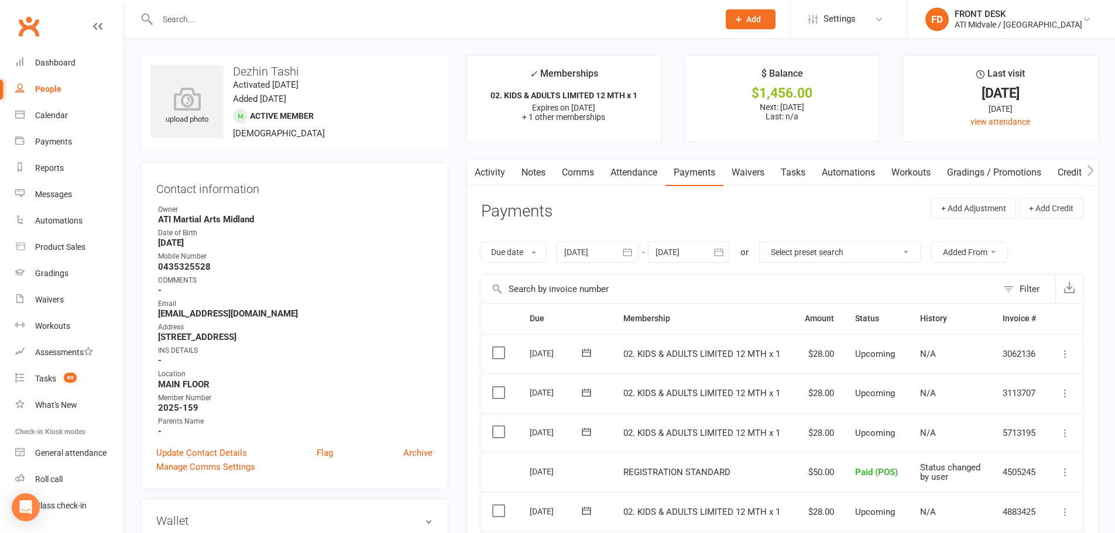
click at [800, 175] on link "Tasks" at bounding box center [793, 172] width 41 height 27
select select "incomplete"
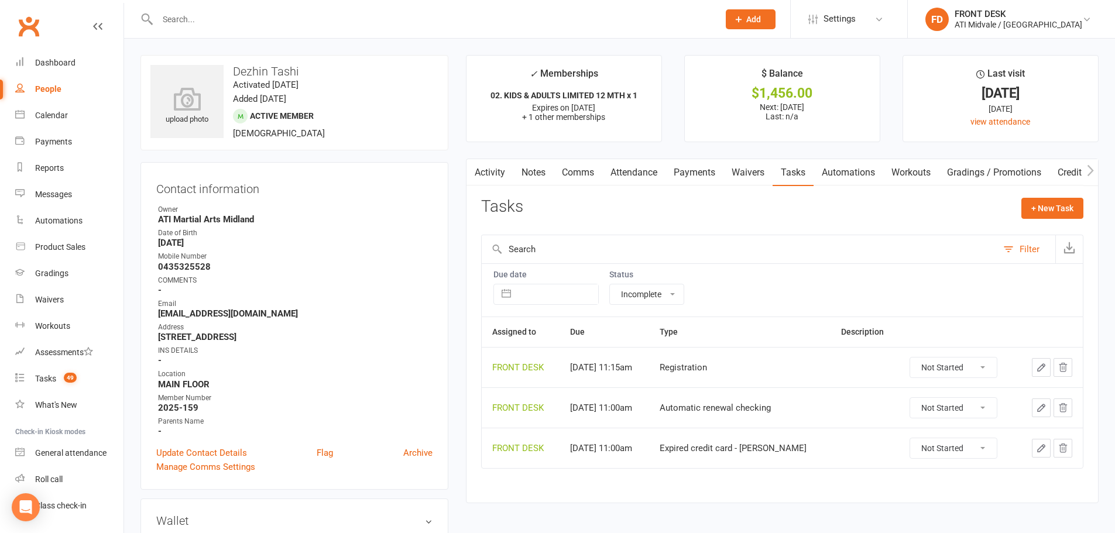
click at [492, 170] on link "Activity" at bounding box center [490, 172] width 47 height 27
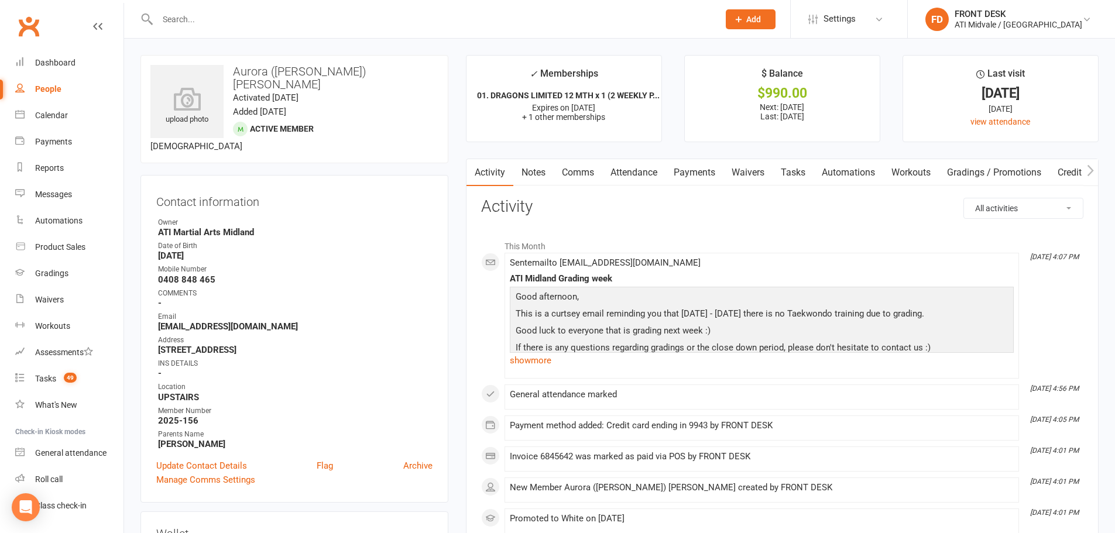
click at [704, 167] on link "Payments" at bounding box center [695, 172] width 58 height 27
